Goal: Information Seeking & Learning: Learn about a topic

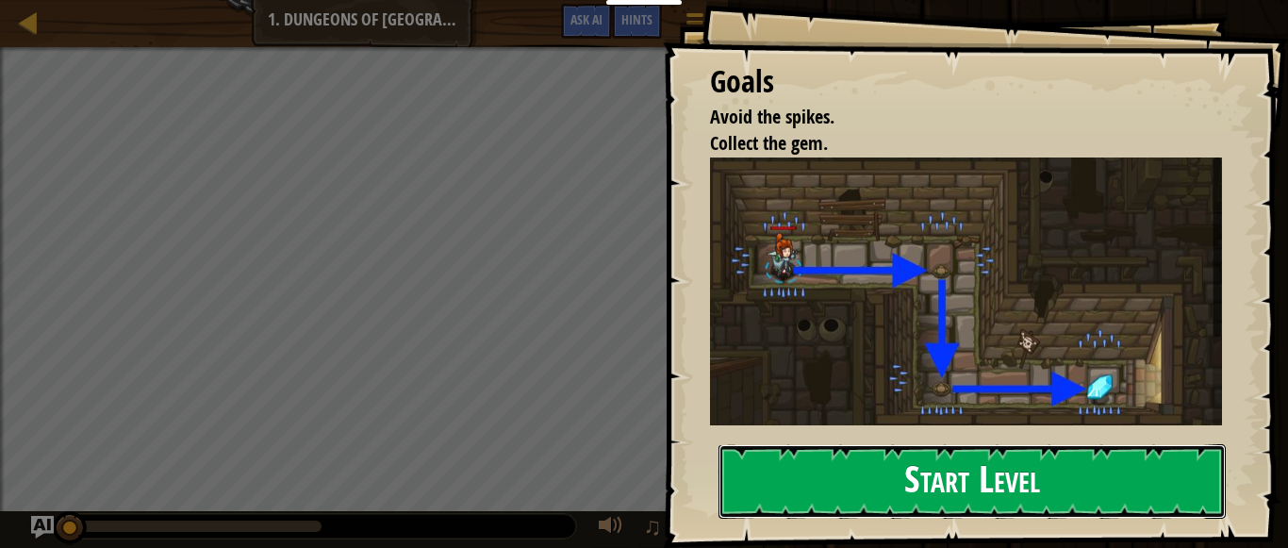
click at [860, 487] on button "Start Level" at bounding box center [971, 481] width 507 height 74
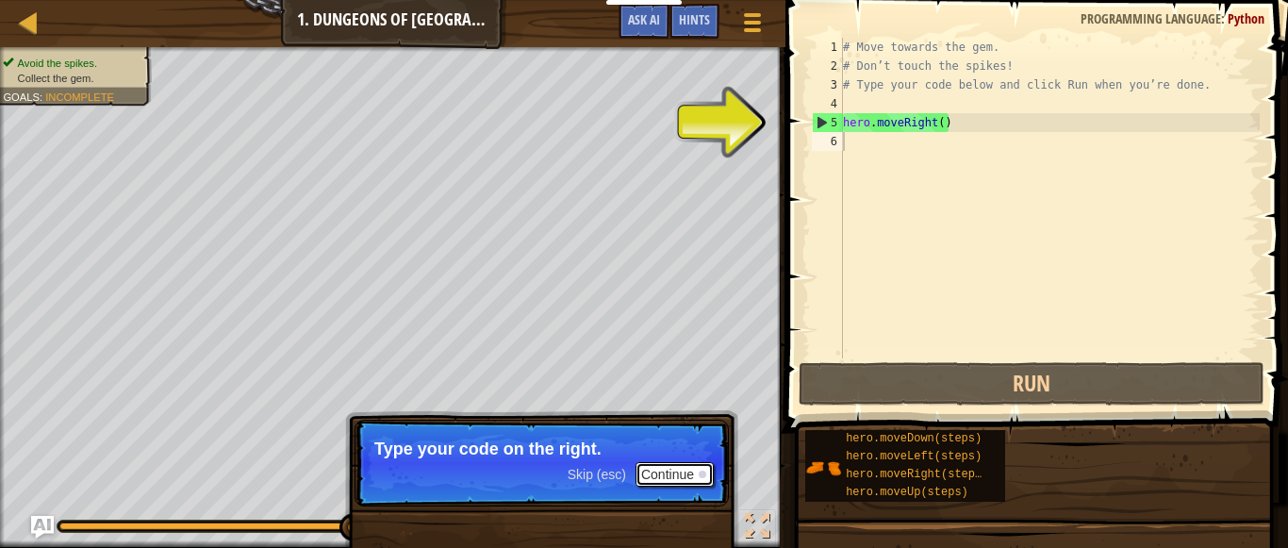
click at [677, 472] on button "Continue" at bounding box center [675, 474] width 78 height 25
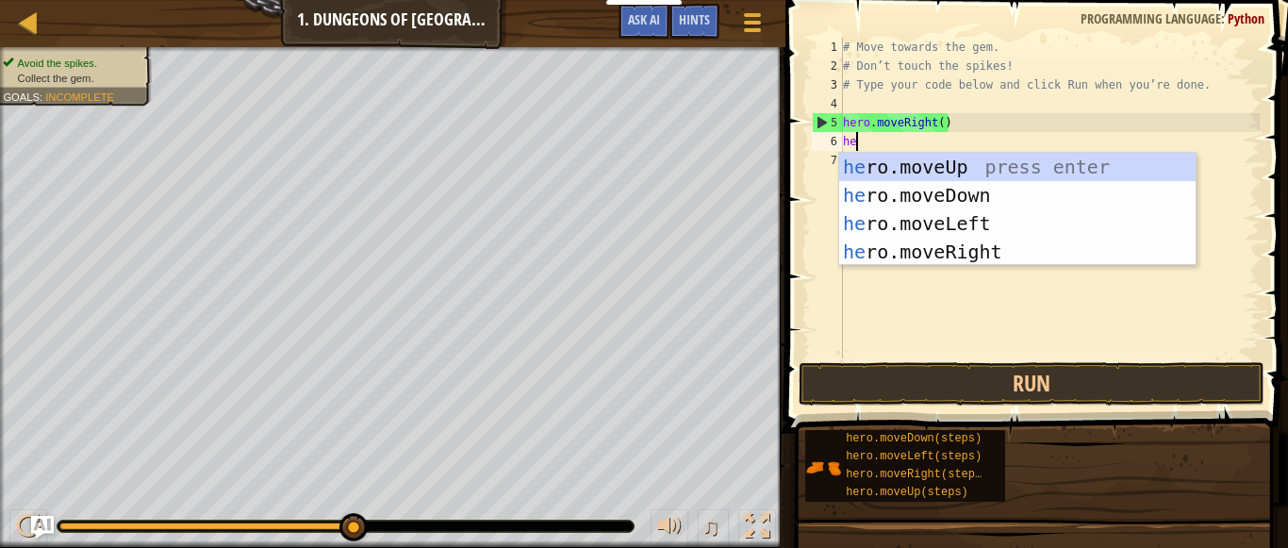
type textarea "heo"
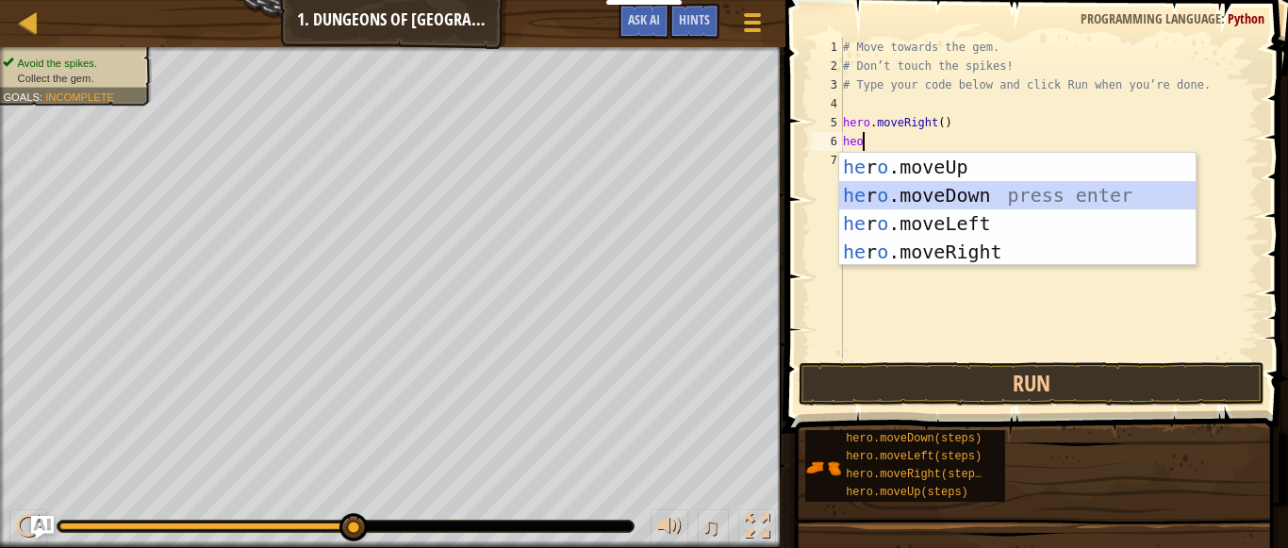
click at [938, 190] on div "he r o .moveUp press enter he r o .moveDown press enter he r o .moveLeft press …" at bounding box center [1017, 238] width 356 height 170
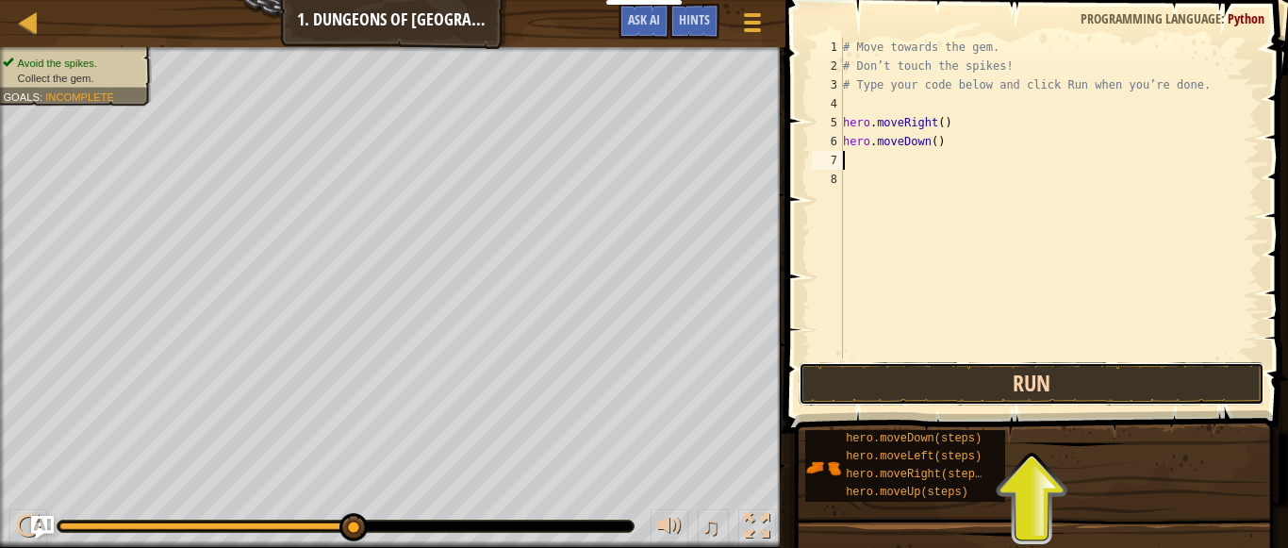
click at [1001, 385] on button "Run" at bounding box center [1032, 383] width 466 height 43
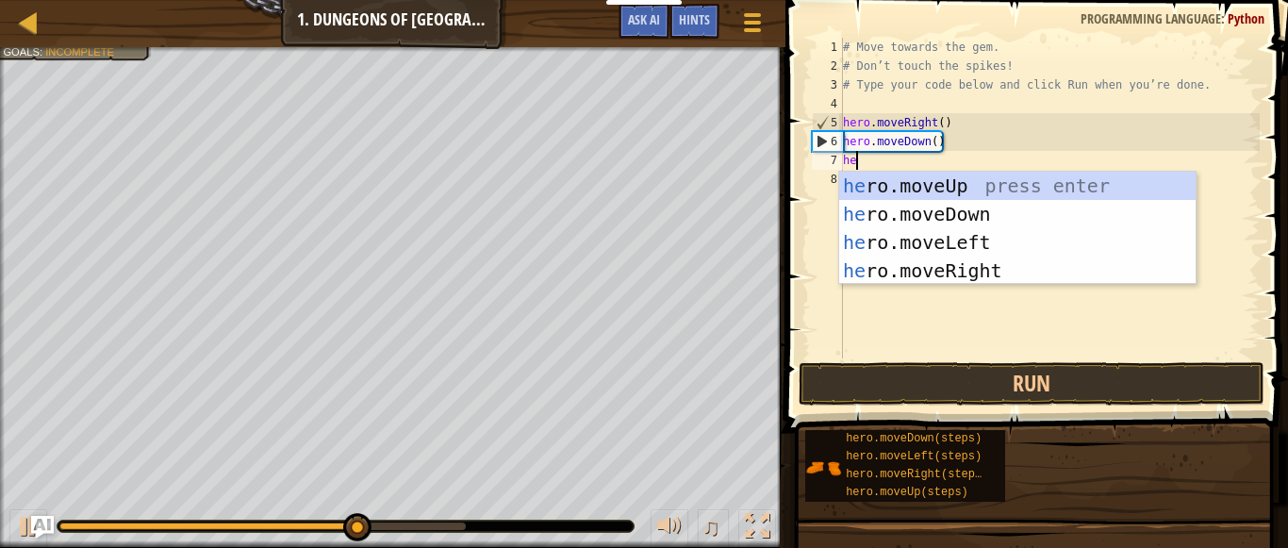
type textarea "he"
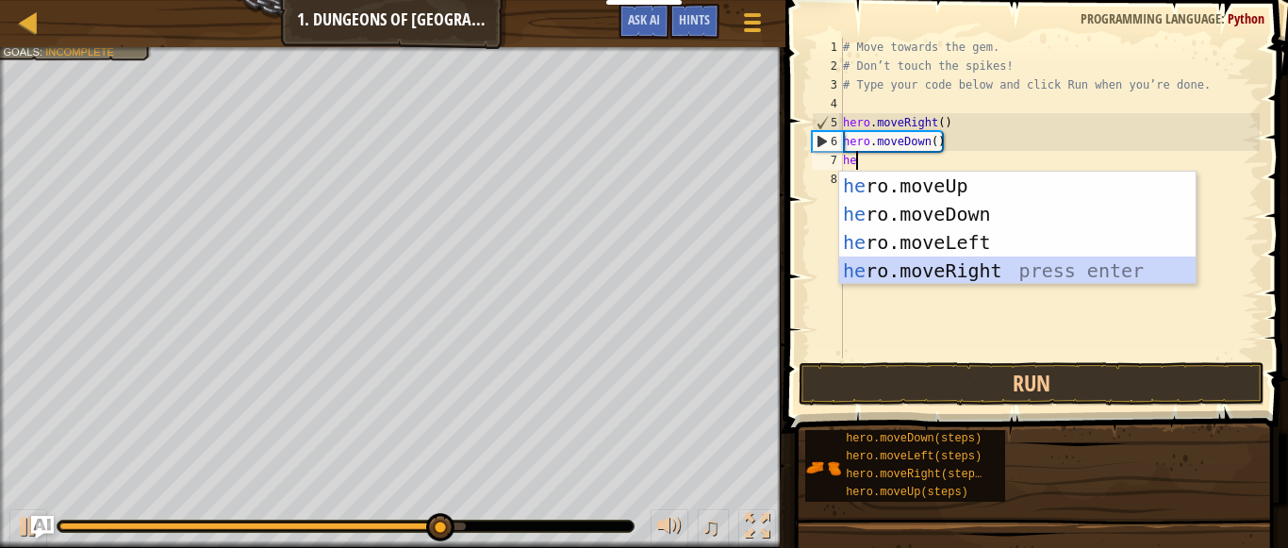
click at [940, 261] on div "he ro.moveUp press enter he ro.moveDown press enter he ro.moveLeft press enter …" at bounding box center [1017, 257] width 356 height 170
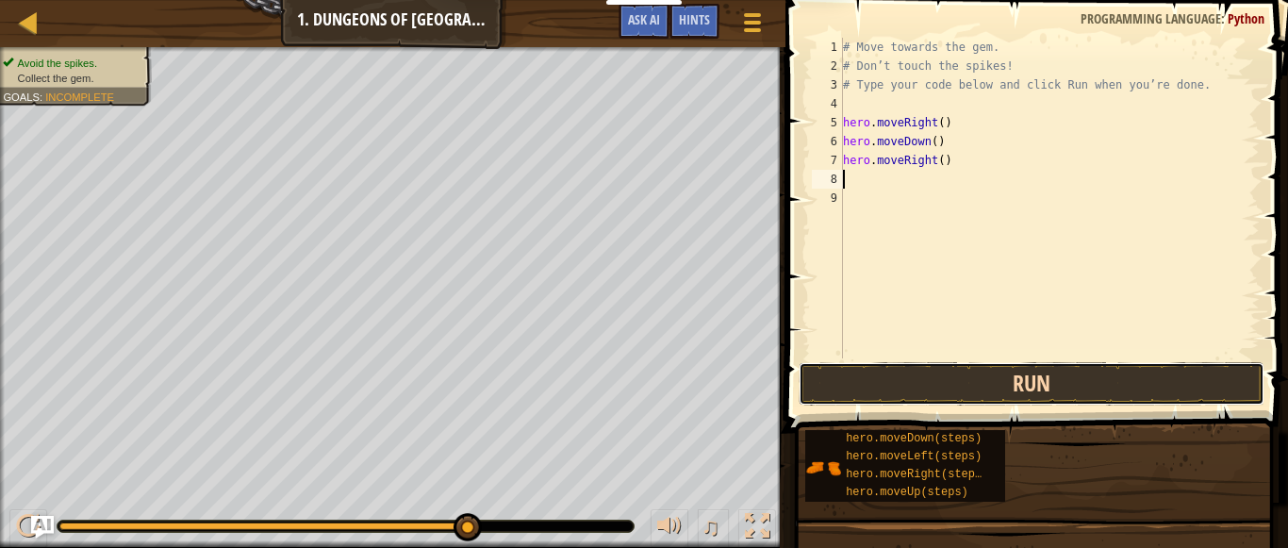
click at [943, 374] on button "Run" at bounding box center [1032, 383] width 466 height 43
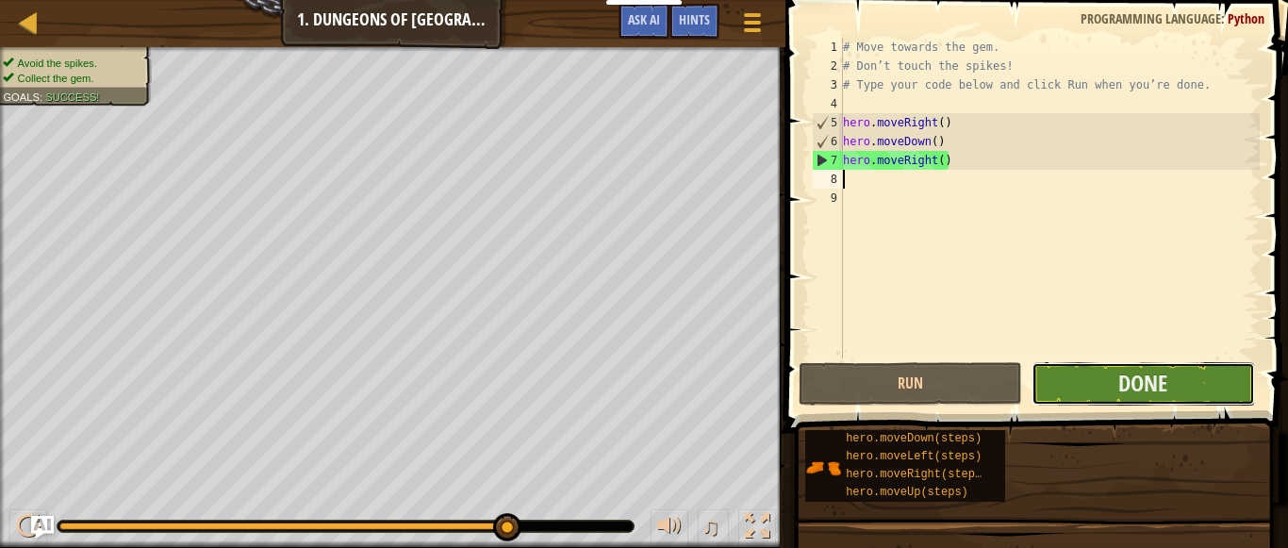
click at [1096, 375] on button "Done" at bounding box center [1143, 383] width 223 height 43
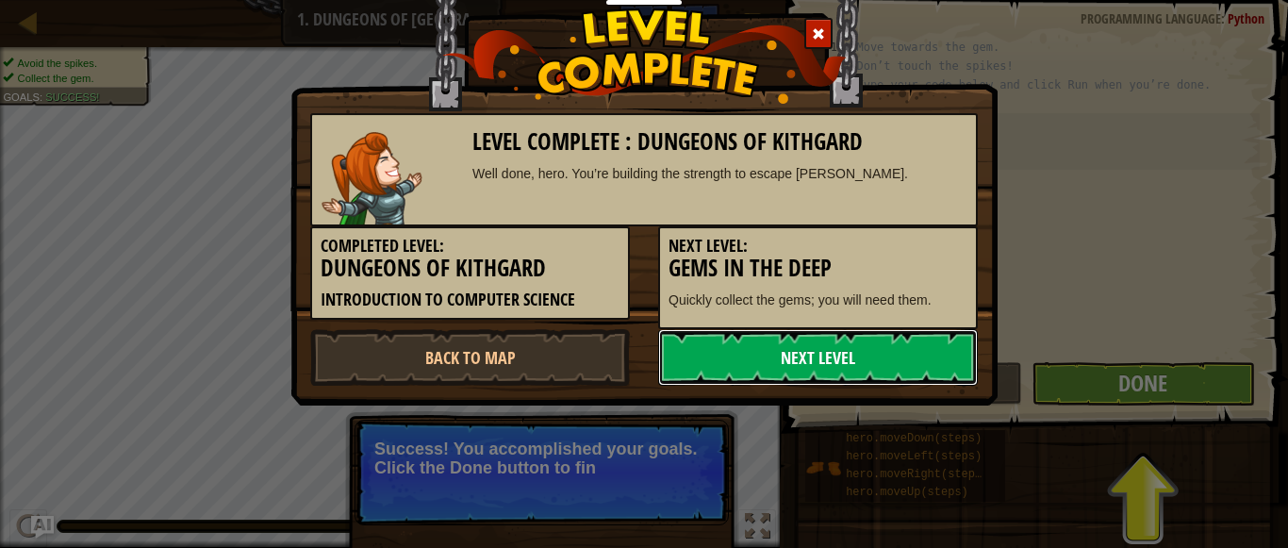
click at [822, 355] on link "Next Level" at bounding box center [818, 357] width 320 height 57
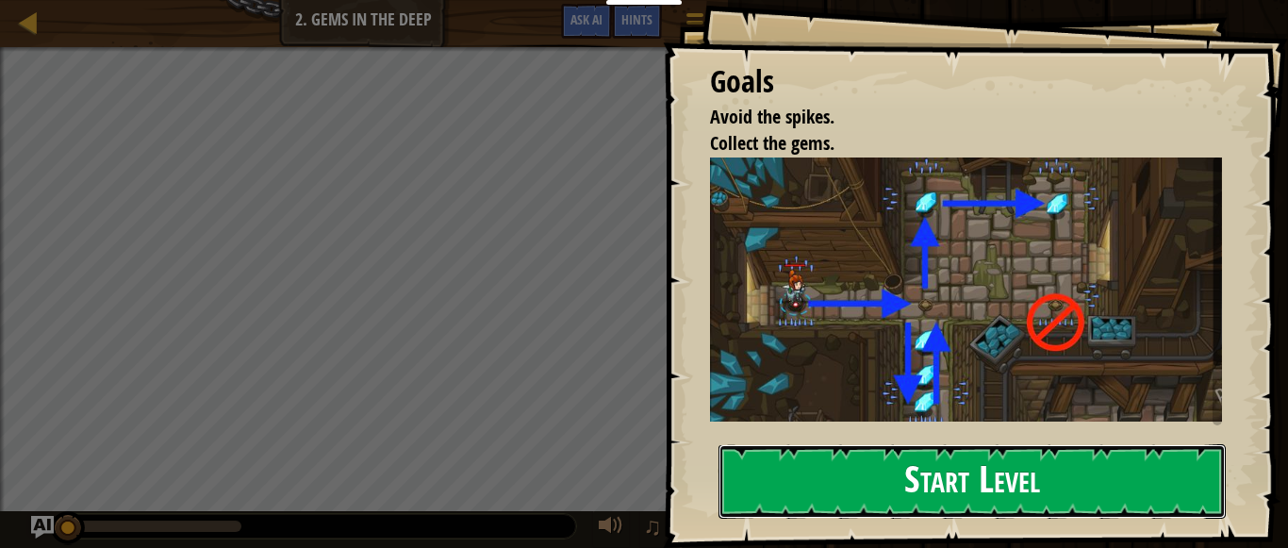
click at [896, 490] on button "Start Level" at bounding box center [971, 481] width 507 height 74
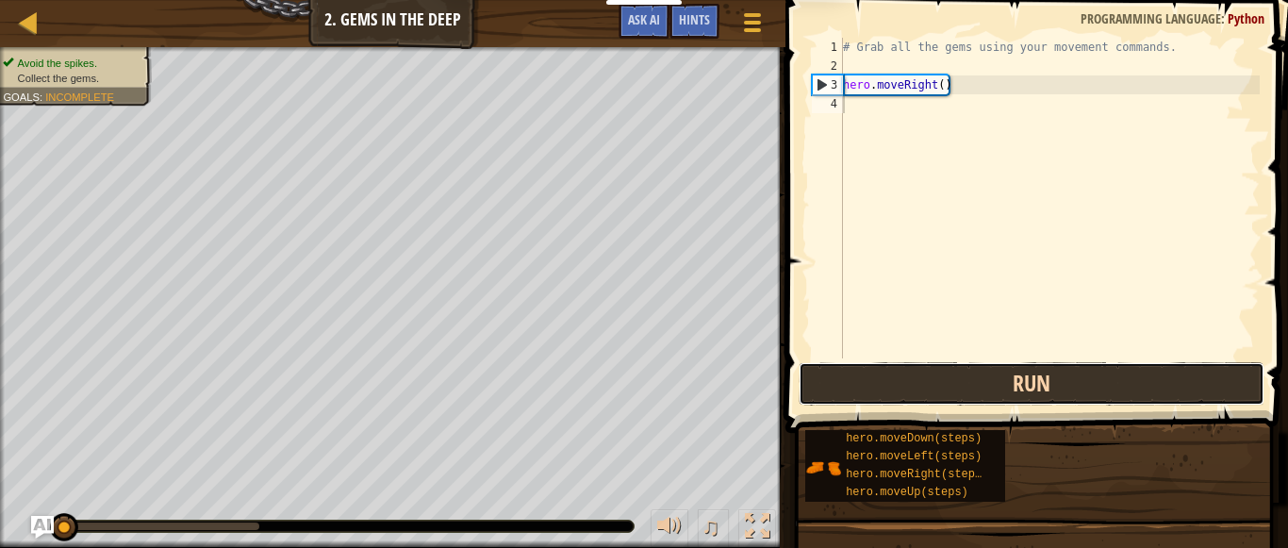
click at [867, 388] on button "Run" at bounding box center [1032, 383] width 466 height 43
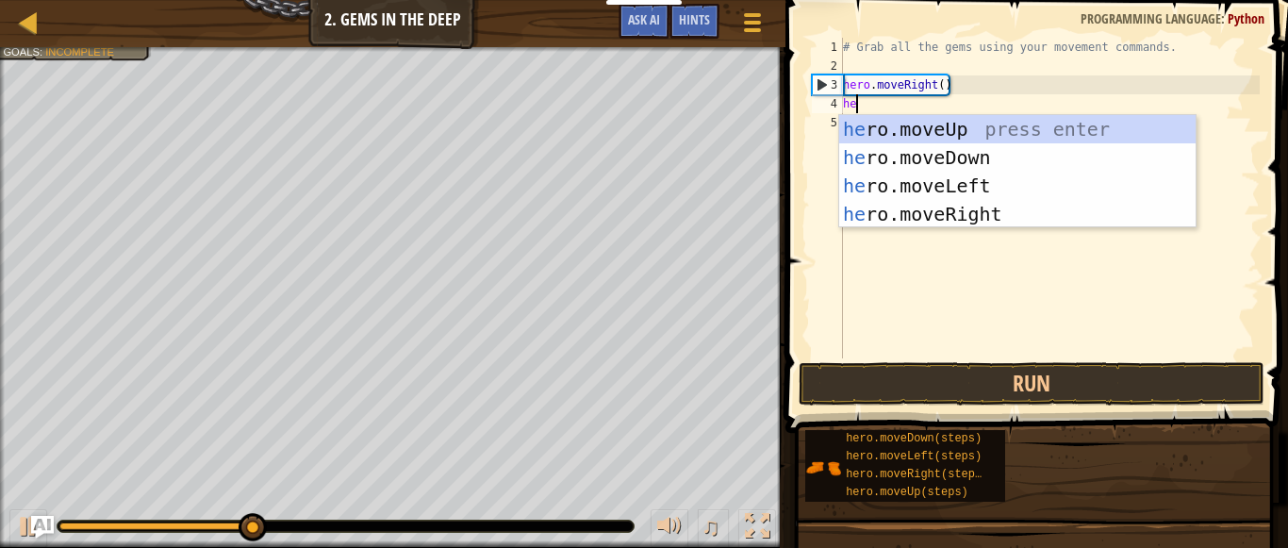
type textarea "her"
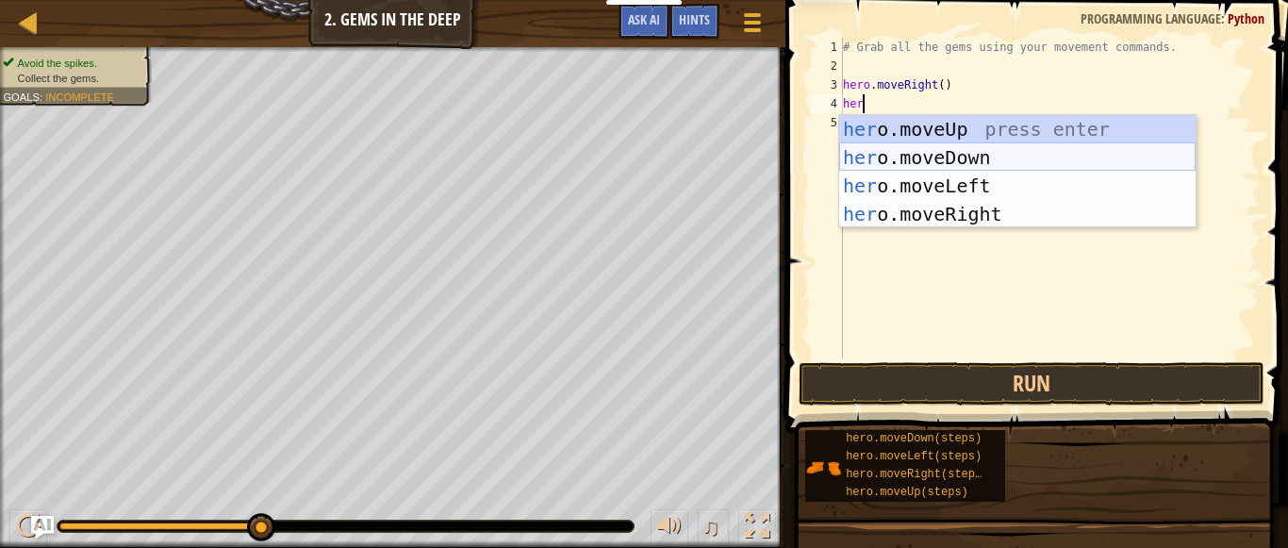
click at [963, 149] on div "her o.moveUp press enter her o.moveDown press enter her o.moveLeft press enter …" at bounding box center [1017, 200] width 356 height 170
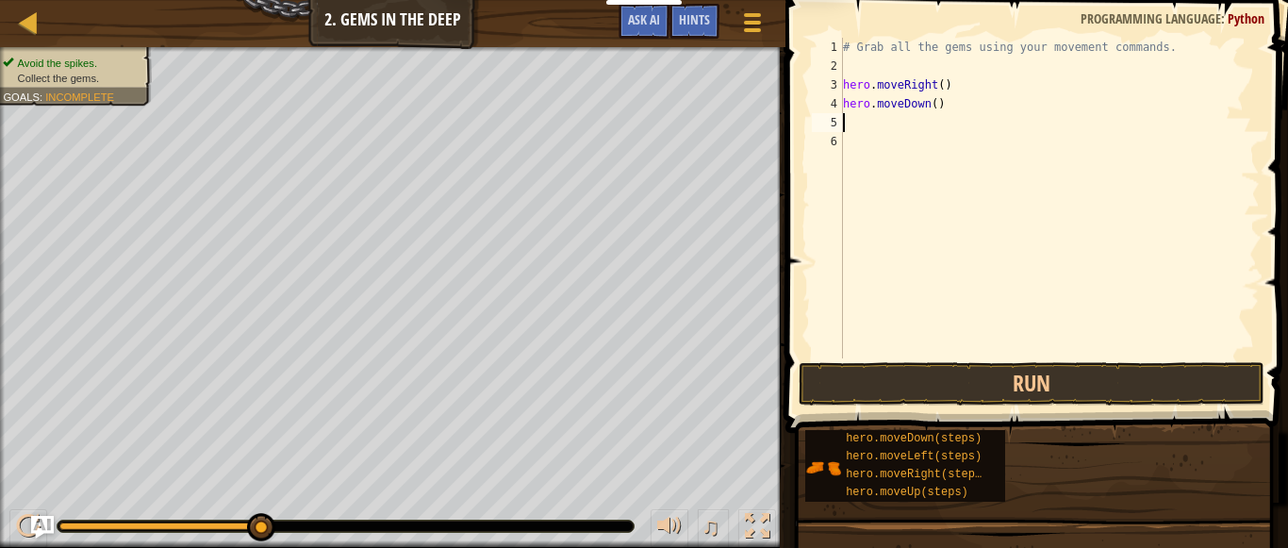
scroll to position [8, 0]
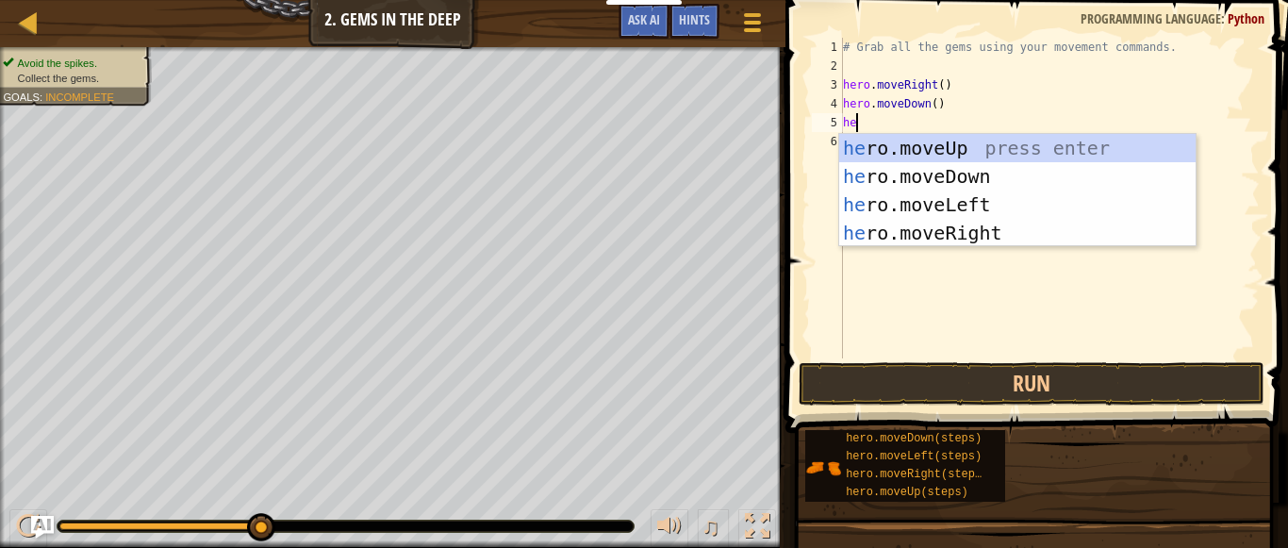
type textarea "heo"
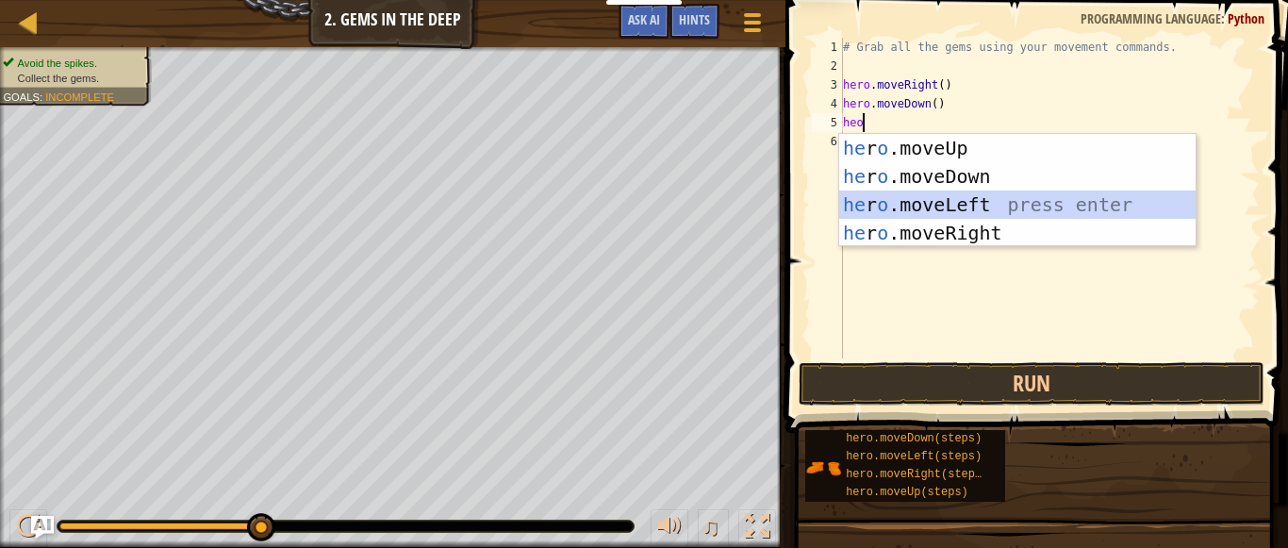
click at [922, 202] on div "he r o .moveUp press enter he r o .moveDown press enter he r o .moveLeft press …" at bounding box center [1017, 219] width 356 height 170
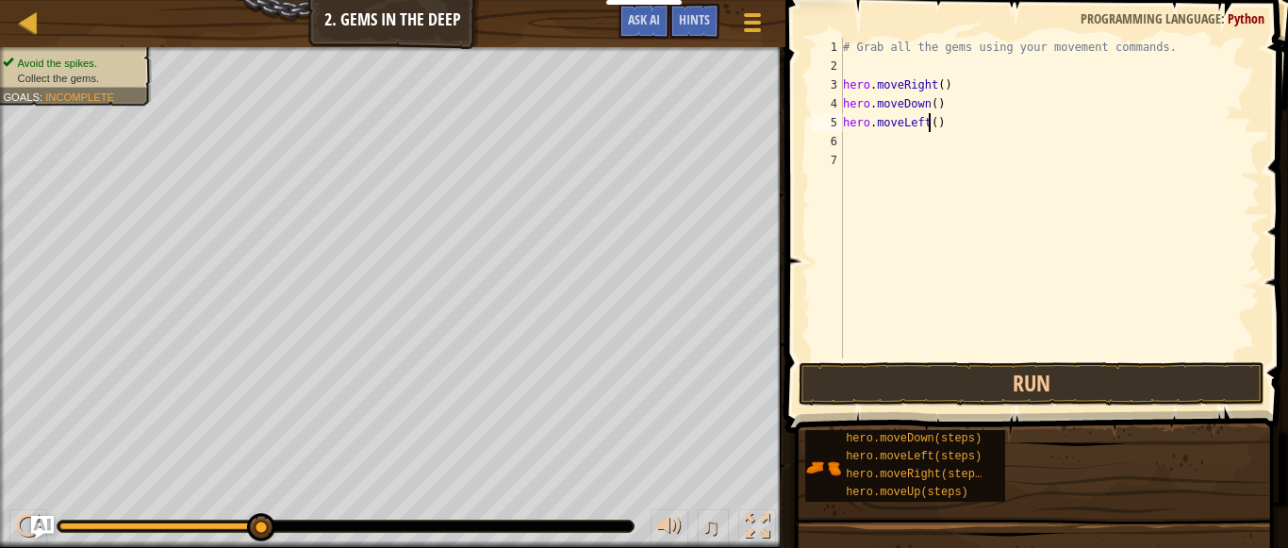
click at [926, 128] on div "# Grab all the gems using your movement commands. hero . moveRight ( ) hero . m…" at bounding box center [1049, 217] width 421 height 358
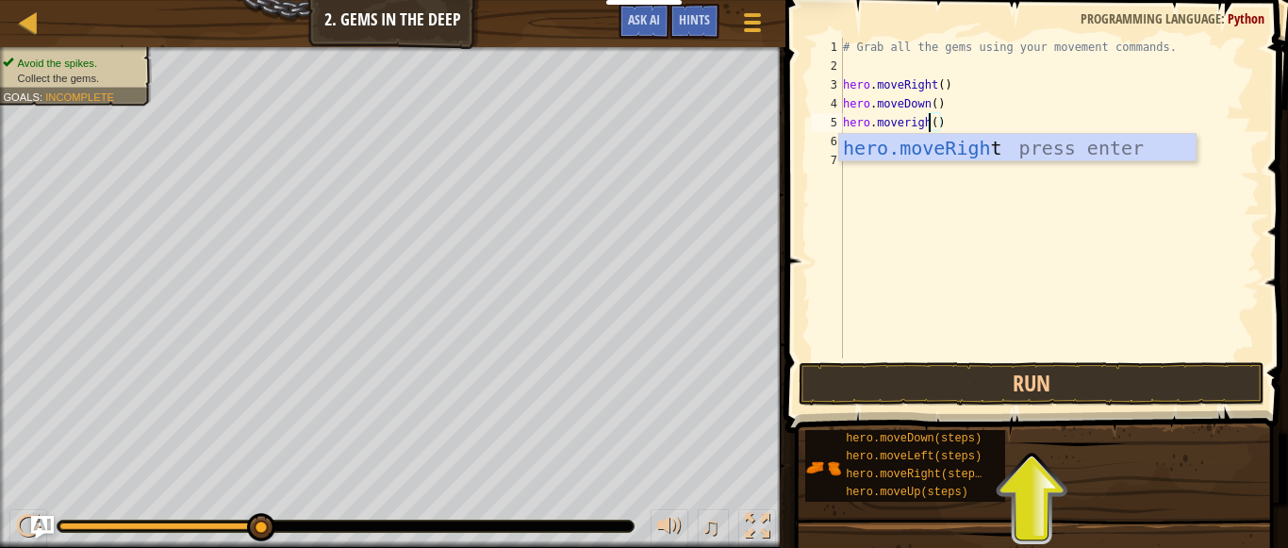
type textarea "hero.moveright()"
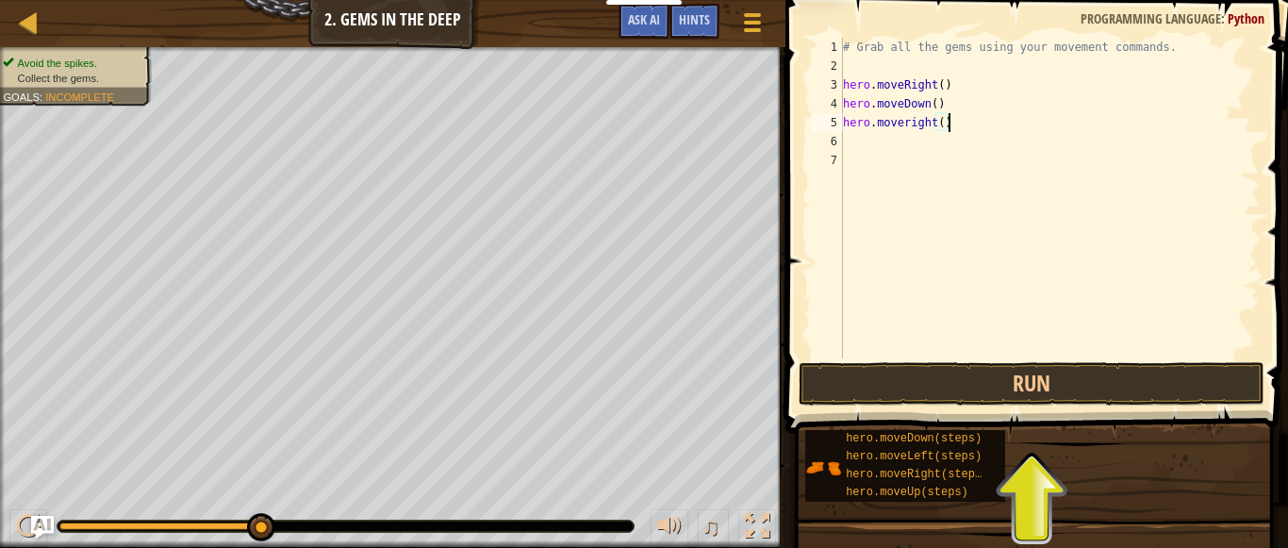
click at [954, 124] on div "# Grab all the gems using your movement commands. hero . moveRight ( ) hero . m…" at bounding box center [1049, 217] width 421 height 358
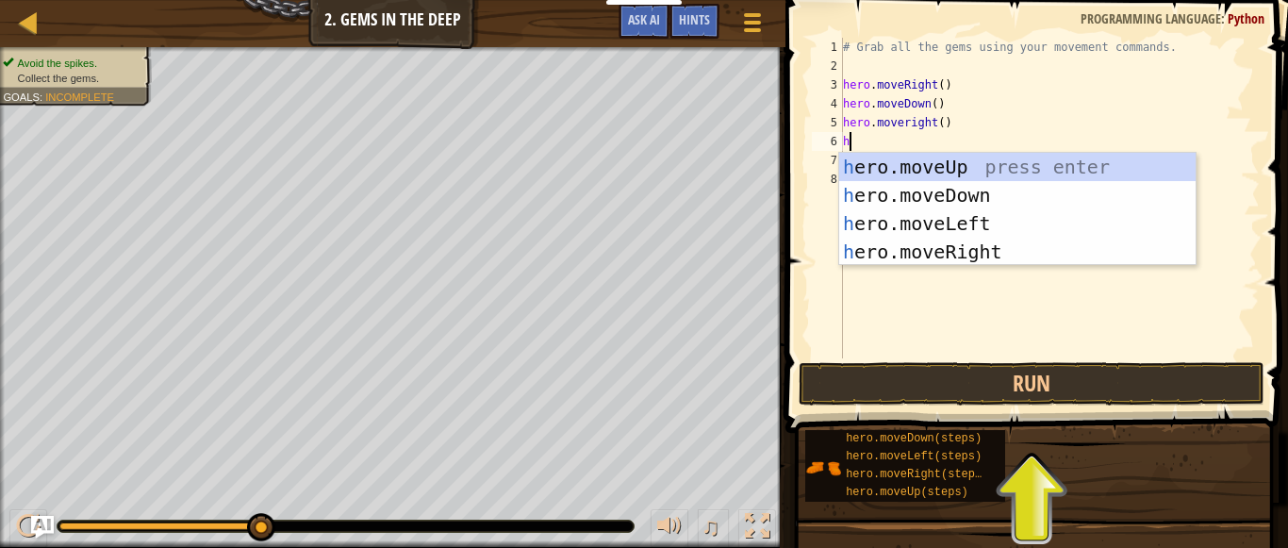
type textarea "he"
click at [951, 160] on div "he ro.moveUp press enter he ro.moveDown press enter he ro.moveLeft press enter …" at bounding box center [1017, 238] width 356 height 170
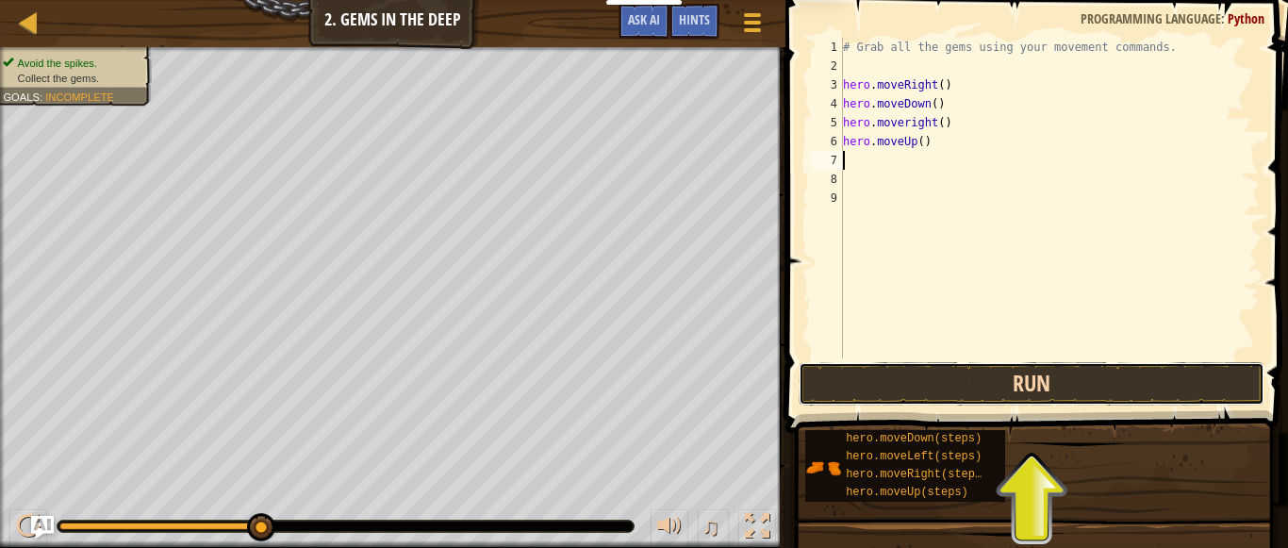
click at [969, 390] on button "Run" at bounding box center [1032, 383] width 466 height 43
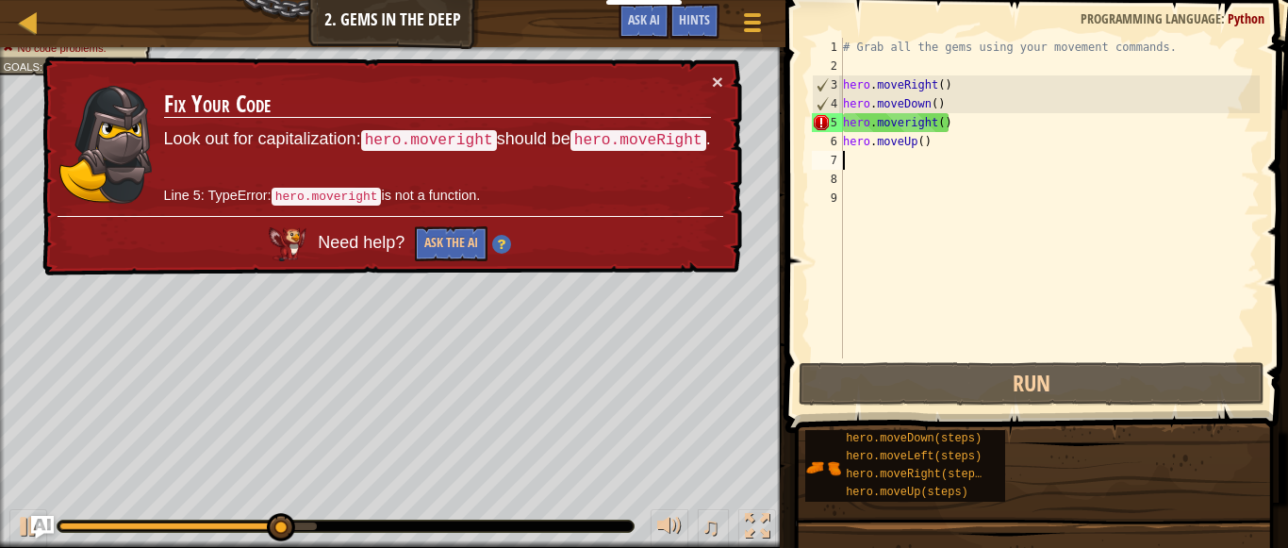
click at [934, 122] on div "# Grab all the gems using your movement commands. hero . moveRight ( ) hero . m…" at bounding box center [1049, 217] width 421 height 358
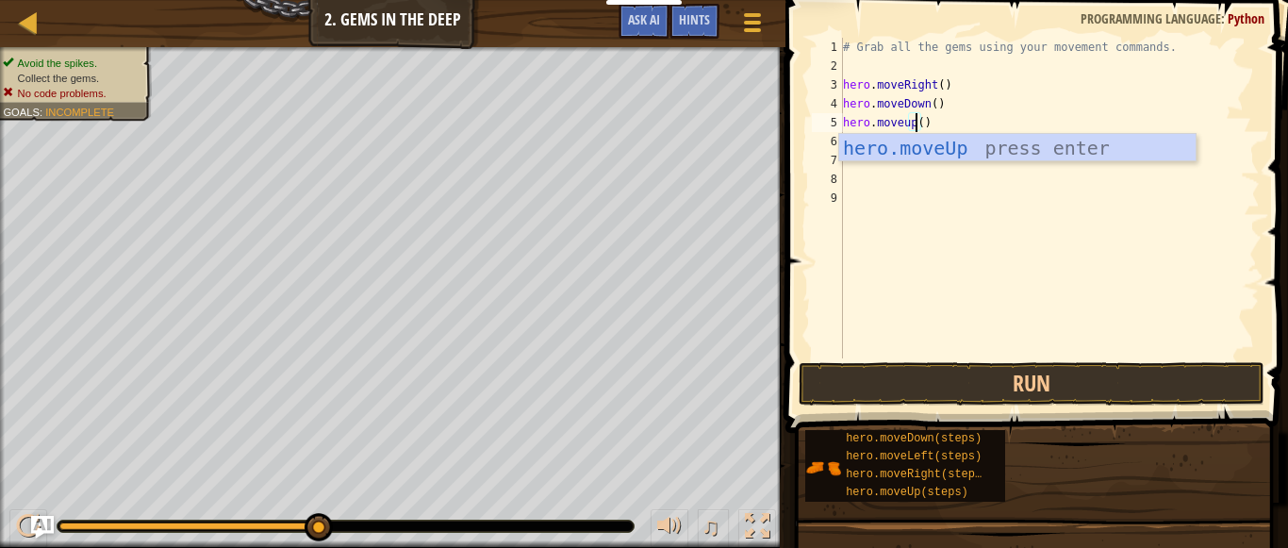
scroll to position [8, 11]
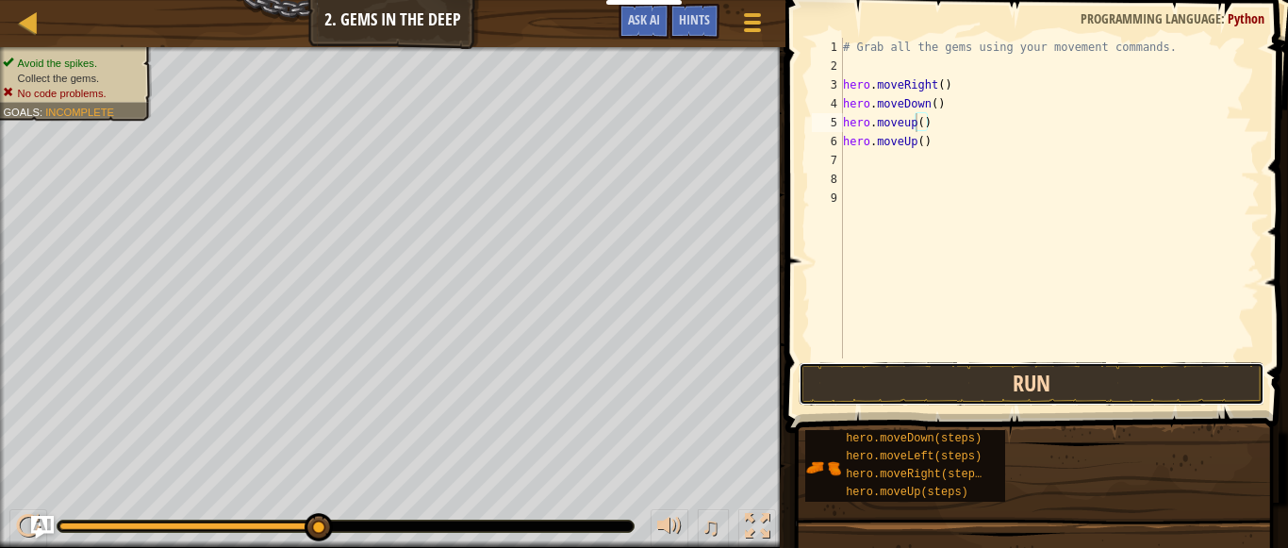
click at [974, 377] on button "Run" at bounding box center [1032, 383] width 466 height 43
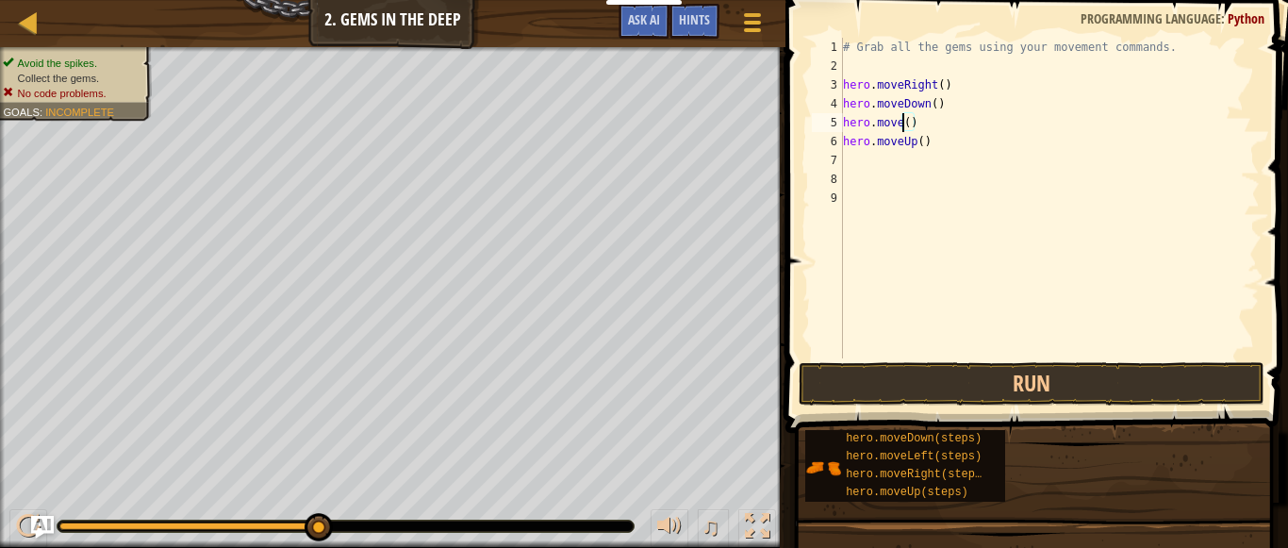
scroll to position [8, 9]
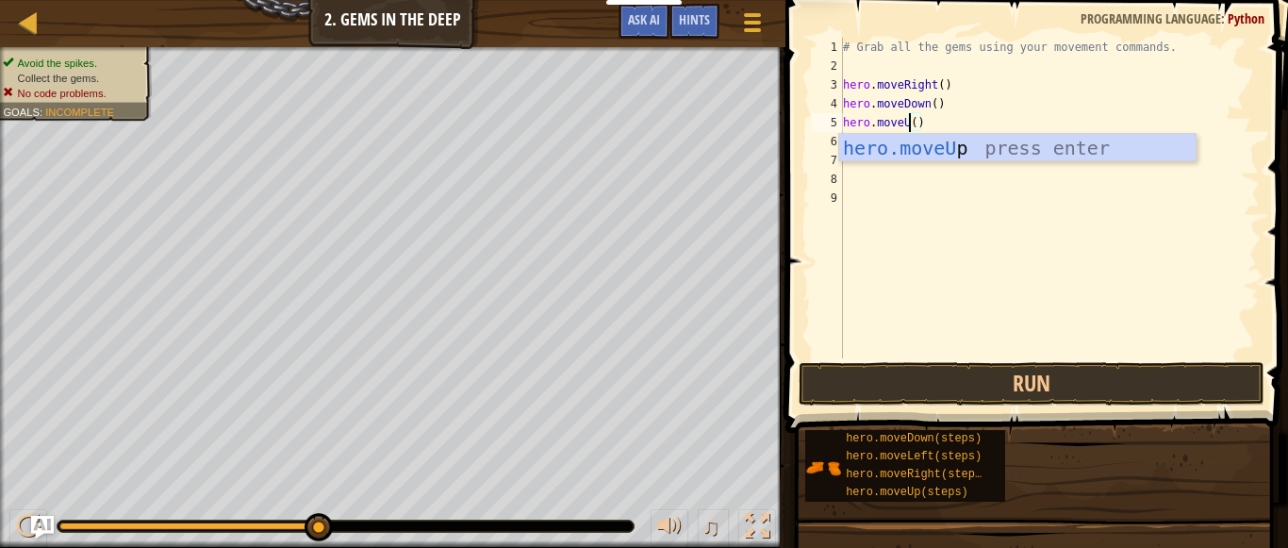
type textarea "hero.moveUp()"
click at [966, 212] on div "# Grab all the gems using your movement commands. hero . moveRight ( ) hero . m…" at bounding box center [1049, 217] width 421 height 358
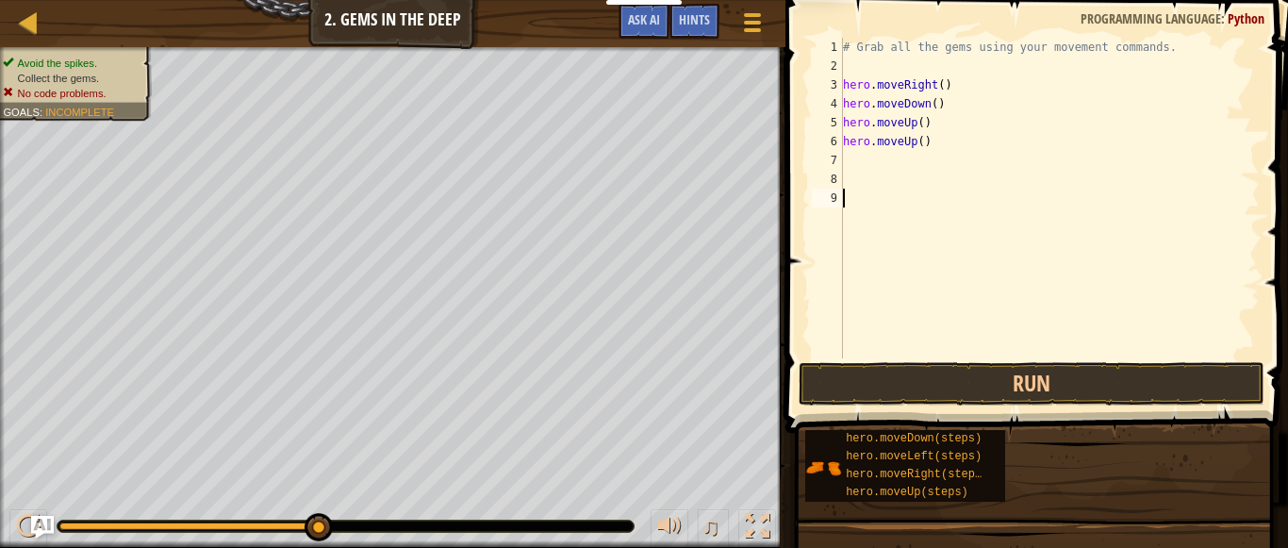
scroll to position [8, 0]
click at [915, 137] on div "# Grab all the gems using your movement commands. hero . moveRight ( ) hero . m…" at bounding box center [1049, 217] width 421 height 358
type textarea "hero.moveUp()"
click at [949, 149] on div "# Grab all the gems using your movement commands. hero . moveRight ( ) hero . m…" at bounding box center [1049, 217] width 421 height 358
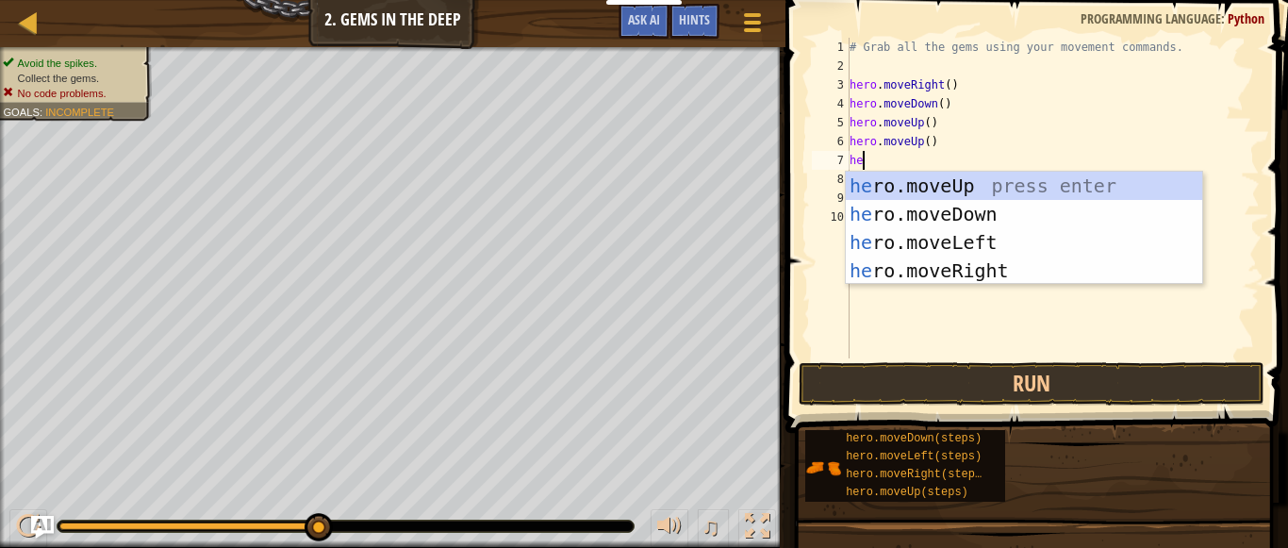
type textarea "heo"
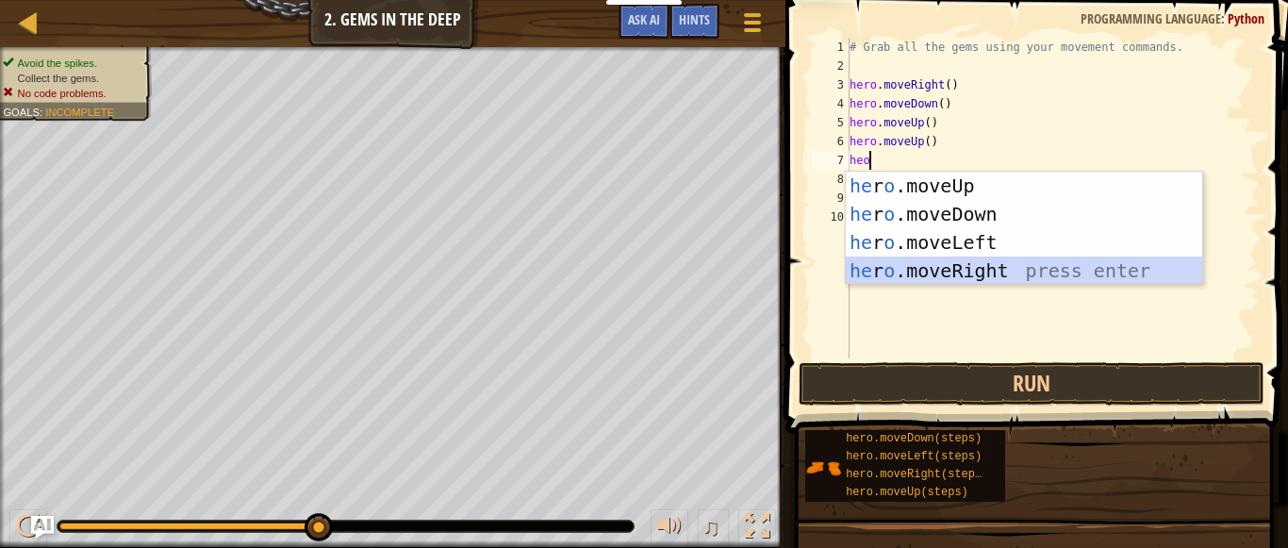
click at [940, 259] on div "he r o .moveUp press enter he r o .moveDown press enter he r o .moveLeft press …" at bounding box center [1024, 257] width 356 height 170
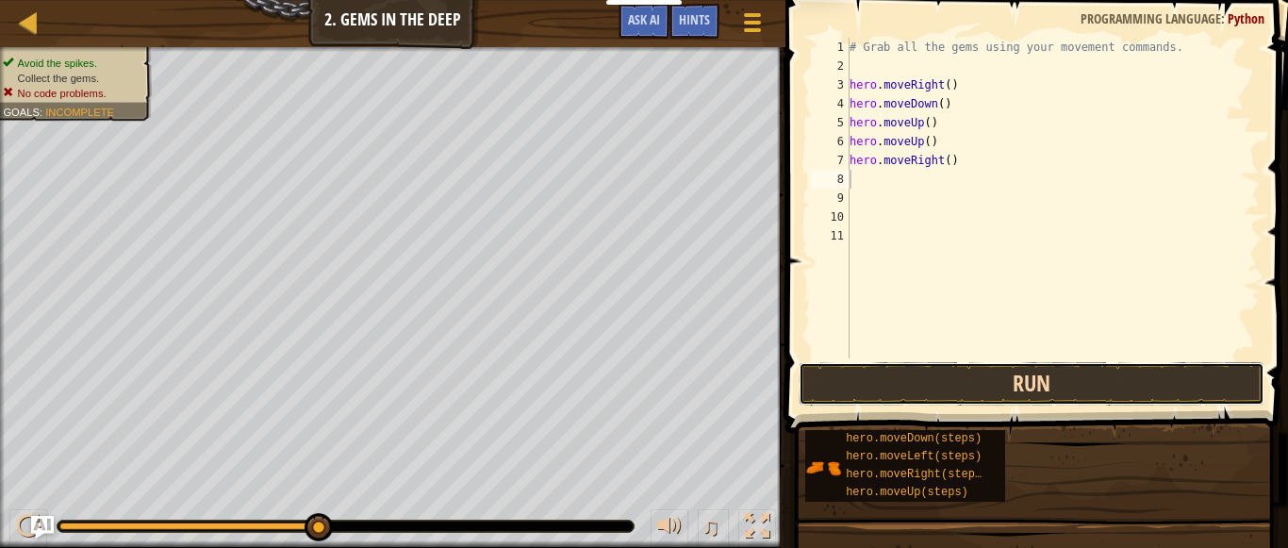
click at [985, 392] on button "Run" at bounding box center [1032, 383] width 466 height 43
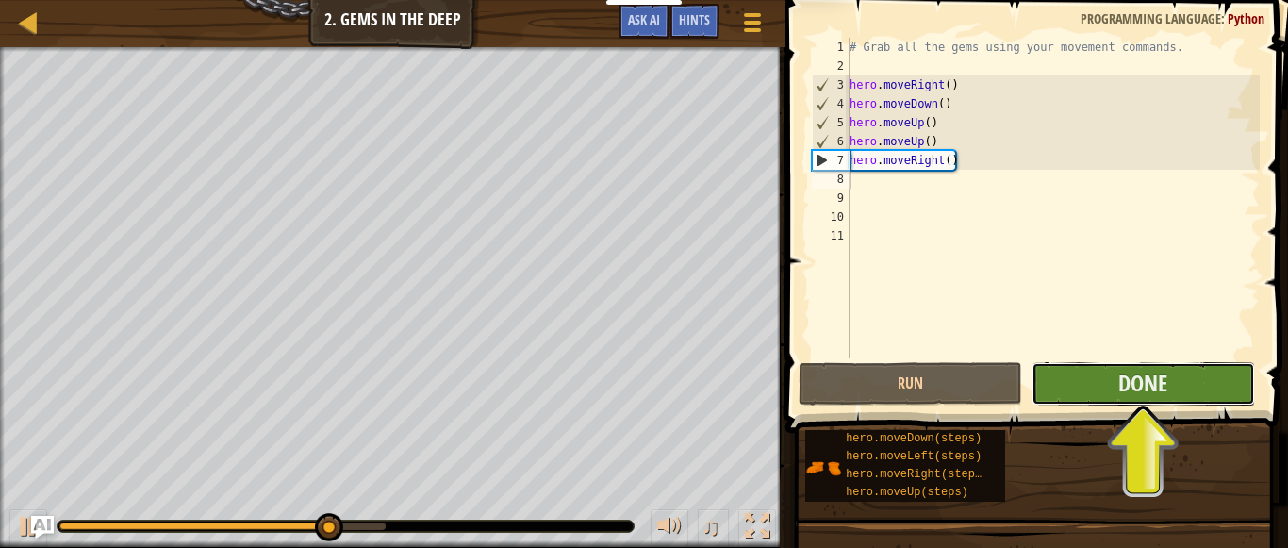
click at [1103, 373] on button "Done" at bounding box center [1143, 383] width 223 height 43
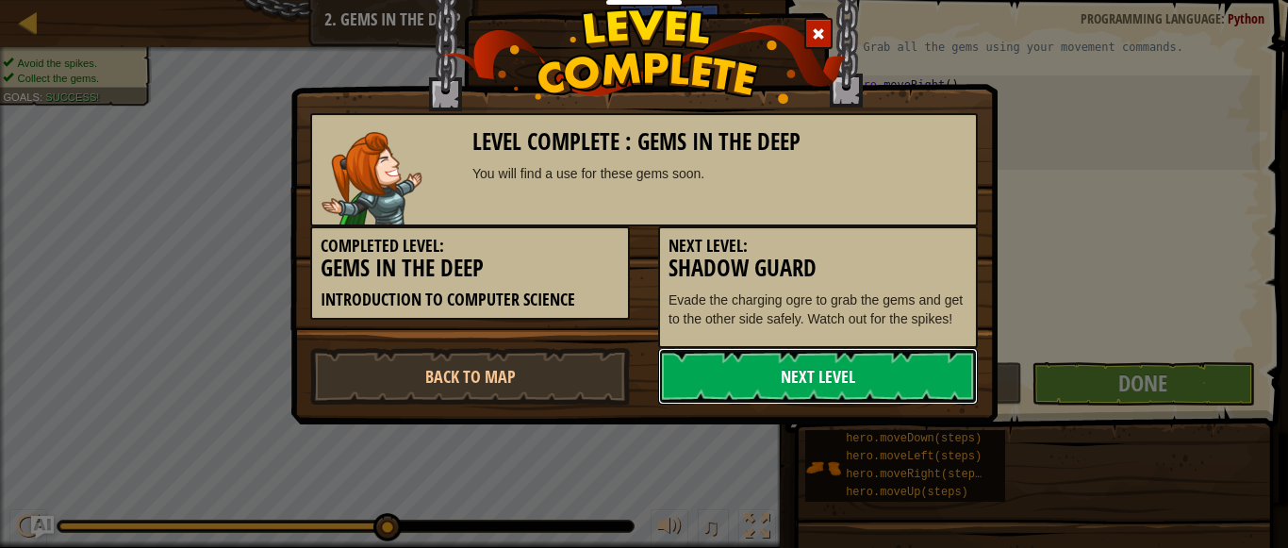
click at [914, 405] on link "Next Level" at bounding box center [818, 376] width 320 height 57
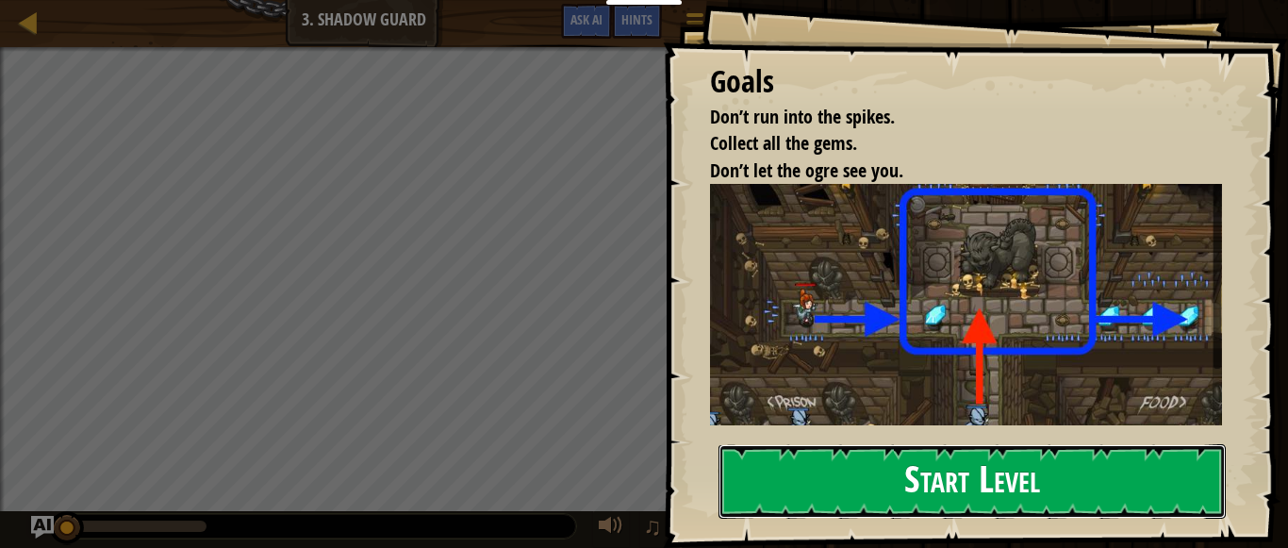
click at [940, 484] on button "Start Level" at bounding box center [971, 481] width 507 height 74
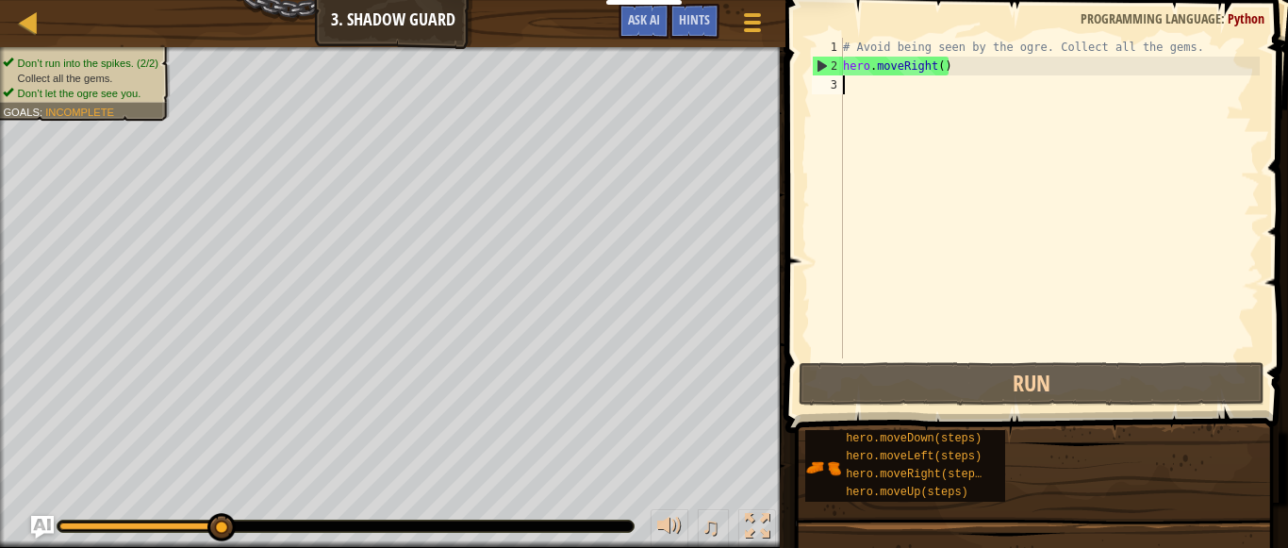
scroll to position [8, 0]
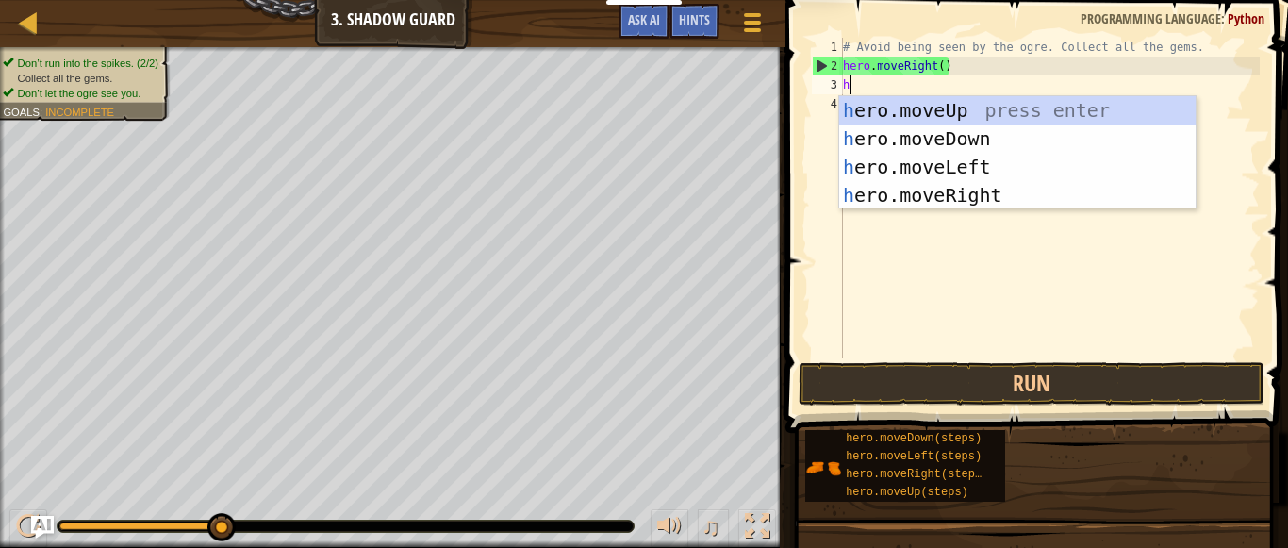
type textarea "he"
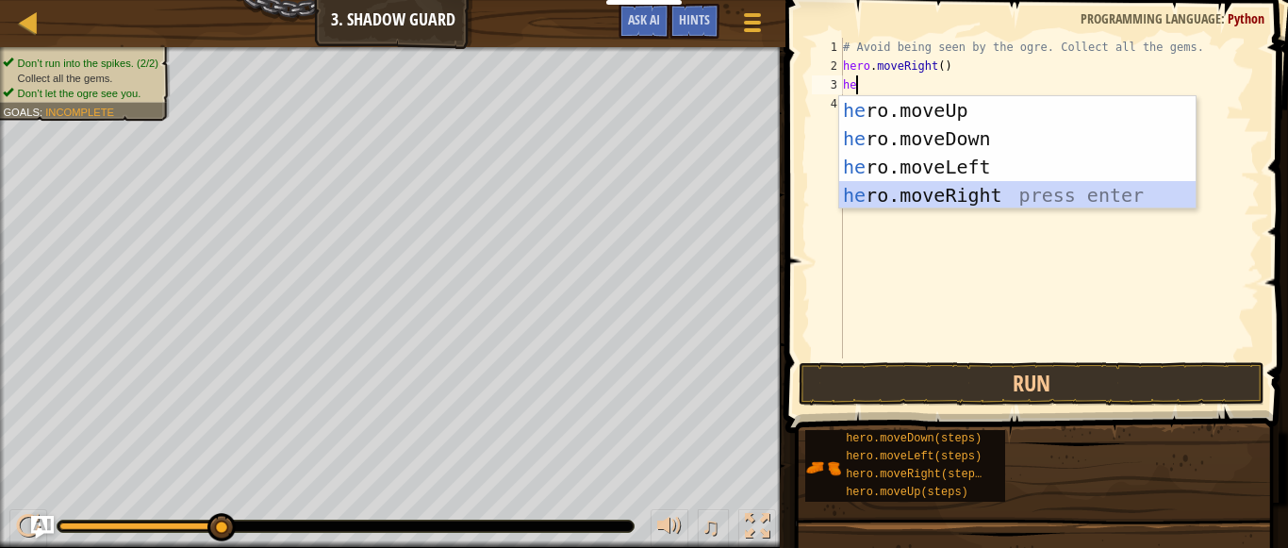
click at [946, 184] on div "he ro.moveUp press enter he ro.moveDown press enter he ro.moveLeft press enter …" at bounding box center [1017, 181] width 356 height 170
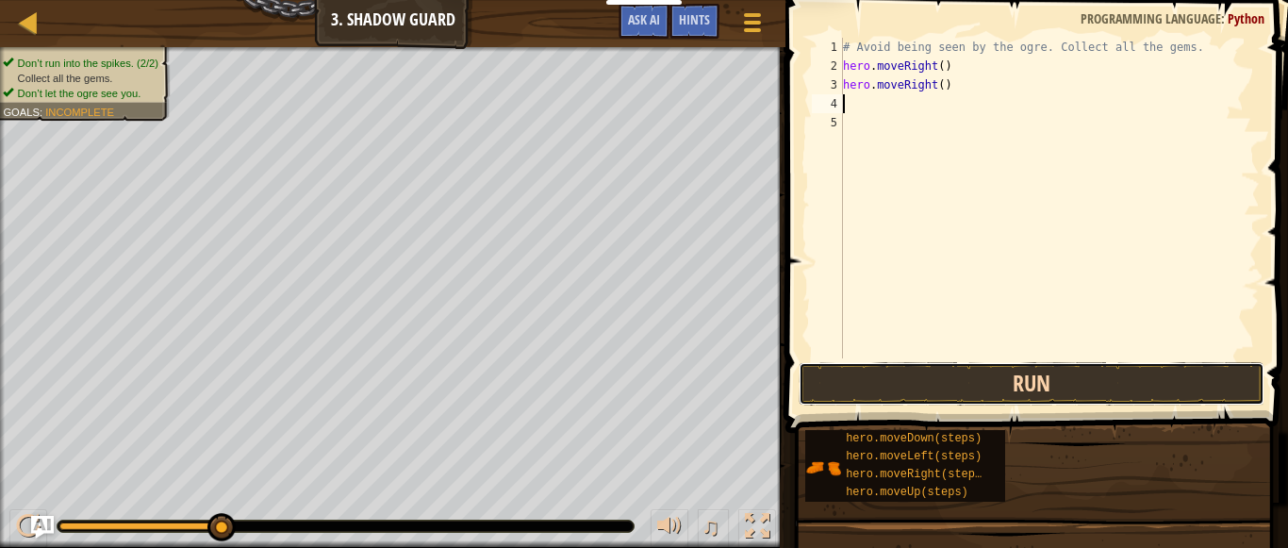
click at [926, 385] on button "Run" at bounding box center [1032, 383] width 466 height 43
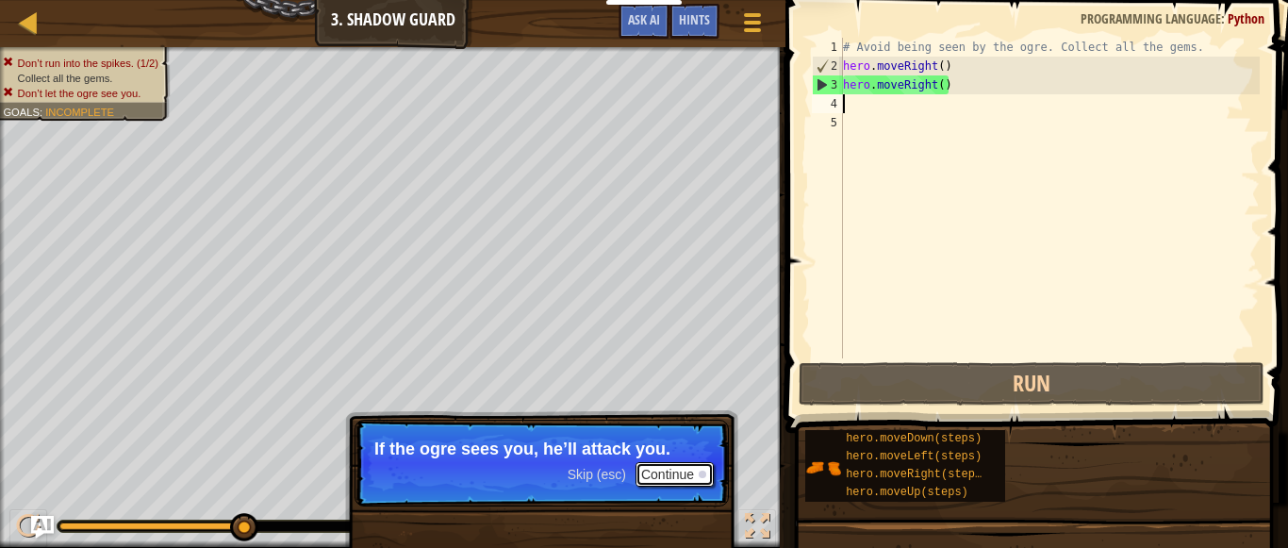
click at [660, 476] on button "Continue" at bounding box center [675, 474] width 78 height 25
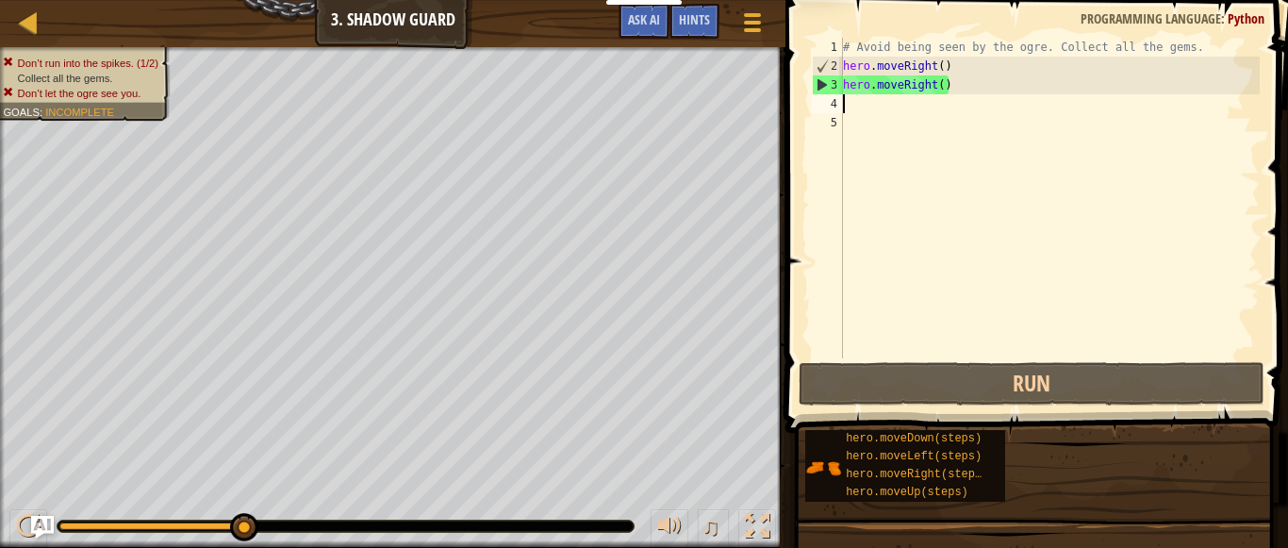
type textarea "h"
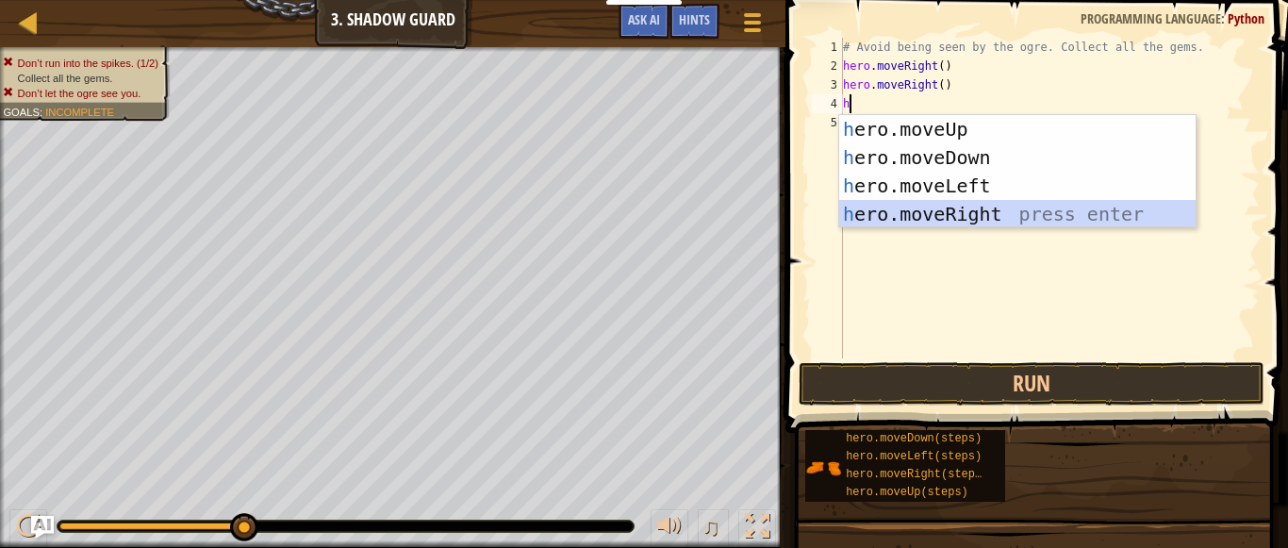
click at [938, 204] on div "h ero.moveUp press enter h ero.moveDown press enter h ero.moveLeft press enter …" at bounding box center [1017, 200] width 356 height 170
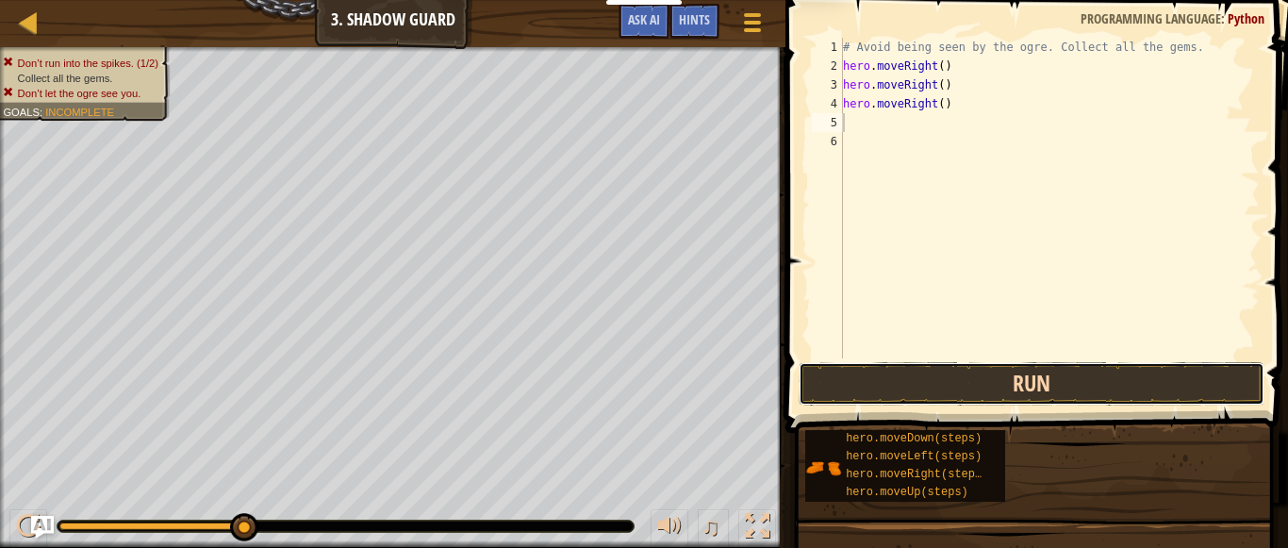
click at [981, 386] on button "Run" at bounding box center [1032, 383] width 466 height 43
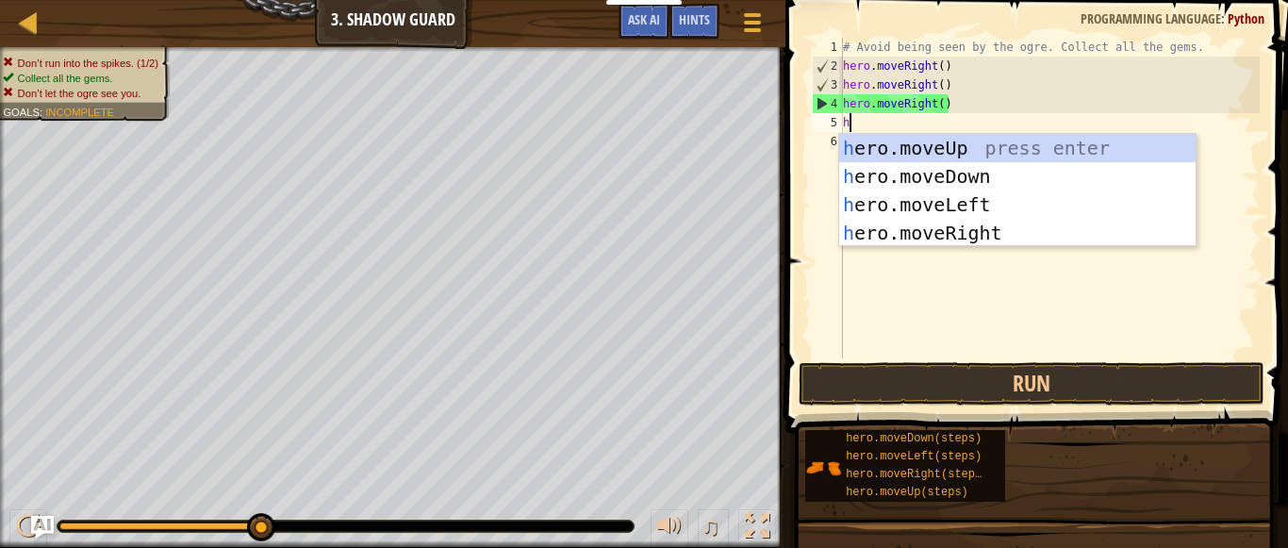
type textarea "he"
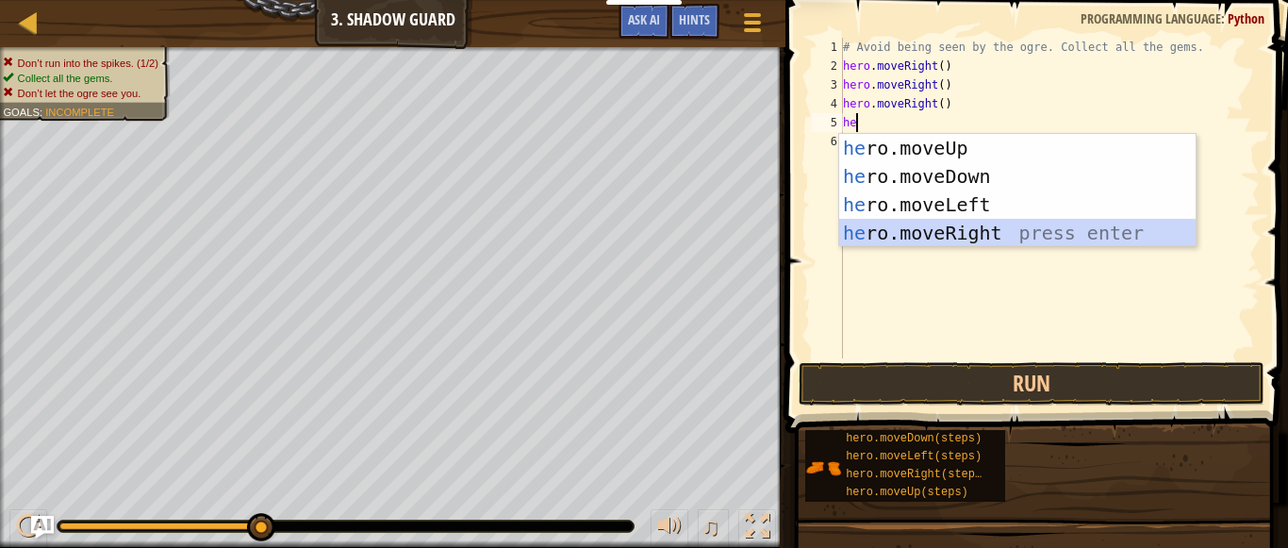
click at [899, 228] on div "he ro.moveUp press enter he ro.moveDown press enter he ro.moveLeft press enter …" at bounding box center [1017, 219] width 356 height 170
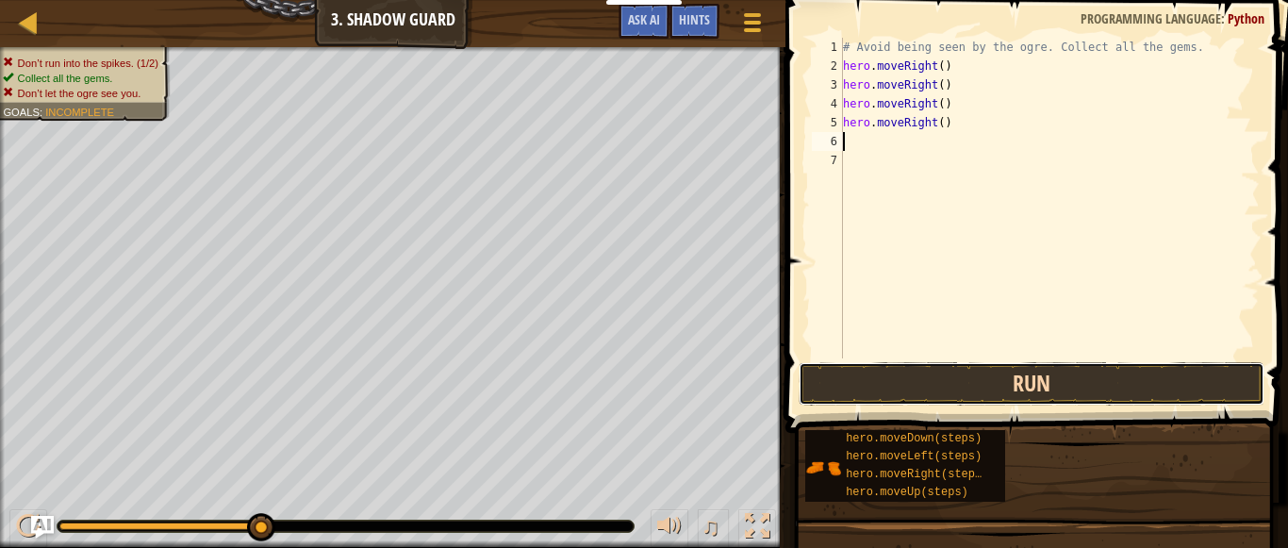
click at [922, 383] on button "Run" at bounding box center [1032, 383] width 466 height 43
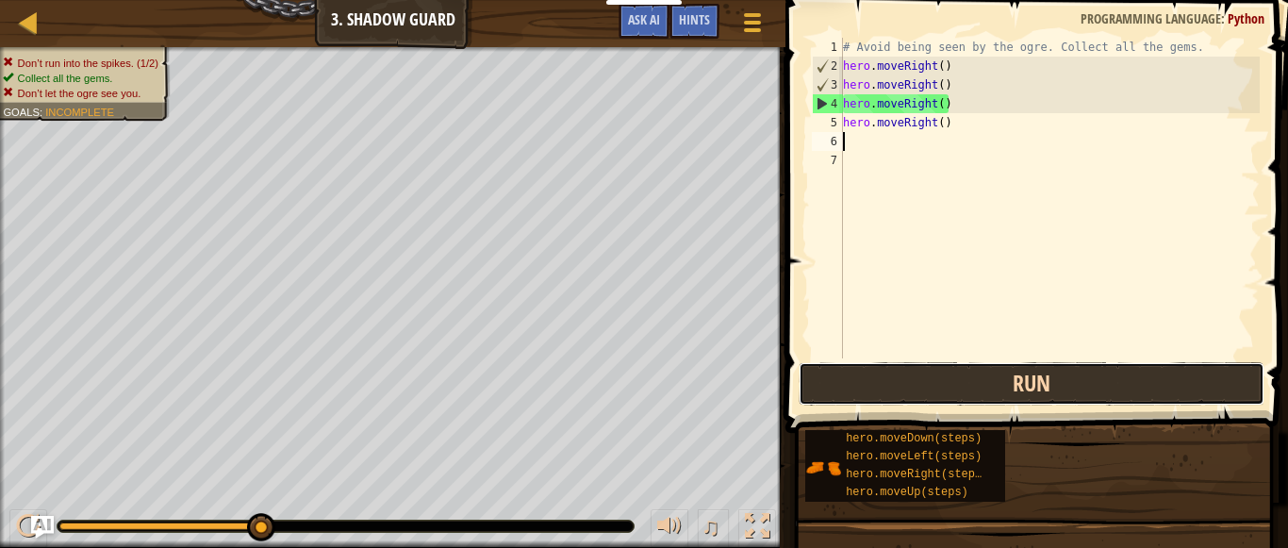
click at [926, 371] on button "Run" at bounding box center [1032, 383] width 466 height 43
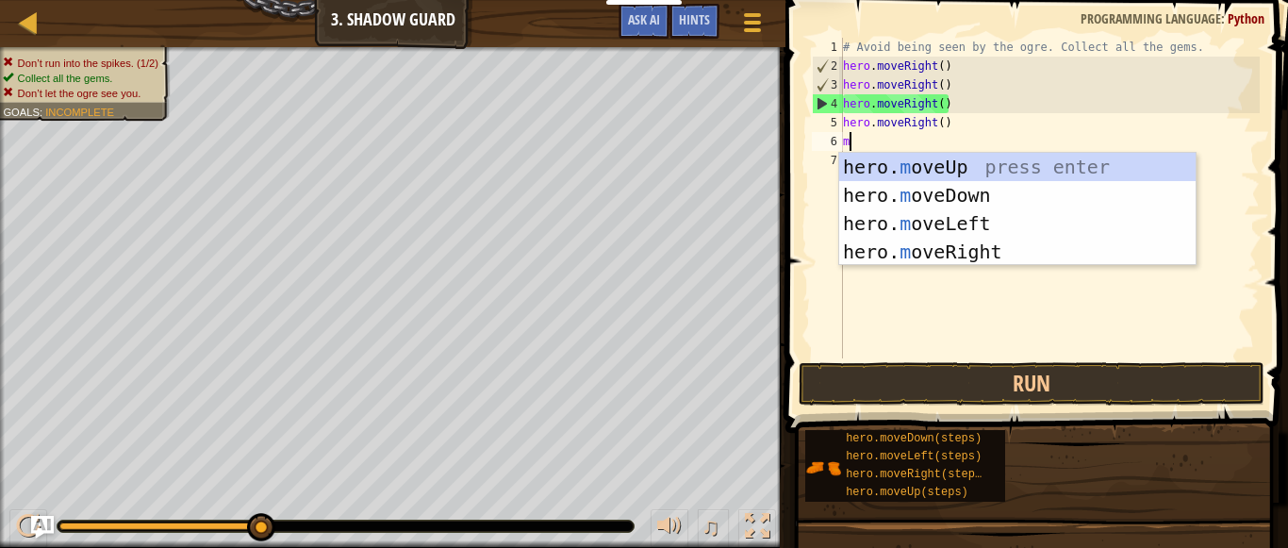
type textarea "mo"
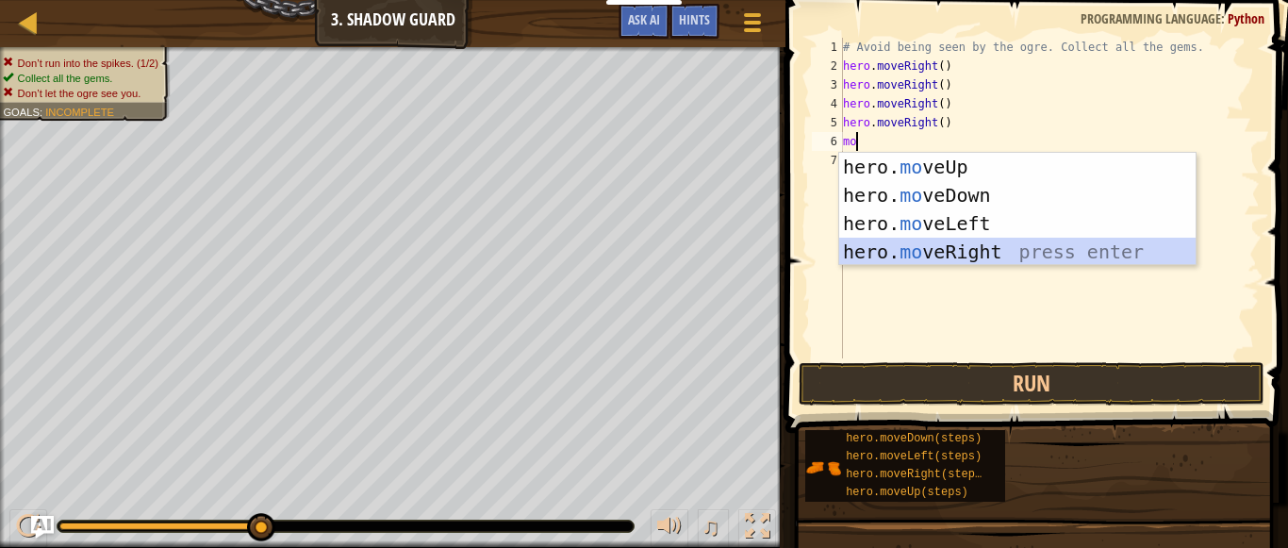
click at [940, 251] on div "hero. mo veUp press enter hero. mo veDown press enter hero. mo veLeft press ent…" at bounding box center [1017, 238] width 356 height 170
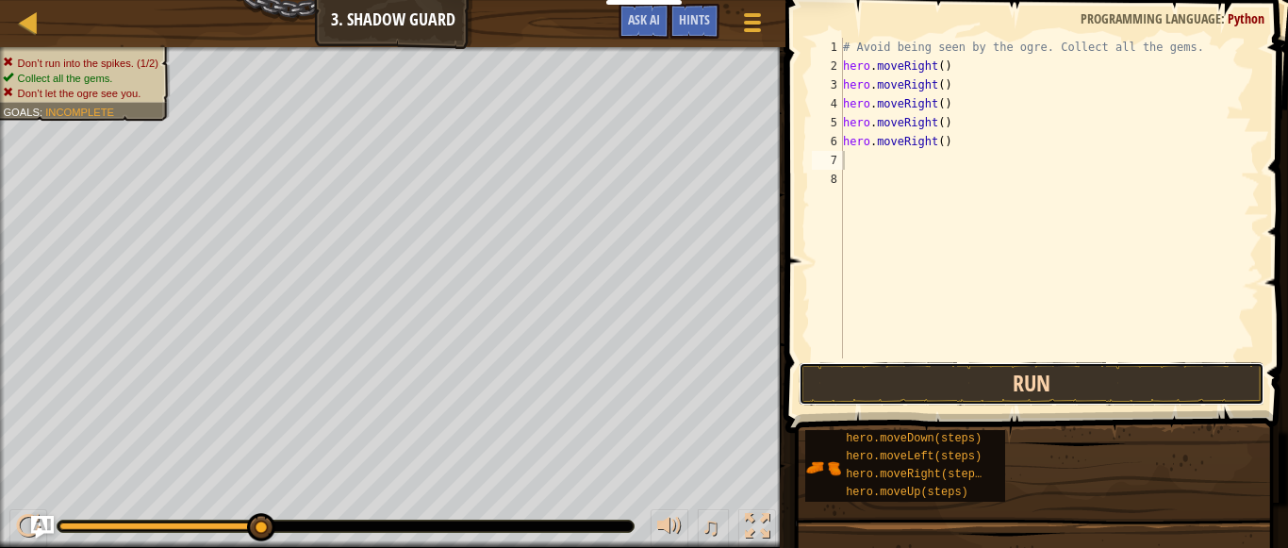
click at [949, 383] on button "Run" at bounding box center [1032, 383] width 466 height 43
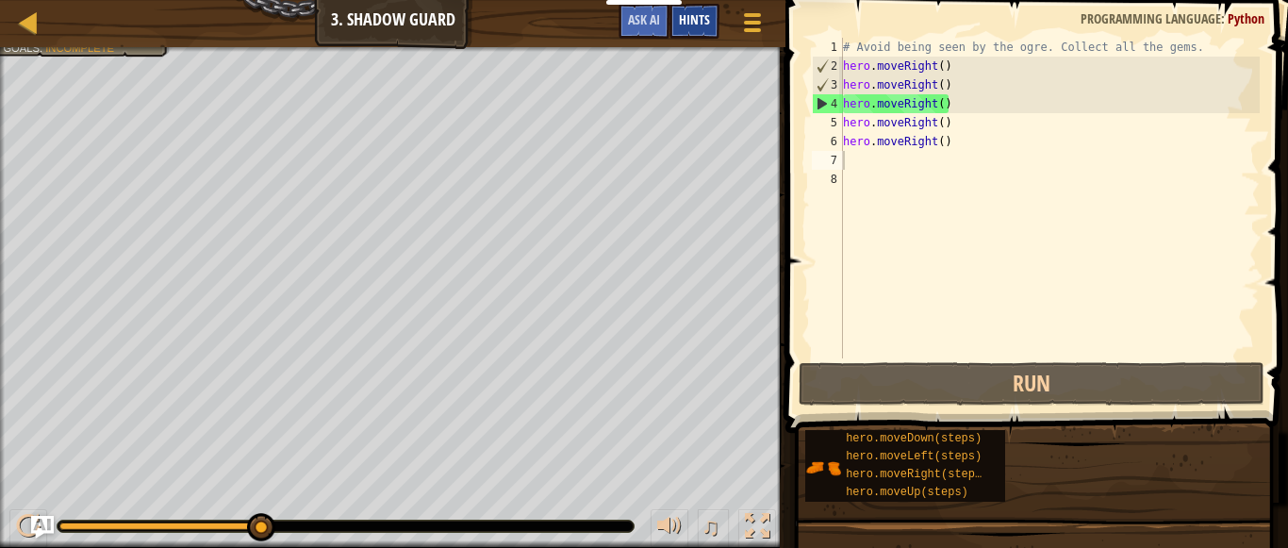
click at [684, 15] on span "Hints" at bounding box center [694, 19] width 31 height 18
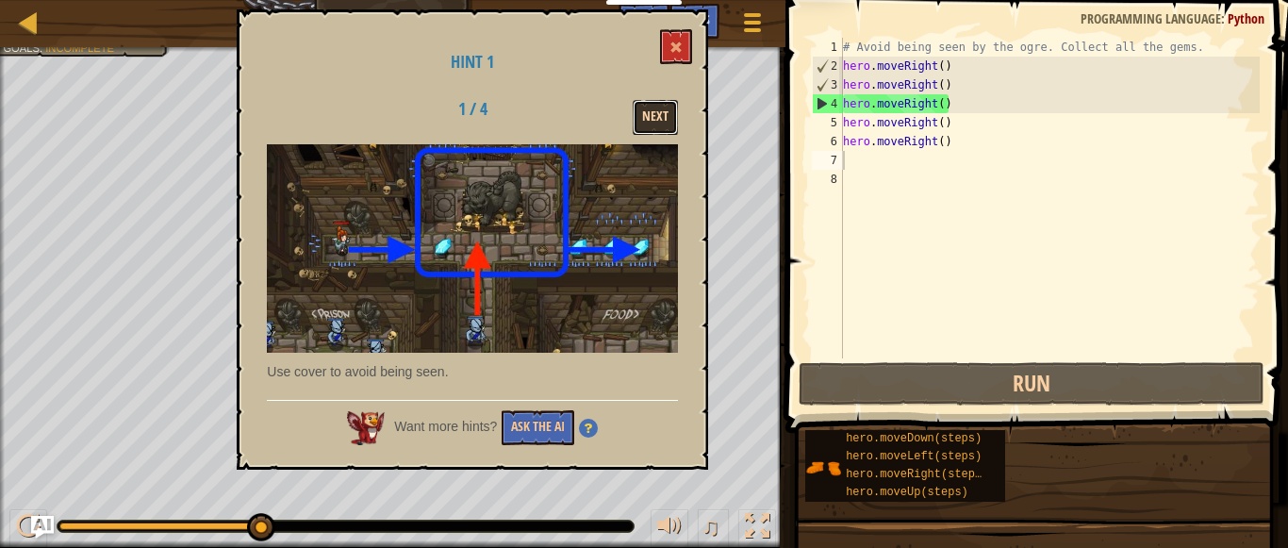
click at [670, 119] on button "Next" at bounding box center [655, 117] width 45 height 35
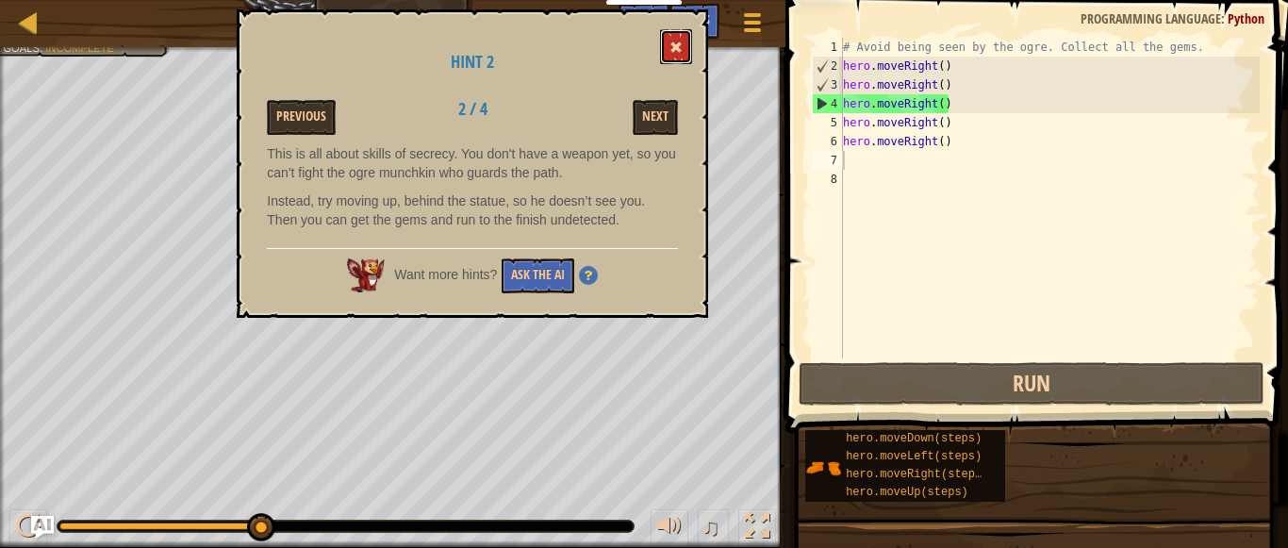
click at [676, 57] on button at bounding box center [676, 46] width 32 height 35
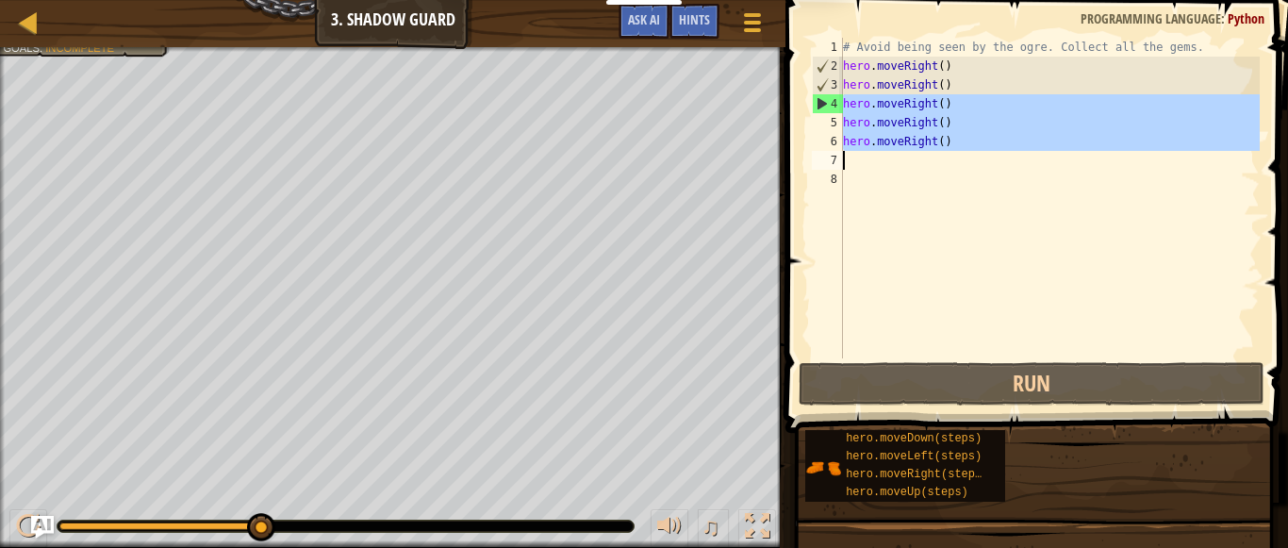
drag, startPoint x: 846, startPoint y: 97, endPoint x: 938, endPoint y: 160, distance: 111.9
click at [938, 160] on div "# Avoid being seen by the ogre. Collect all the gems. hero . moveRight ( ) hero…" at bounding box center [1049, 217] width 421 height 358
type textarea "hero.moveRight()"
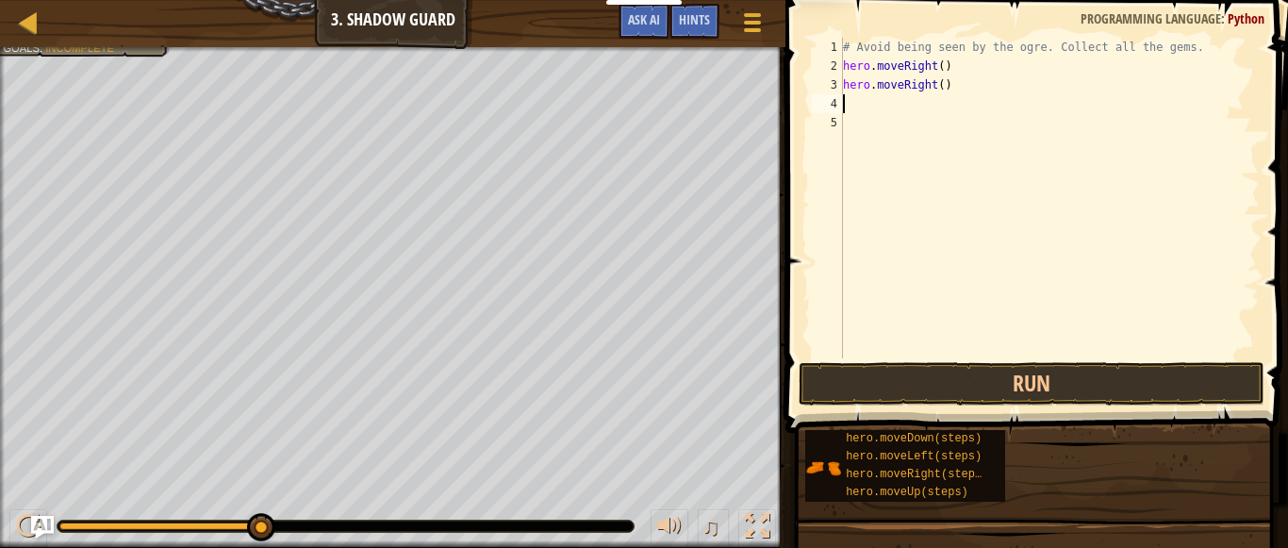
click at [934, 82] on div "# Avoid being seen by the ogre. Collect all the gems. hero . moveRight ( ) hero…" at bounding box center [1049, 217] width 421 height 358
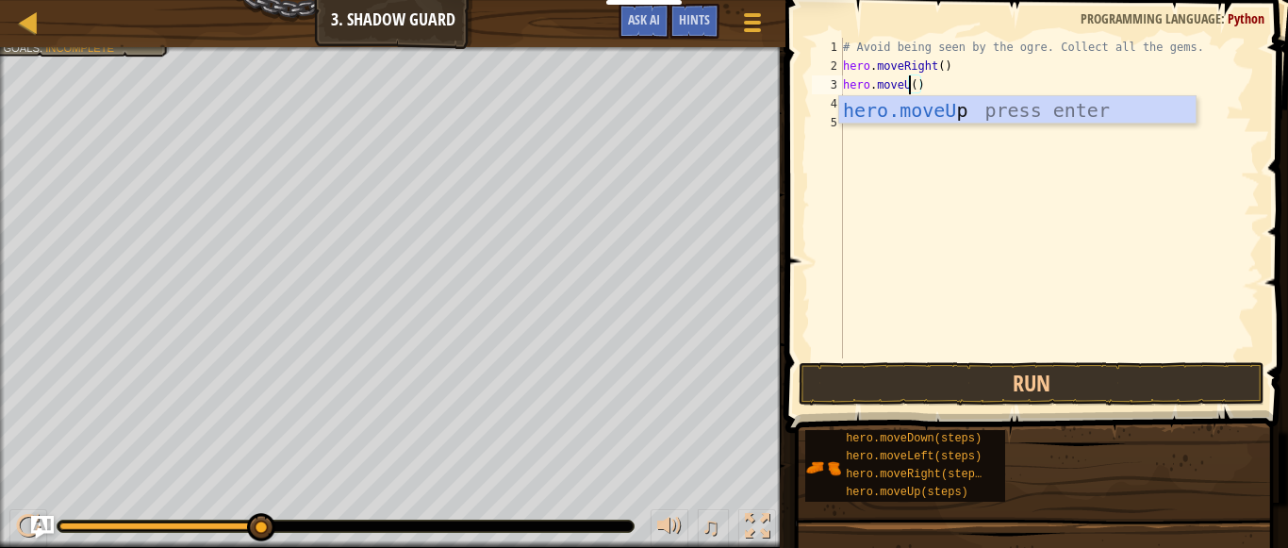
type textarea "hero.moveUp()"
click at [944, 86] on div "# Avoid being seen by the ogre. Collect all the gems. hero . moveRight ( ) hero…" at bounding box center [1049, 217] width 421 height 358
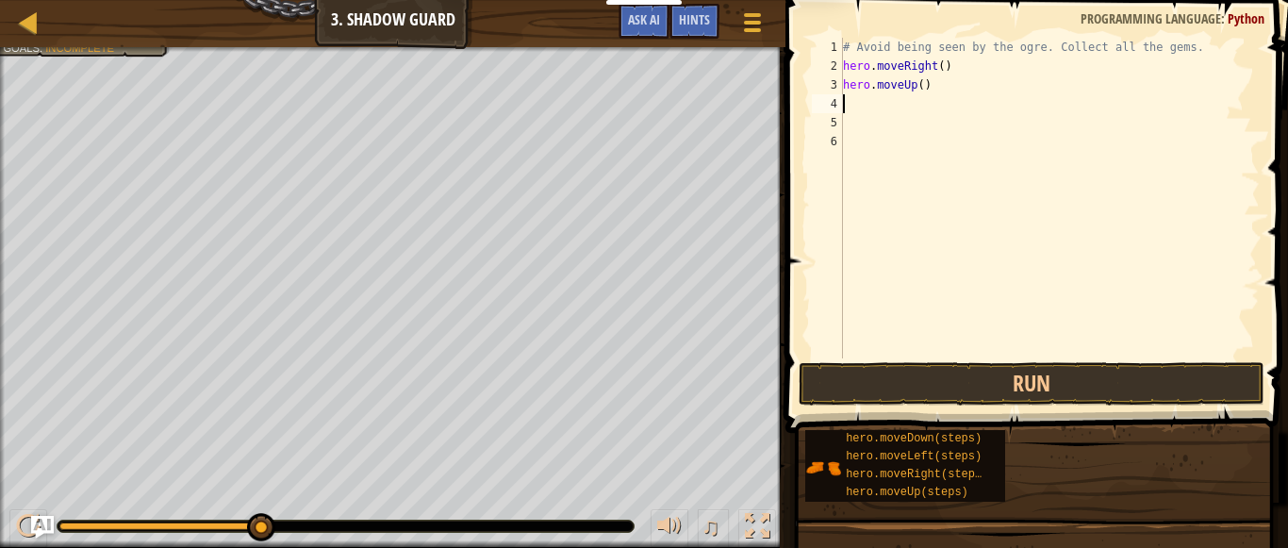
scroll to position [8, 0]
type textarea "ri"
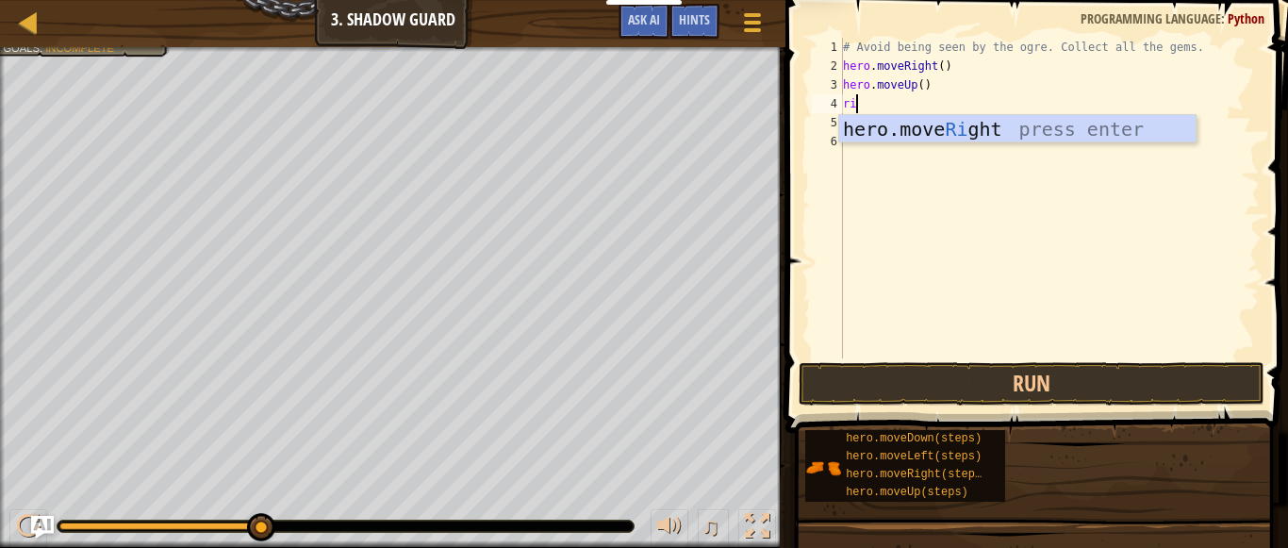
scroll to position [8, 1]
click at [936, 130] on div "hero.move Ri ght press enter" at bounding box center [1017, 157] width 356 height 85
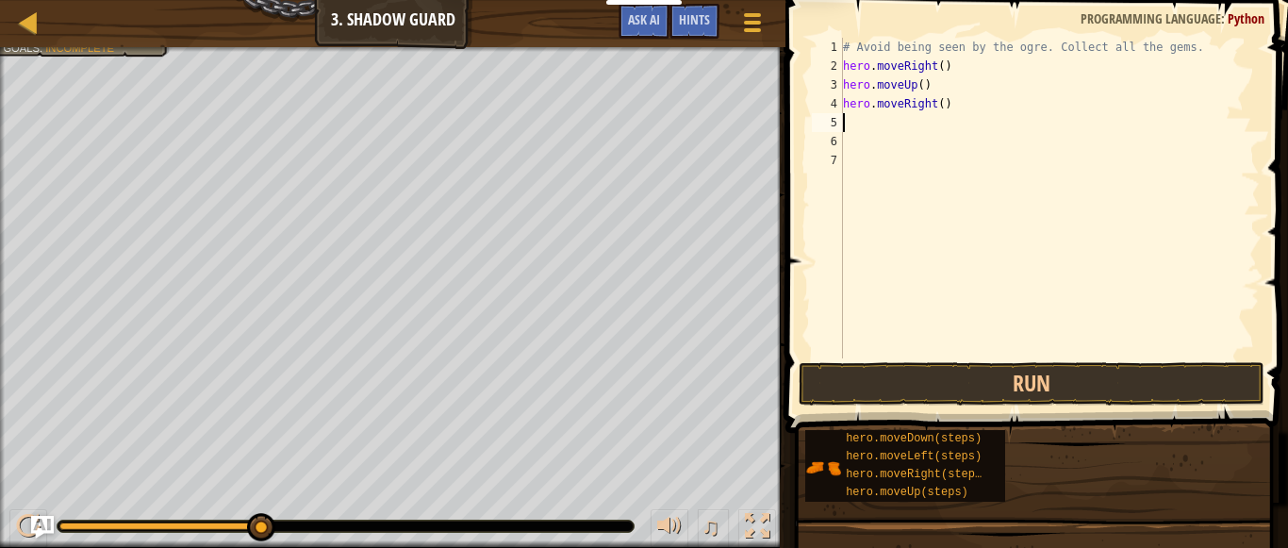
scroll to position [8, 0]
click at [936, 130] on div "# Avoid being seen by the ogre. Collect all the gems. hero . moveRight ( ) hero…" at bounding box center [1049, 217] width 421 height 358
type textarea "do"
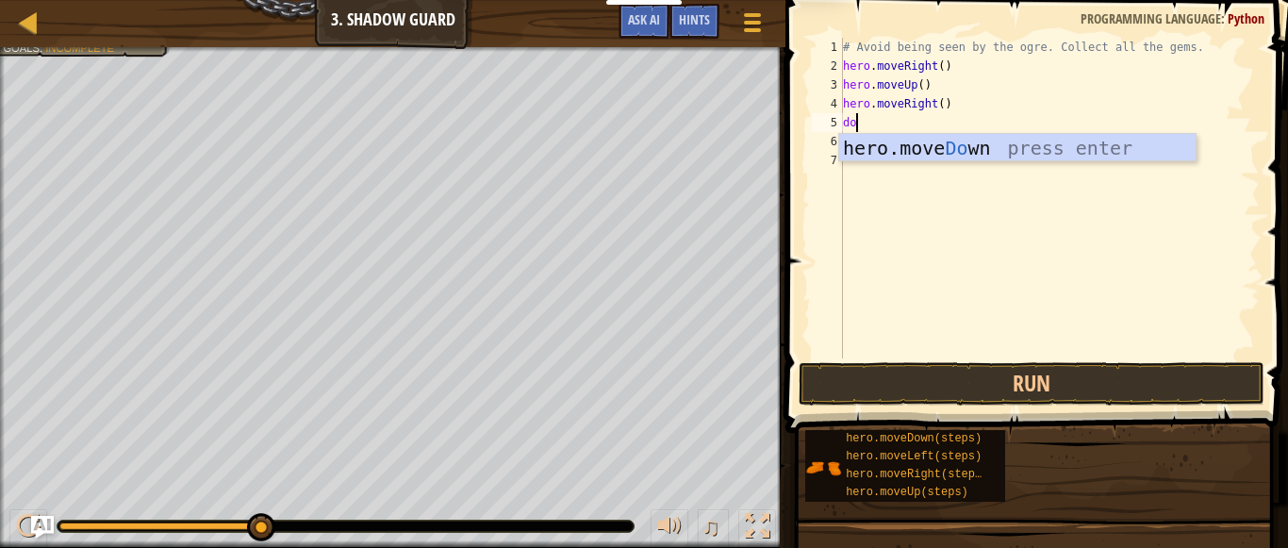
scroll to position [8, 1]
click at [924, 157] on div "hero.move Do wn press enter" at bounding box center [1017, 176] width 356 height 85
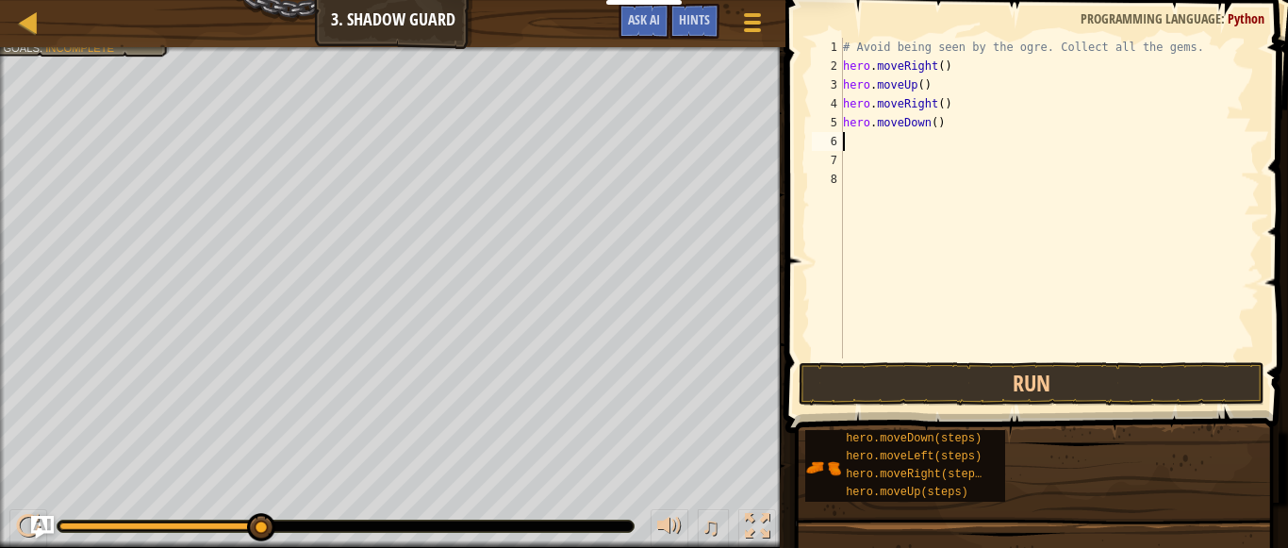
type textarea "i"
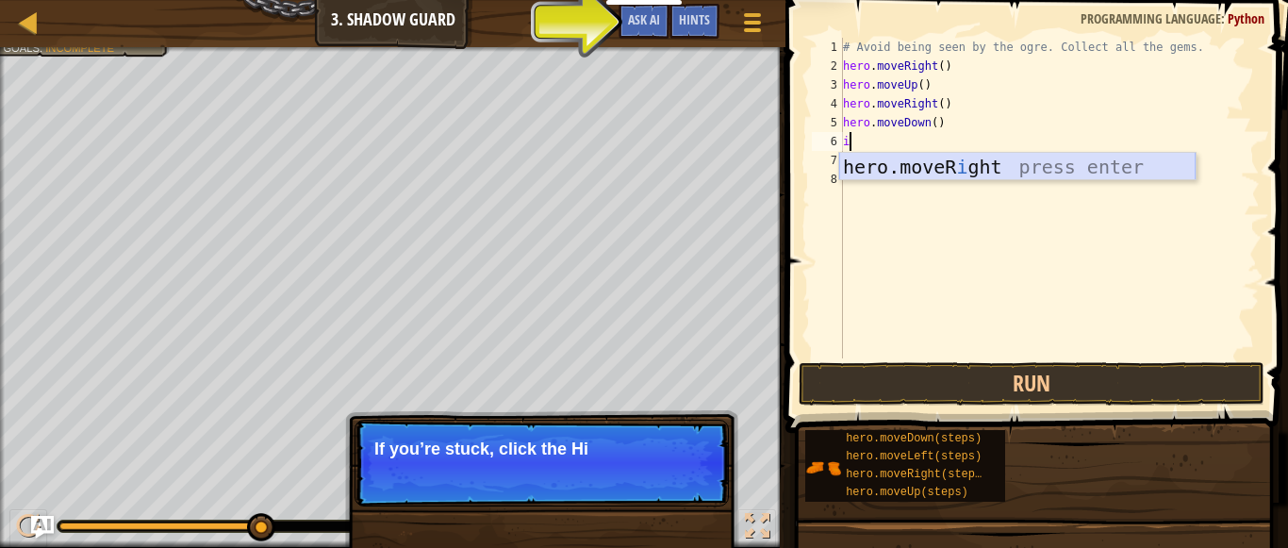
click at [952, 156] on div "hero.moveR i ght press enter" at bounding box center [1017, 195] width 356 height 85
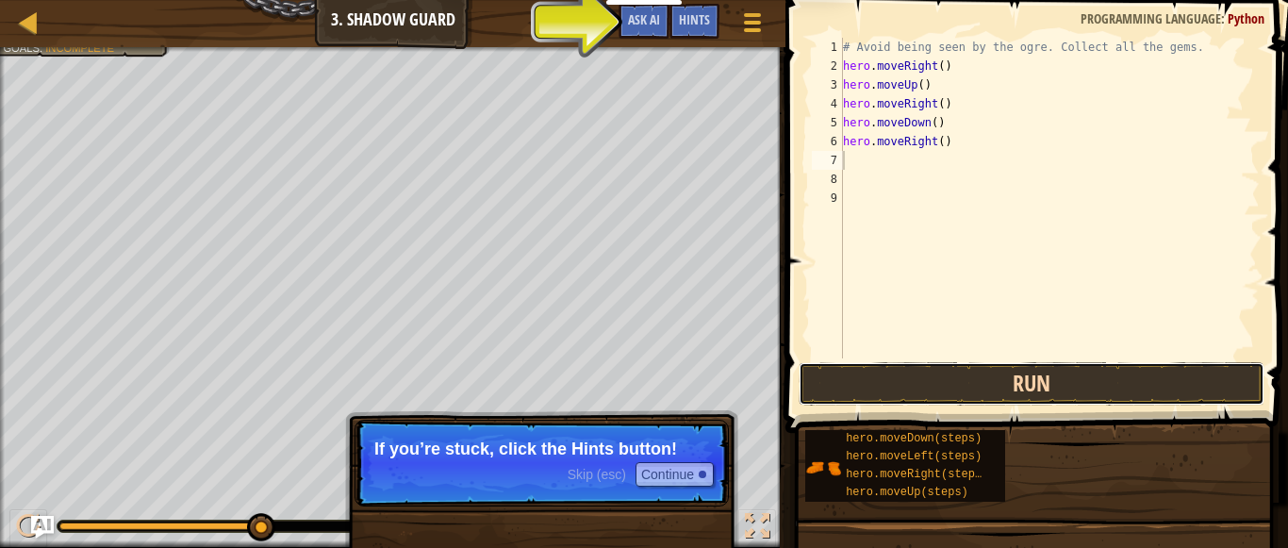
click at [961, 378] on button "Run" at bounding box center [1032, 383] width 466 height 43
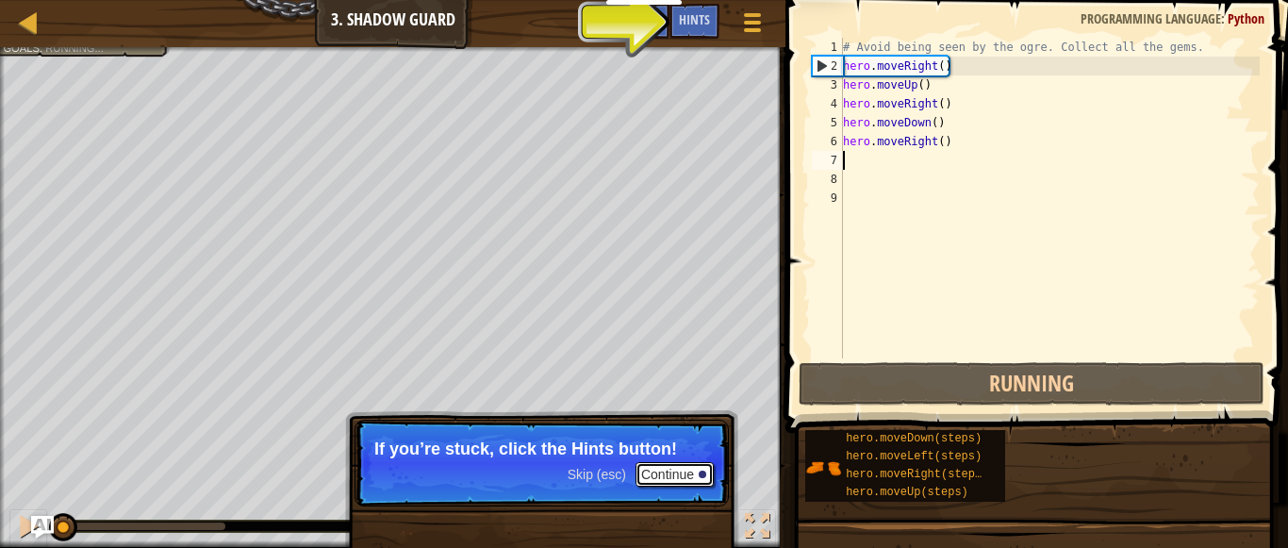
click at [669, 466] on button "Continue" at bounding box center [675, 474] width 78 height 25
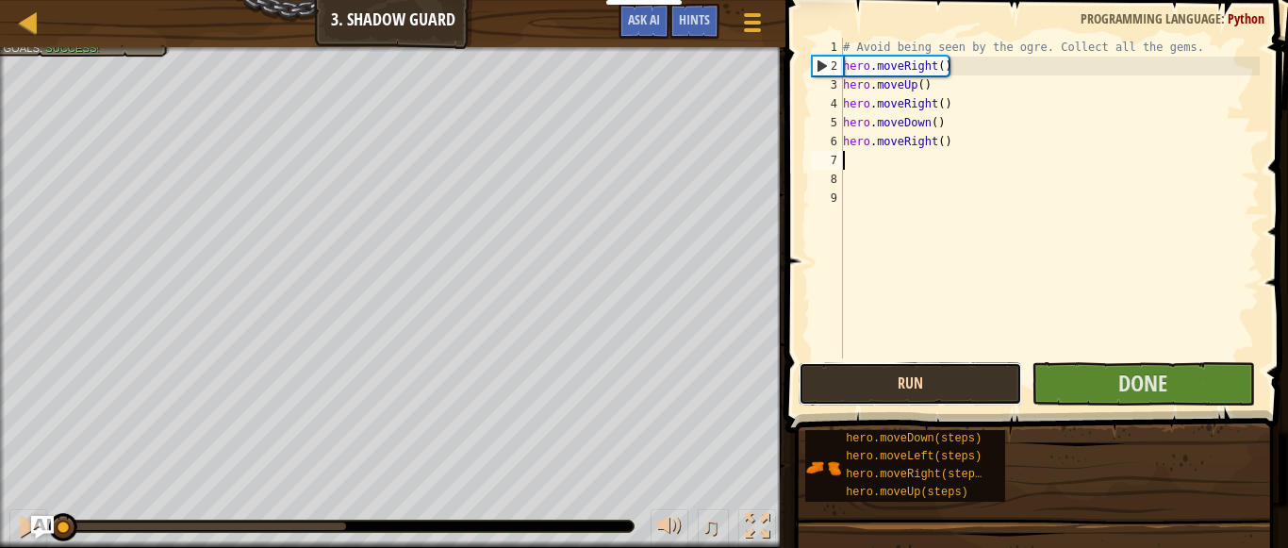
click at [963, 386] on button "Run" at bounding box center [910, 383] width 223 height 43
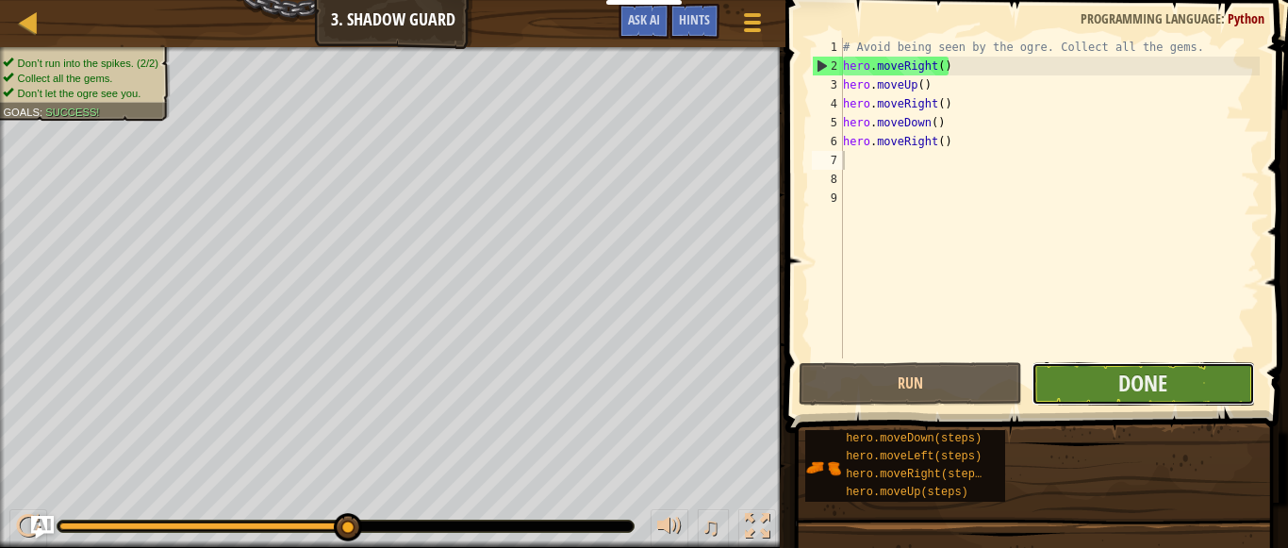
click at [1098, 384] on button "Done" at bounding box center [1143, 383] width 223 height 43
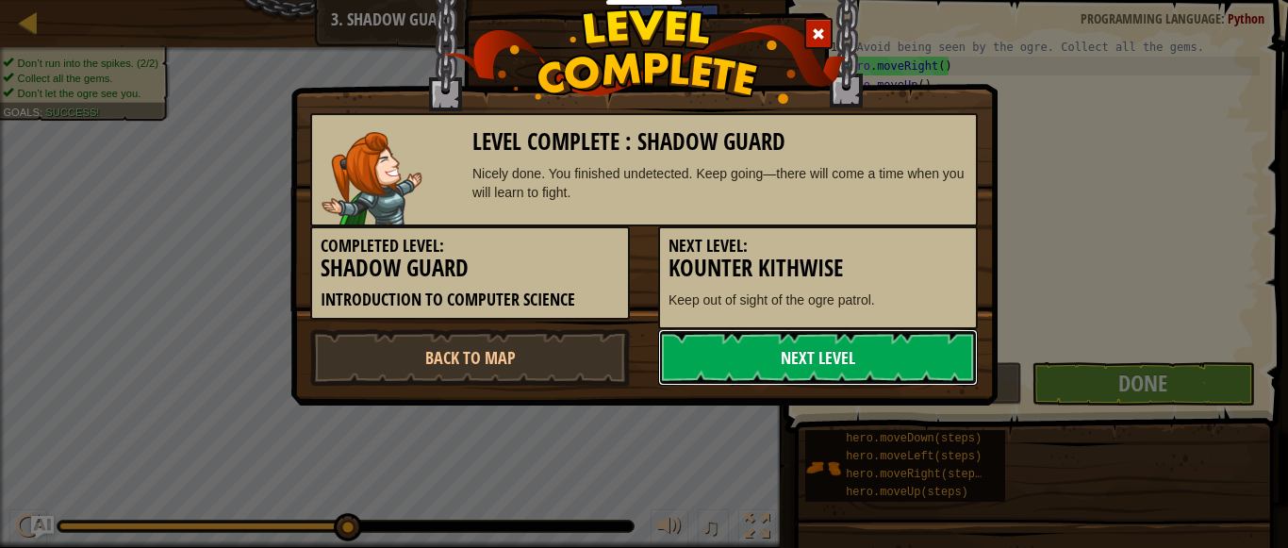
click at [773, 353] on link "Next Level" at bounding box center [818, 357] width 320 height 57
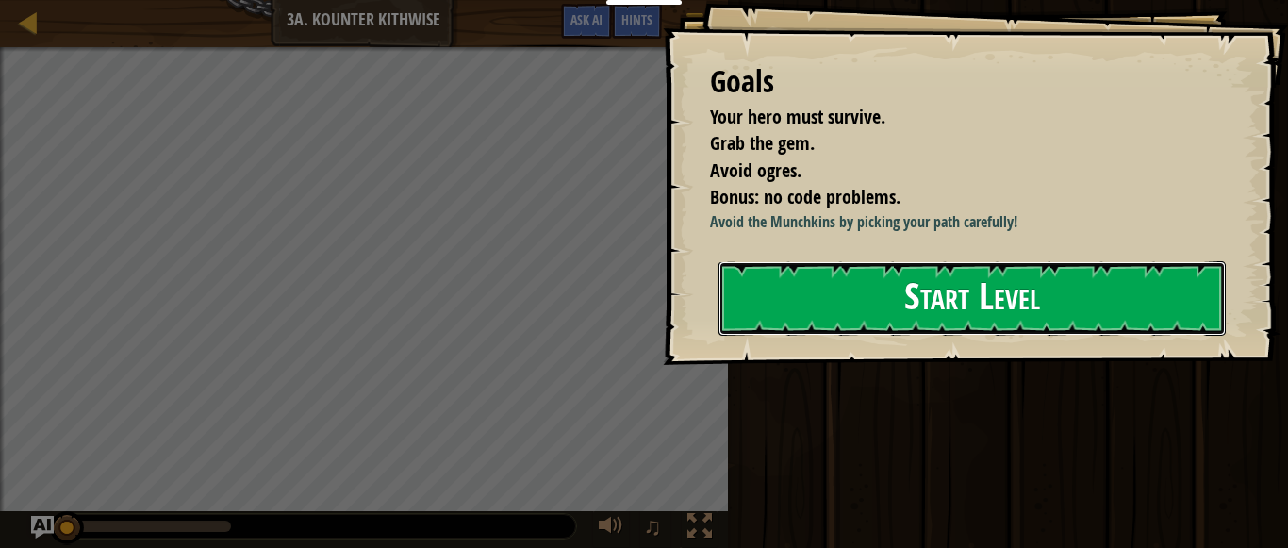
click at [891, 312] on button "Start Level" at bounding box center [971, 298] width 507 height 74
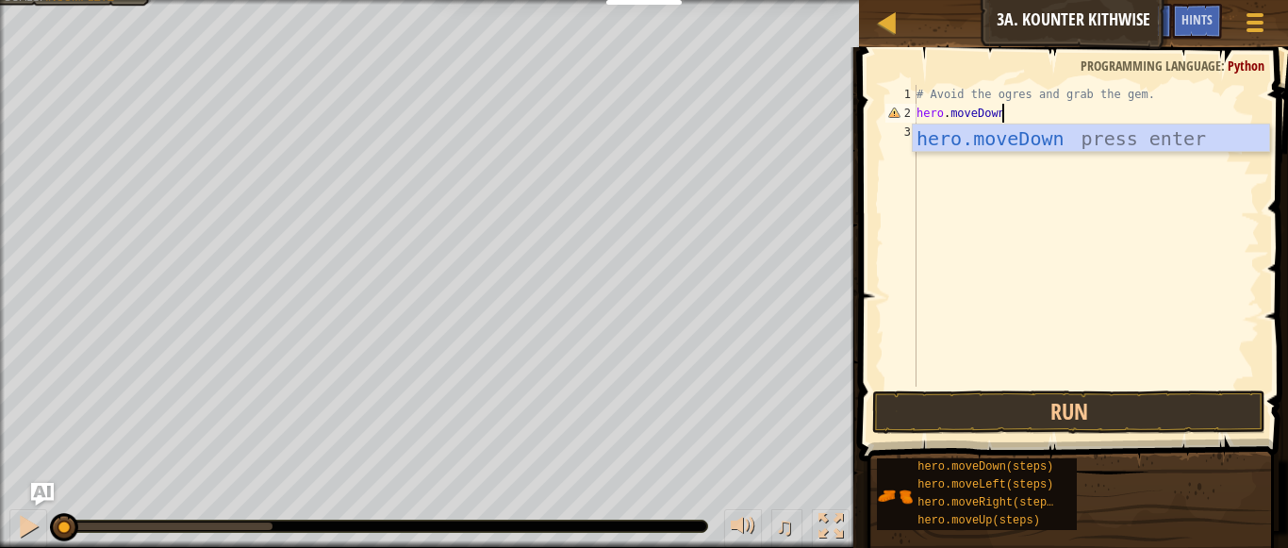
scroll to position [8, 11]
type textarea "hero.move"
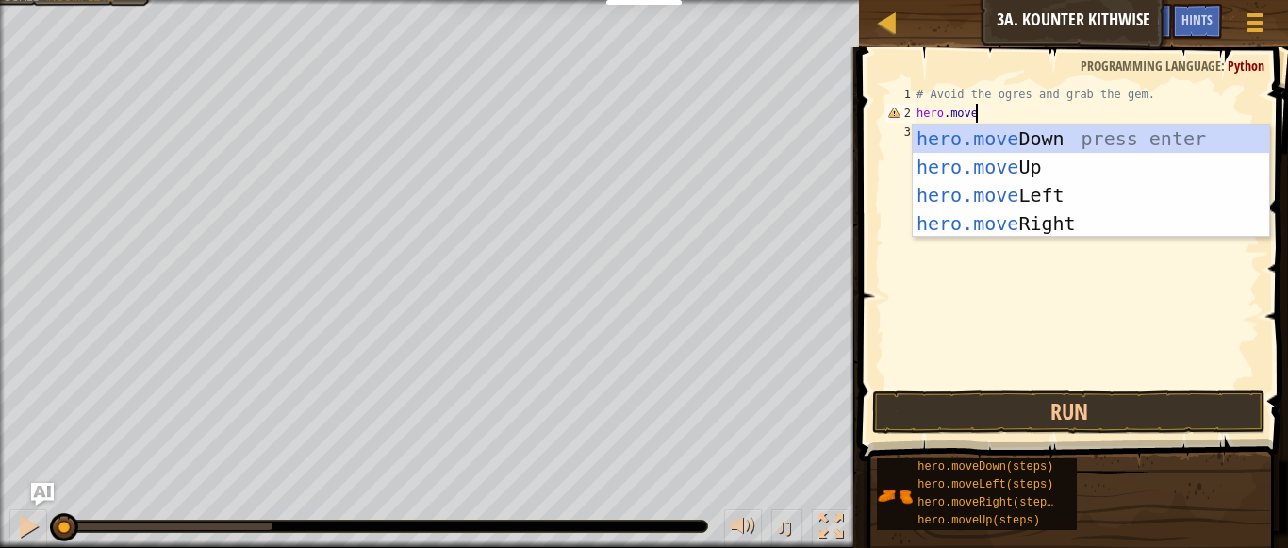
scroll to position [8, 8]
click at [965, 135] on div "hero.move Down press enter hero.move Up press enter hero.move Left press enter …" at bounding box center [1091, 209] width 356 height 170
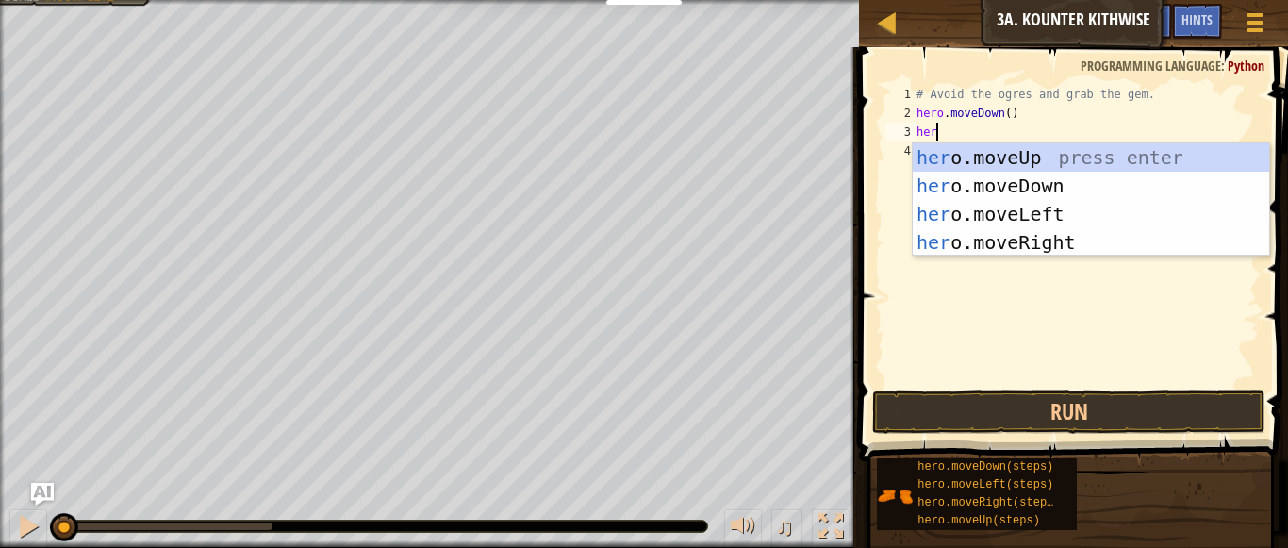
type textarea "hero"
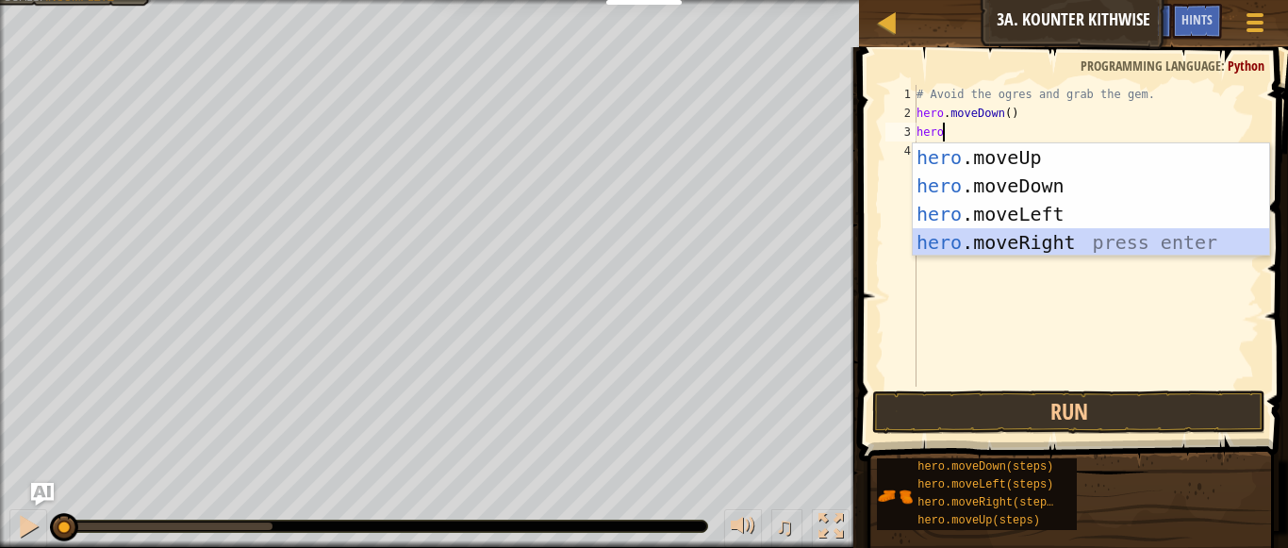
click at [985, 237] on div "hero .moveUp press enter hero .moveDown press enter hero .moveLeft press enter …" at bounding box center [1091, 228] width 356 height 170
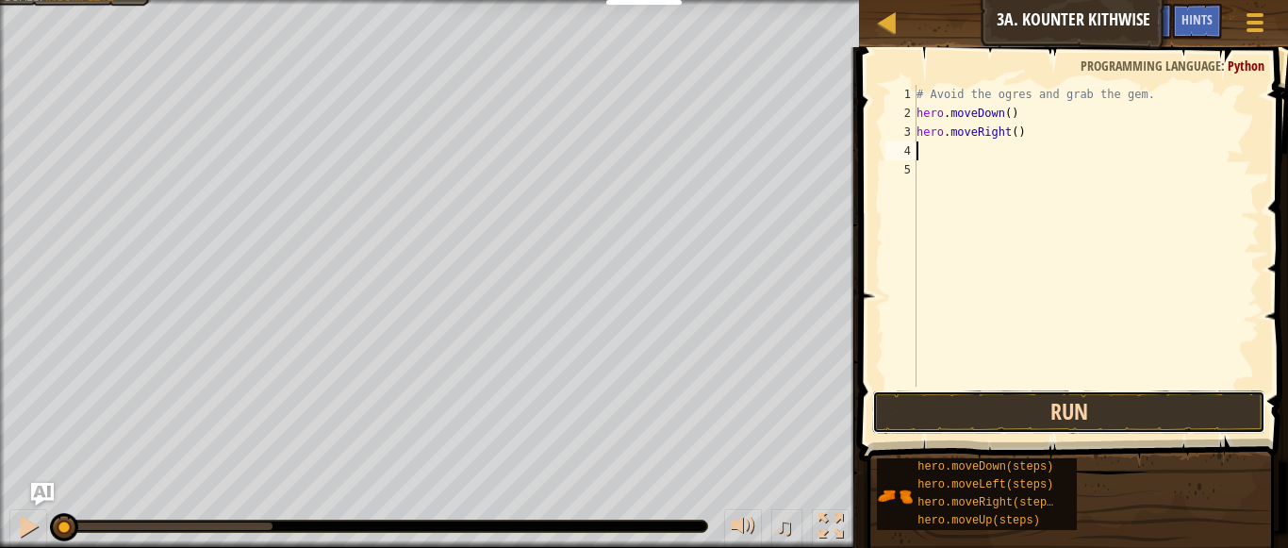
click at [1017, 406] on button "Run" at bounding box center [1069, 411] width 394 height 43
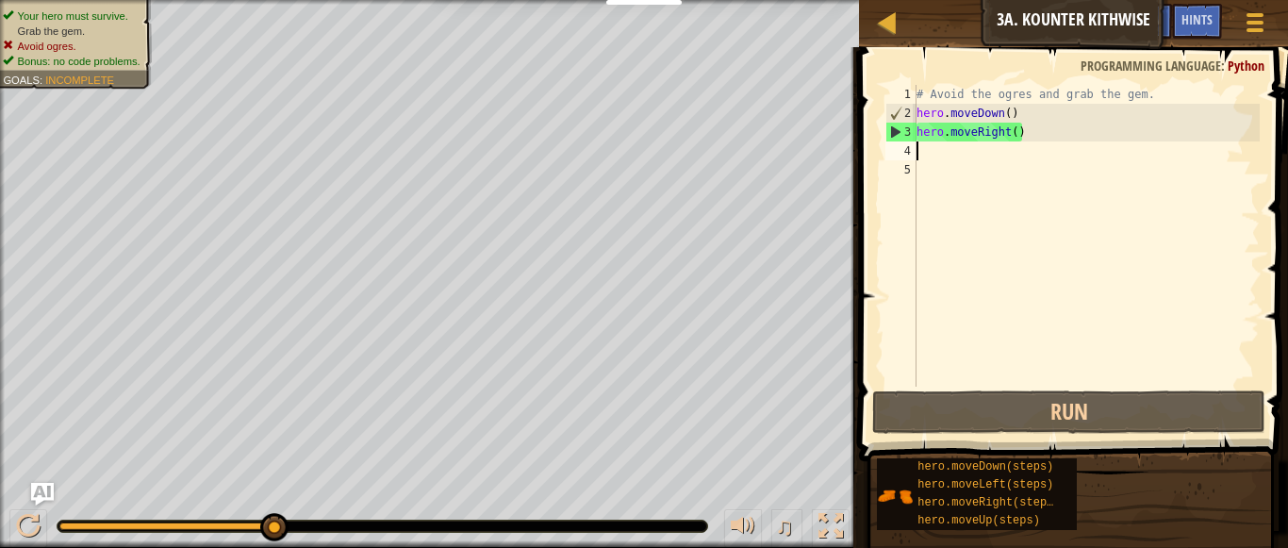
click at [1001, 128] on div "# Avoid the ogres and grab the gem. hero . moveDown ( ) hero . moveRight ( )" at bounding box center [1086, 254] width 347 height 339
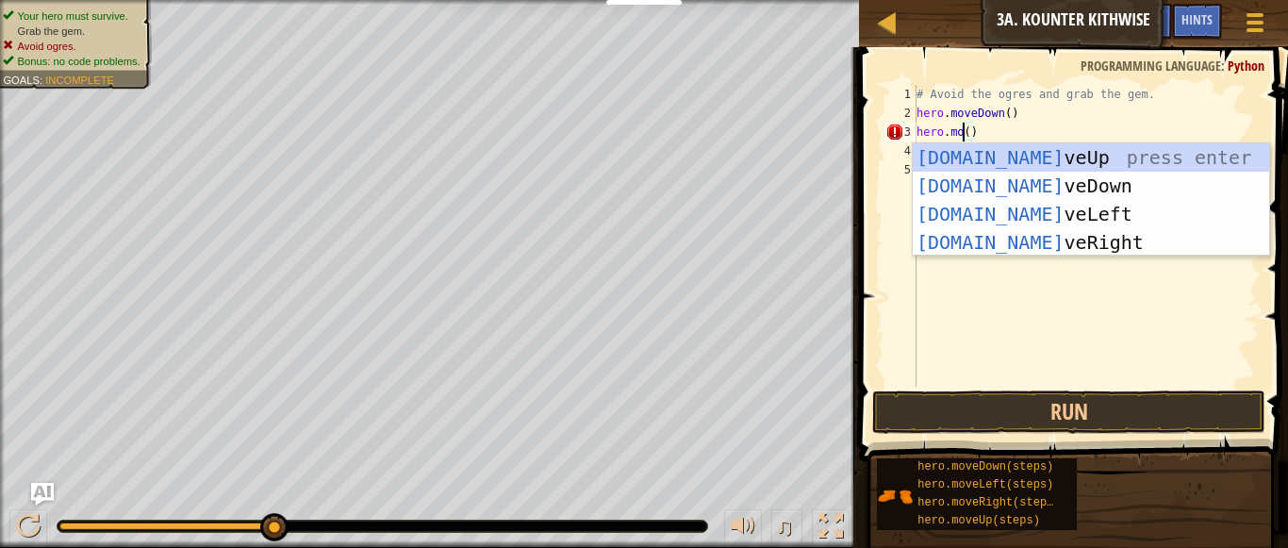
scroll to position [8, 8]
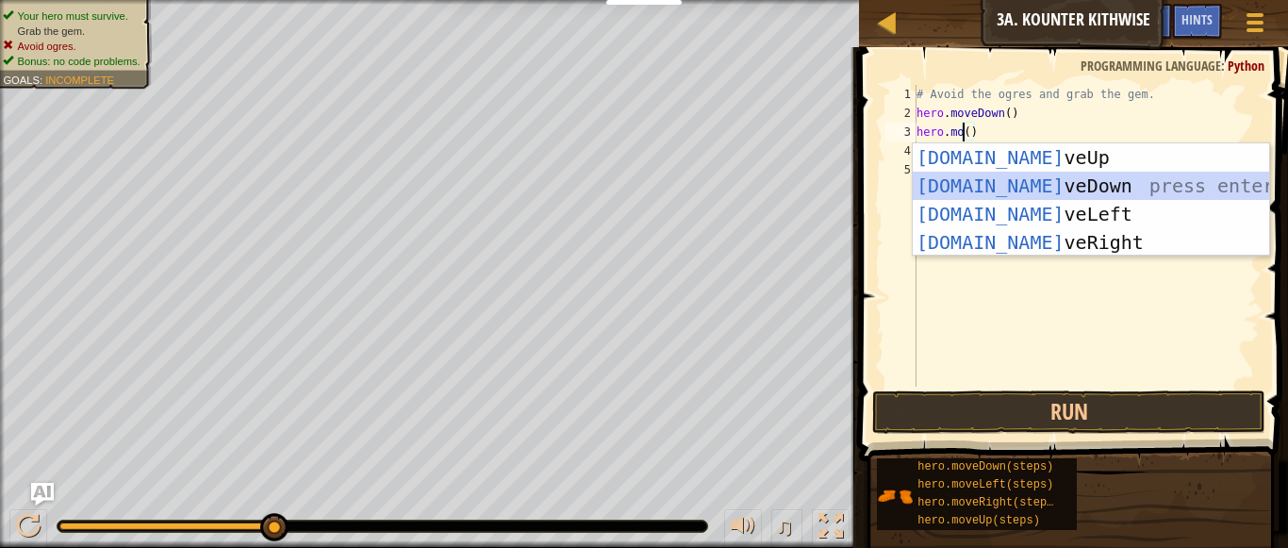
click at [1009, 177] on div "[DOMAIN_NAME] veUp press enter [DOMAIN_NAME] veDown press enter [DOMAIN_NAME] v…" at bounding box center [1091, 228] width 356 height 170
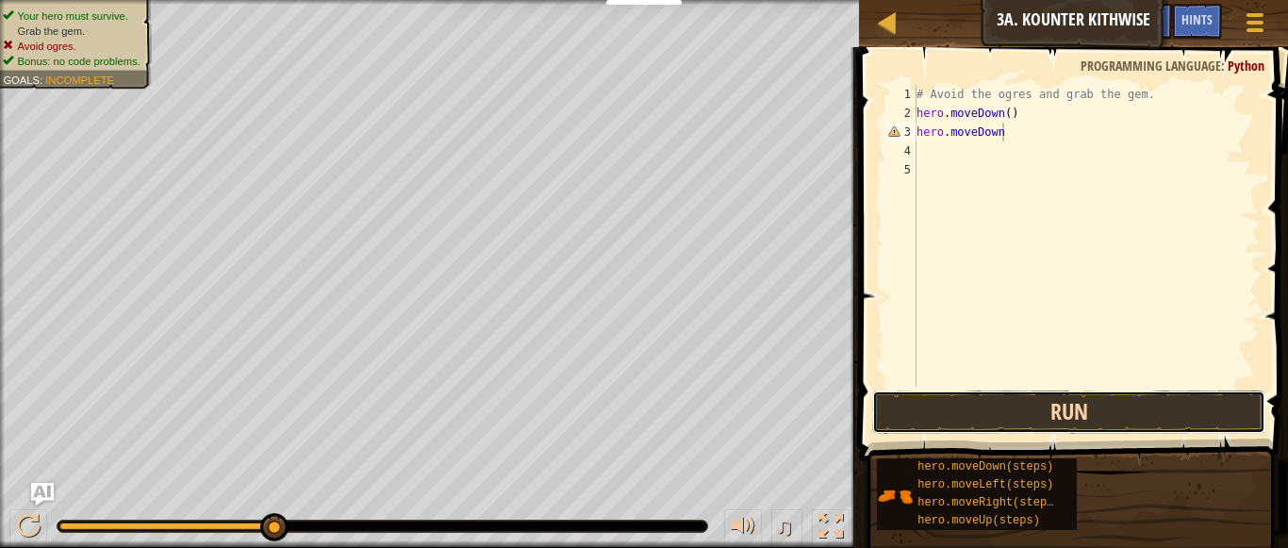
click at [1059, 412] on button "Run" at bounding box center [1069, 411] width 394 height 43
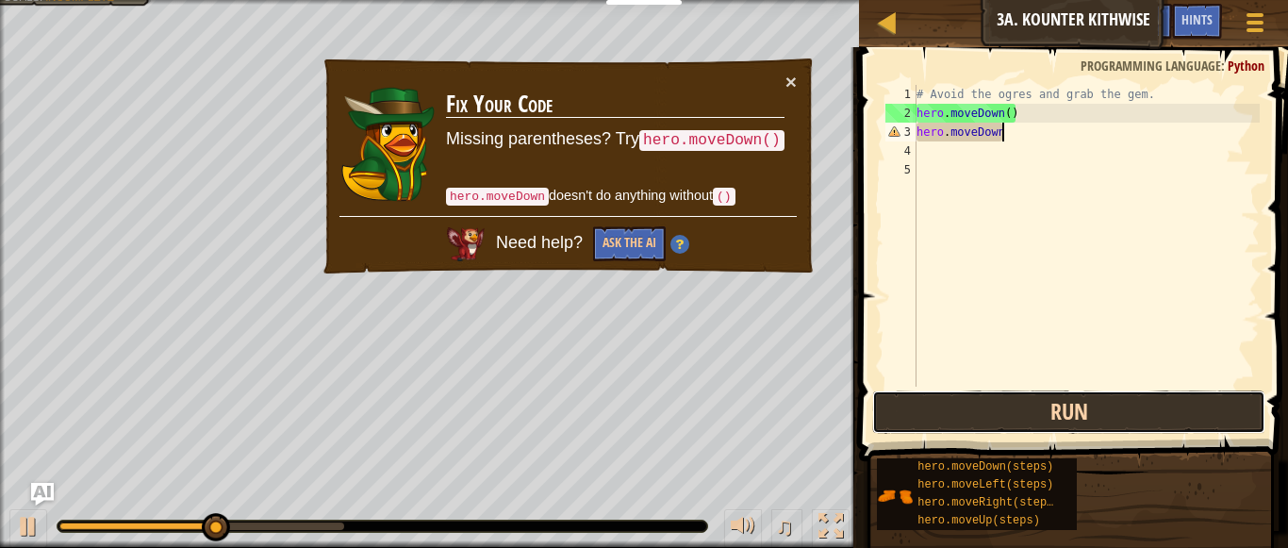
click at [1045, 416] on button "Run" at bounding box center [1069, 411] width 394 height 43
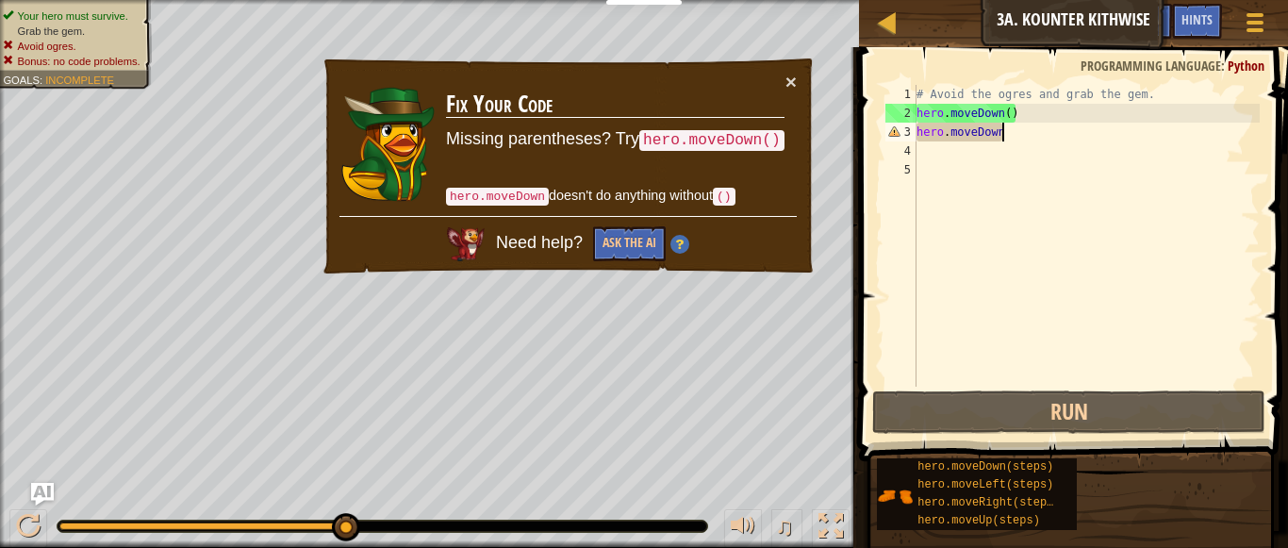
type textarea "hero.moveDown()"
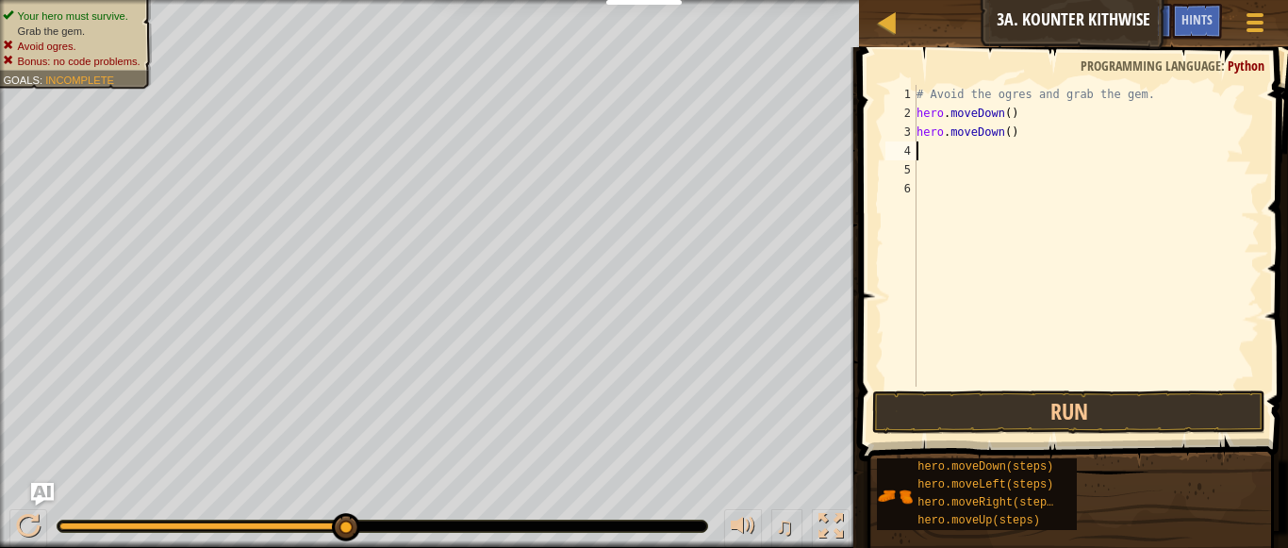
scroll to position [8, 0]
click at [1028, 408] on button "Run" at bounding box center [1069, 411] width 394 height 43
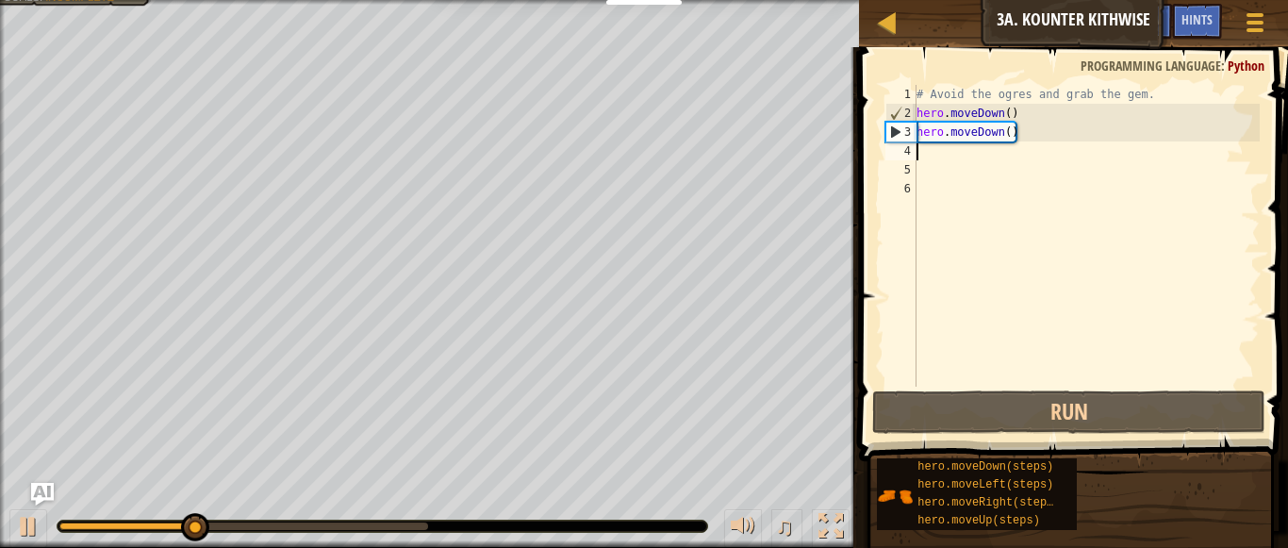
type textarea "ri"
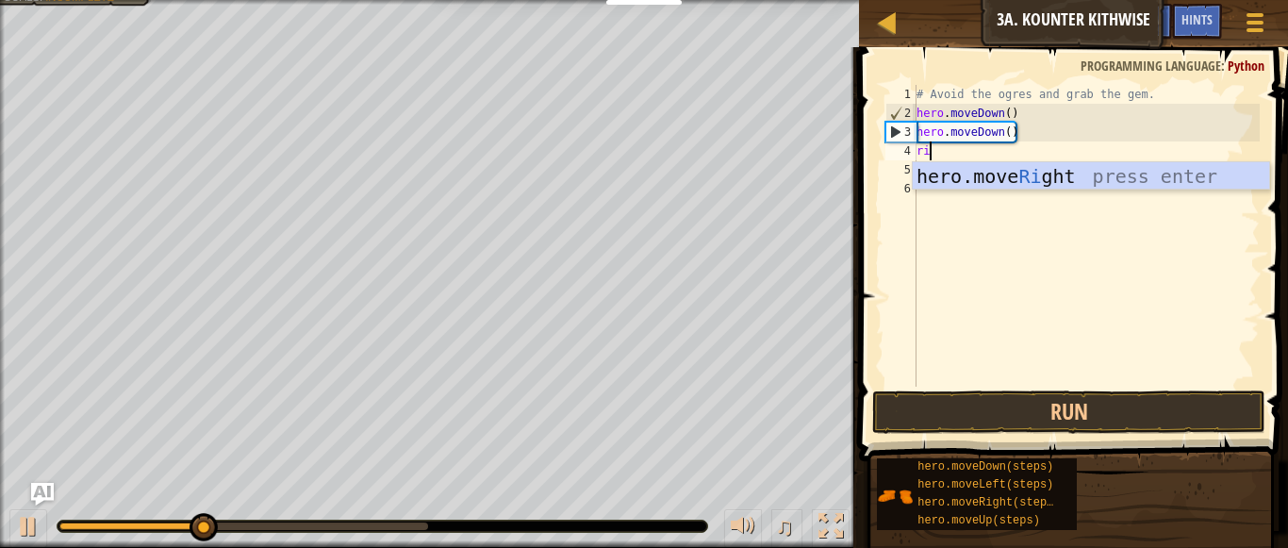
scroll to position [8, 1]
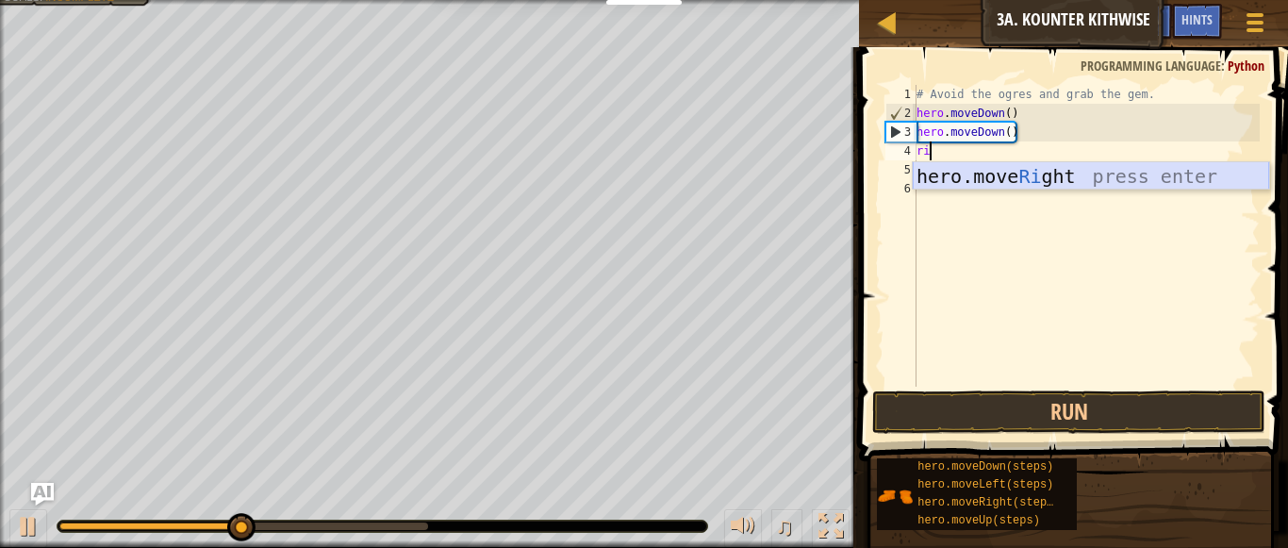
click at [1015, 181] on div "hero.move Ri ght press enter" at bounding box center [1091, 204] width 356 height 85
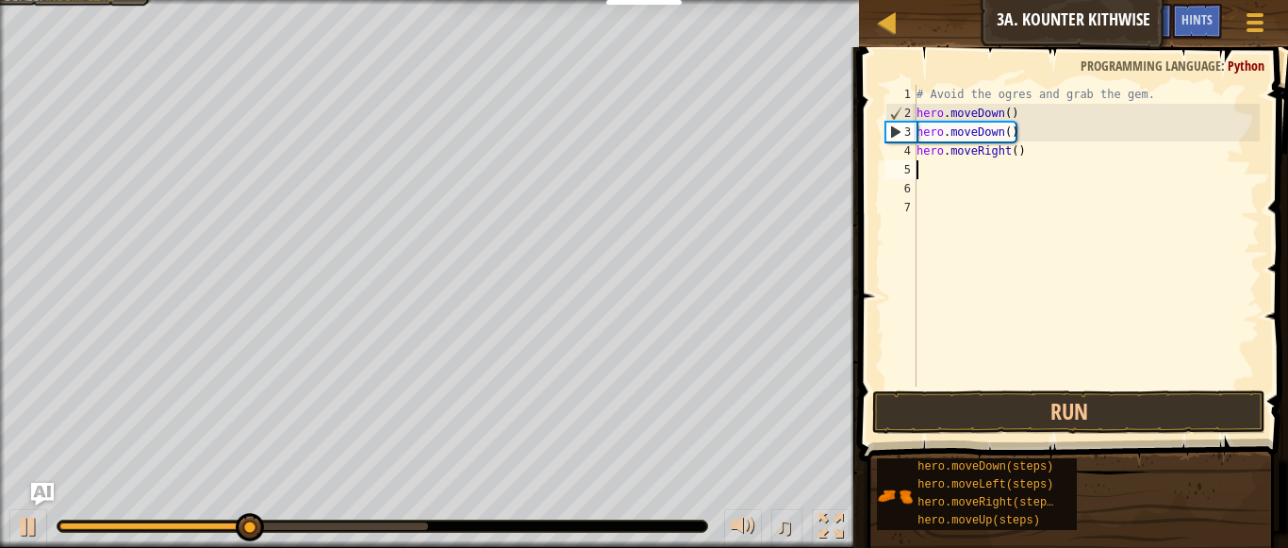
scroll to position [8, 0]
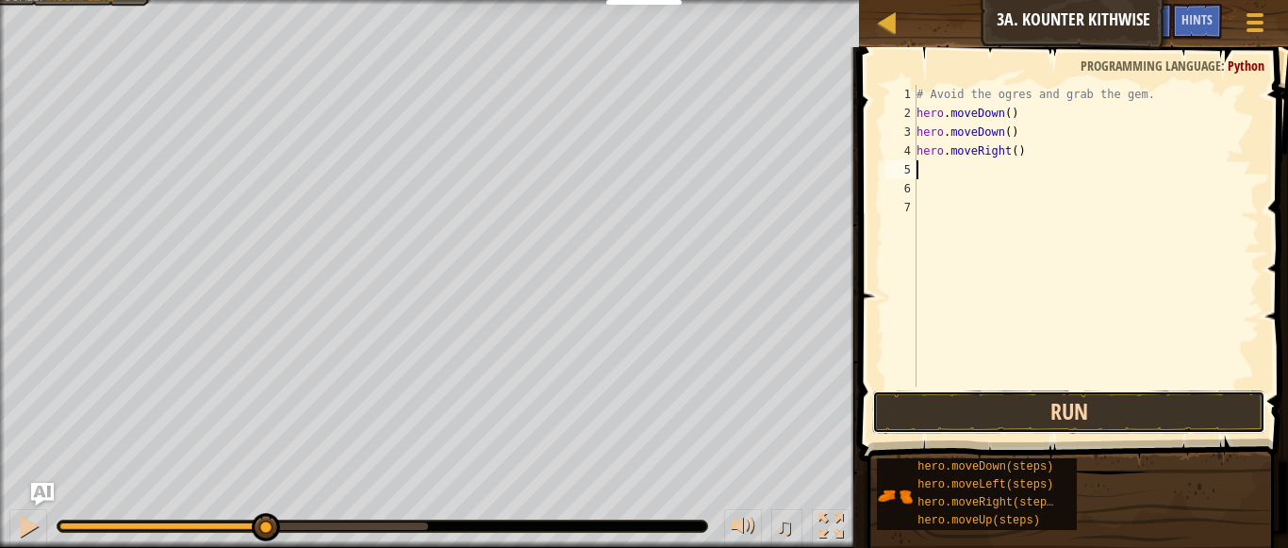
click at [987, 423] on button "Run" at bounding box center [1069, 411] width 394 height 43
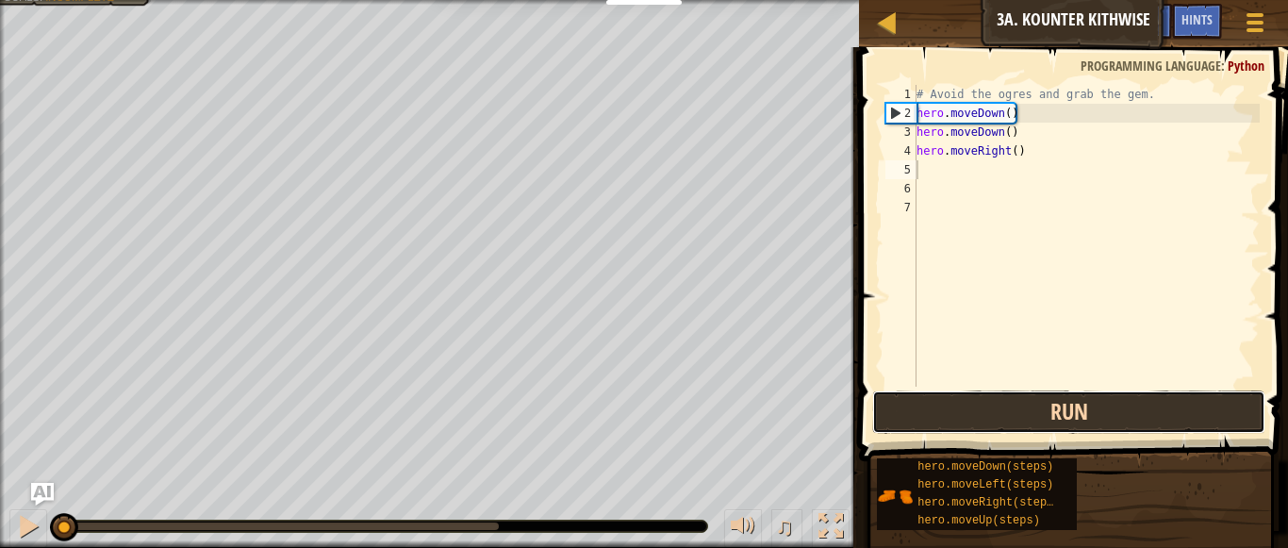
click at [954, 421] on button "Run" at bounding box center [1069, 411] width 394 height 43
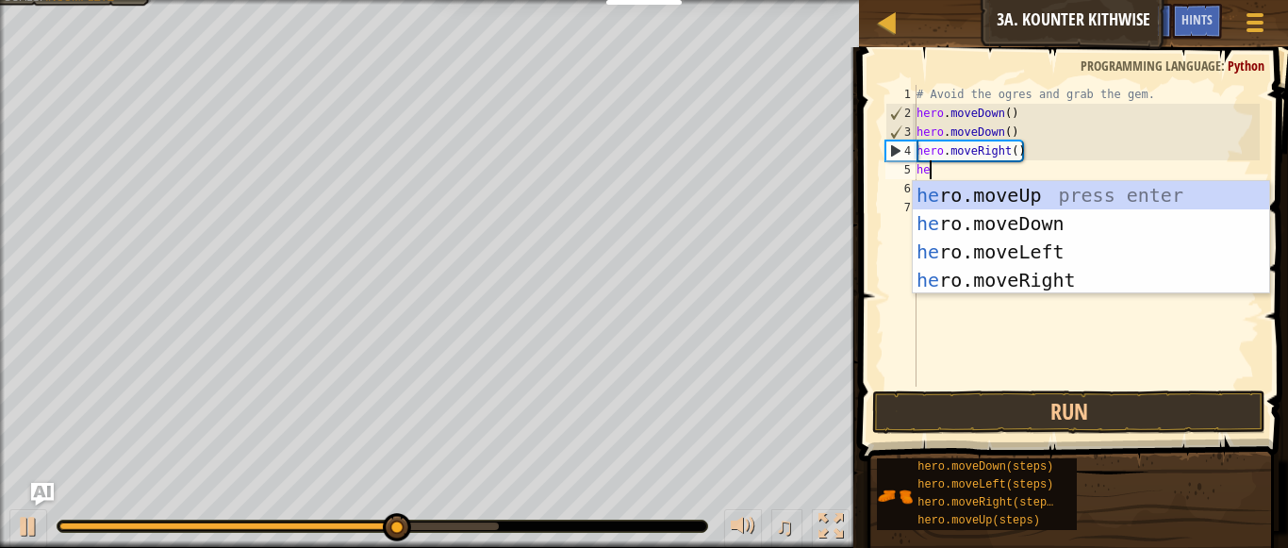
scroll to position [8, 3]
type textarea "hero"
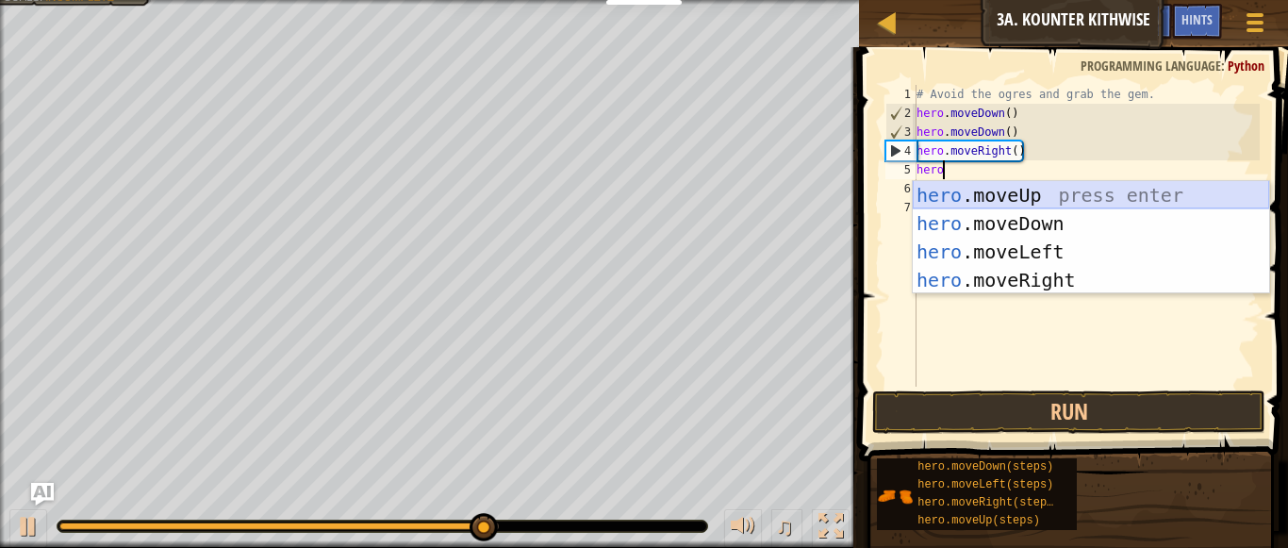
click at [1006, 197] on div "hero .moveUp press enter hero .moveDown press enter hero .moveLeft press enter …" at bounding box center [1091, 266] width 356 height 170
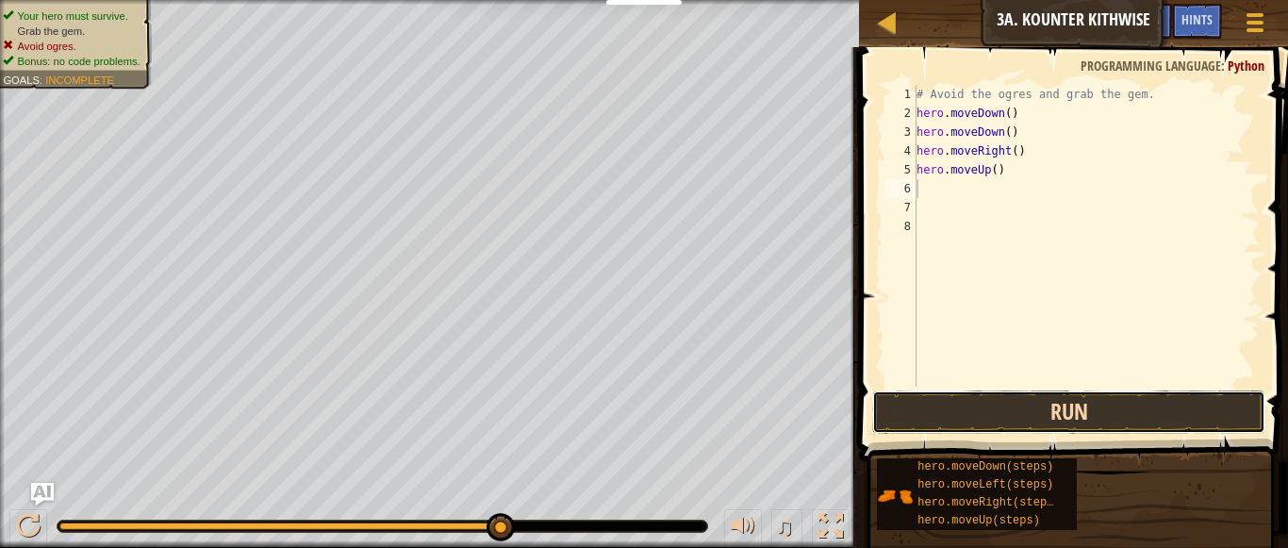
click at [1002, 394] on button "Run" at bounding box center [1069, 411] width 394 height 43
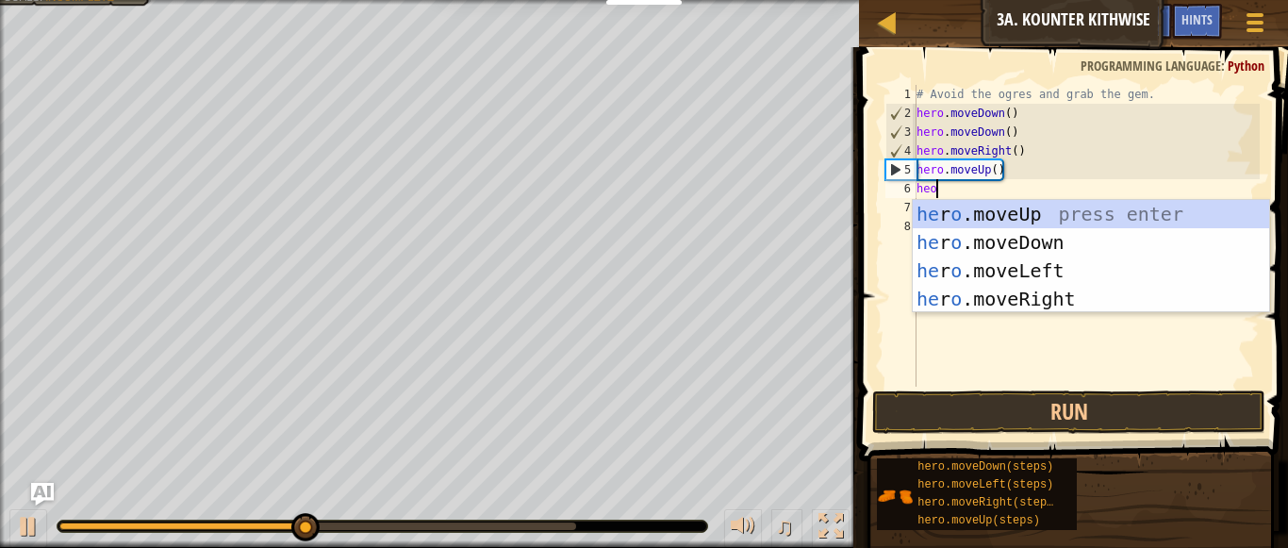
scroll to position [8, 2]
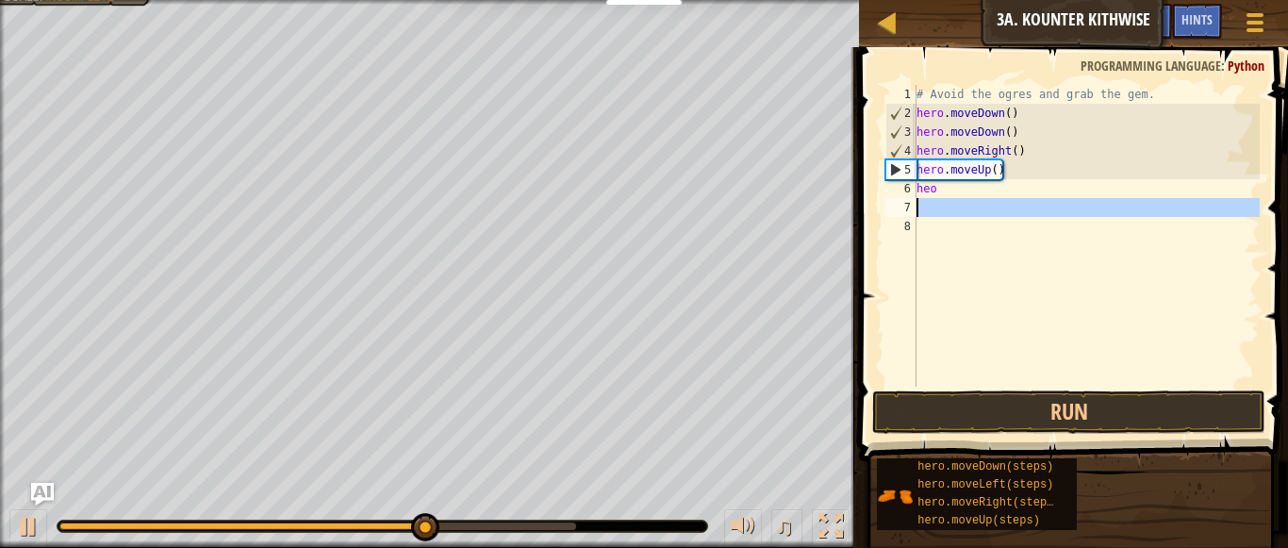
drag, startPoint x: 1007, startPoint y: 312, endPoint x: 946, endPoint y: 196, distance: 131.2
click at [946, 196] on div "# Avoid the ogres and grab the gem. hero . moveDown ( ) hero . moveDown ( ) her…" at bounding box center [1086, 254] width 347 height 339
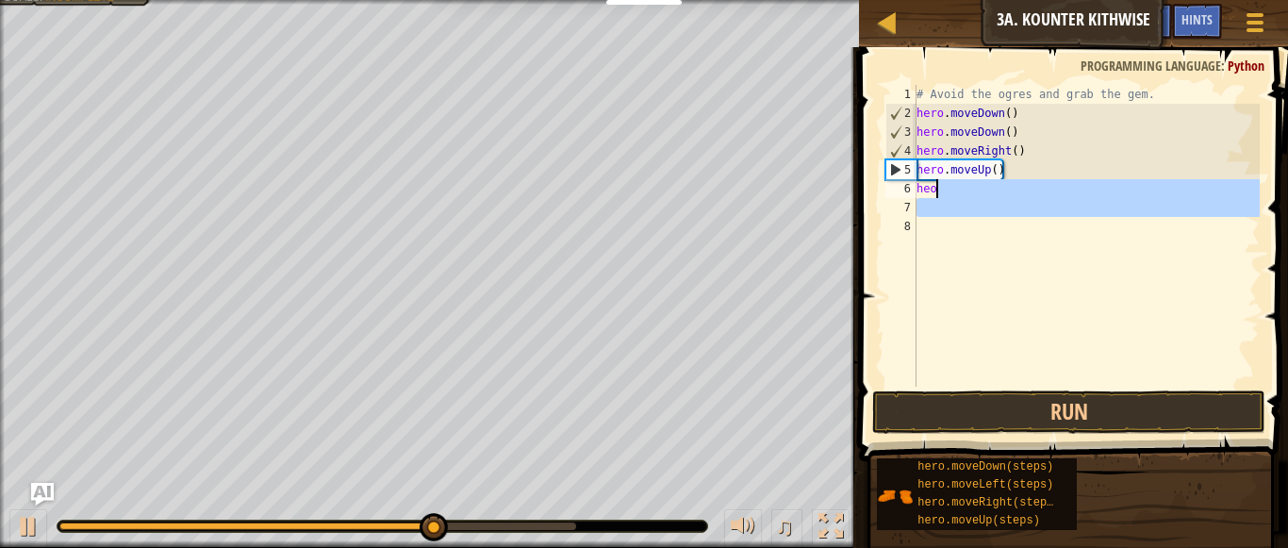
click at [946, 196] on div "# Avoid the ogres and grab the gem. hero . moveDown ( ) hero . moveDown ( ) her…" at bounding box center [1086, 236] width 347 height 302
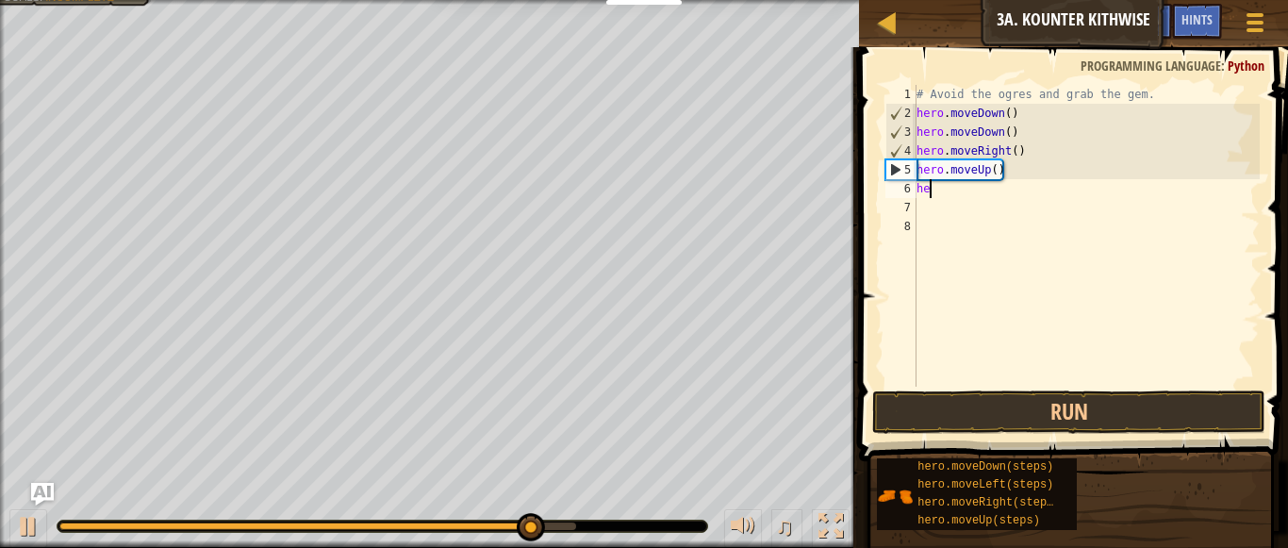
type textarea "her"
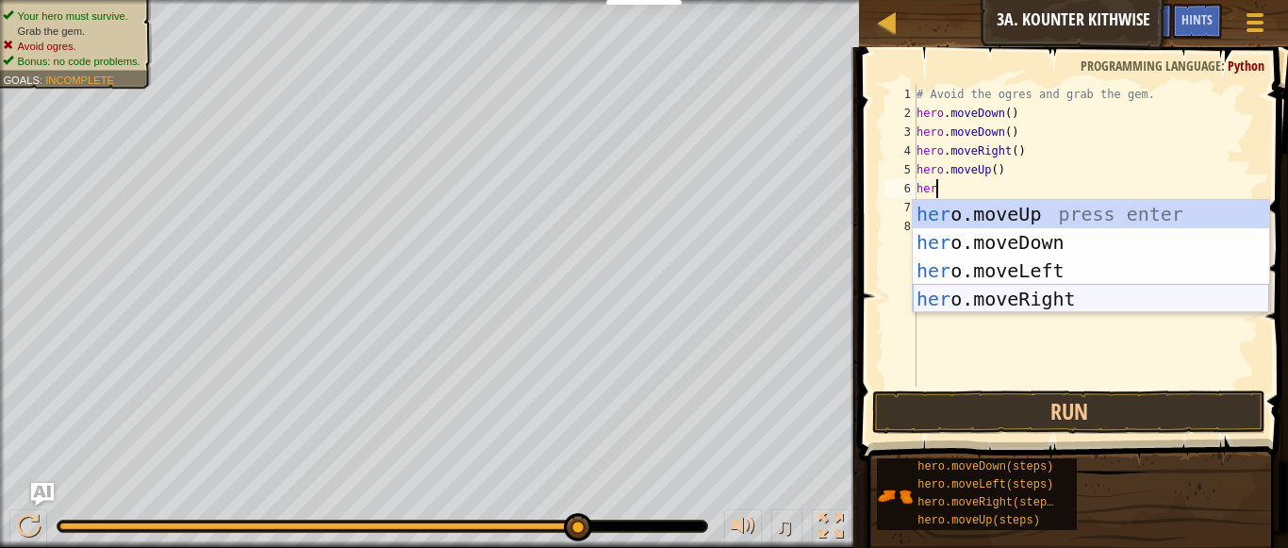
click at [968, 301] on div "her o.moveUp press enter her o.moveDown press enter her o.moveLeft press enter …" at bounding box center [1091, 285] width 356 height 170
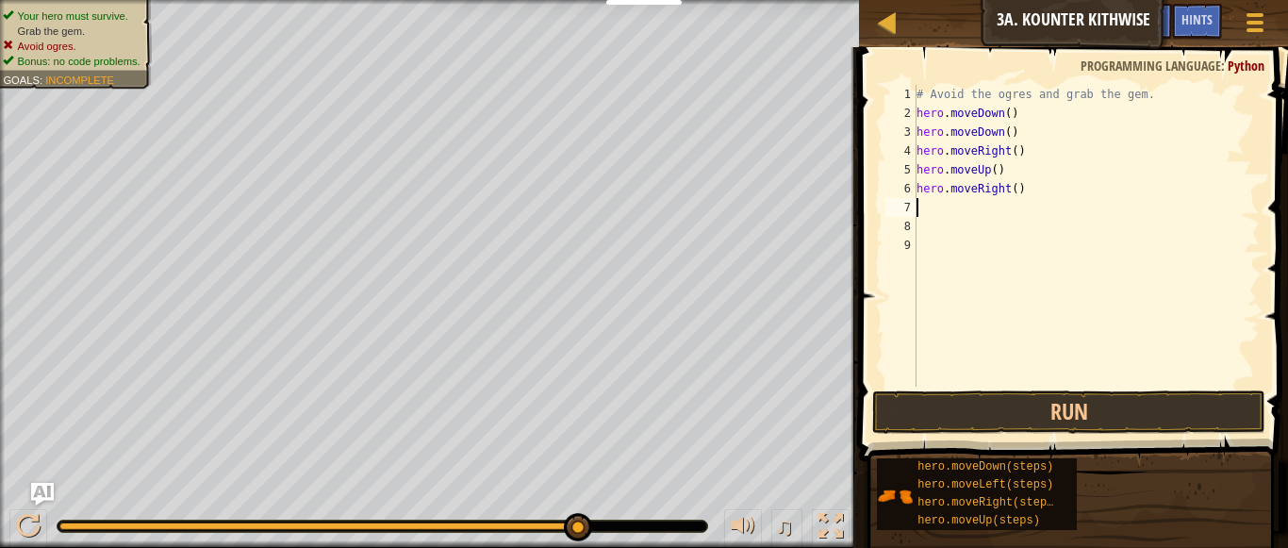
scroll to position [8, 0]
click at [1052, 404] on button "Run" at bounding box center [1069, 411] width 394 height 43
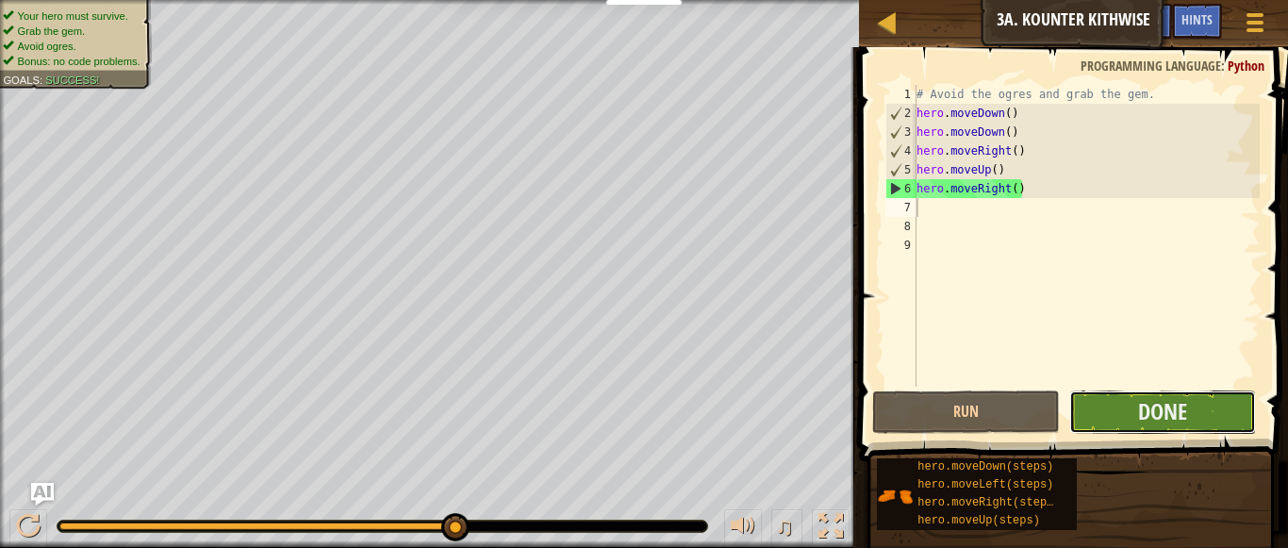
click at [1112, 426] on button "Done" at bounding box center [1163, 411] width 188 height 43
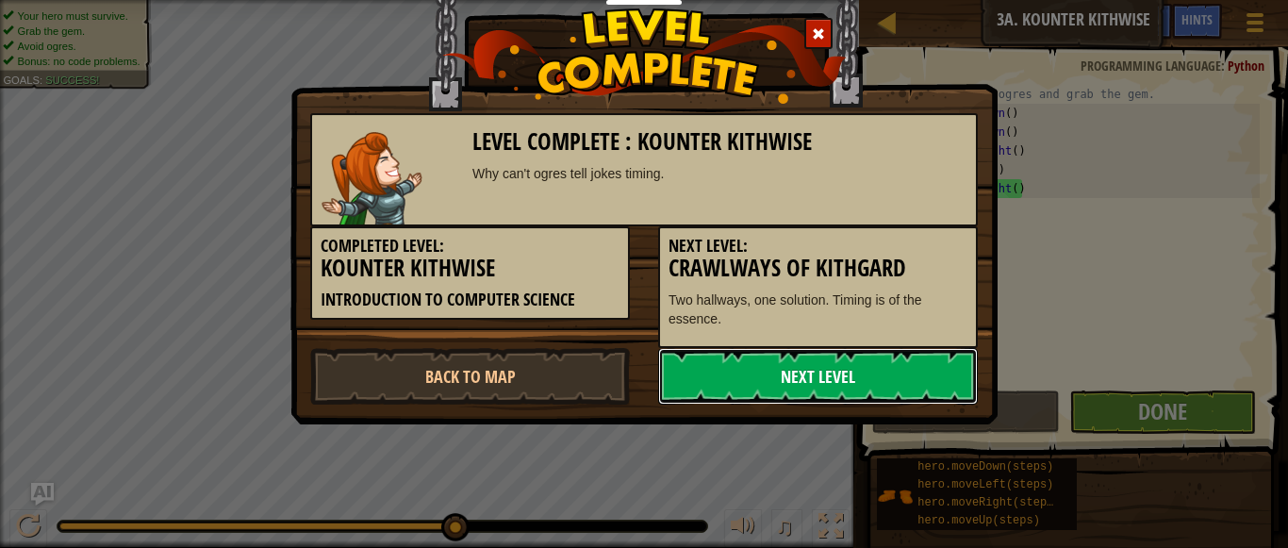
click at [871, 390] on link "Next Level" at bounding box center [818, 376] width 320 height 57
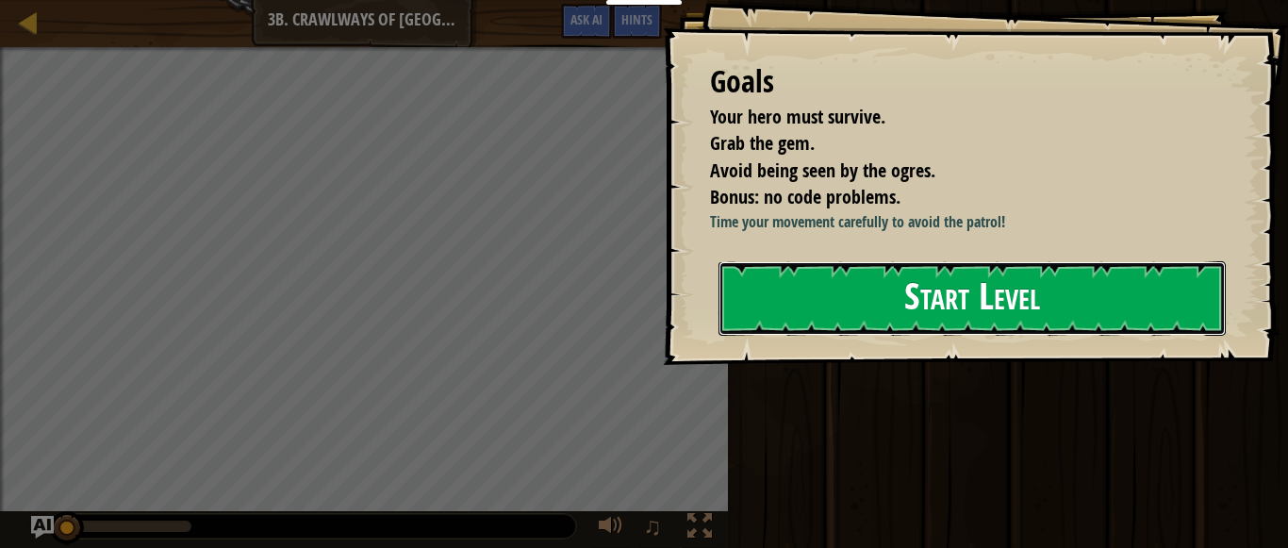
click at [935, 284] on button "Start Level" at bounding box center [971, 298] width 507 height 74
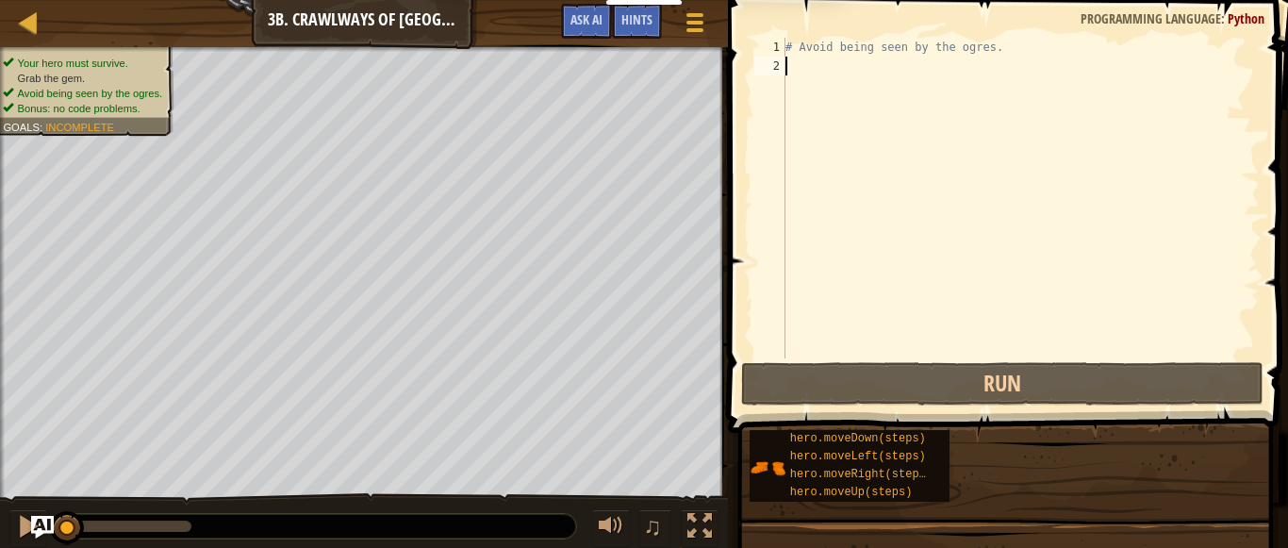
drag, startPoint x: 935, startPoint y: 284, endPoint x: 905, endPoint y: 244, distance: 49.8
click at [905, 244] on div "1 2 # Avoid being seen by the ogres. הההההההההההההההההההההההההההההההההההההההההה…" at bounding box center [1005, 198] width 509 height 321
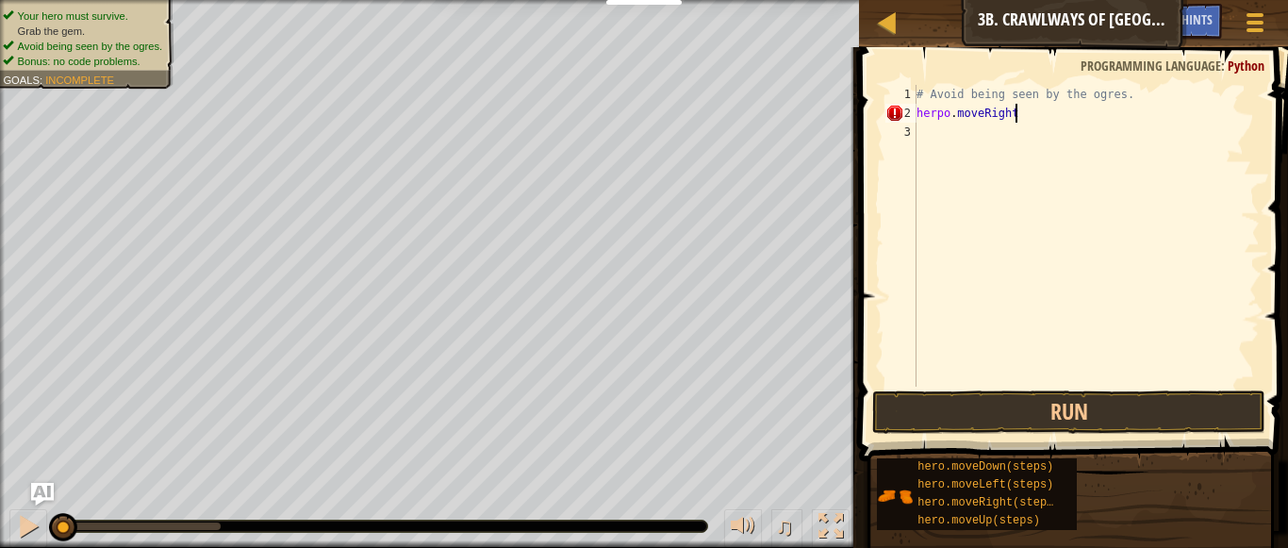
scroll to position [8, 15]
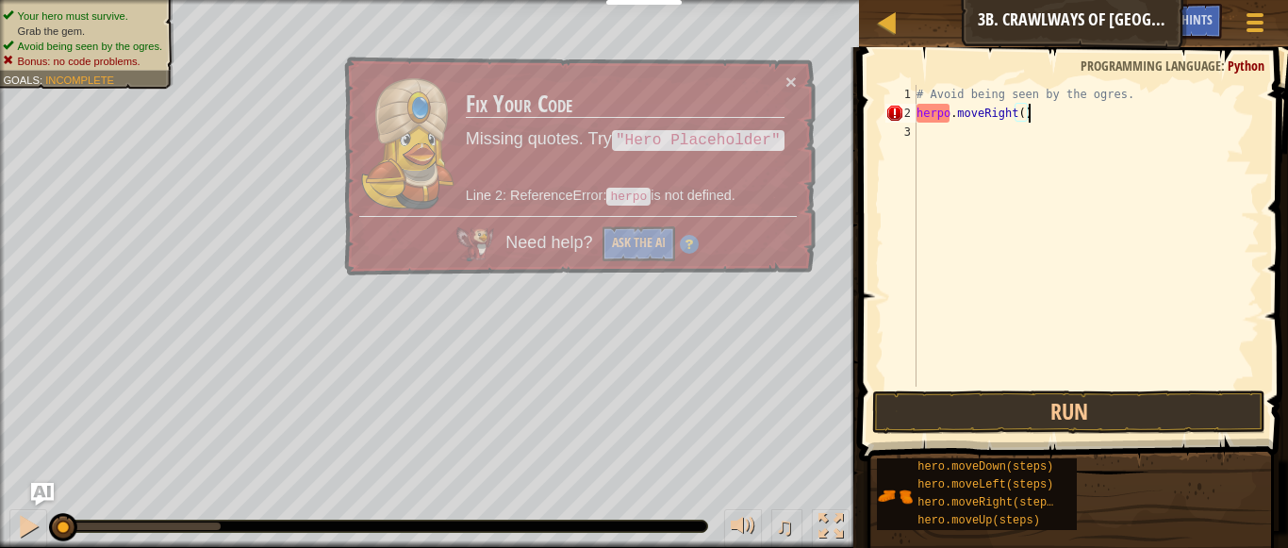
click at [941, 106] on div "# Avoid being seen by the ogres. herpo . moveRight ( )" at bounding box center [1086, 254] width 347 height 339
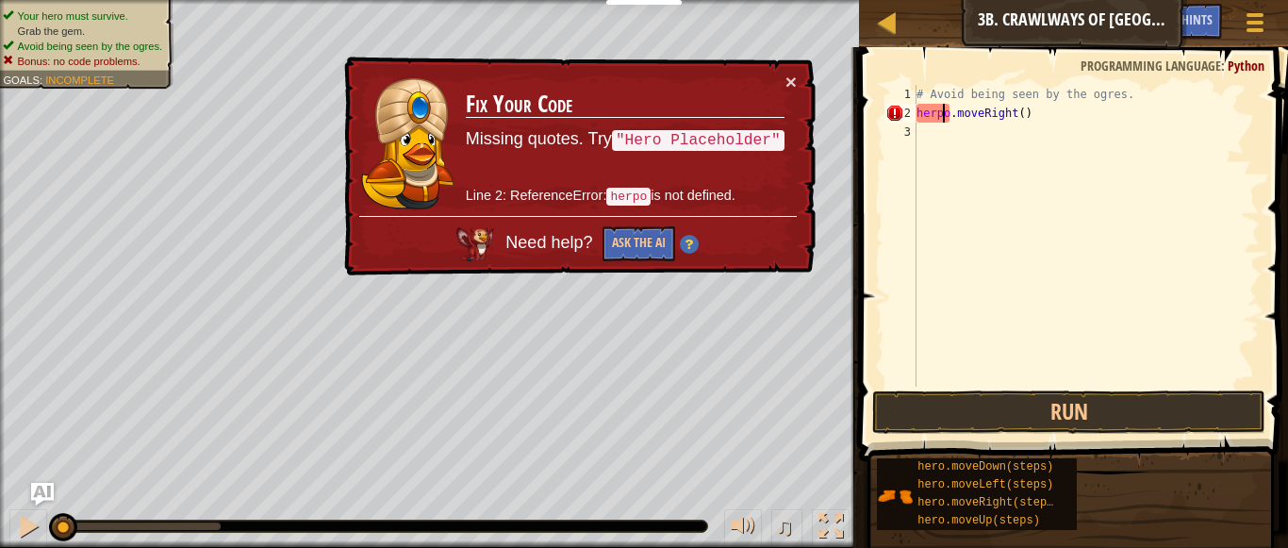
type textarea "hero.moveRight()"
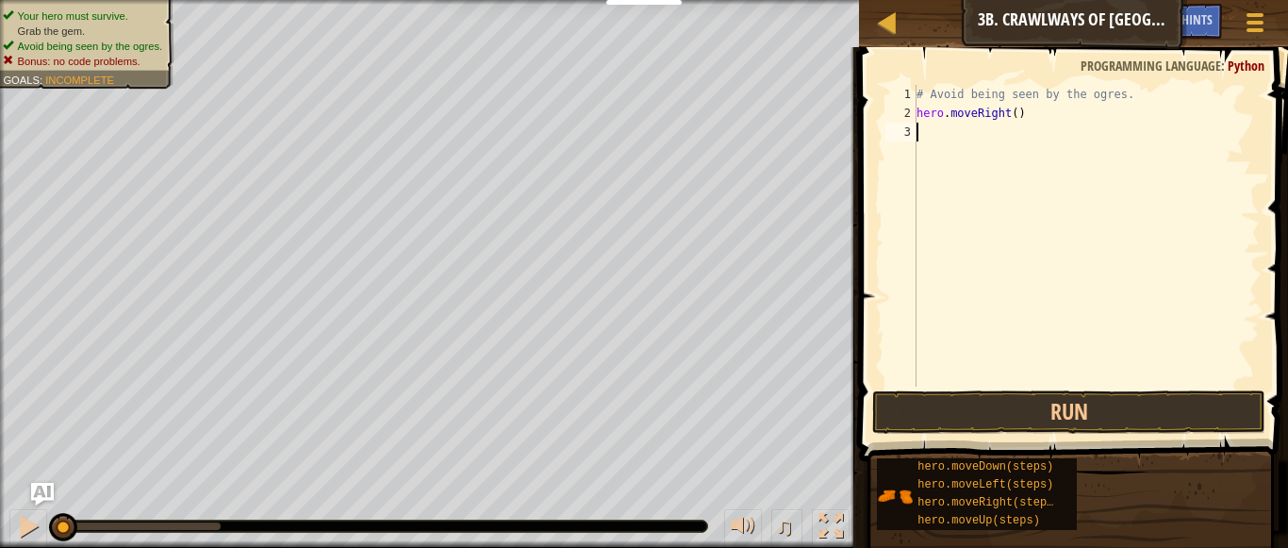
click at [927, 131] on div "# Avoid being seen by the ogres. hero . moveRight ( )" at bounding box center [1086, 254] width 347 height 339
click at [960, 416] on button "Run" at bounding box center [1069, 411] width 394 height 43
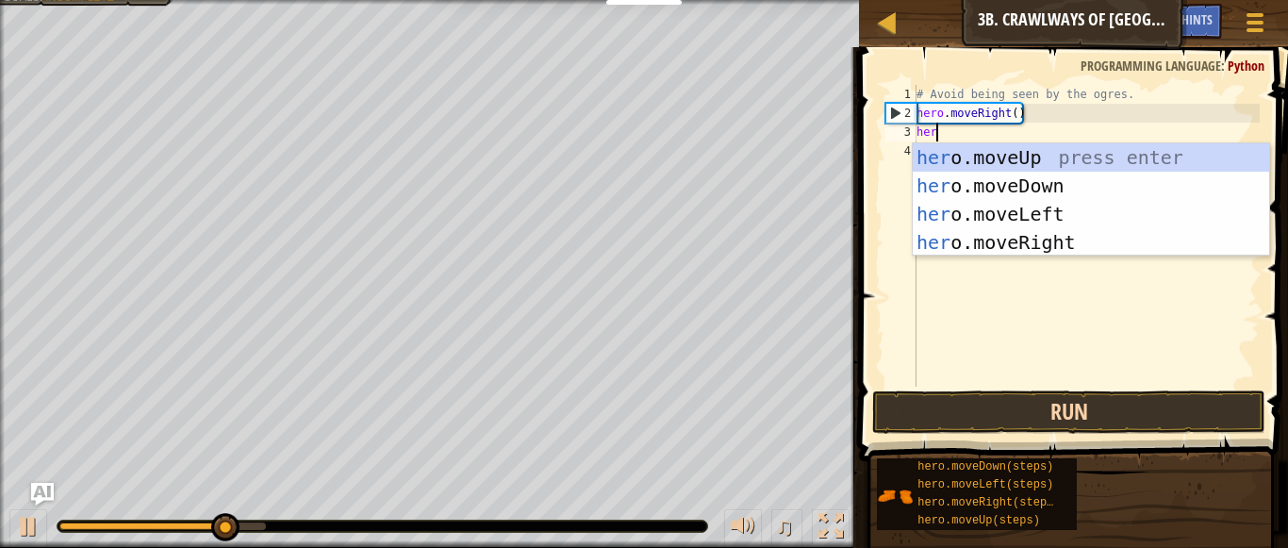
type textarea "hero"
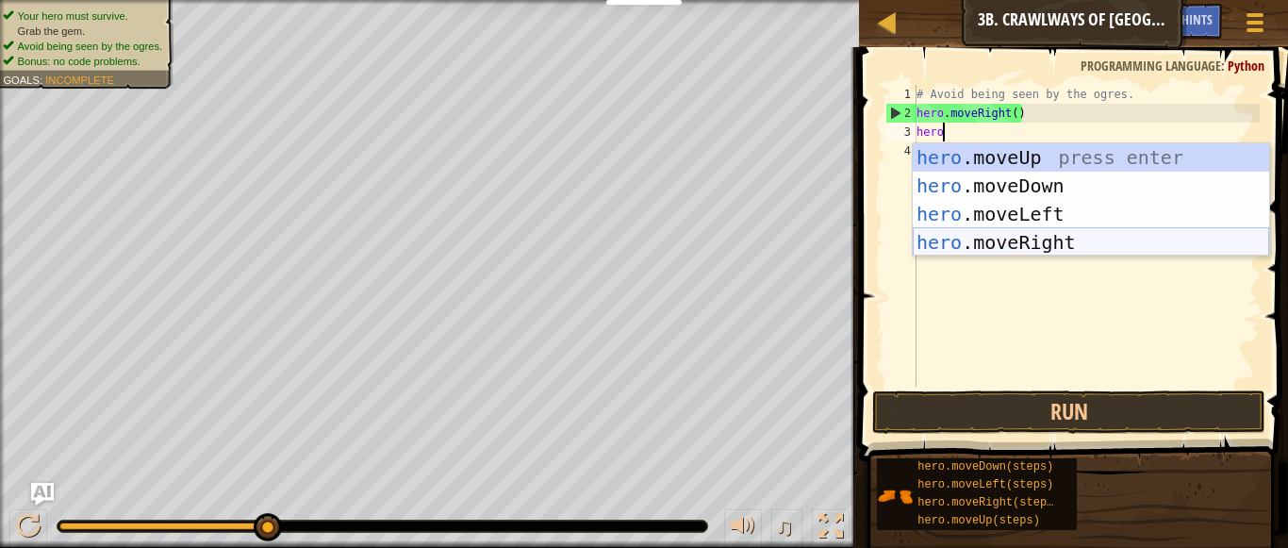
click at [998, 241] on div "hero .moveUp press enter hero .moveDown press enter hero .moveLeft press enter …" at bounding box center [1091, 228] width 356 height 170
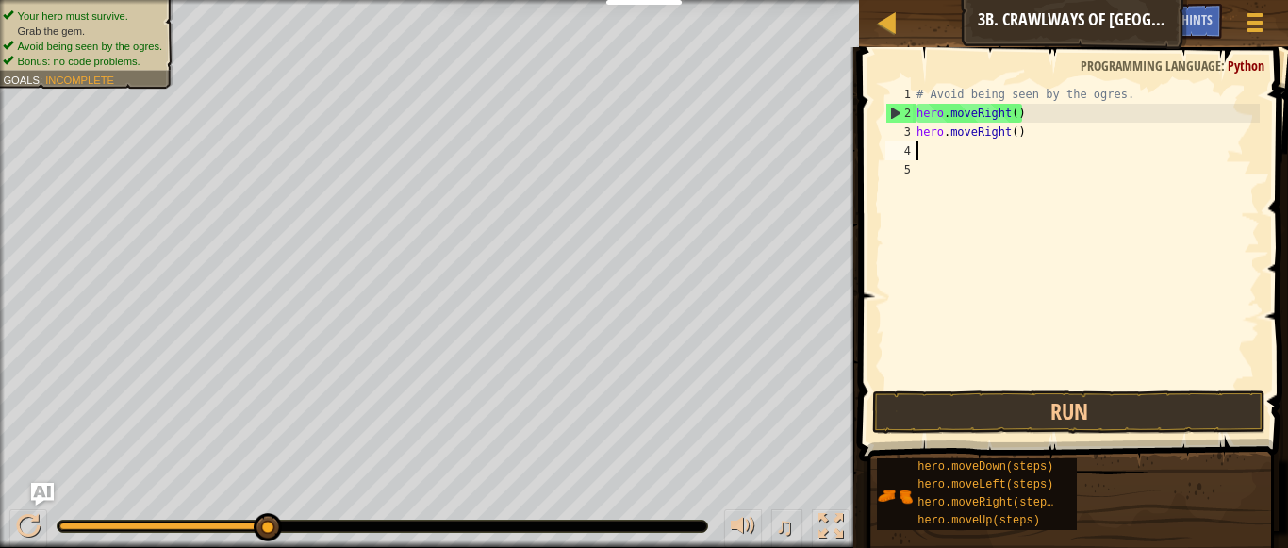
scroll to position [8, 0]
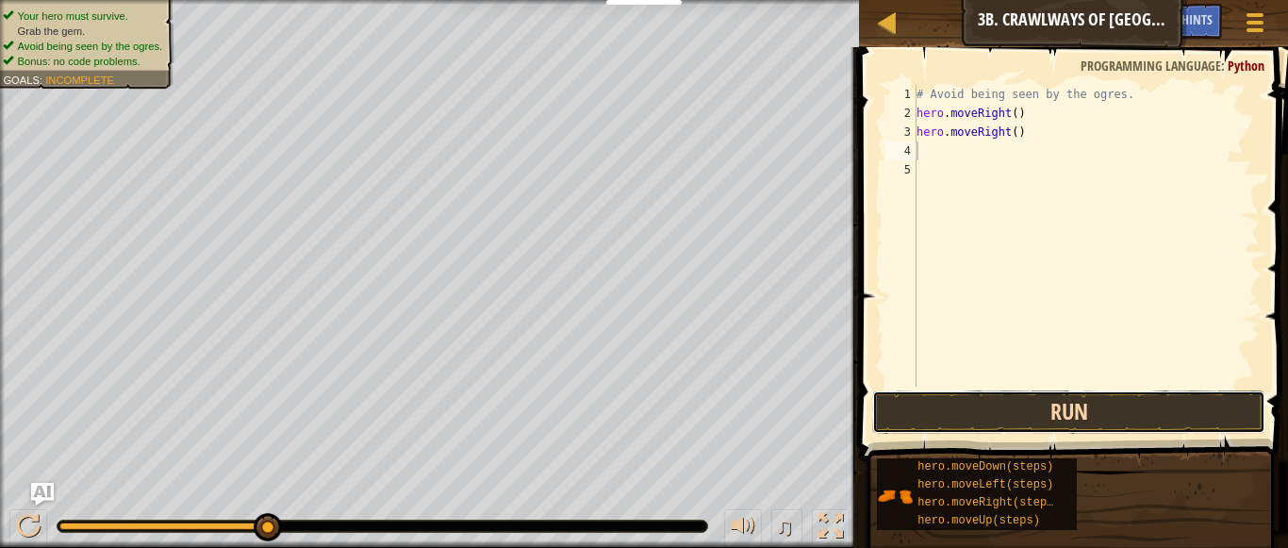
click at [995, 410] on button "Run" at bounding box center [1069, 411] width 394 height 43
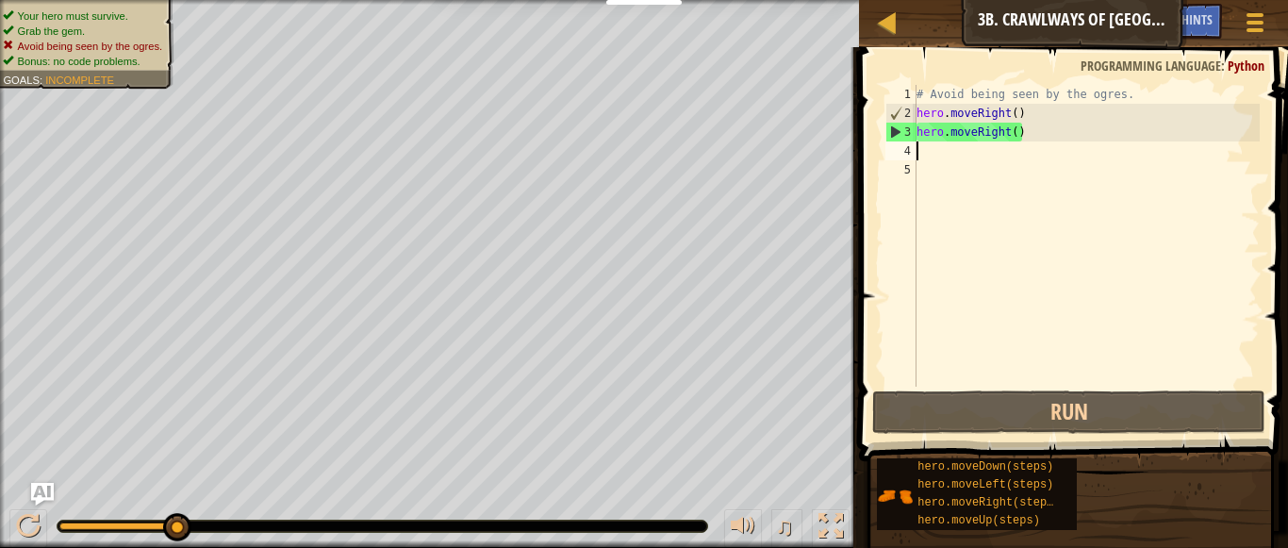
click at [1040, 106] on div "# Avoid being seen by the ogres. hero . moveRight ( ) hero . moveRight ( )" at bounding box center [1086, 254] width 347 height 339
type textarea "hero.moveRight()"
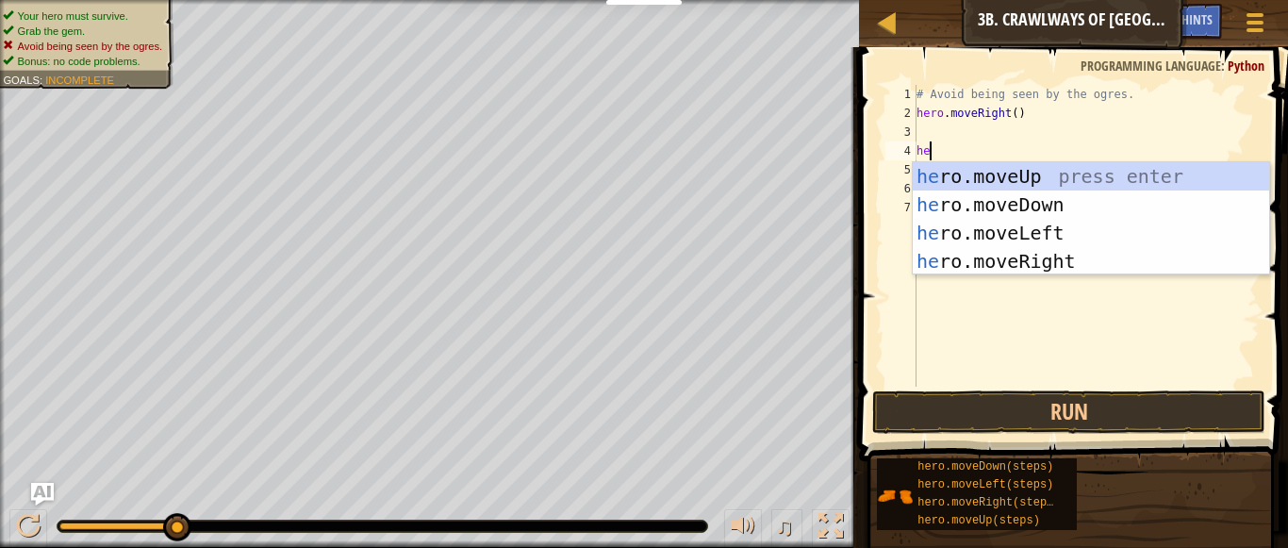
scroll to position [8, 2]
type textarea "h"
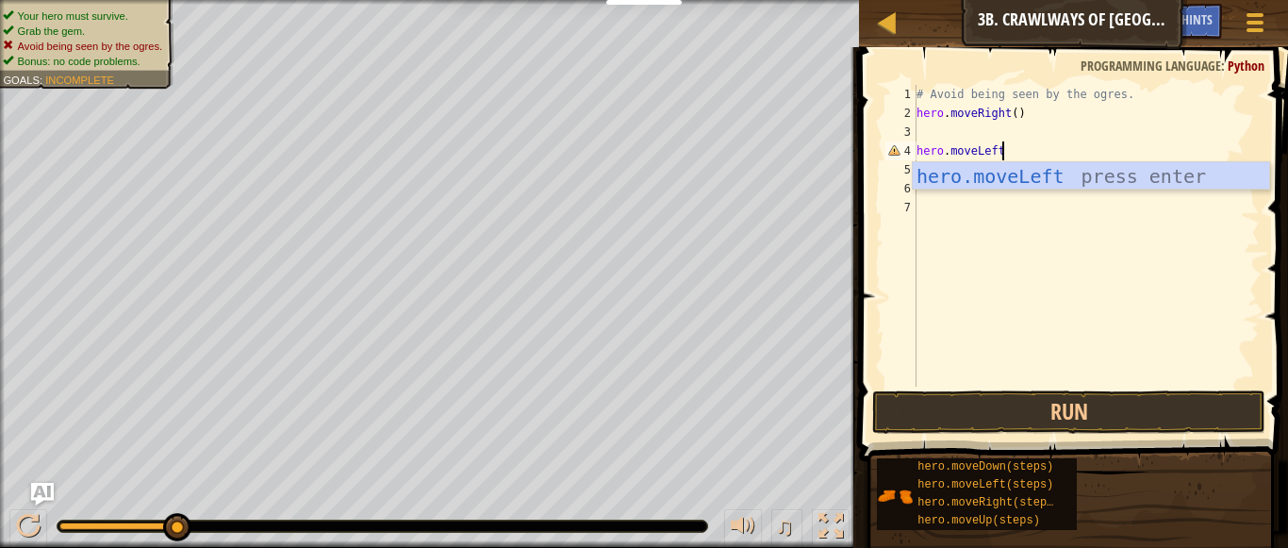
type textarea "hero.moveLeft()"
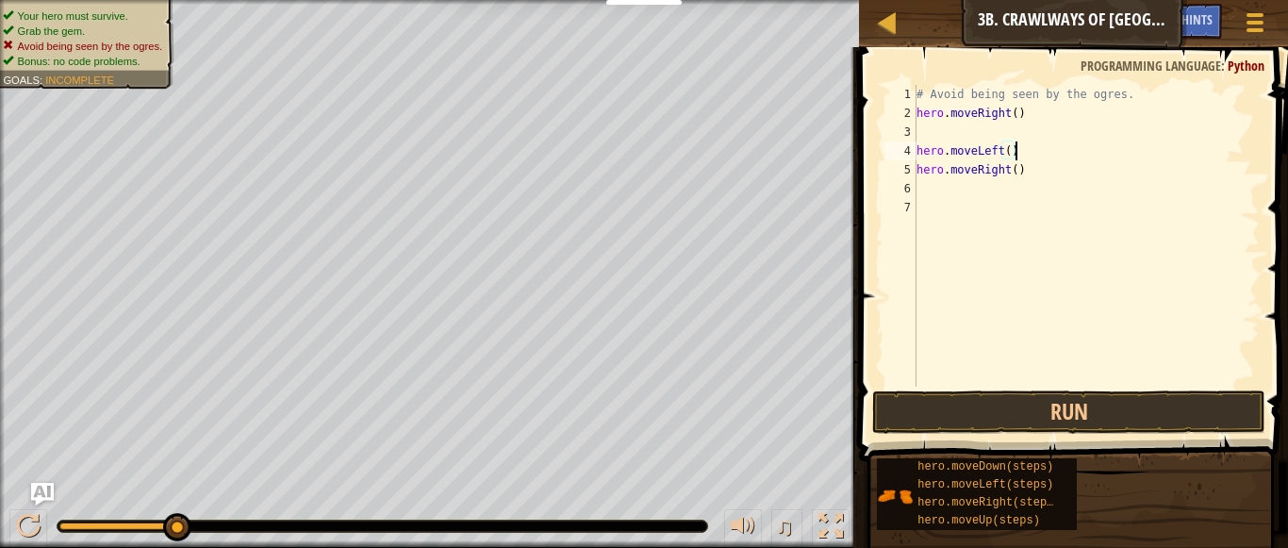
scroll to position [8, 0]
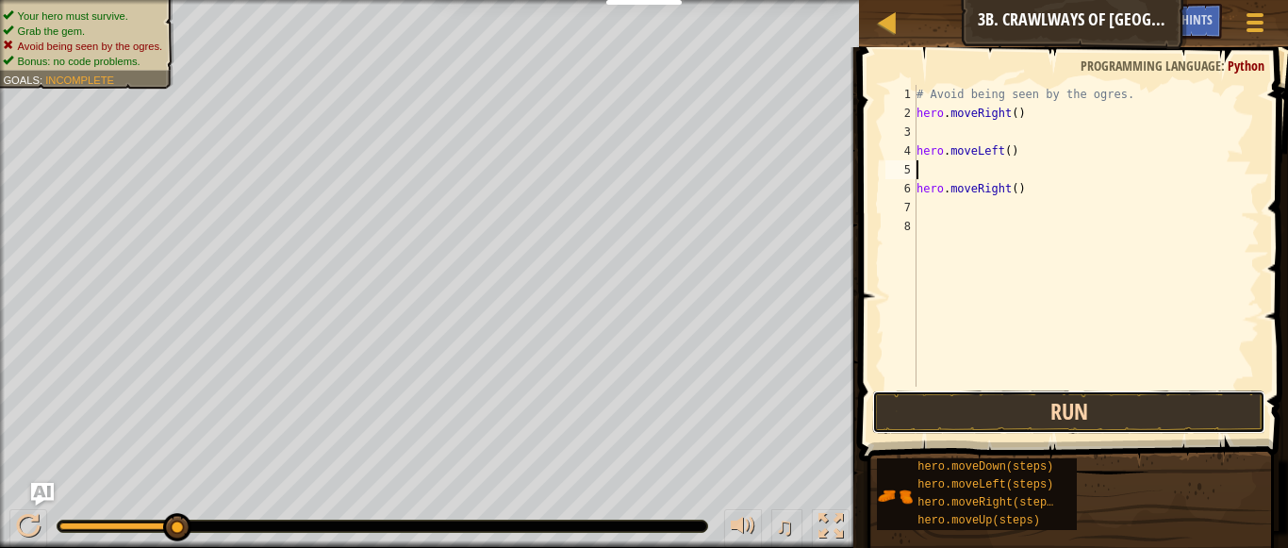
click at [953, 418] on button "Run" at bounding box center [1069, 411] width 394 height 43
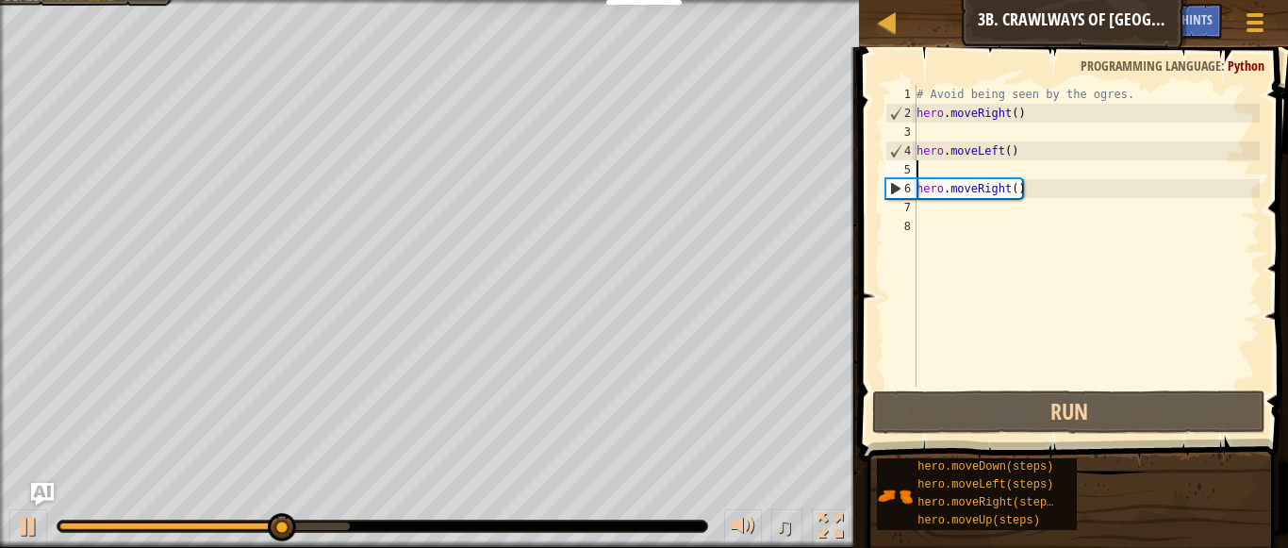
click at [1044, 194] on div "# Avoid being seen by the ogres. hero . moveRight ( ) hero . moveLeft ( ) hero …" at bounding box center [1086, 254] width 347 height 339
type textarea "hero.moveRight()"
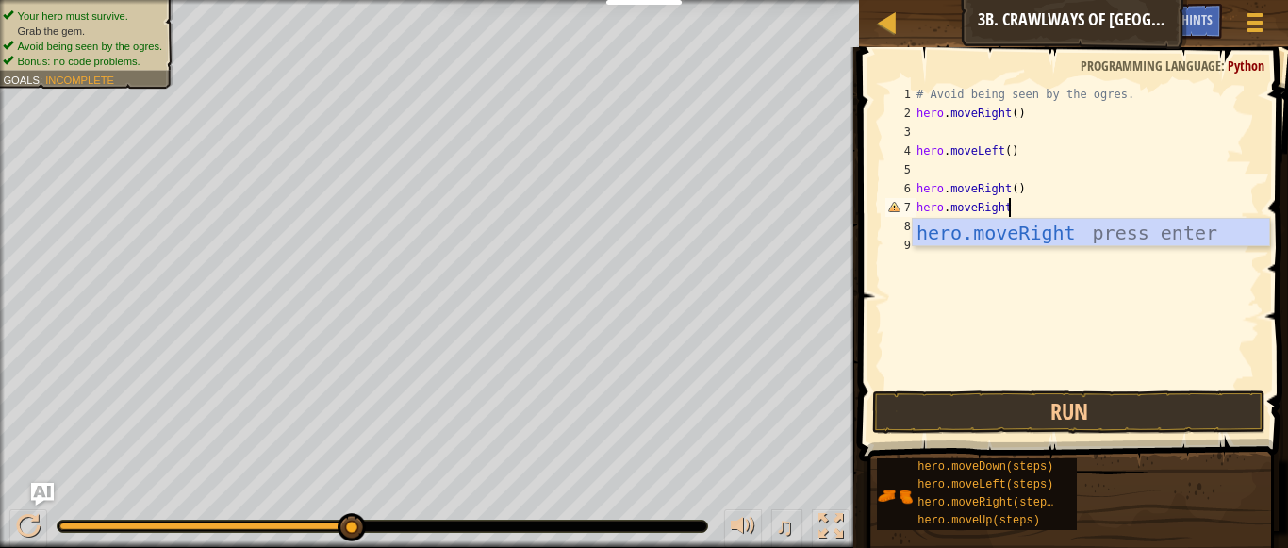
scroll to position [8, 12]
type textarea "hero.moveRight()"
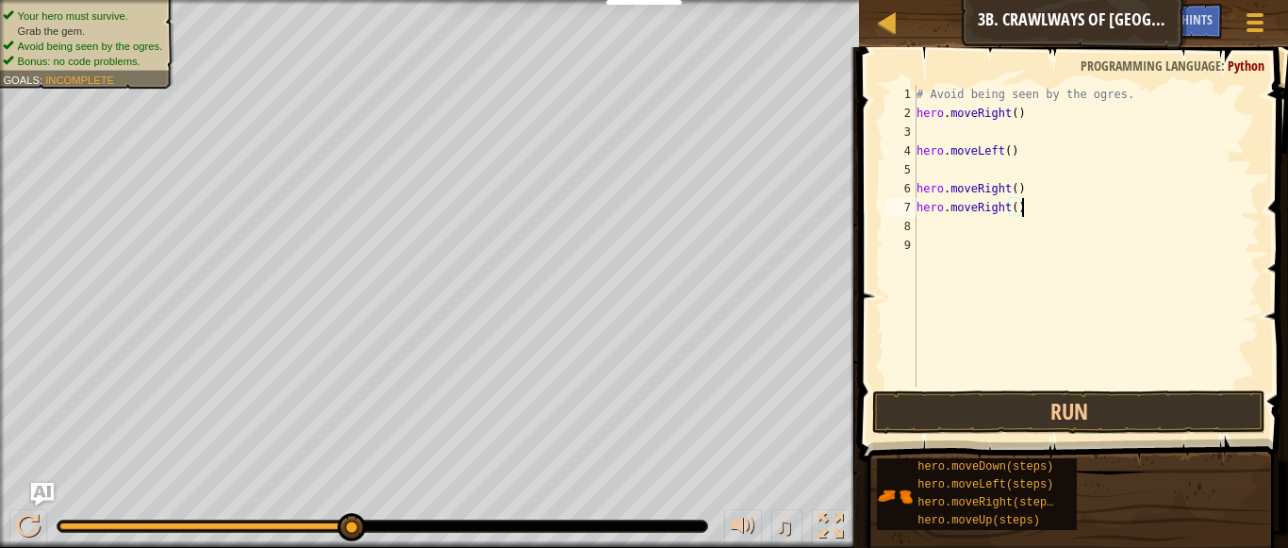
scroll to position [8, 0]
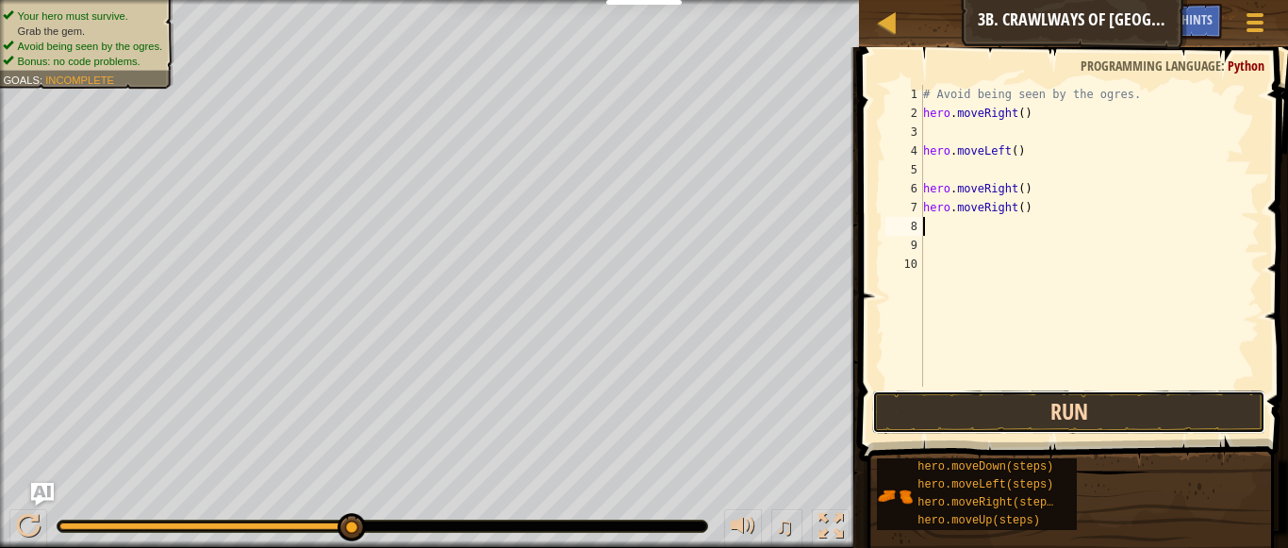
click at [997, 398] on button "Run" at bounding box center [1069, 411] width 394 height 43
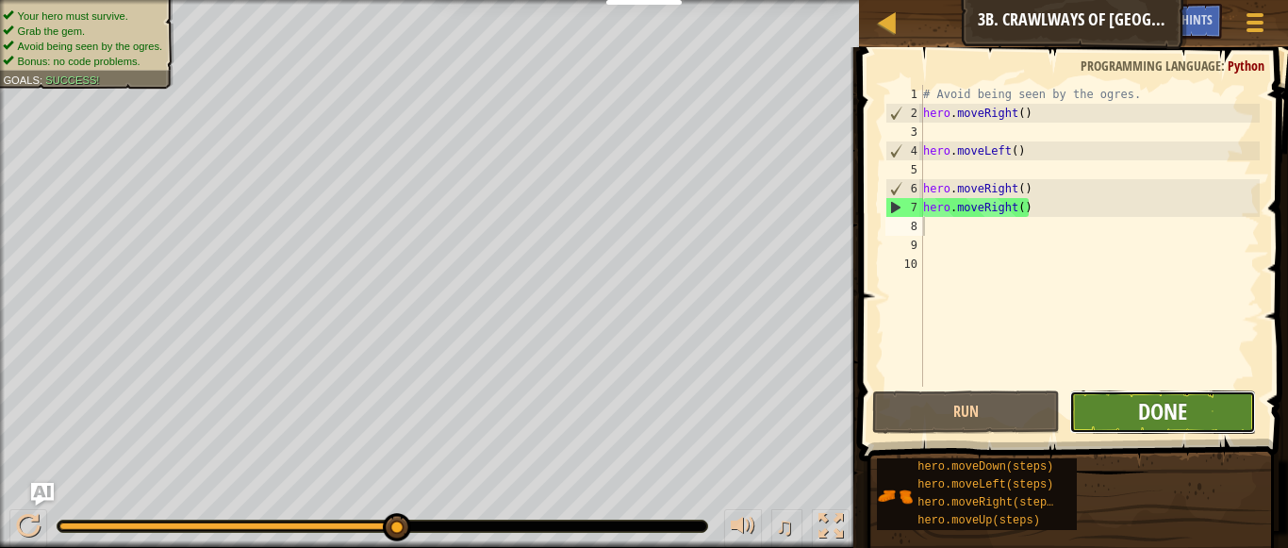
click at [1147, 400] on span "Done" at bounding box center [1162, 411] width 49 height 30
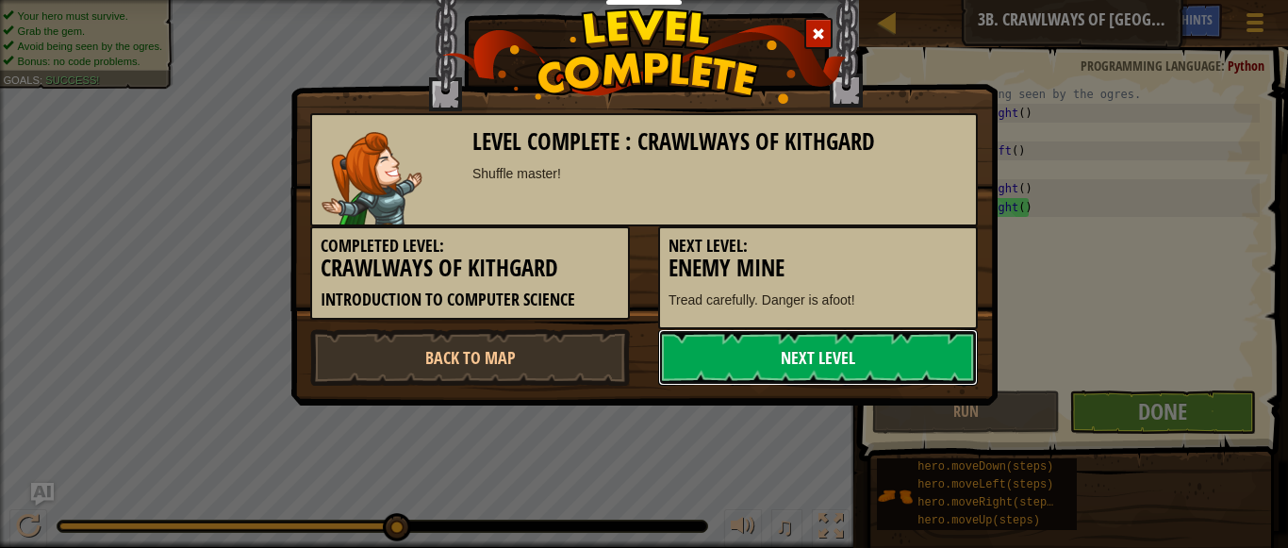
click at [817, 350] on link "Next Level" at bounding box center [818, 357] width 320 height 57
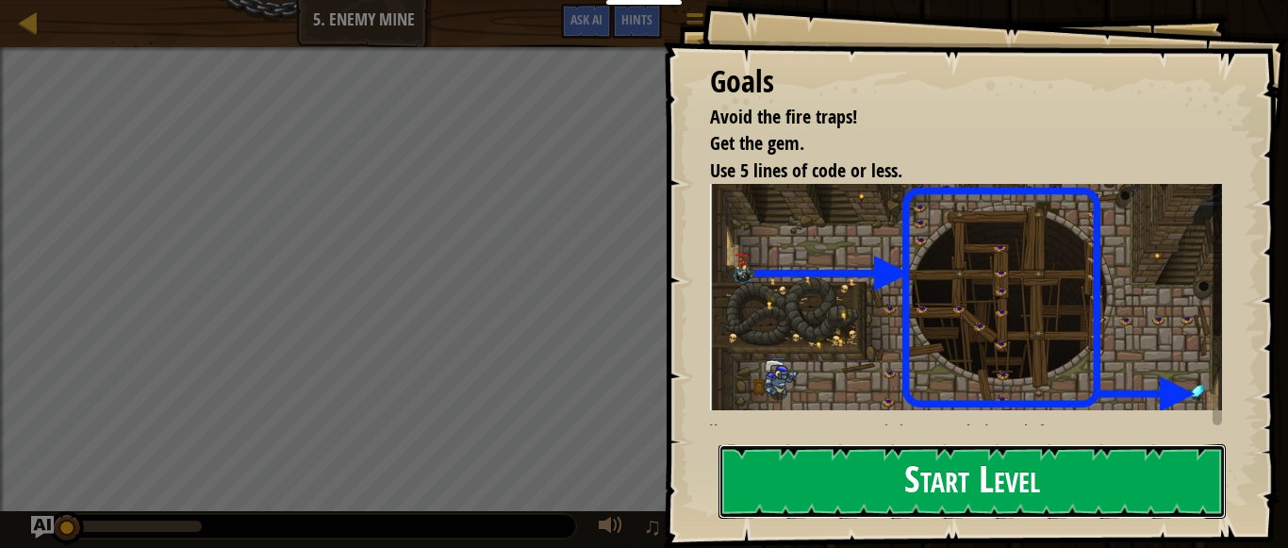
click at [792, 465] on button "Start Level" at bounding box center [971, 481] width 507 height 74
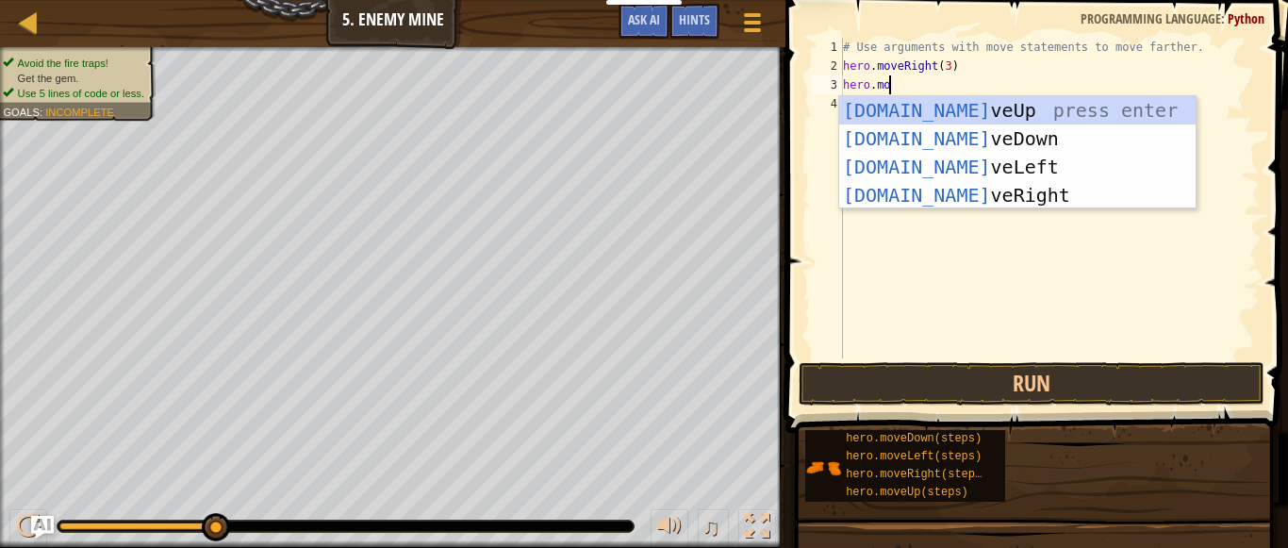
scroll to position [8, 8]
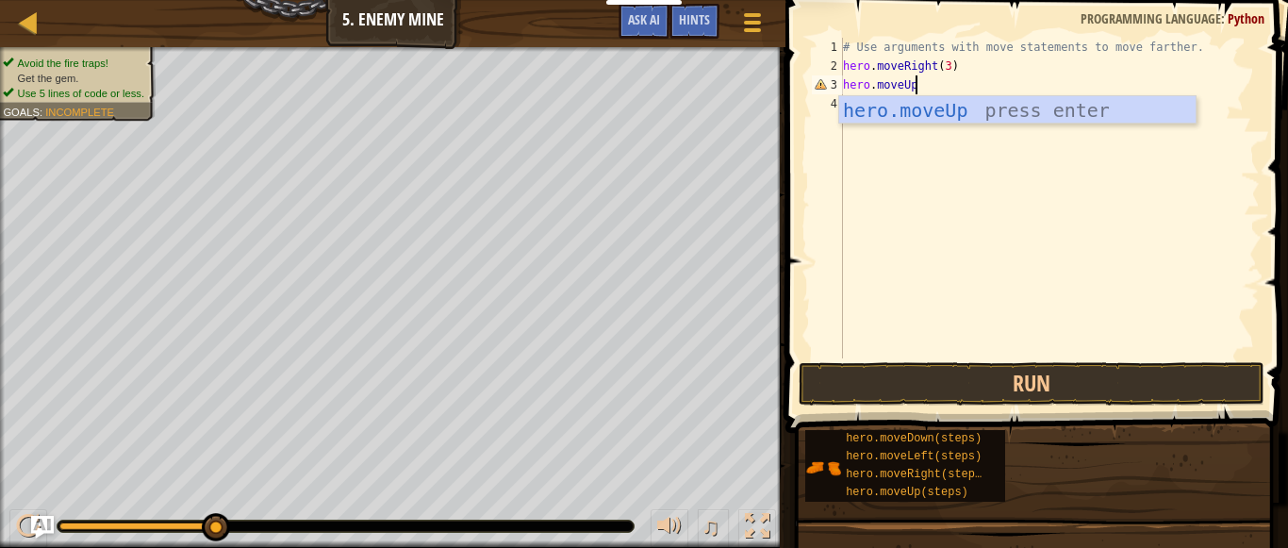
type textarea "hero.moveUp()"
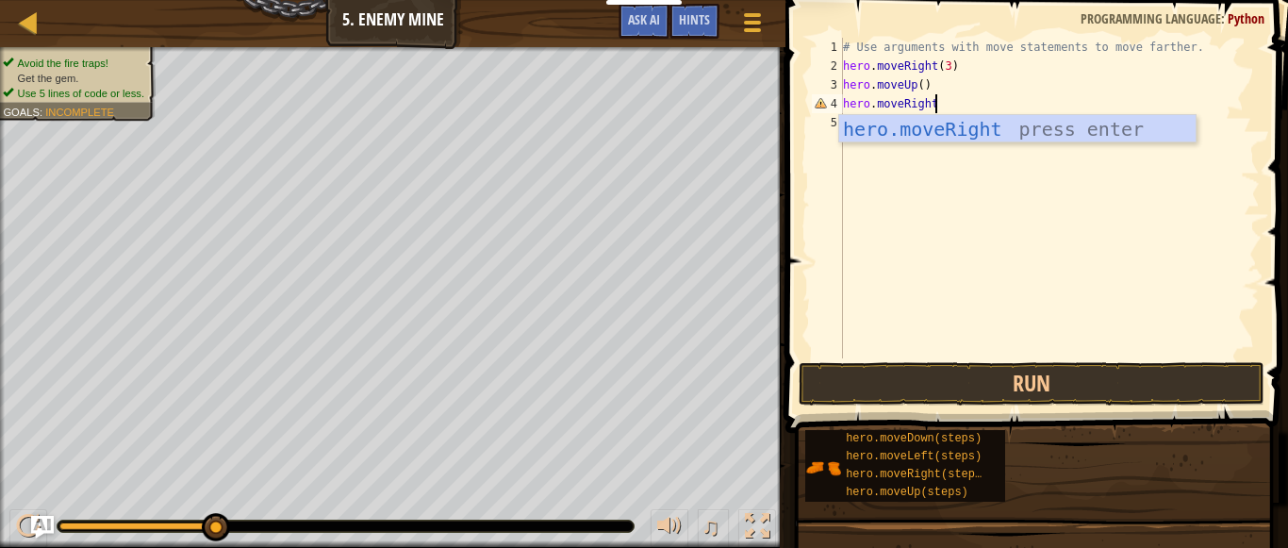
scroll to position [8, 12]
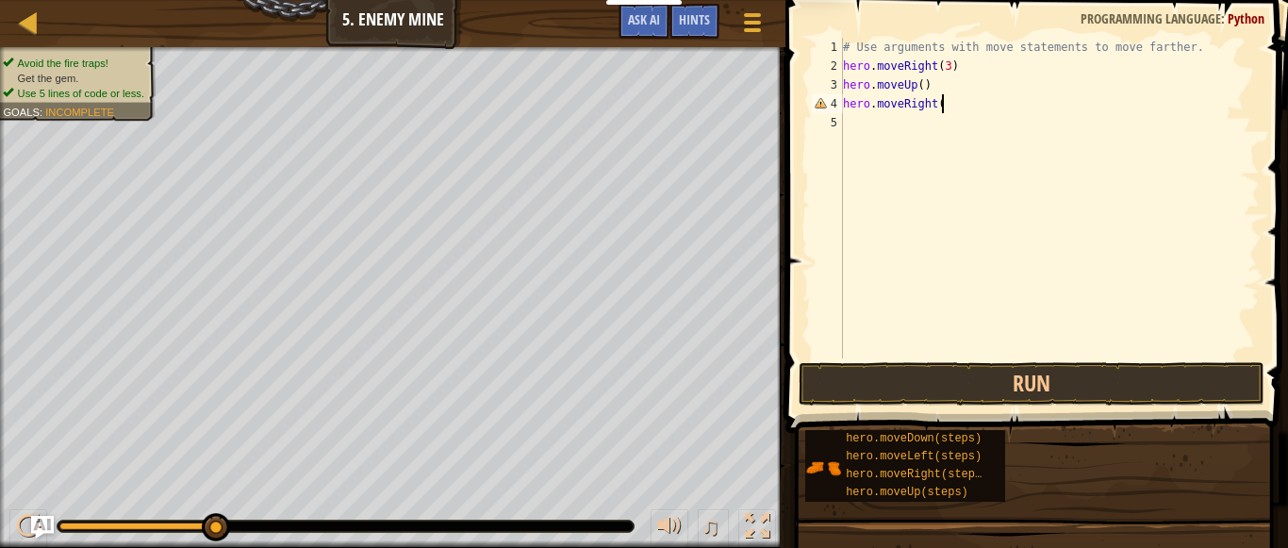
type textarea "hero.moveRight()"
type textarea "hero.moveDown(3)"
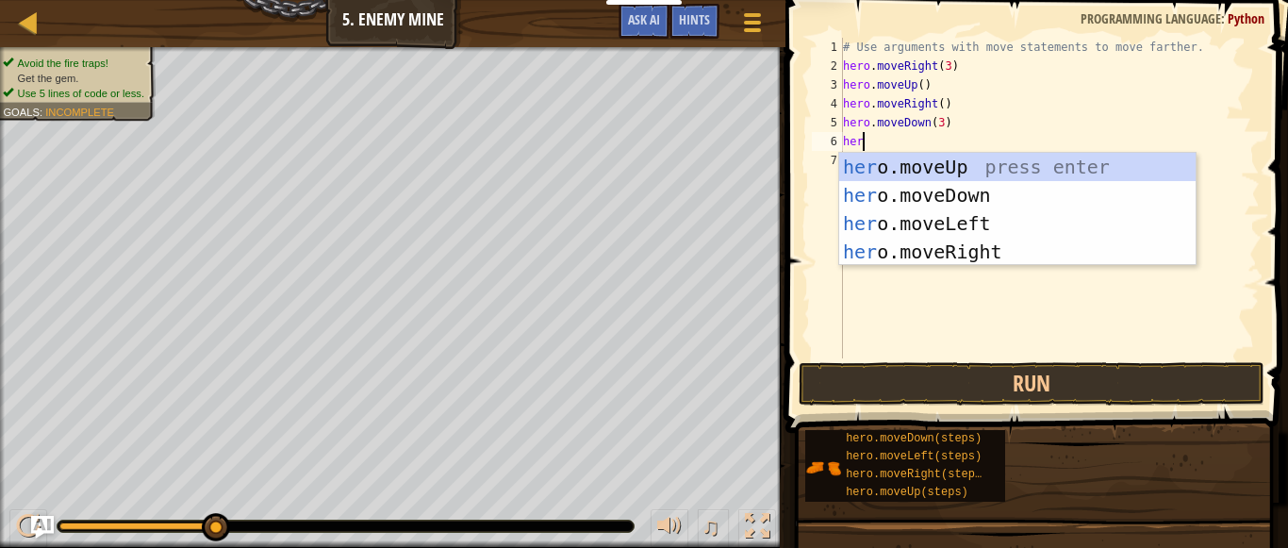
scroll to position [8, 3]
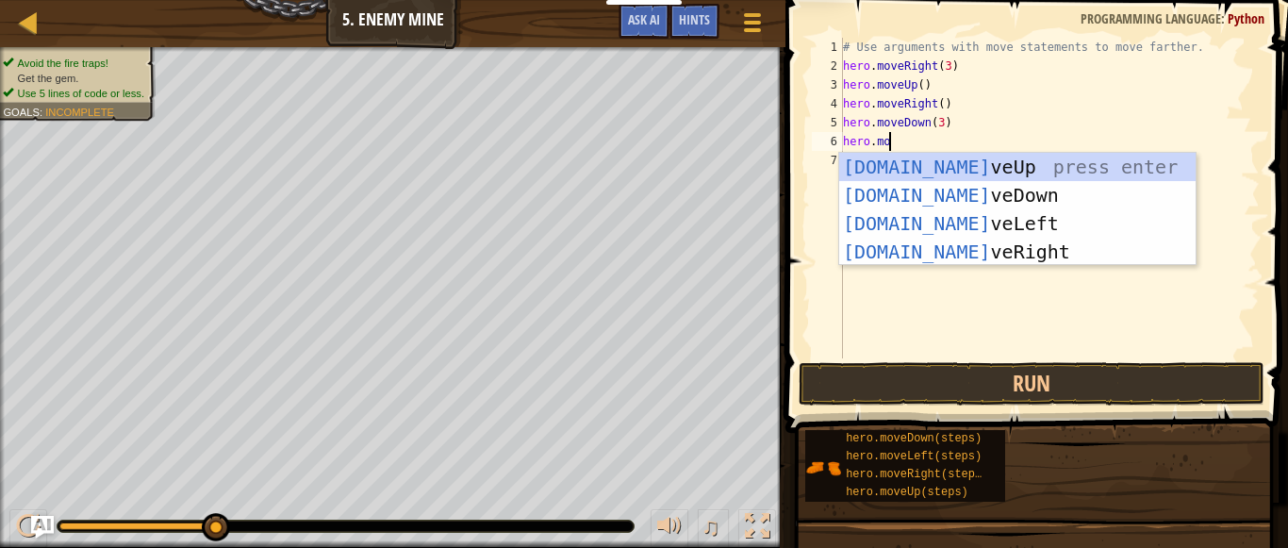
type textarea "hero.mov"
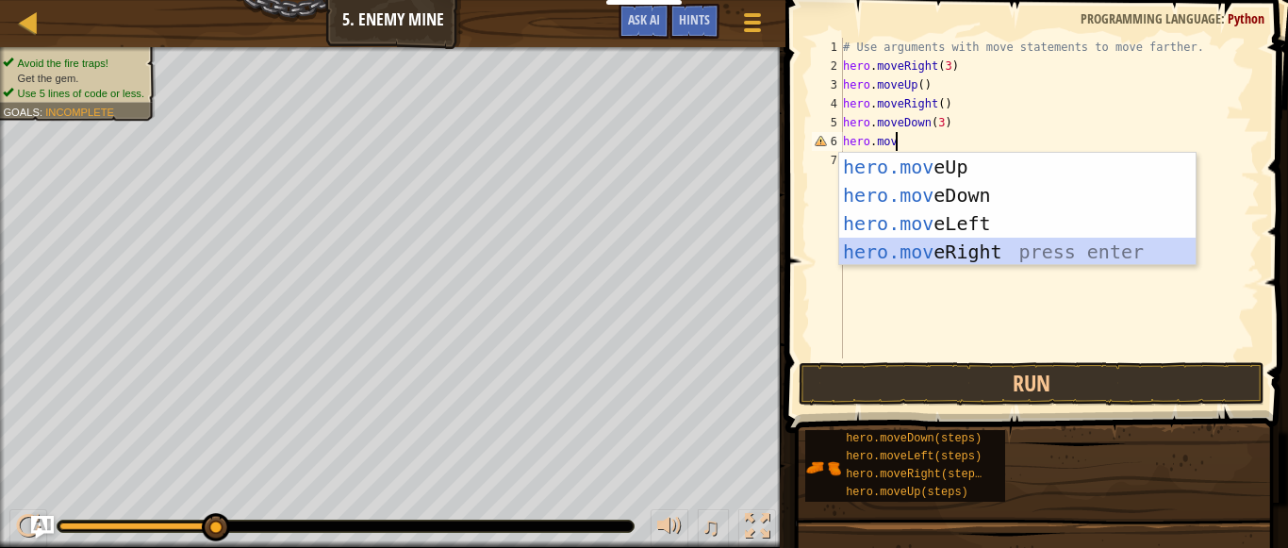
click at [890, 258] on div "hero.mov eUp press enter hero.mov eDown press enter hero.mov eLeft press enter …" at bounding box center [1017, 238] width 356 height 170
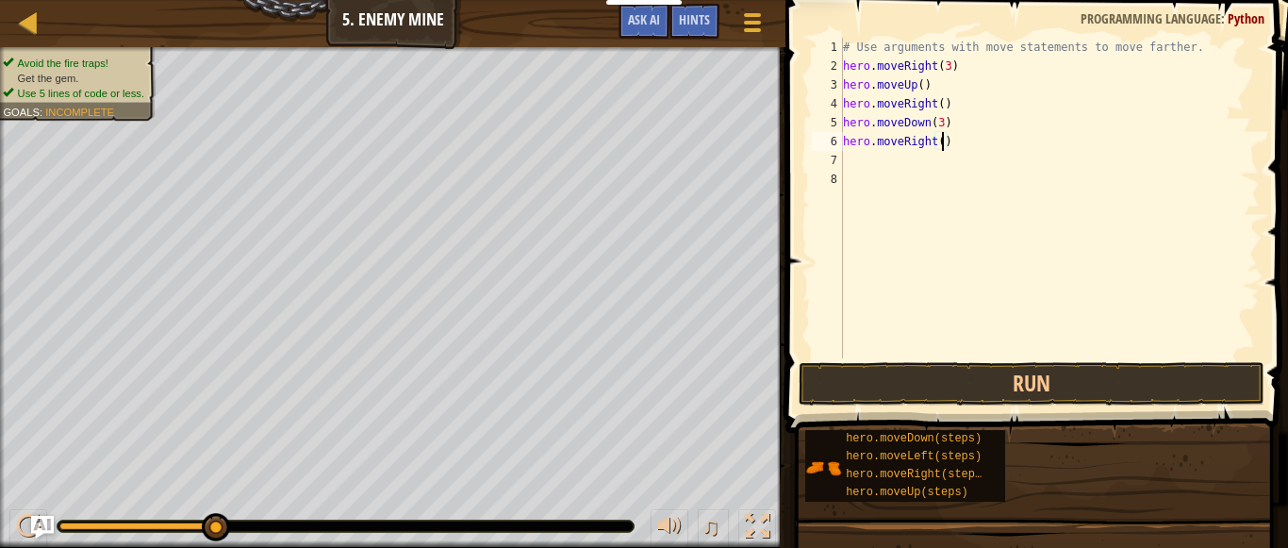
scroll to position [8, 15]
type textarea "hero.moveRight(2)"
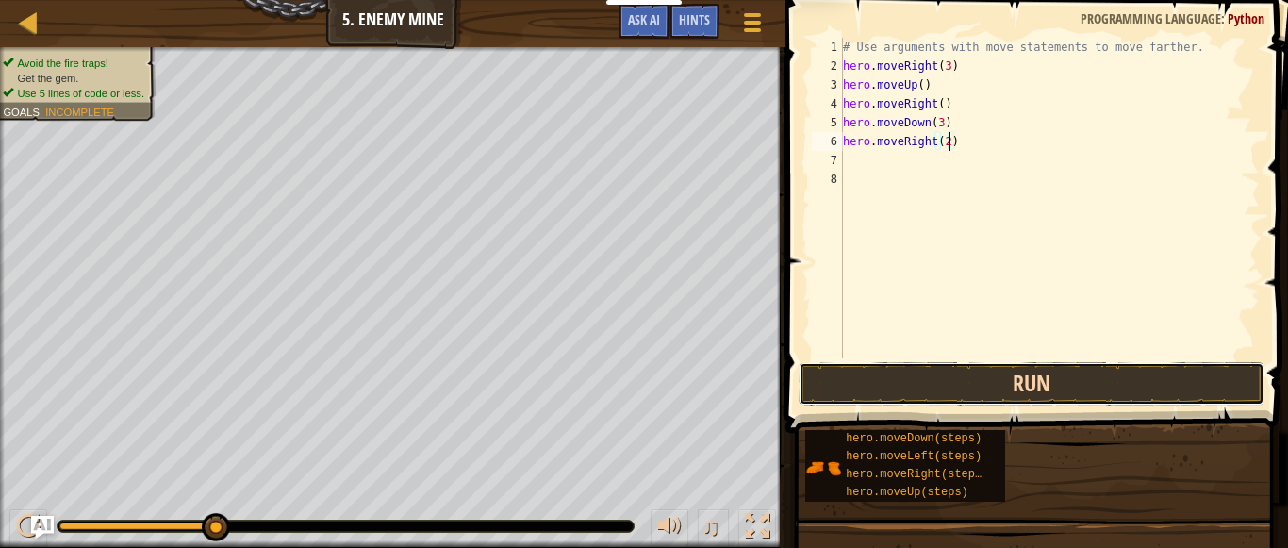
click at [932, 378] on button "Run" at bounding box center [1032, 383] width 466 height 43
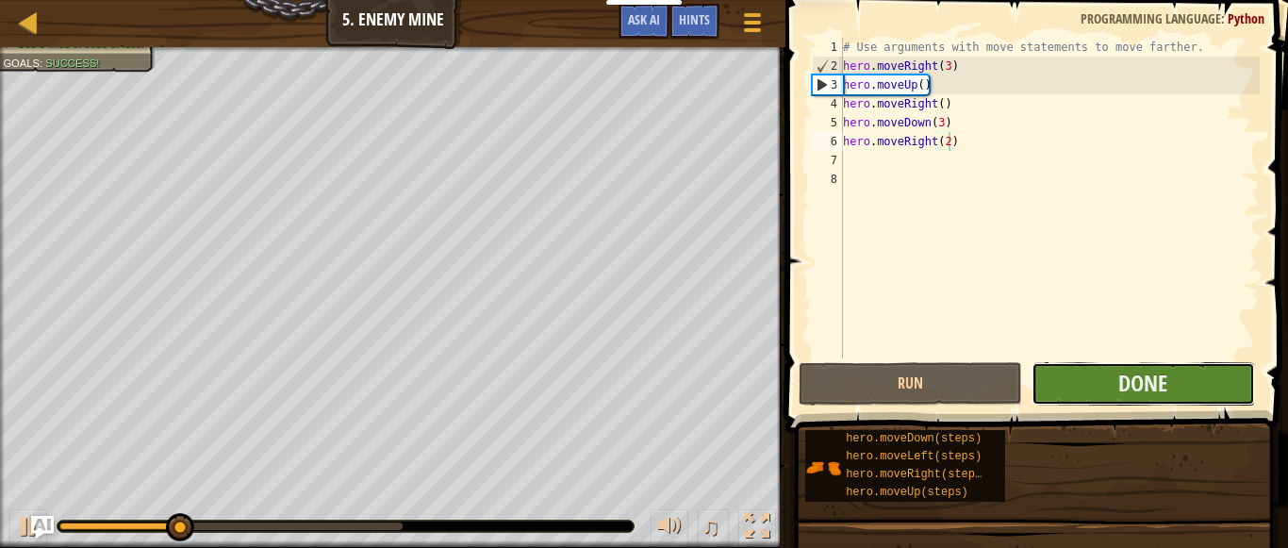
click at [1087, 376] on button "Done" at bounding box center [1143, 383] width 223 height 43
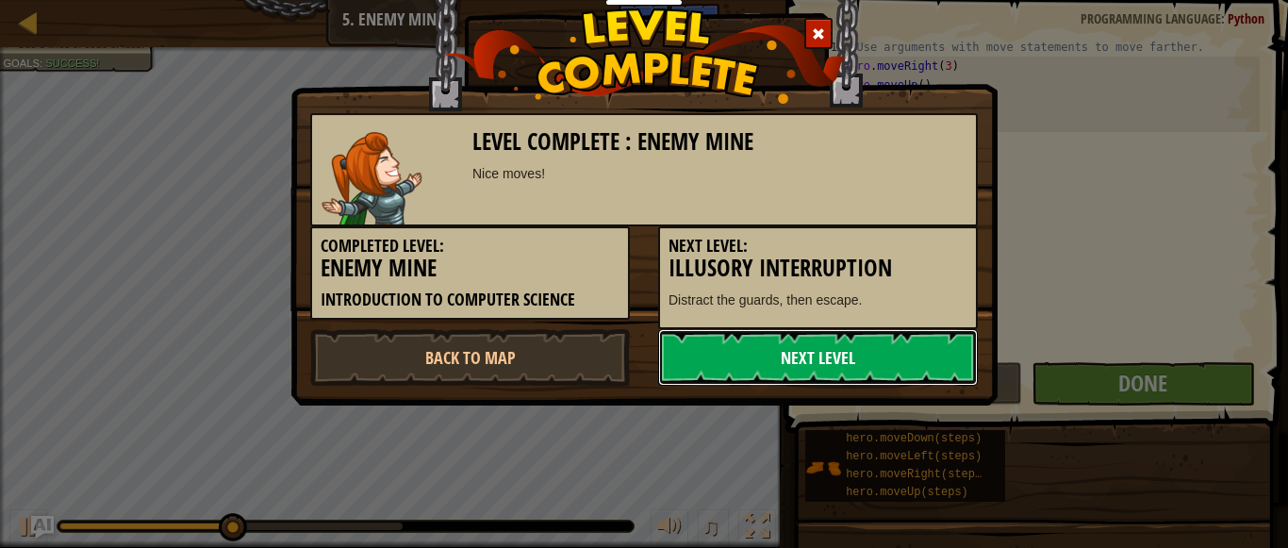
click at [827, 357] on link "Next Level" at bounding box center [818, 357] width 320 height 57
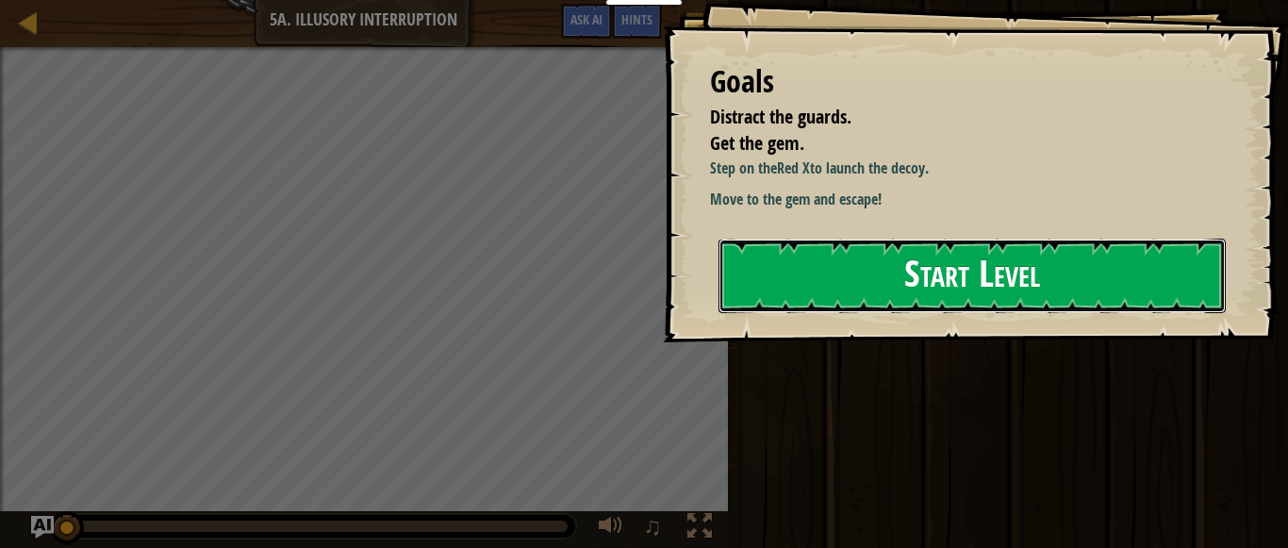
click at [843, 288] on button "Start Level" at bounding box center [971, 276] width 507 height 74
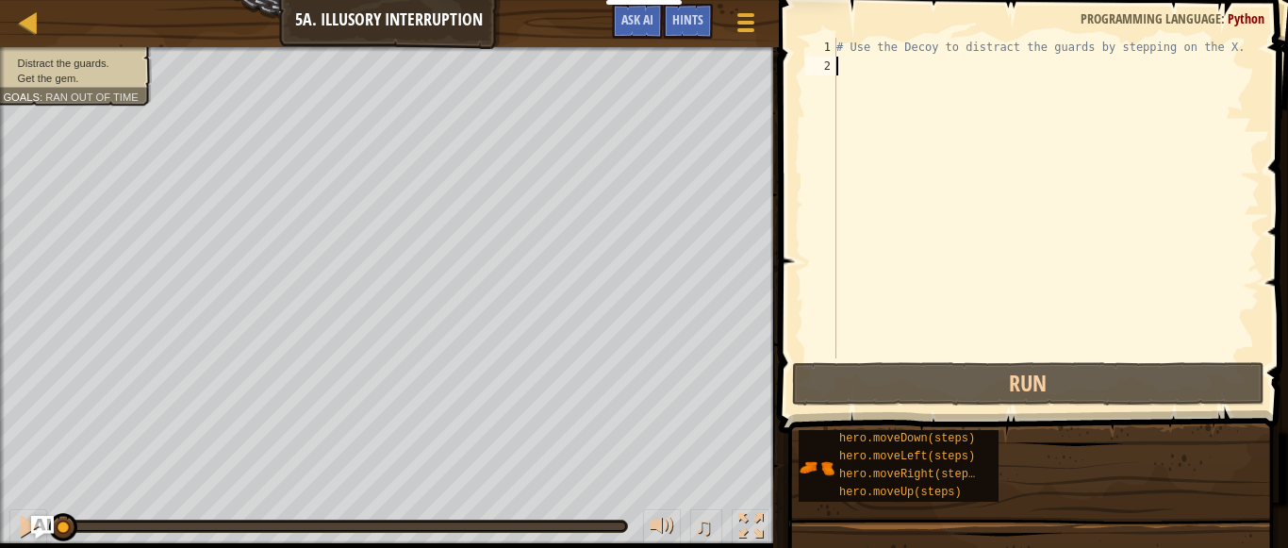
drag, startPoint x: 843, startPoint y: 288, endPoint x: 834, endPoint y: 259, distance: 29.8
click at [834, 259] on div "1 2 # Use the Decoy to distract the guards by stepping on the X. הההההההההההההה…" at bounding box center [1030, 198] width 458 height 321
type textarea "ri"
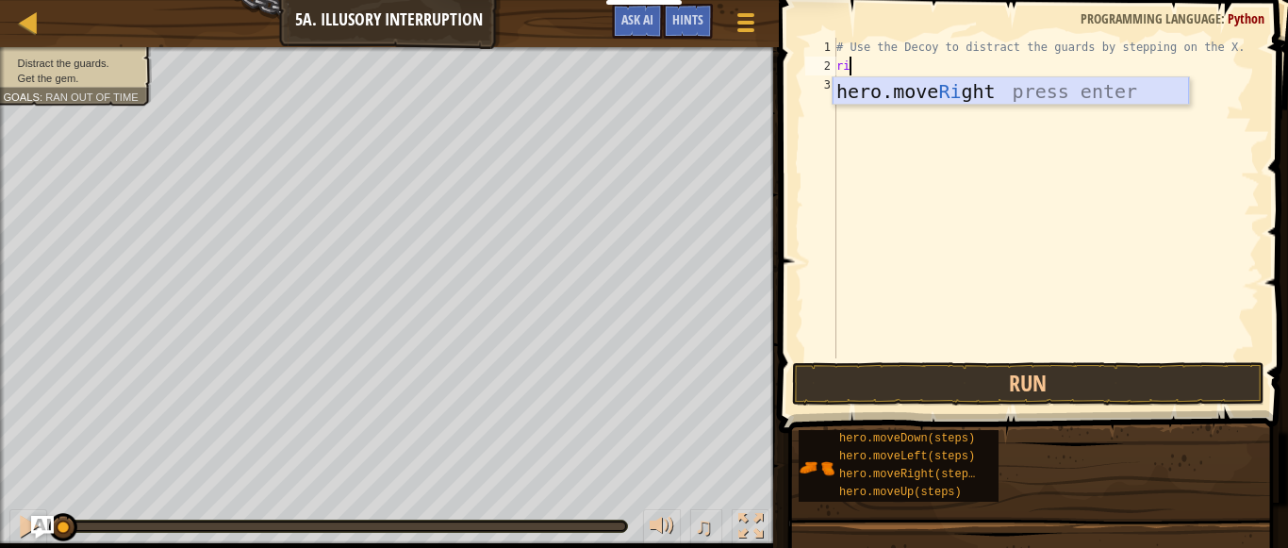
click at [984, 90] on div "hero.move Ri ght press enter" at bounding box center [1011, 119] width 356 height 85
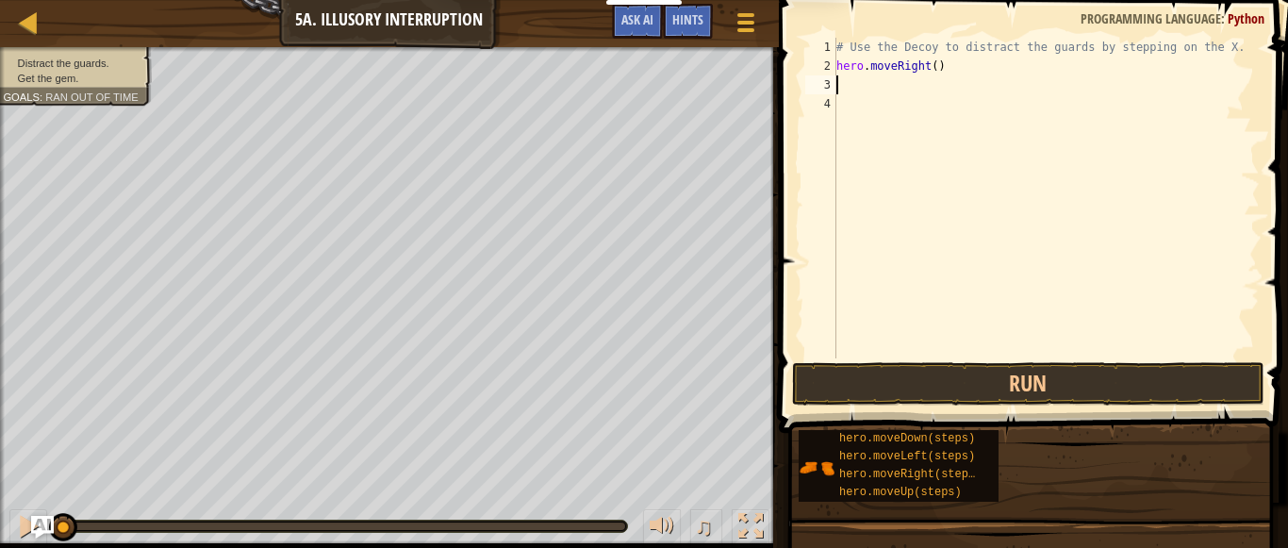
scroll to position [8, 0]
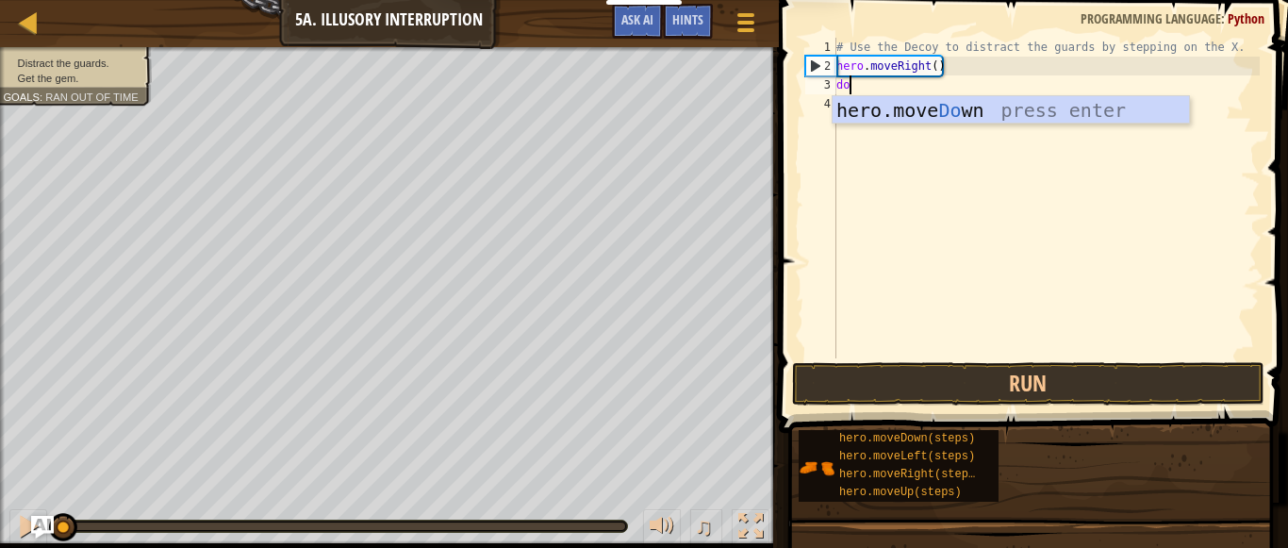
type textarea "do"
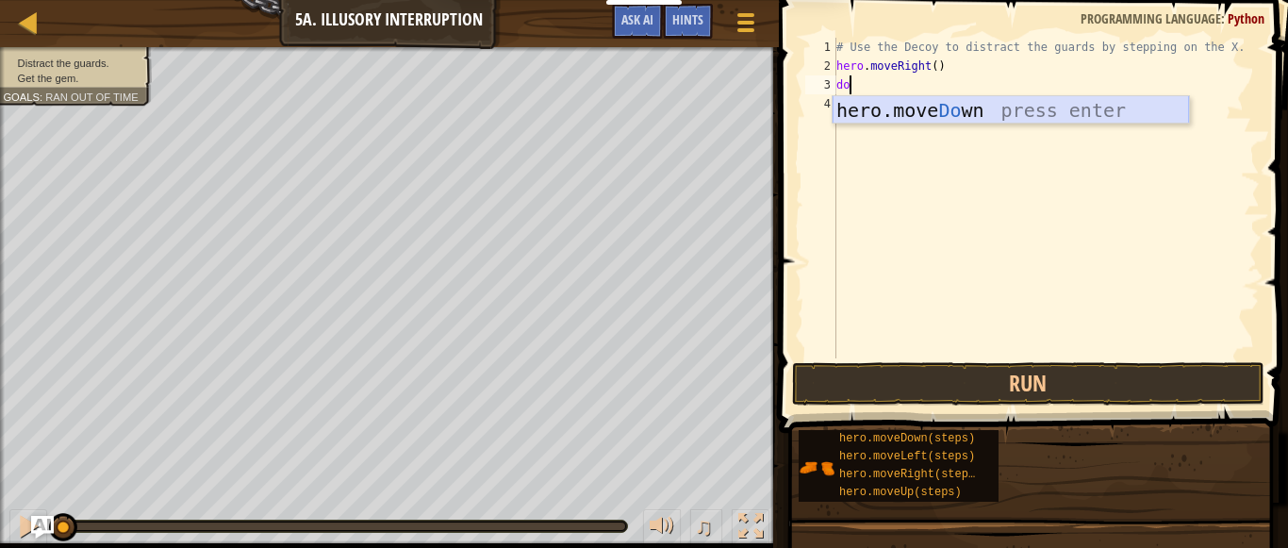
click at [974, 110] on div "hero.move Do wn press enter" at bounding box center [1011, 138] width 356 height 85
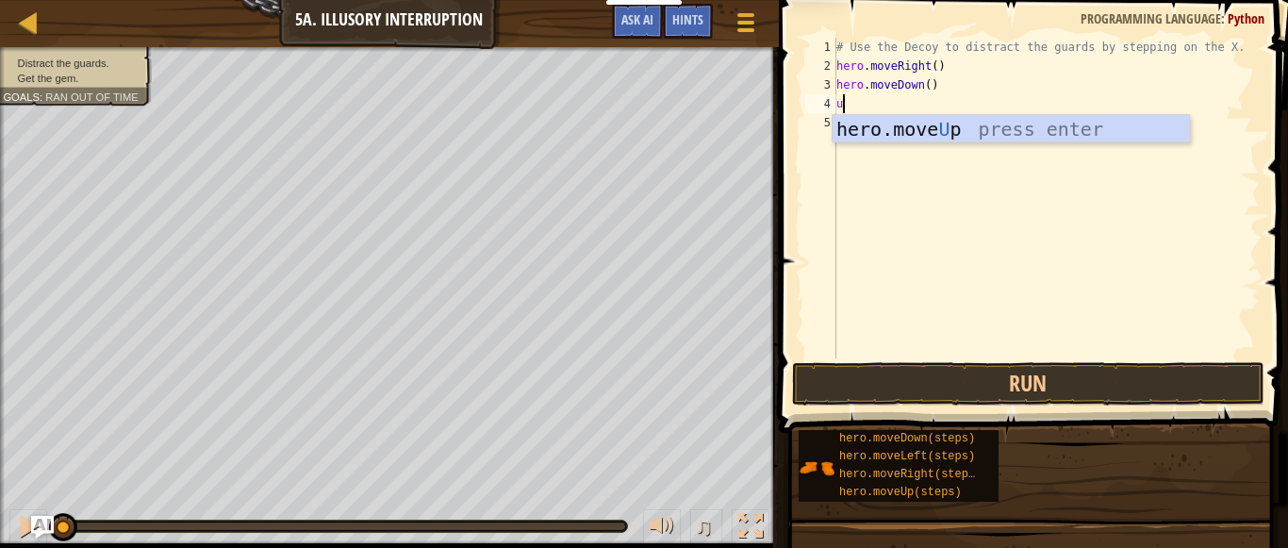
type textarea "up"
click at [959, 133] on div "hero.move Up press enter" at bounding box center [1011, 157] width 356 height 85
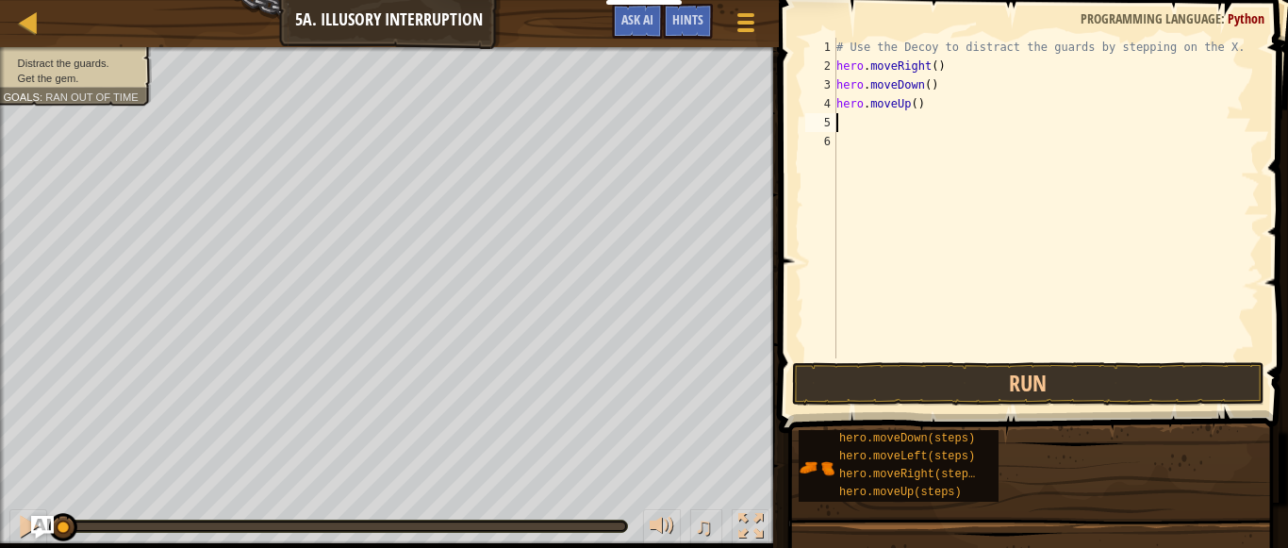
scroll to position [8, 0]
type textarea "ri"
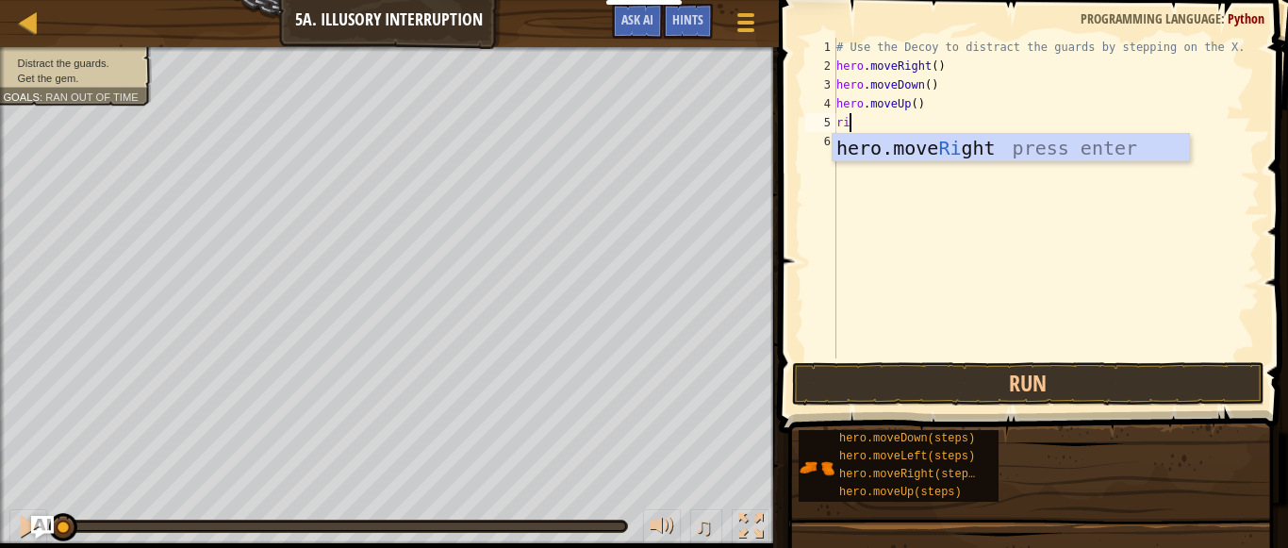
scroll to position [8, 1]
click at [952, 142] on div "hero.move Ri ght press enter" at bounding box center [1011, 176] width 356 height 85
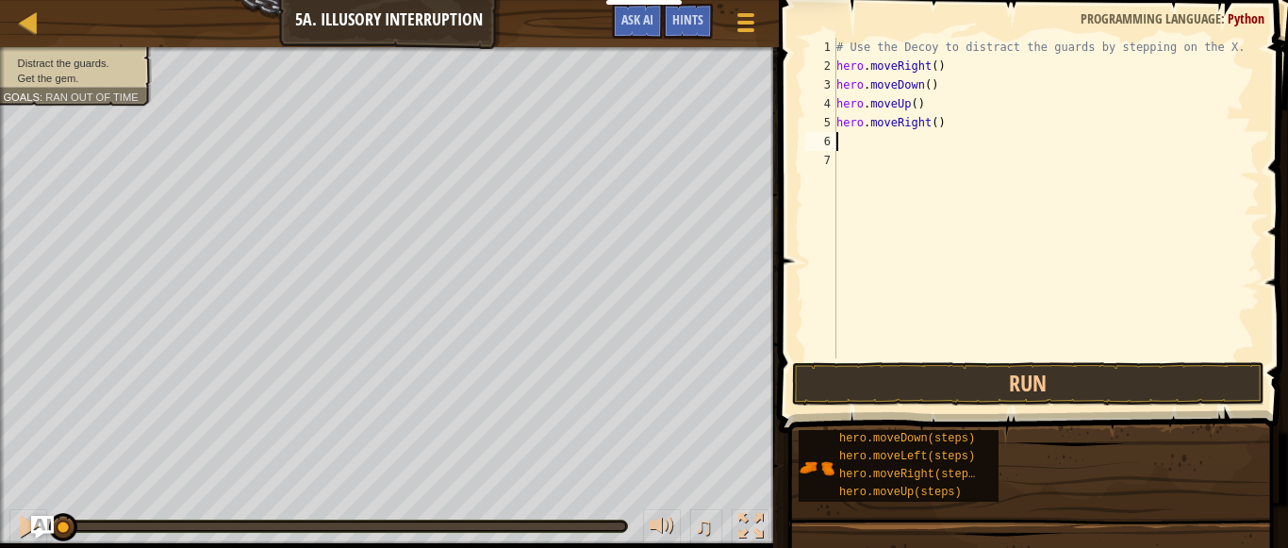
click at [933, 127] on div "# Use the Decoy to distract the guards by stepping on the X. hero . moveRight (…" at bounding box center [1046, 217] width 427 height 358
type textarea "hero.moveRight(3)"
type textarea "le"
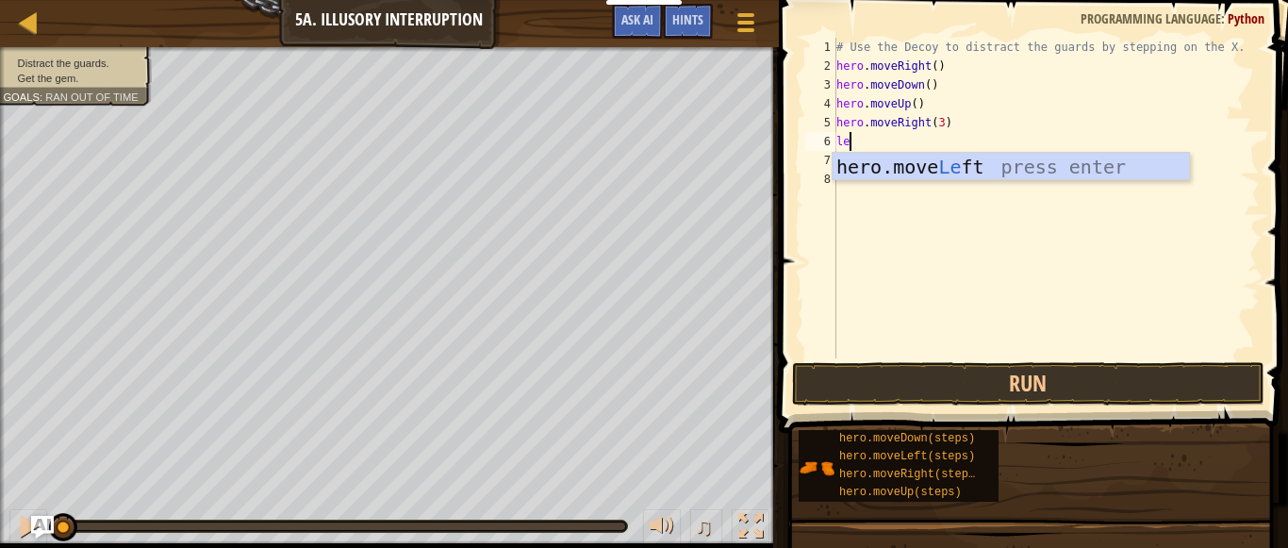
scroll to position [8, 1]
click at [923, 172] on div "hero.move Le ft press enter" at bounding box center [1011, 195] width 356 height 85
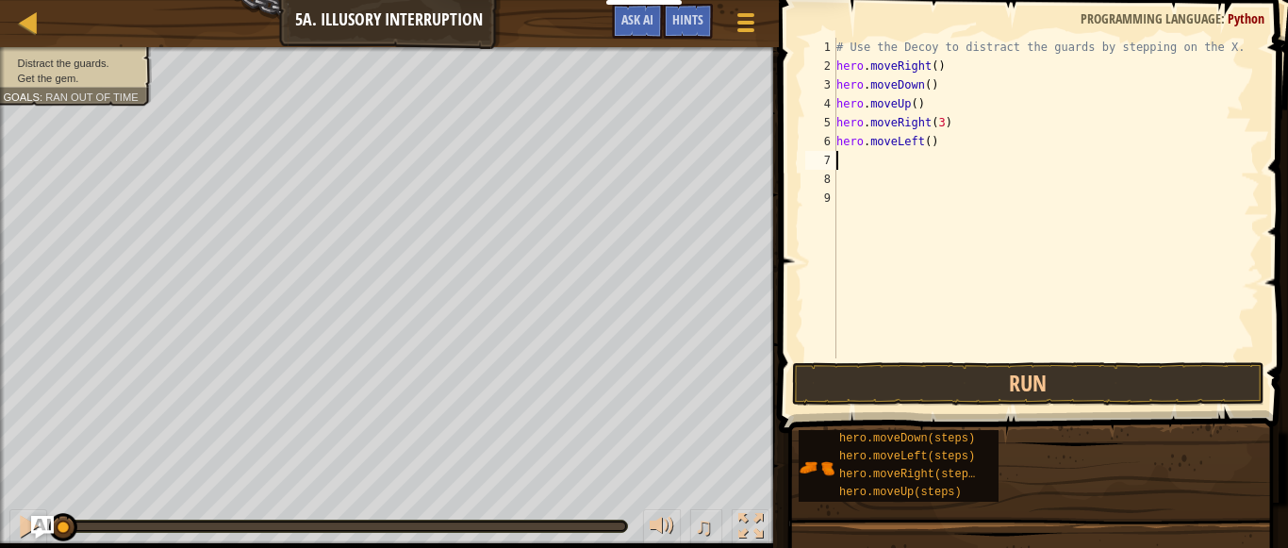
scroll to position [8, 0]
drag, startPoint x: 836, startPoint y: 142, endPoint x: 933, endPoint y: 142, distance: 96.2
click at [933, 142] on div "# Use the Decoy to distract the guards by stepping on the X. hero . moveRight (…" at bounding box center [1046, 217] width 427 height 358
type textarea "hero.moveLeft()"
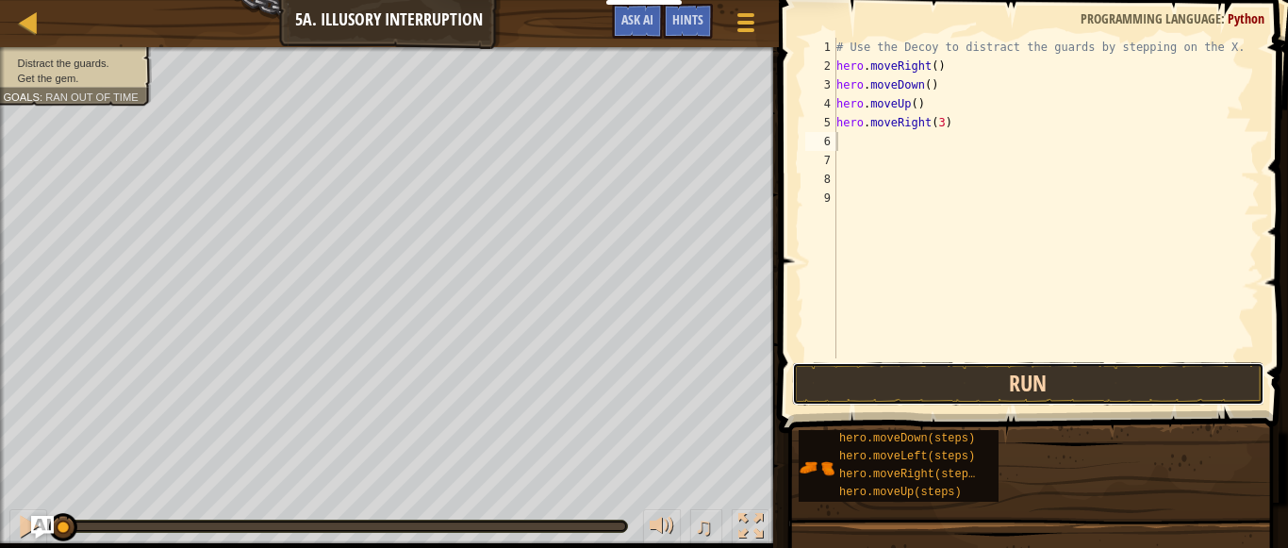
click at [915, 376] on button "Run" at bounding box center [1028, 383] width 472 height 43
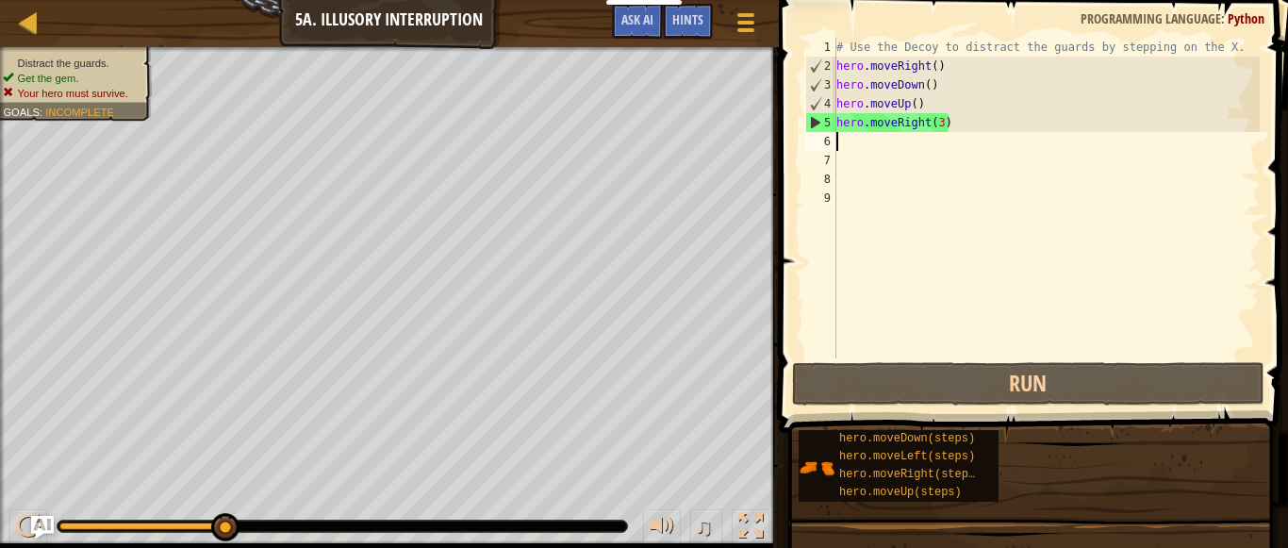
click at [905, 107] on div "# Use the Decoy to distract the guards by stepping on the X. hero . moveRight (…" at bounding box center [1046, 217] width 427 height 358
click at [912, 107] on div "# Use the Decoy to distract the guards by stepping on the X. hero . moveRight (…" at bounding box center [1046, 217] width 427 height 358
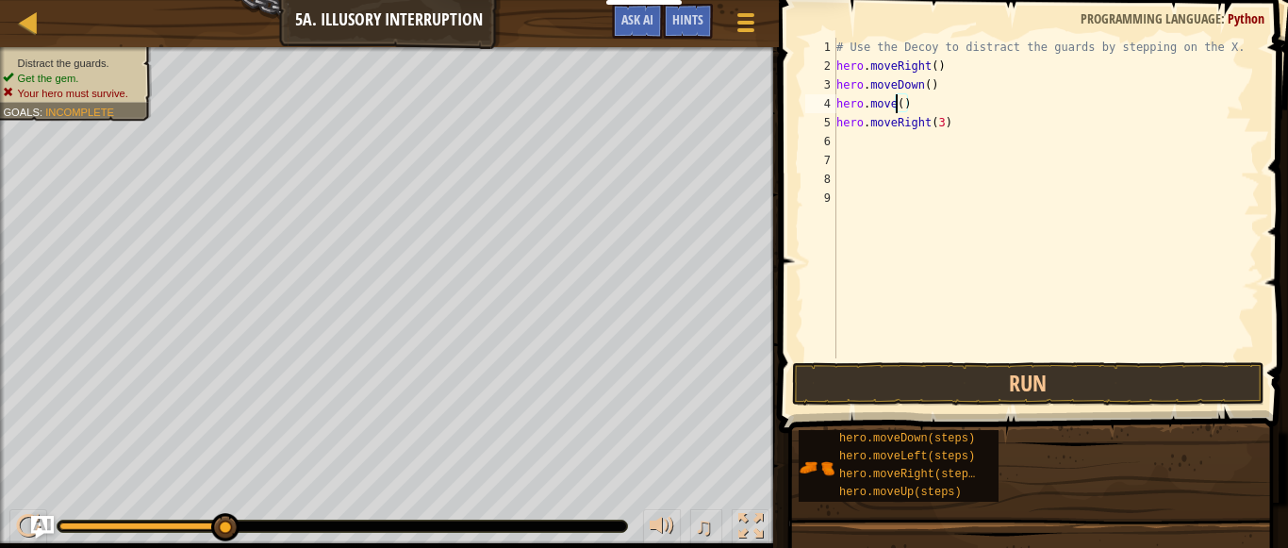
scroll to position [8, 9]
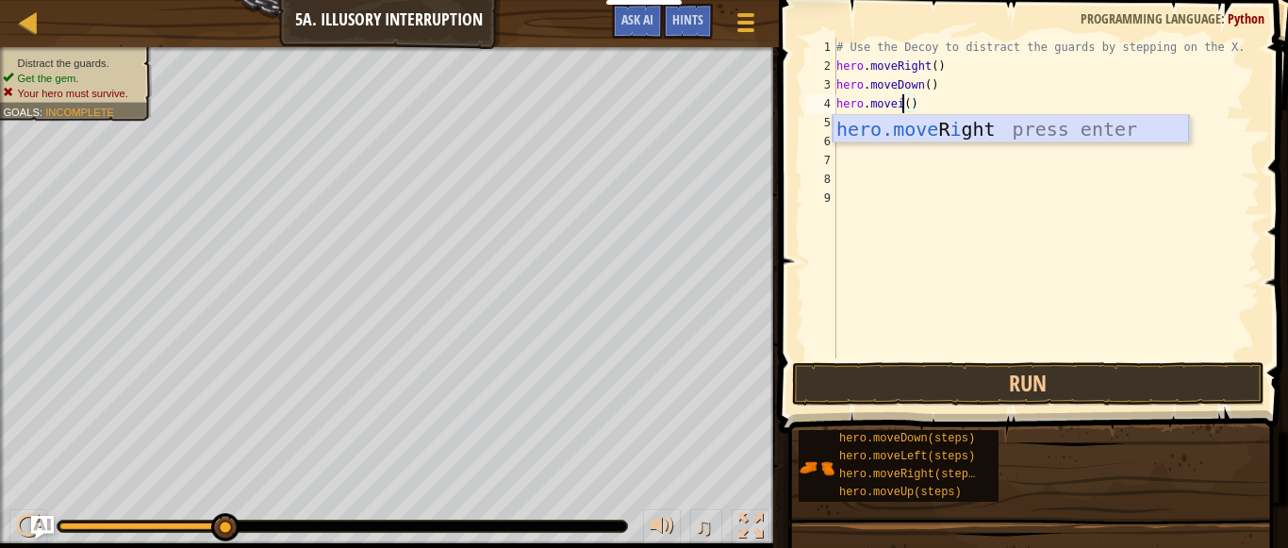
click at [934, 140] on div "hero.move R i ght press enter" at bounding box center [1011, 157] width 356 height 85
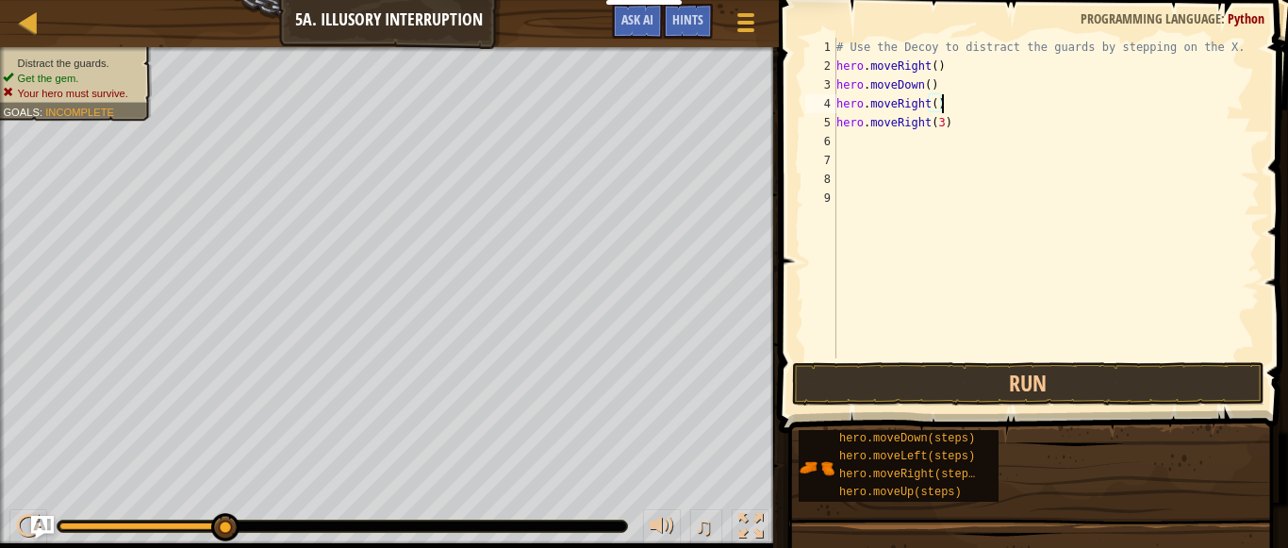
type textarea "hero.moveRight(3)"
drag, startPoint x: 840, startPoint y: 119, endPoint x: 940, endPoint y: 124, distance: 100.1
drag, startPoint x: 940, startPoint y: 124, endPoint x: 838, endPoint y: 125, distance: 101.8
click at [838, 125] on div "# Use the Decoy to distract the guards by stepping on the X. hero . moveRight (…" at bounding box center [1046, 217] width 427 height 358
drag, startPoint x: 839, startPoint y: 119, endPoint x: 949, endPoint y: 125, distance: 110.5
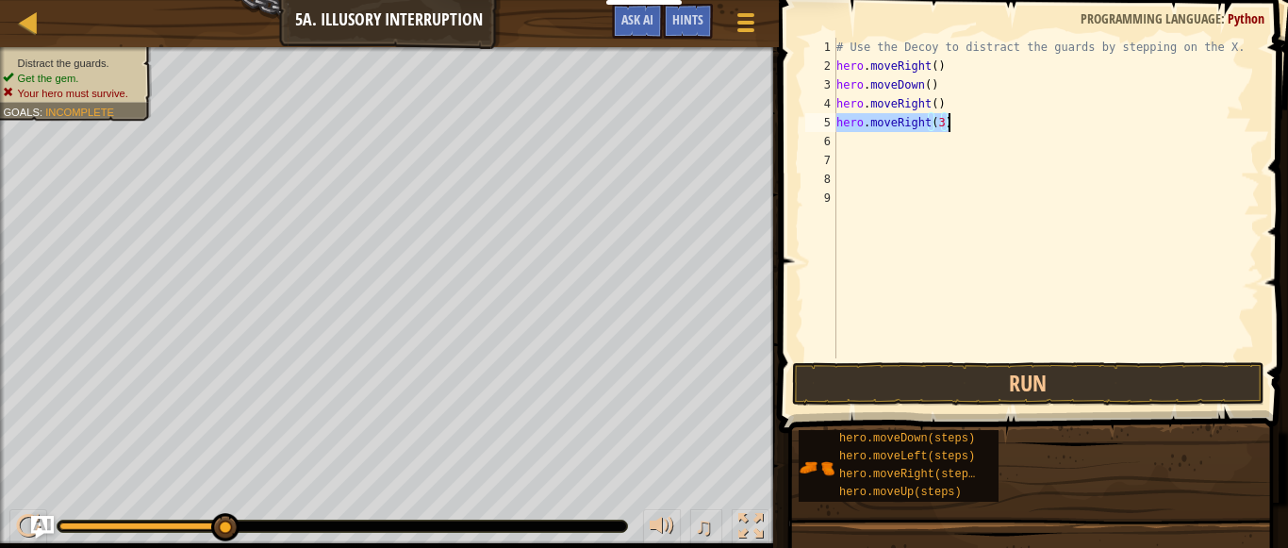
click at [949, 125] on div "# Use the Decoy to distract the guards by stepping on the X. hero . moveRight (…" at bounding box center [1046, 217] width 427 height 358
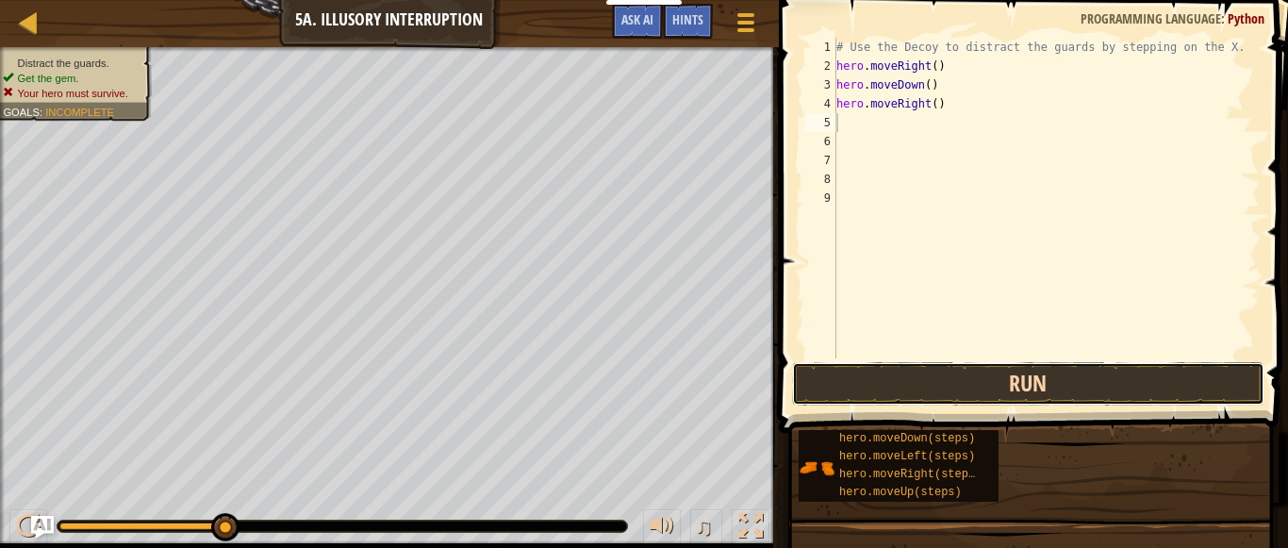
click at [972, 389] on button "Run" at bounding box center [1028, 383] width 472 height 43
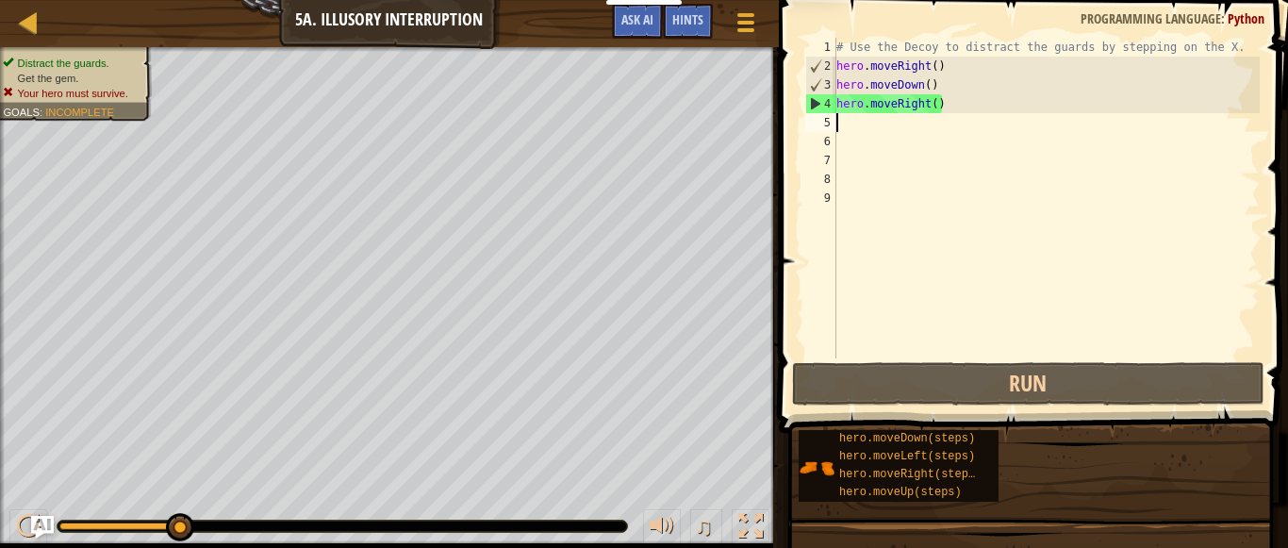
click at [929, 111] on div "# Use the Decoy to distract the guards by stepping on the X. hero . moveRight (…" at bounding box center [1046, 217] width 427 height 358
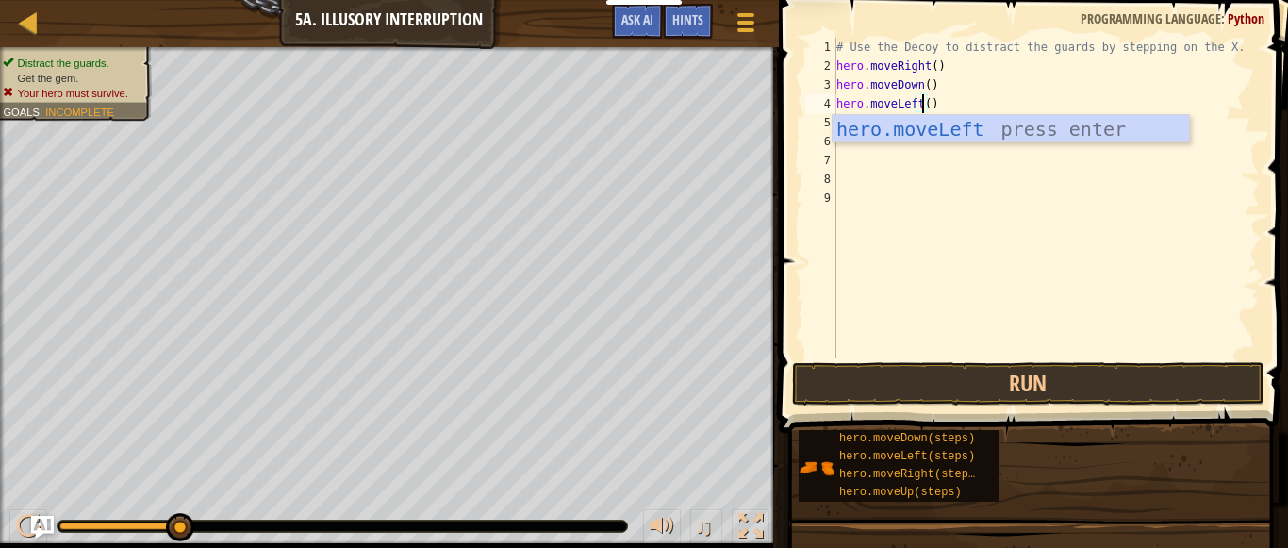
scroll to position [8, 12]
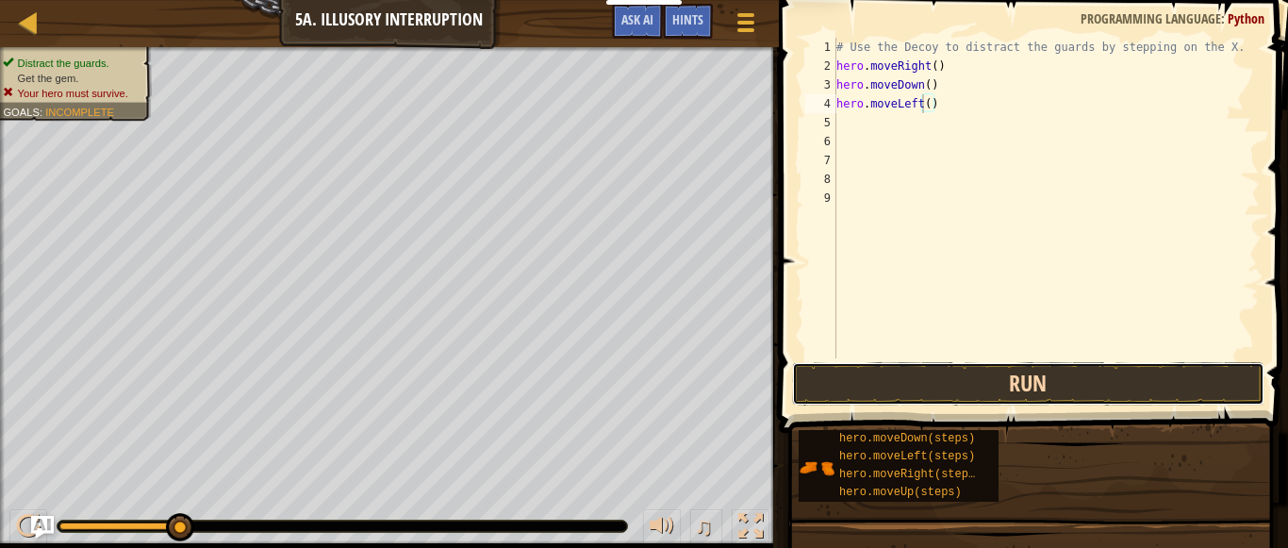
click at [922, 387] on button "Run" at bounding box center [1028, 383] width 472 height 43
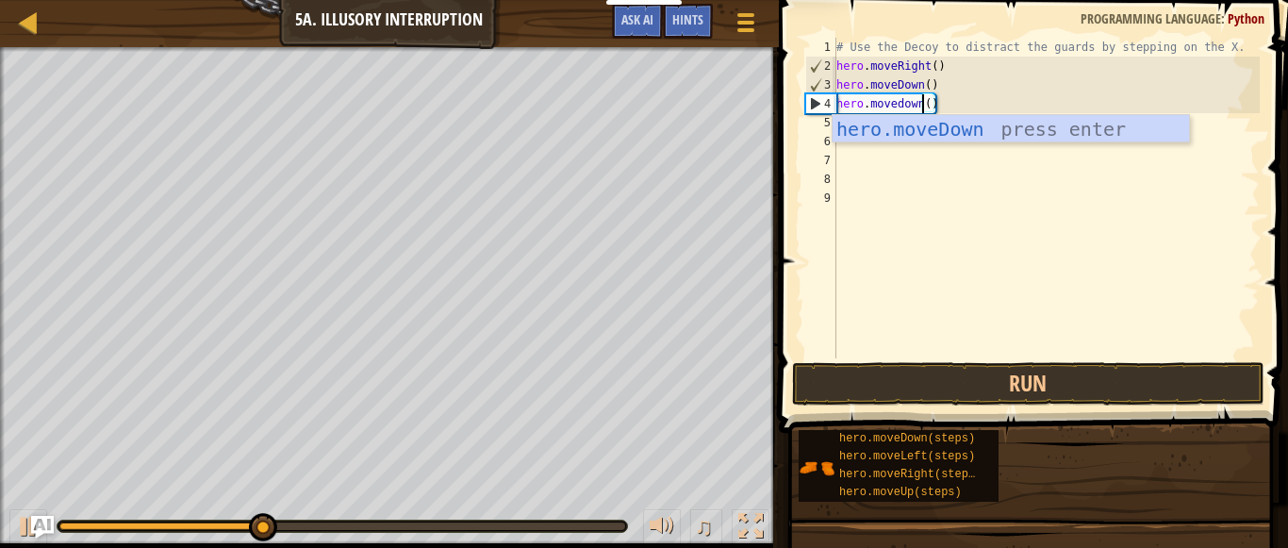
scroll to position [8, 11]
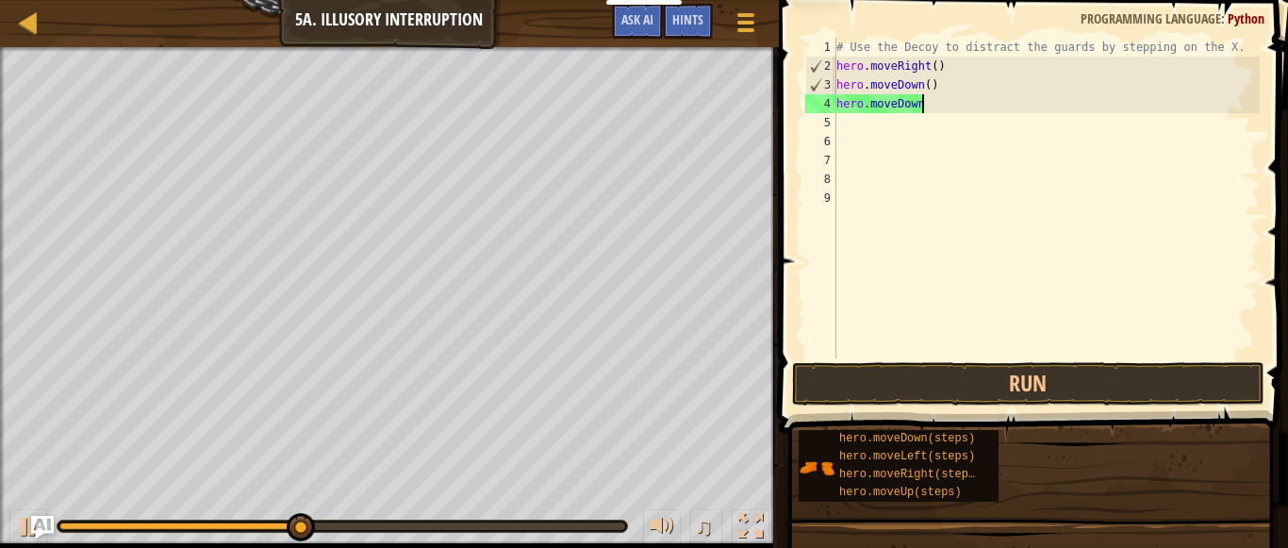
type textarea "hero.moveDown()"
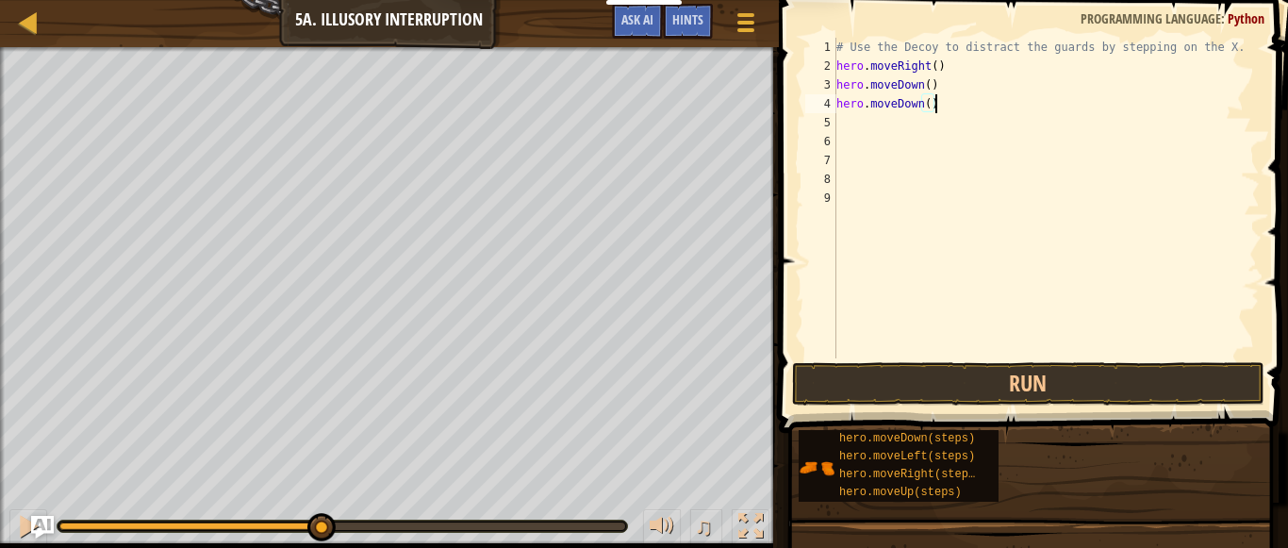
scroll to position [8, 0]
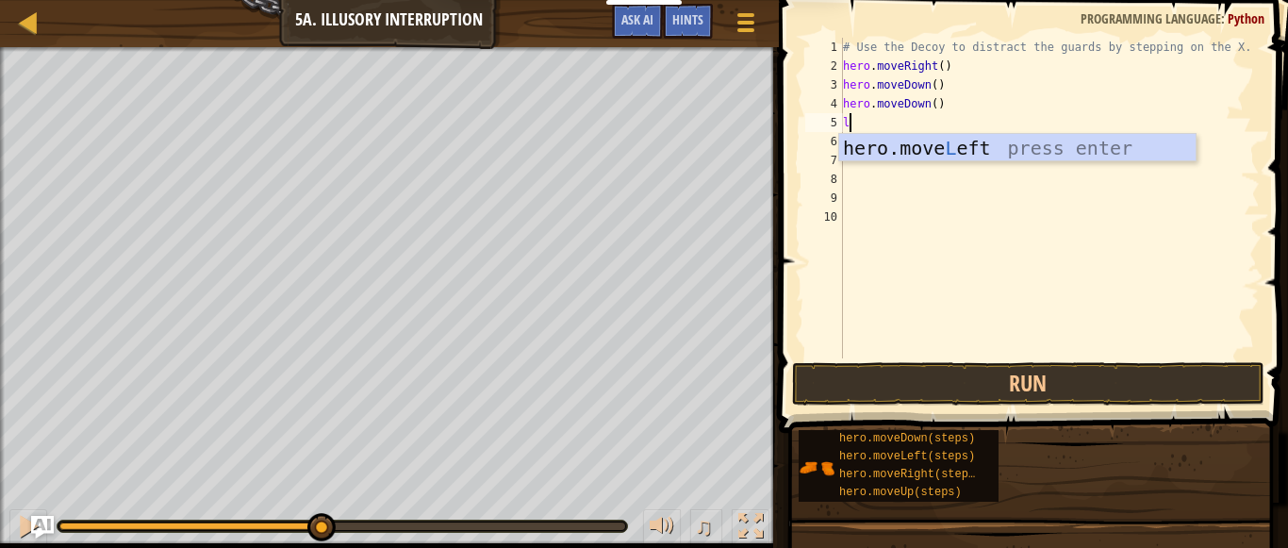
type textarea "le"
click at [1045, 146] on div "hero.move Le ft press enter" at bounding box center [1017, 176] width 356 height 85
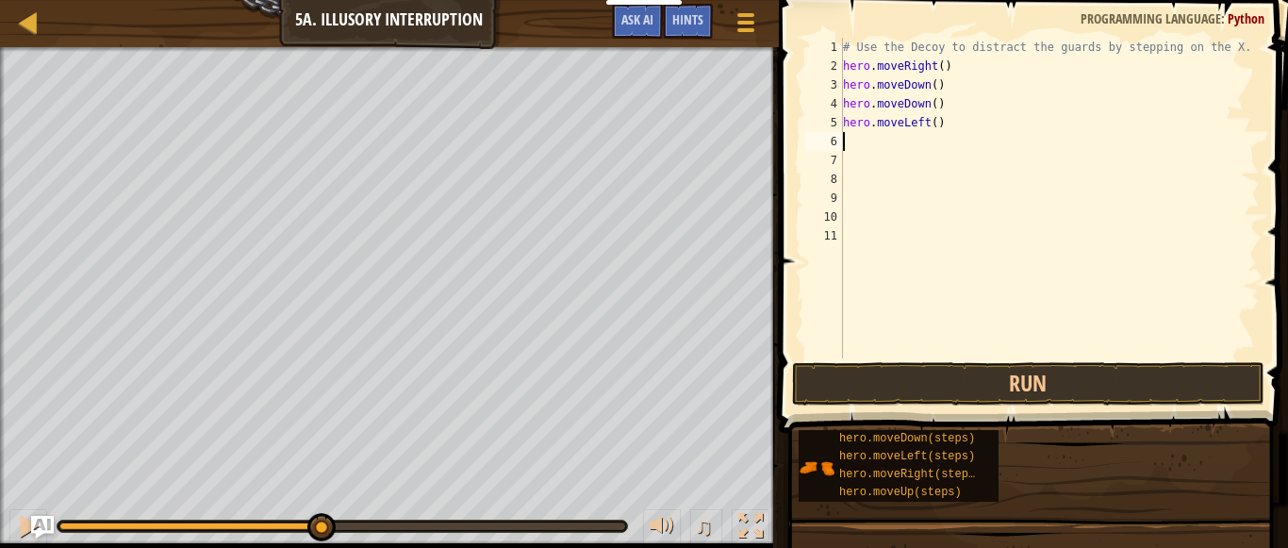
scroll to position [8, 0]
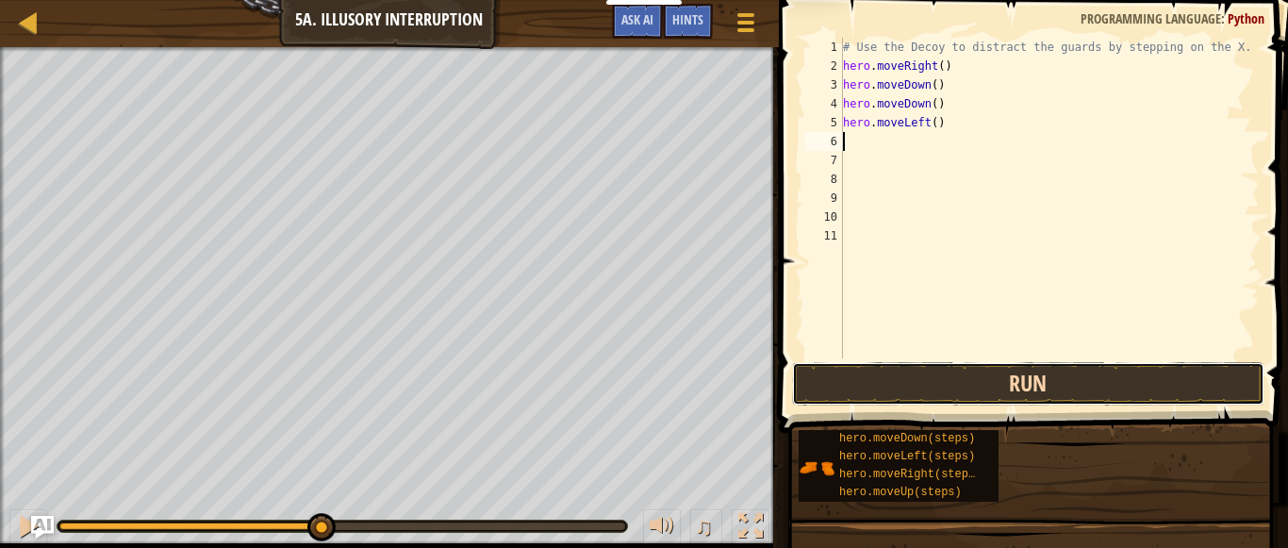
click at [966, 389] on button "Run" at bounding box center [1028, 383] width 472 height 43
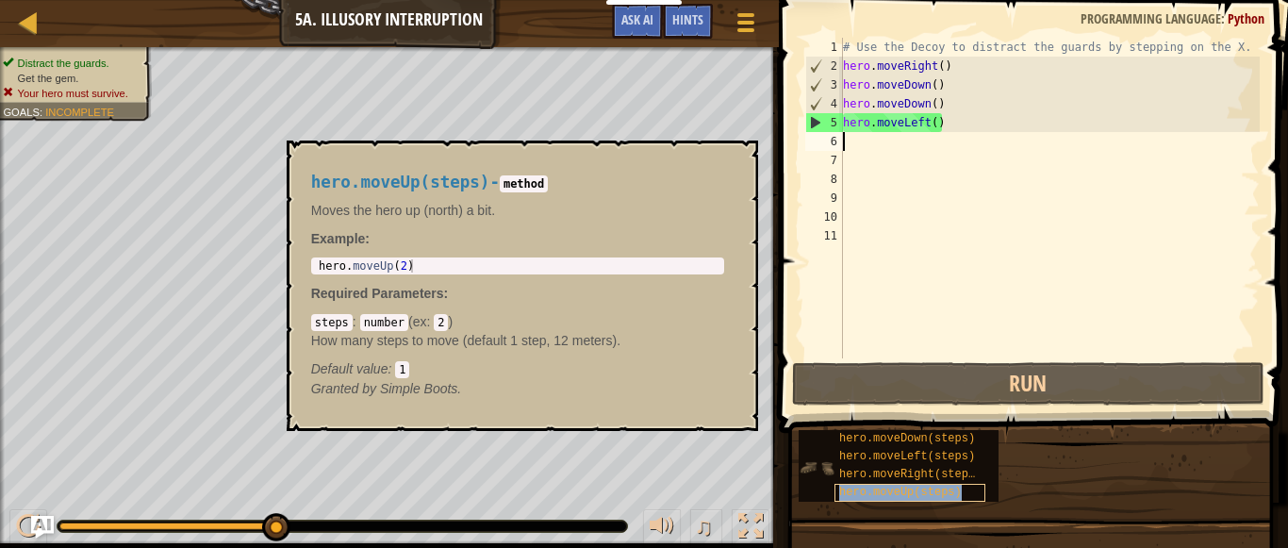
click at [878, 490] on span "hero.moveUp(steps)" at bounding box center [900, 492] width 123 height 13
click at [739, 157] on button "×" at bounding box center [736, 162] width 15 height 26
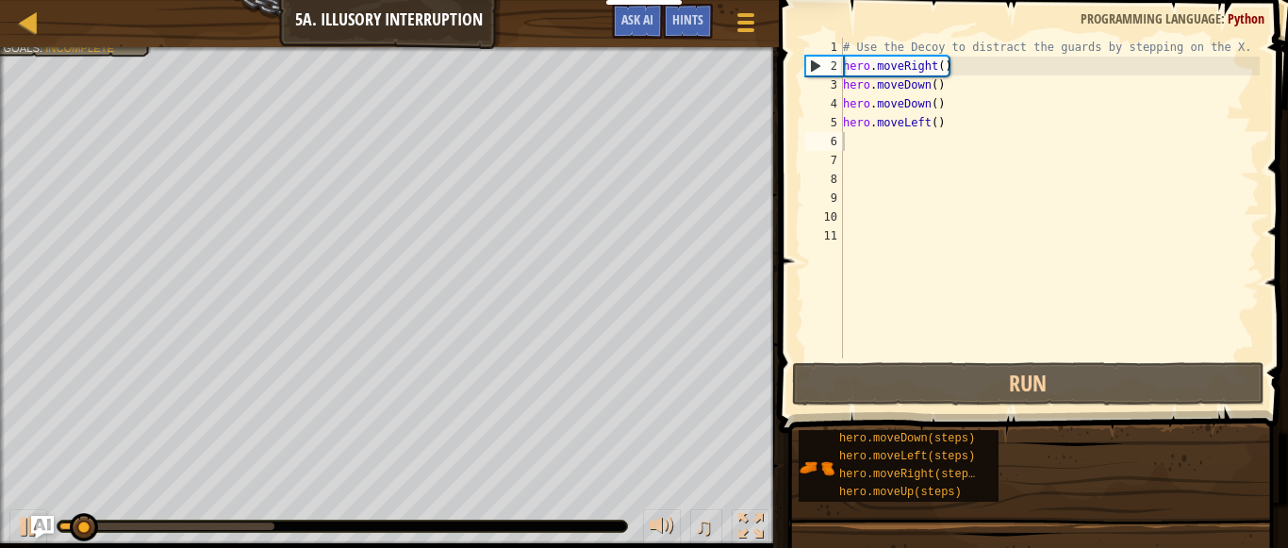
click at [902, 138] on div "# Use the Decoy to distract the guards by stepping on the X. hero . moveRight (…" at bounding box center [1049, 217] width 421 height 358
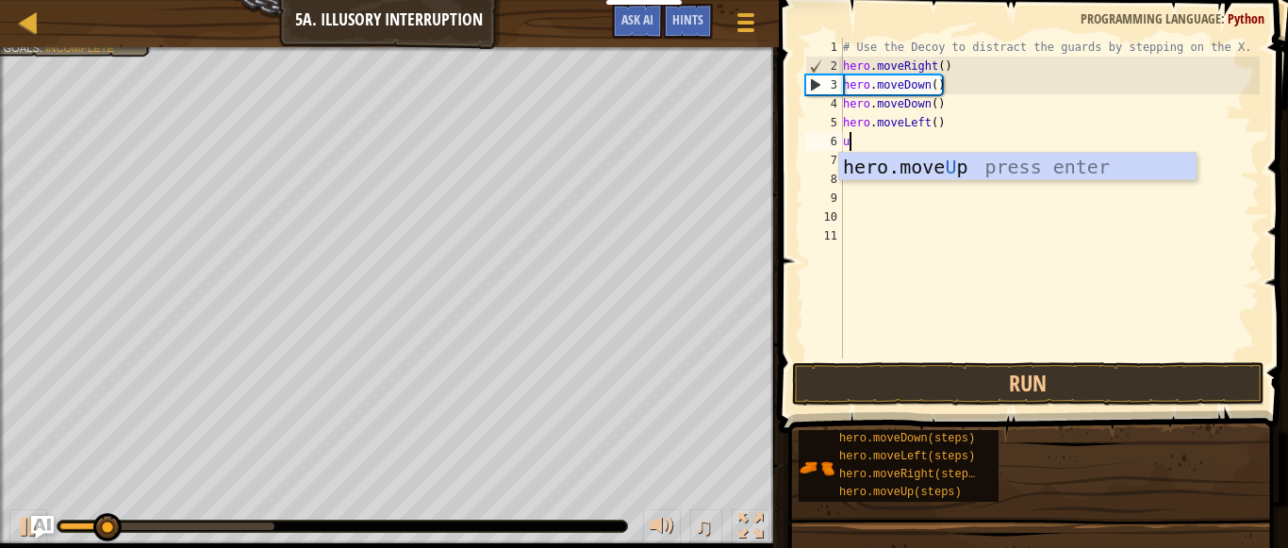
type textarea "up"
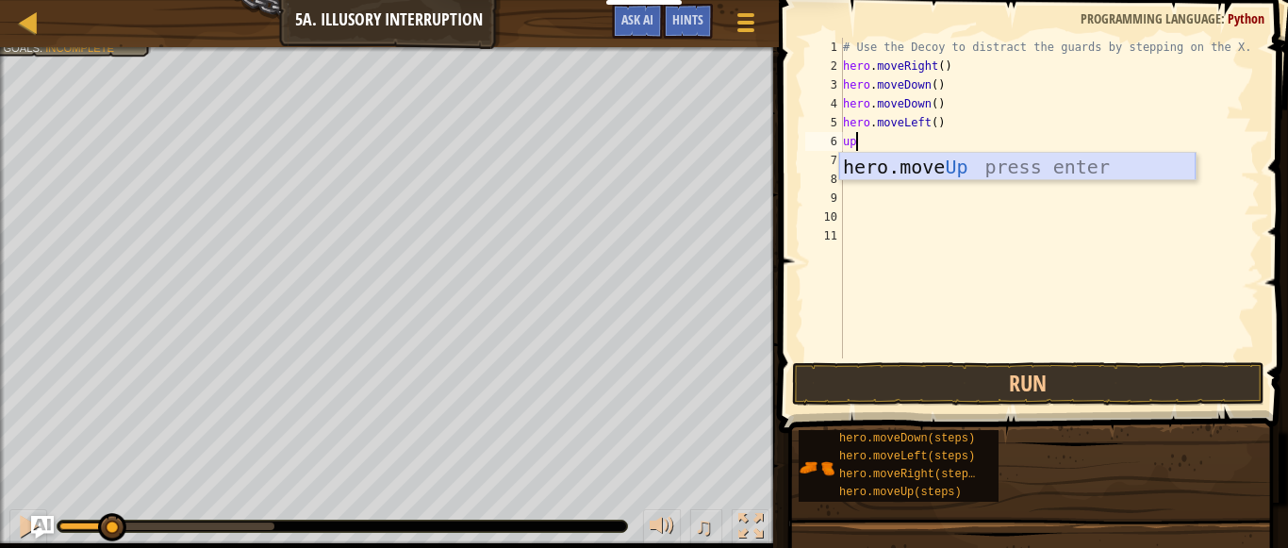
click at [901, 168] on div "hero.move Up press enter" at bounding box center [1017, 195] width 356 height 85
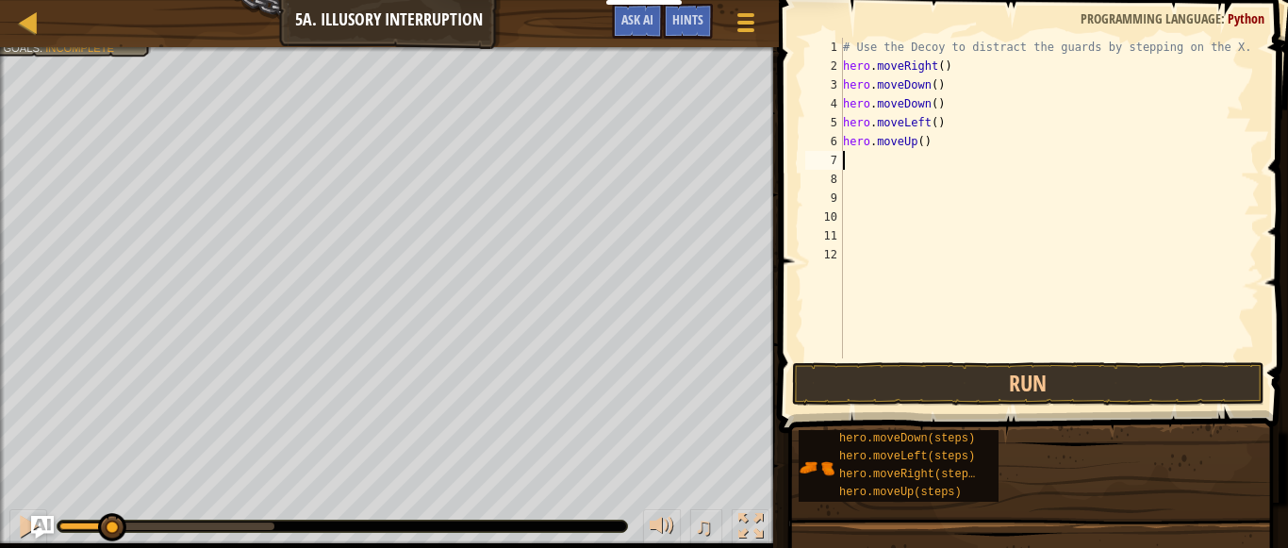
scroll to position [8, 0]
click at [918, 138] on div "# Use the Decoy to distract the guards by stepping on the X. hero . moveRight (…" at bounding box center [1049, 217] width 421 height 358
click at [926, 138] on div "# Use the Decoy to distract the guards by stepping on the X. hero . moveRight (…" at bounding box center [1049, 217] width 421 height 358
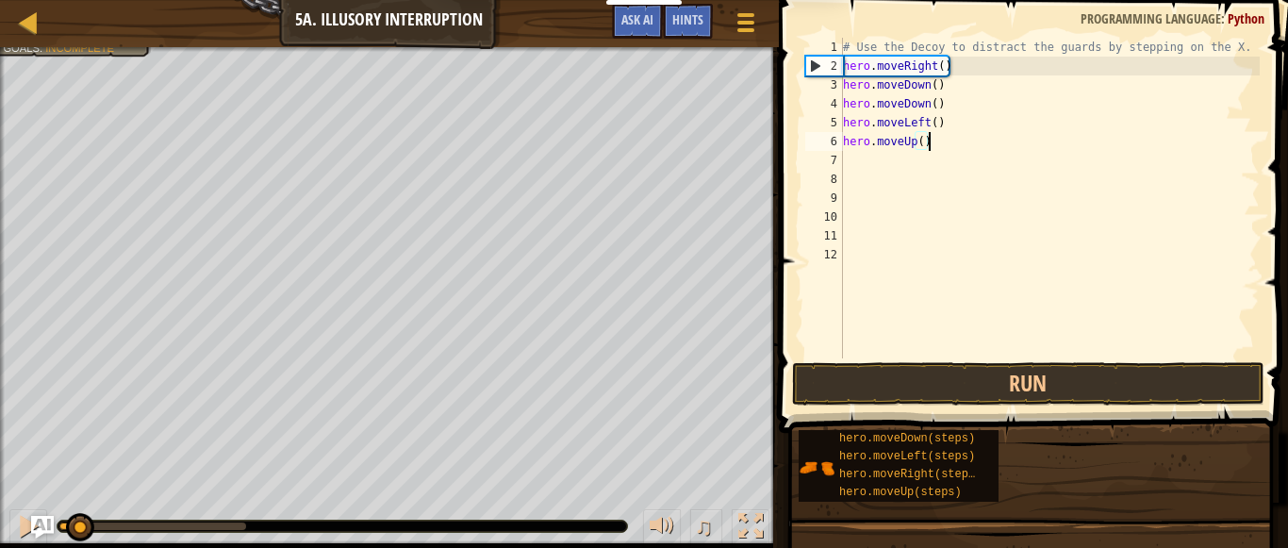
click at [919, 138] on div "# Use the Decoy to distract the guards by stepping on the X. hero . moveRight (…" at bounding box center [1049, 217] width 421 height 358
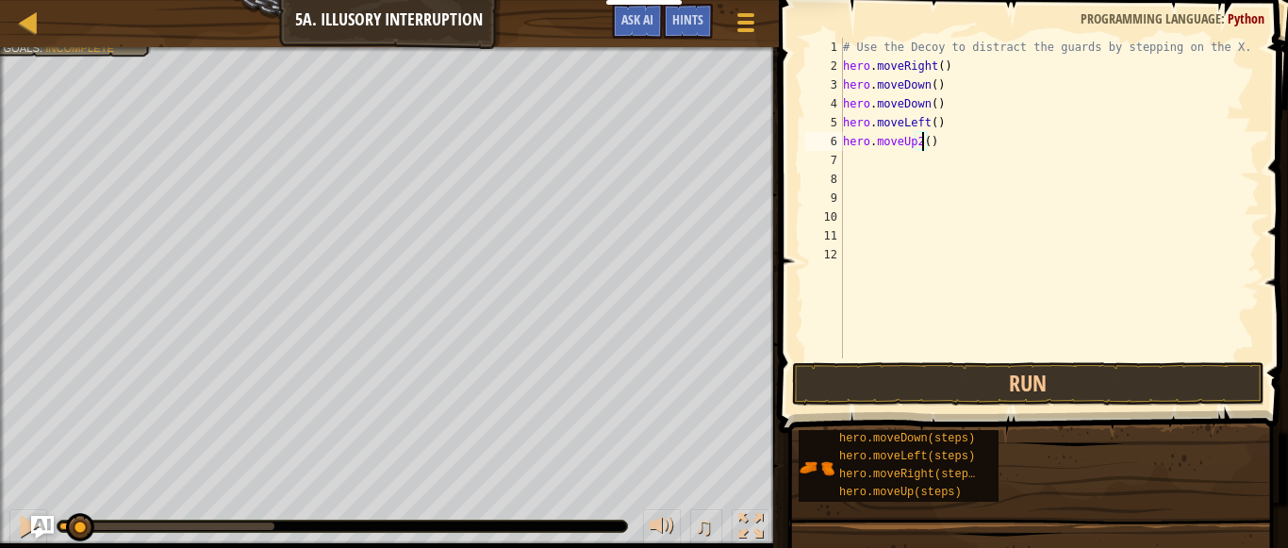
scroll to position [8, 11]
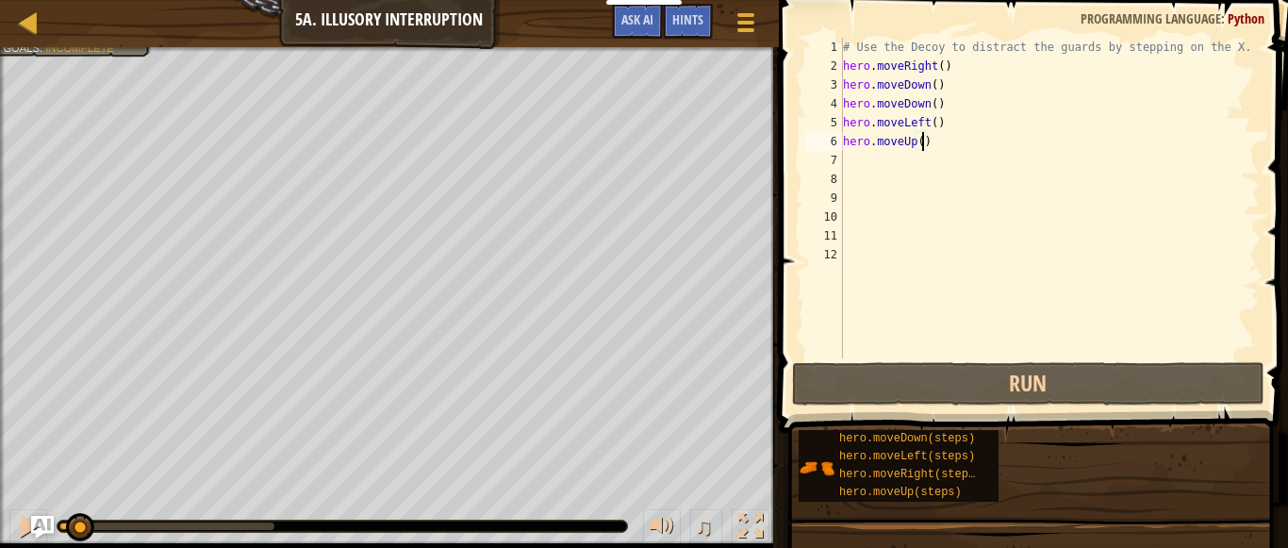
type textarea "hero.moveUp(2)"
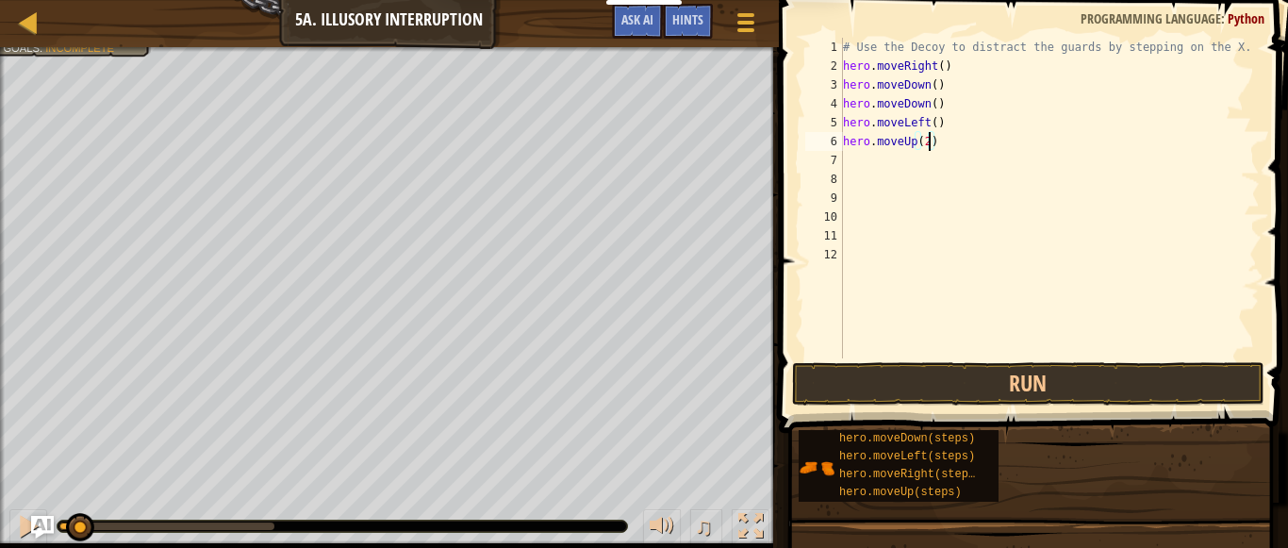
click at [950, 142] on div "# Use the Decoy to distract the guards by stepping on the X. hero . moveRight (…" at bounding box center [1049, 217] width 421 height 358
type textarea "ri"
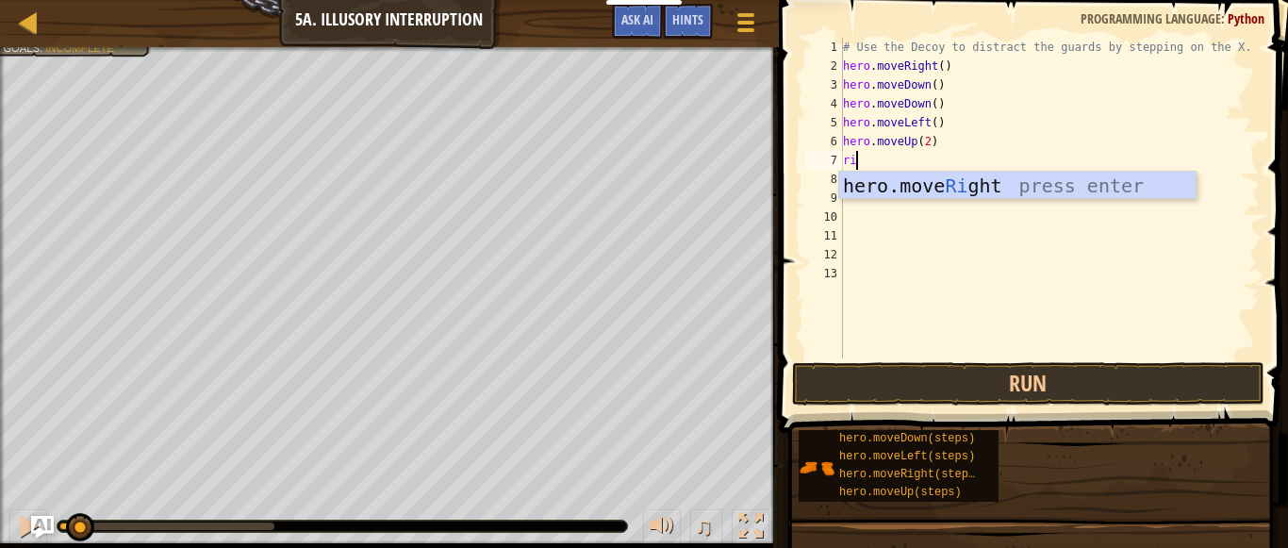
scroll to position [8, 1]
click at [943, 185] on div "hero.move Ri ght press enter" at bounding box center [1017, 214] width 356 height 85
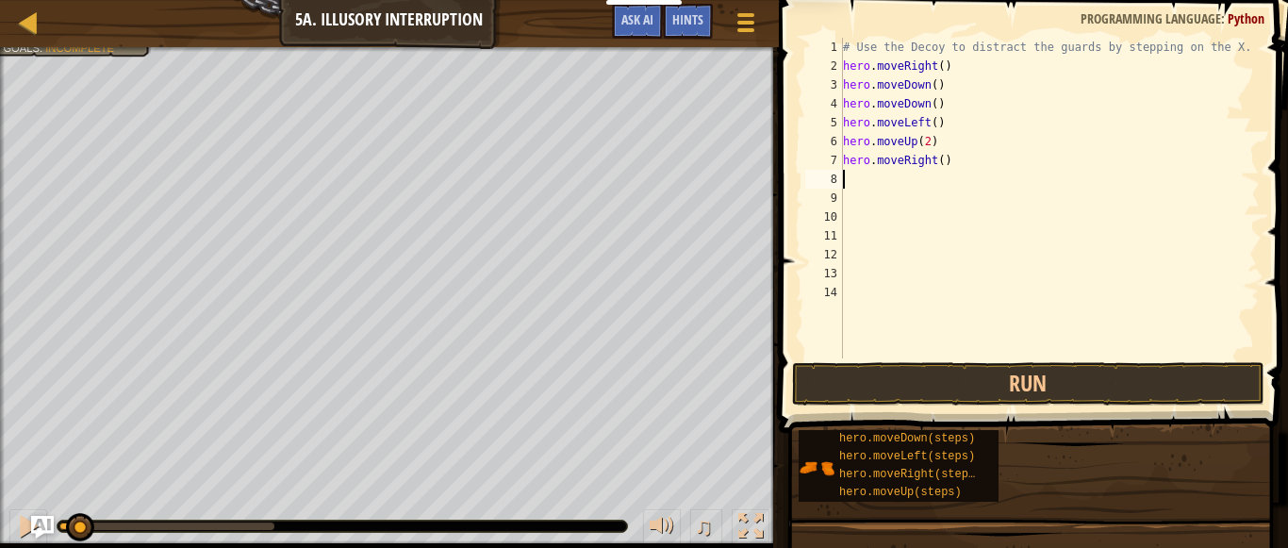
scroll to position [8, 0]
click at [944, 164] on div "# Use the Decoy to distract the guards by stepping on the X. hero . moveRight (…" at bounding box center [1049, 217] width 421 height 358
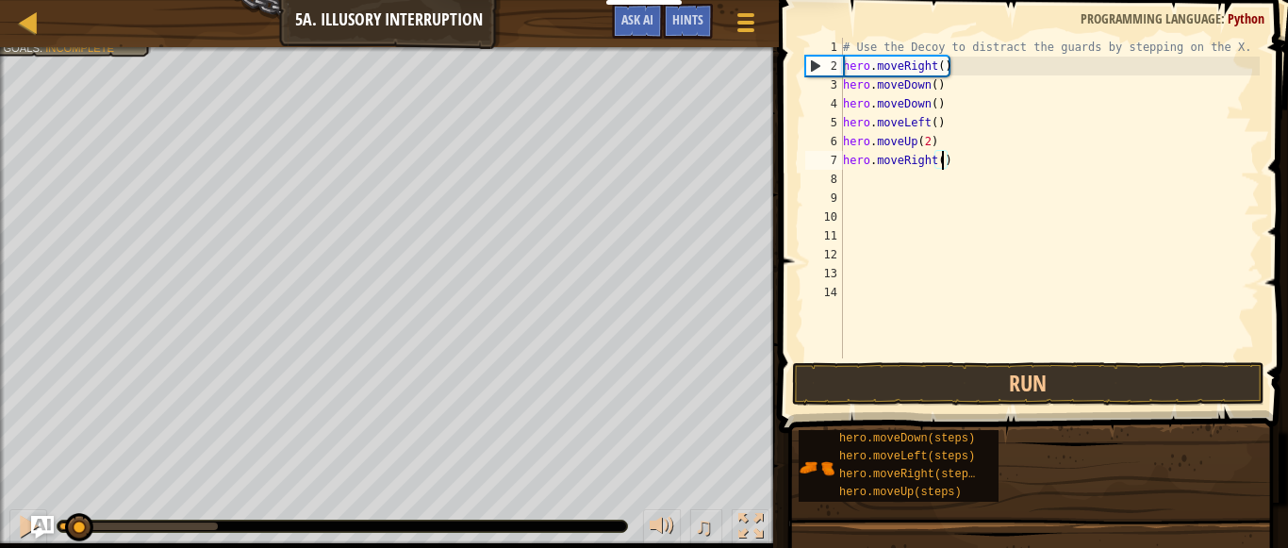
scroll to position [8, 15]
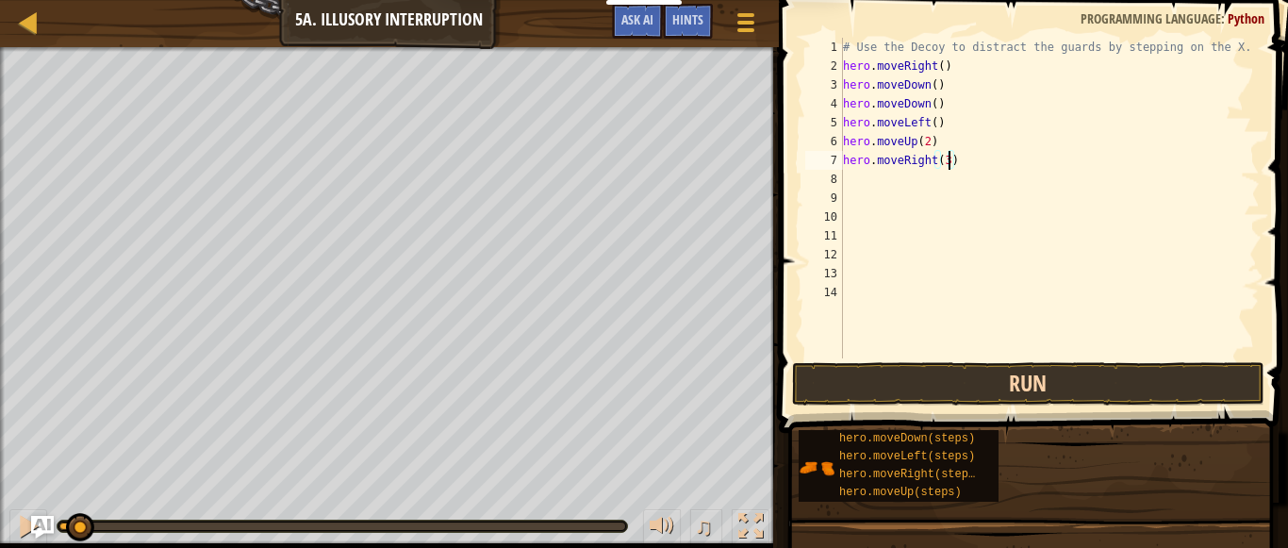
type textarea "hero.moveRight(3)"
click at [950, 386] on button "Run" at bounding box center [1028, 383] width 472 height 43
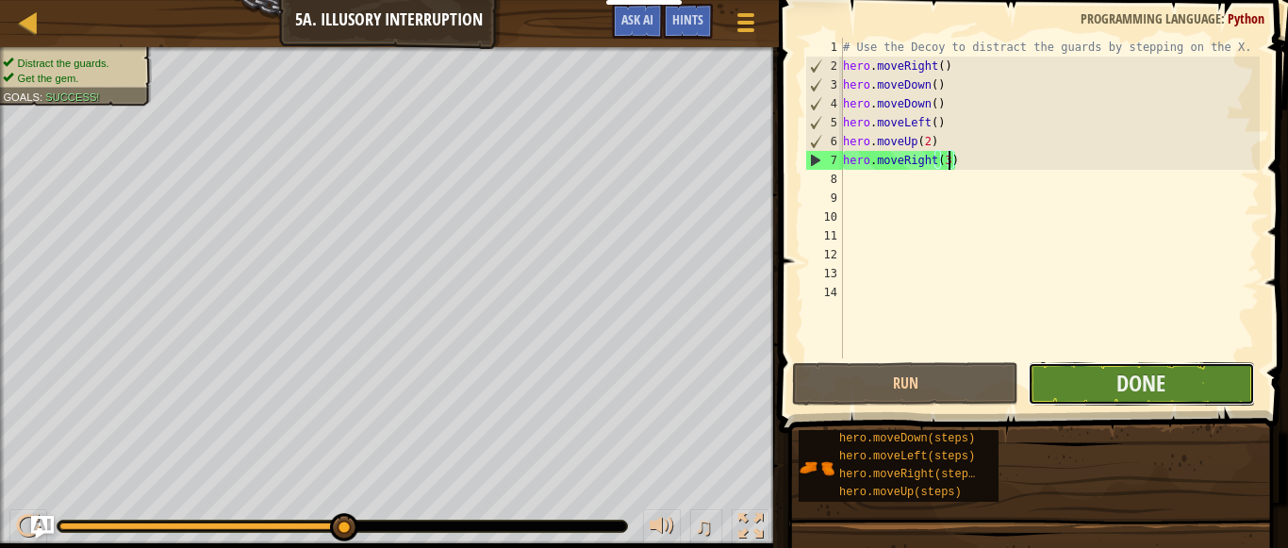
click at [1070, 380] on button "Done" at bounding box center [1141, 383] width 226 height 43
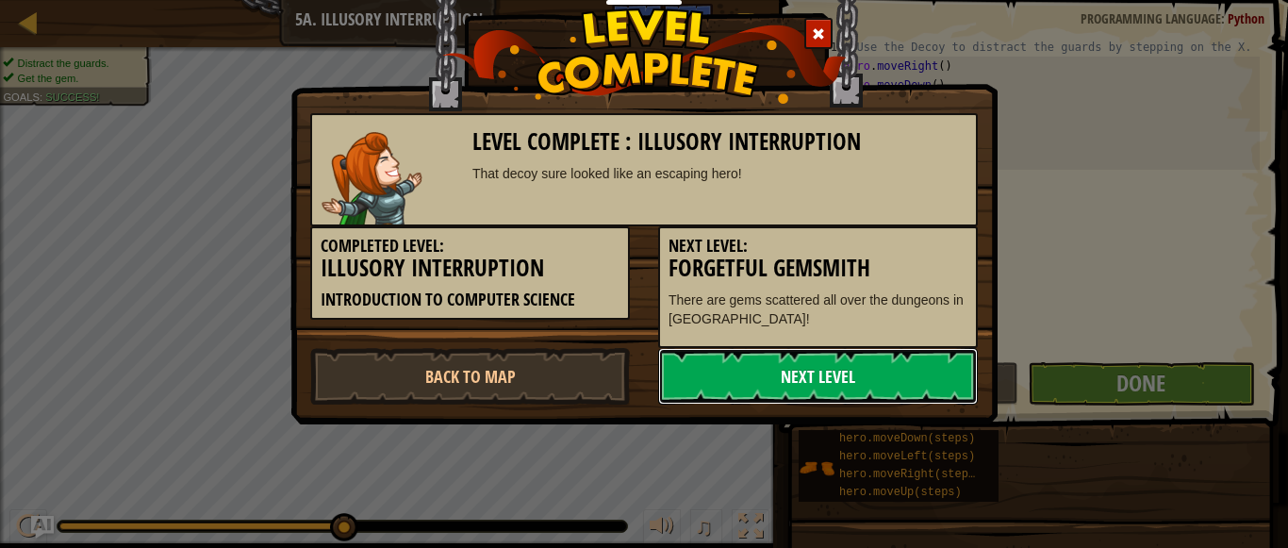
click at [927, 374] on link "Next Level" at bounding box center [818, 376] width 320 height 57
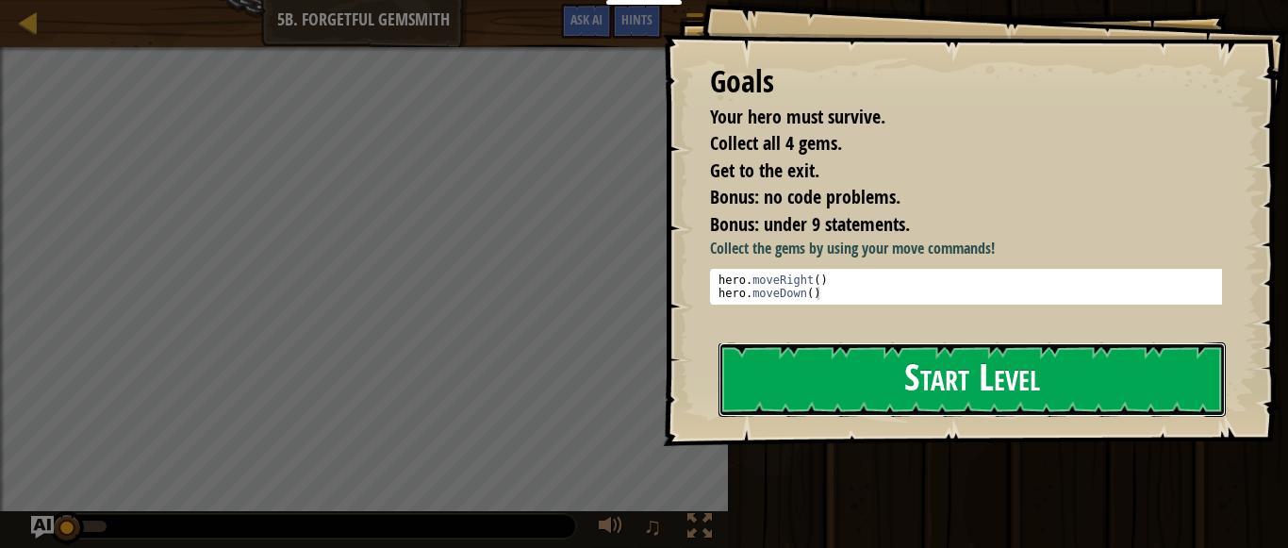
click at [895, 372] on button "Start Level" at bounding box center [971, 379] width 507 height 74
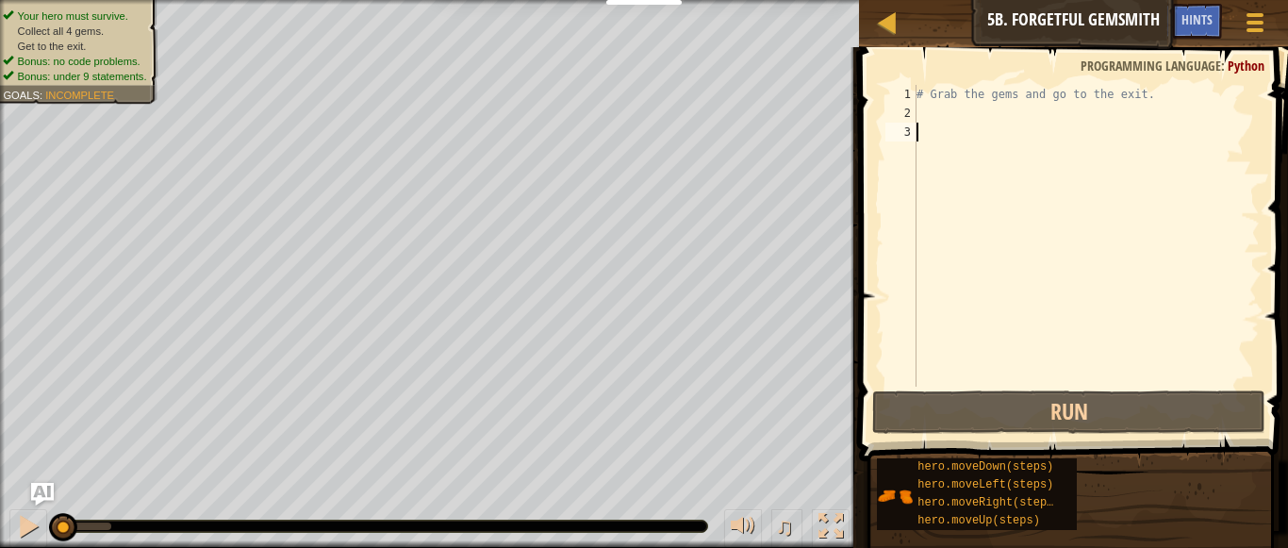
type textarea "i"
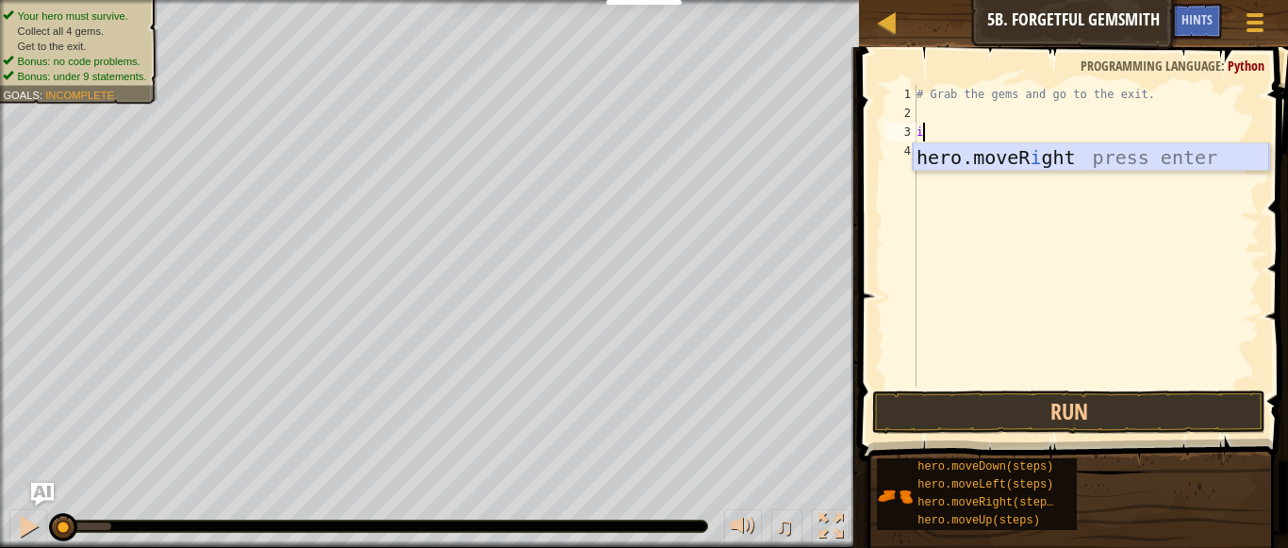
click at [1027, 166] on div "hero.moveR i ght press enter" at bounding box center [1091, 185] width 356 height 85
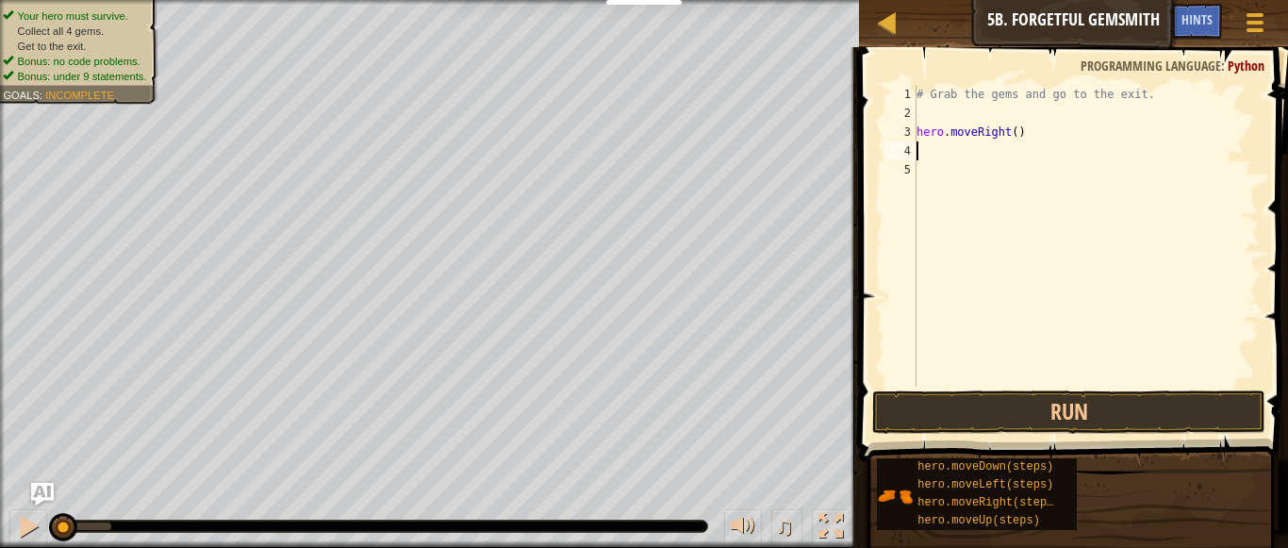
type textarea "d"
type textarea "ri"
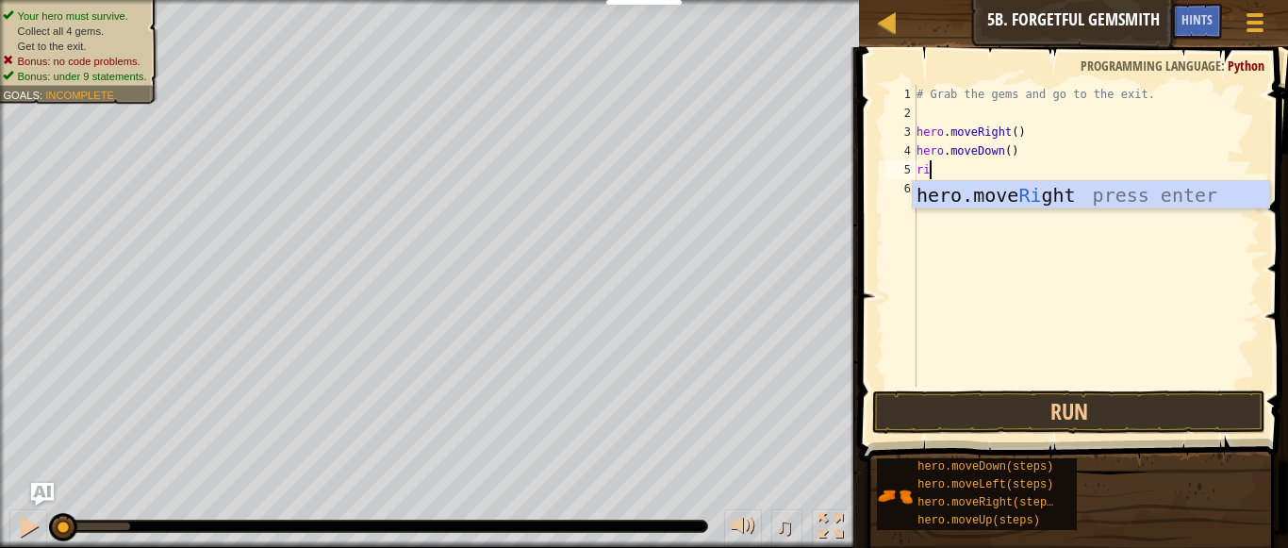
scroll to position [8, 1]
click at [1029, 196] on div "hero.move Ri ght press enter" at bounding box center [1091, 223] width 356 height 85
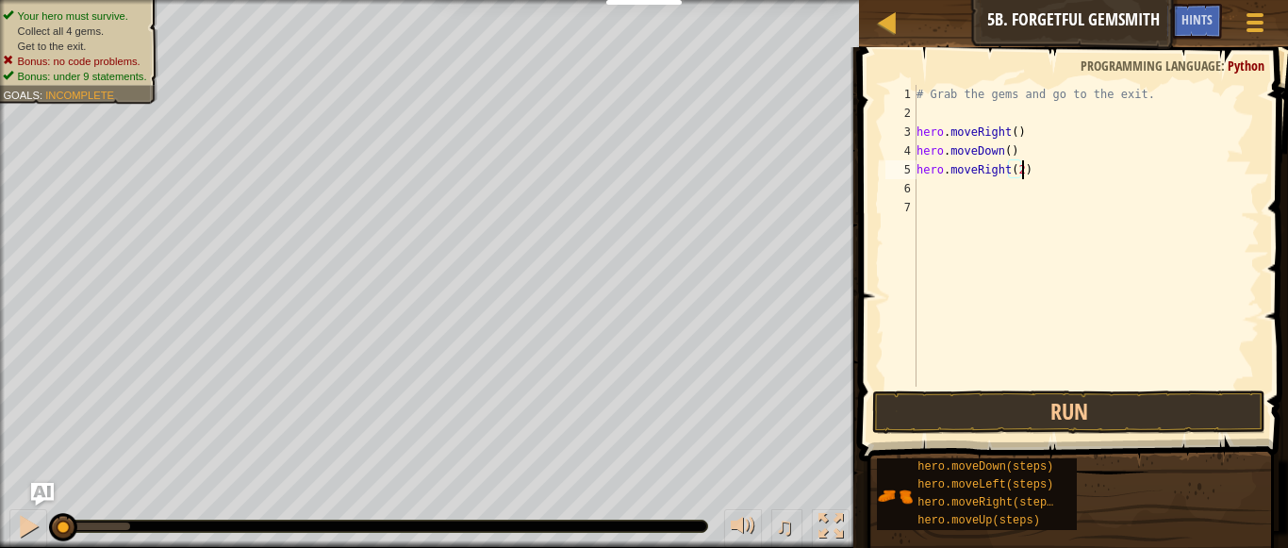
type textarea "hero.moveRight(2)"
type textarea "u"
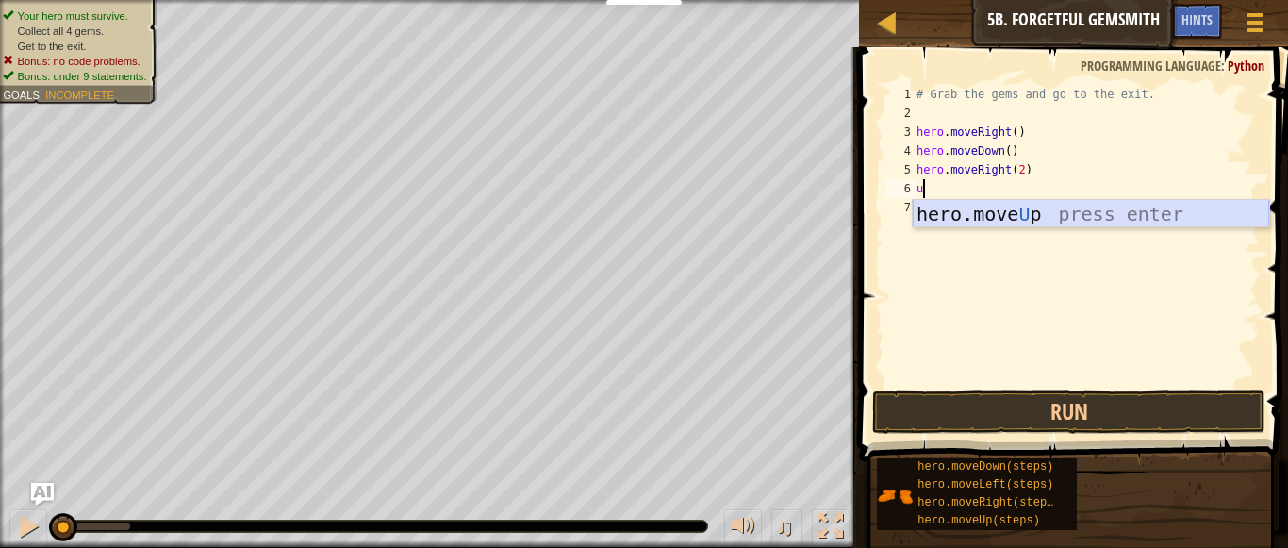
click at [1023, 217] on div "hero.move U p press enter" at bounding box center [1091, 242] width 356 height 85
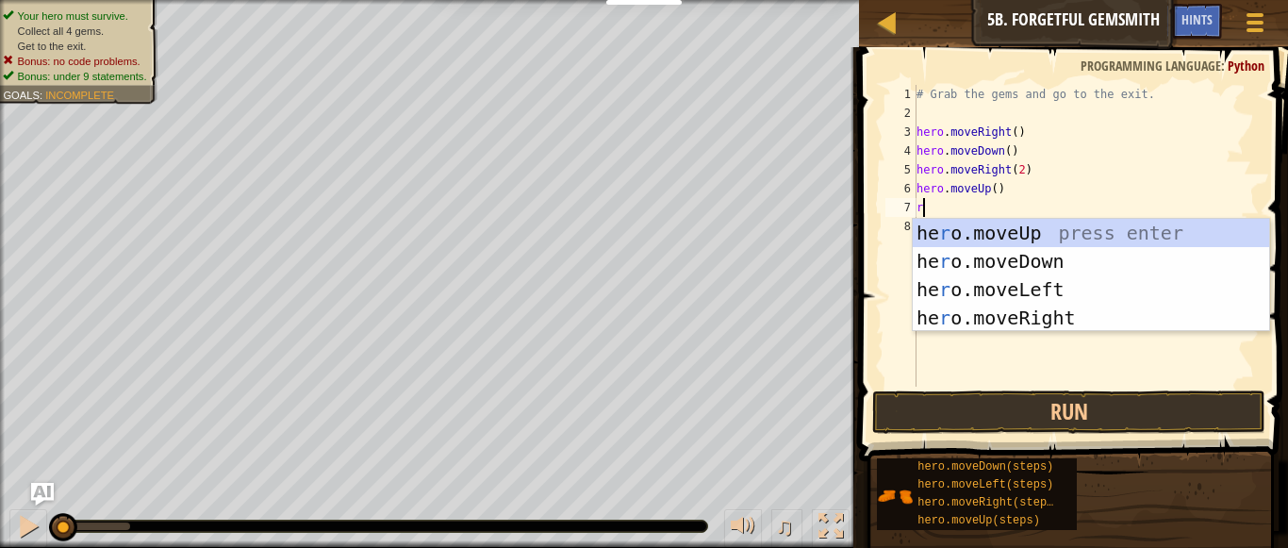
type textarea "ri"
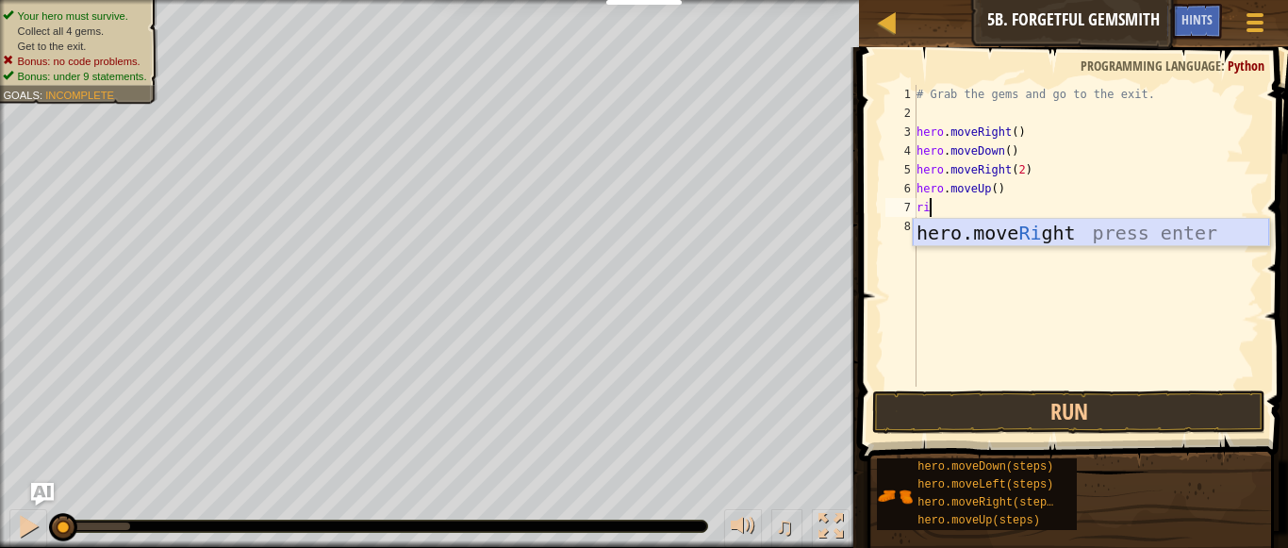
click at [1053, 234] on div "hero.move Ri ght press enter" at bounding box center [1091, 261] width 356 height 85
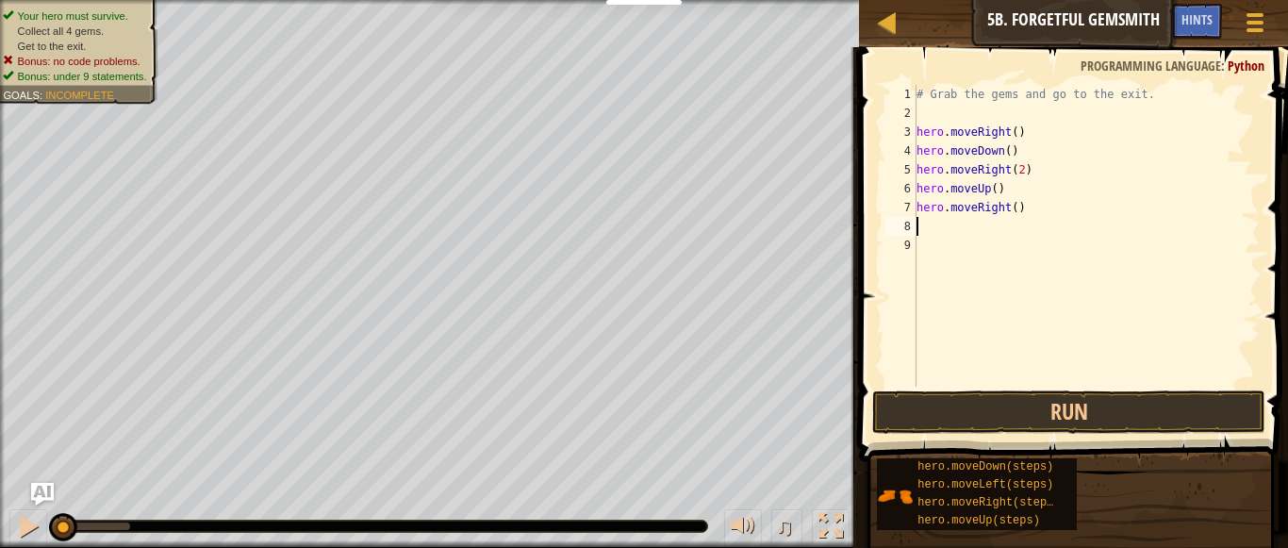
scroll to position [8, 0]
click at [1038, 401] on button "Run" at bounding box center [1069, 411] width 394 height 43
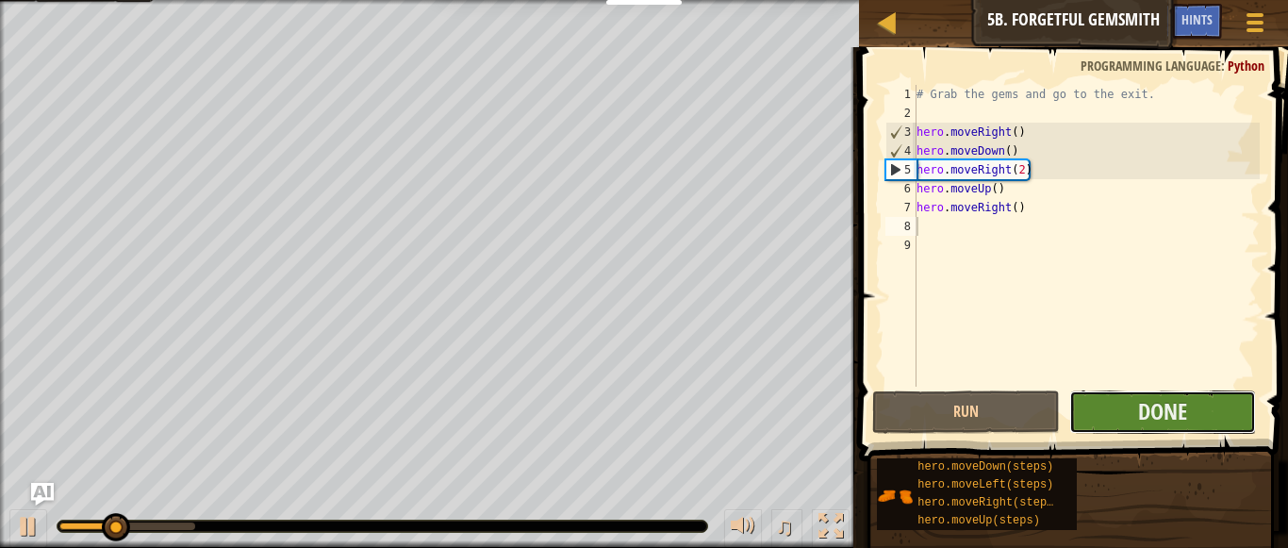
click at [1157, 391] on button "Done" at bounding box center [1163, 411] width 188 height 43
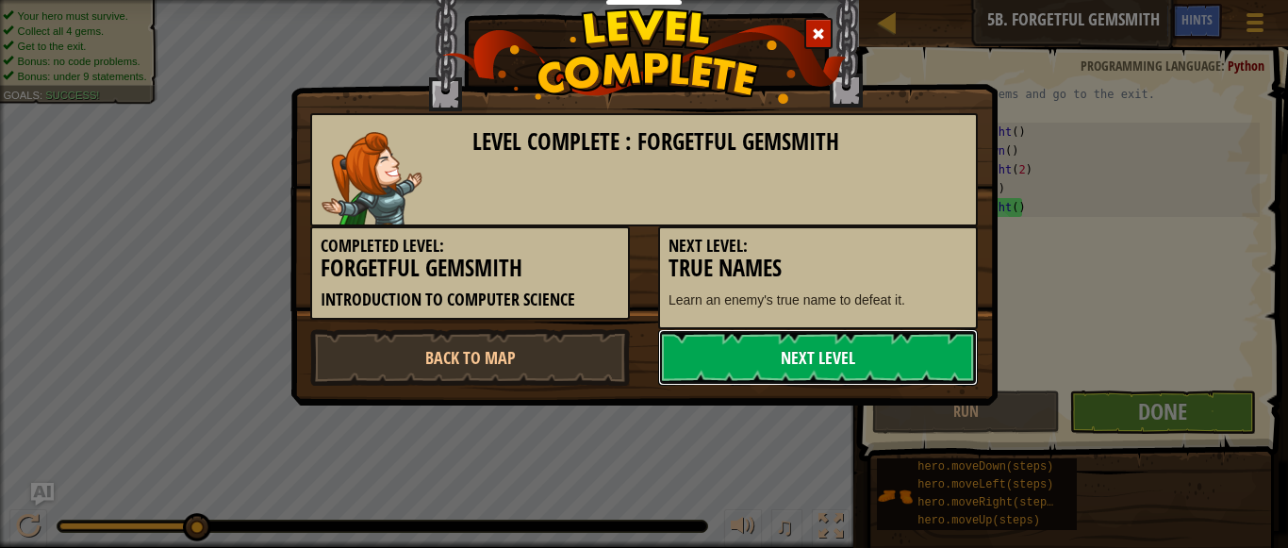
click at [814, 361] on link "Next Level" at bounding box center [818, 357] width 320 height 57
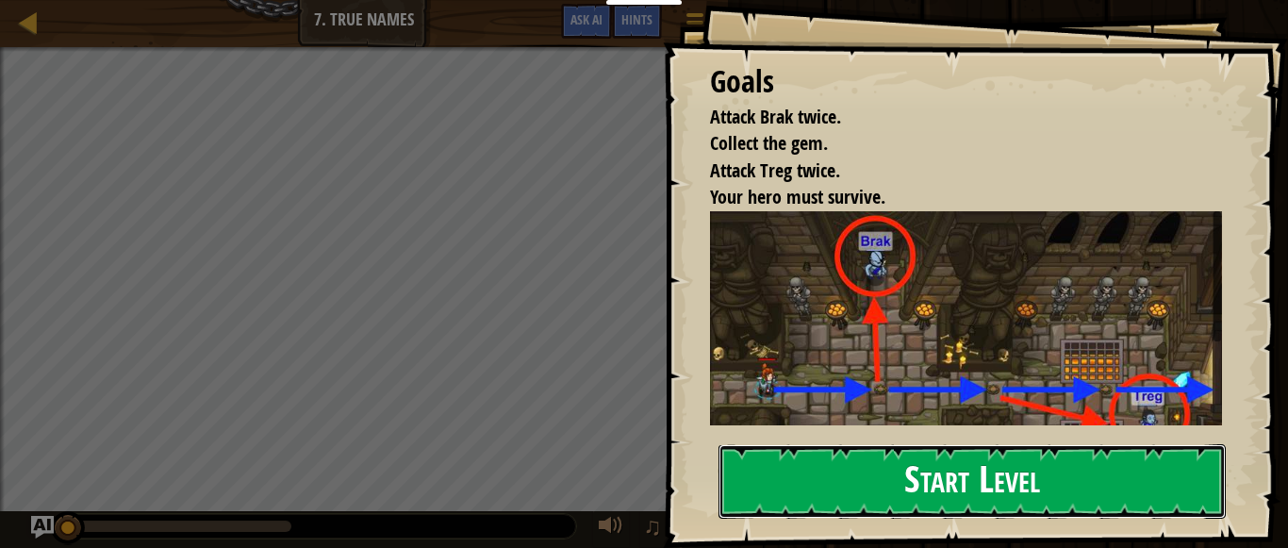
click at [901, 470] on button "Start Level" at bounding box center [971, 481] width 507 height 74
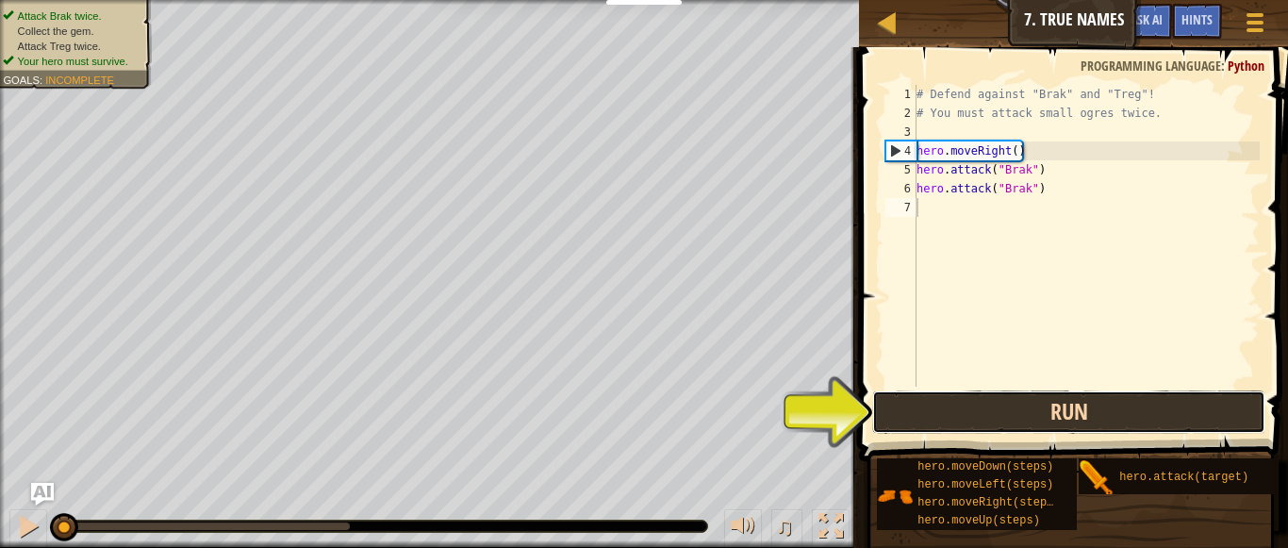
click at [985, 398] on button "Run" at bounding box center [1069, 411] width 394 height 43
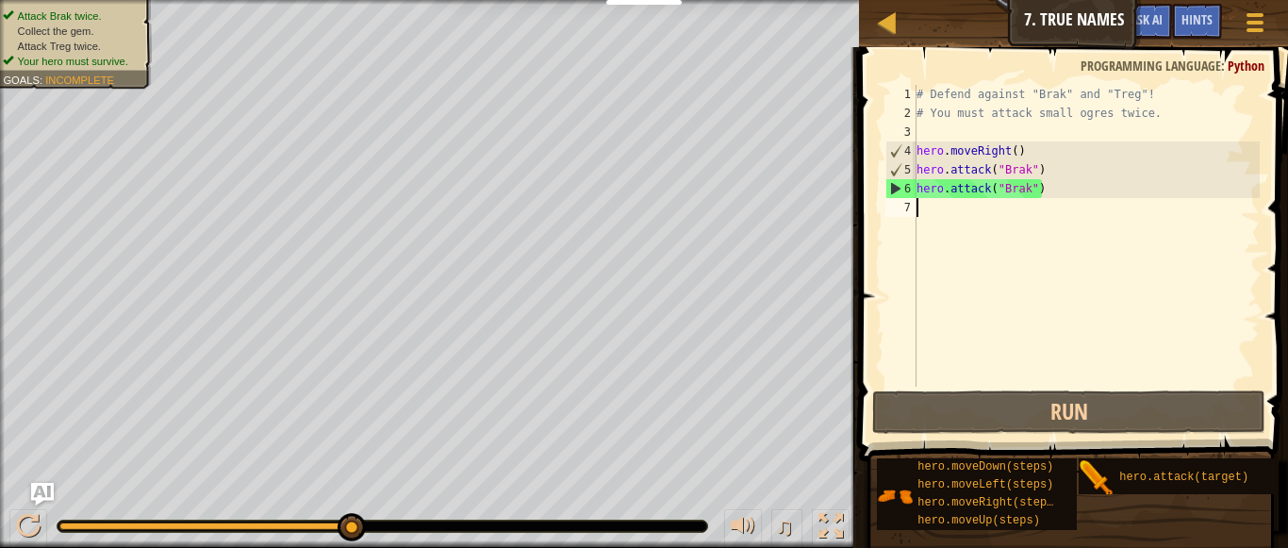
click at [1010, 235] on div "# Defend against "Brak" and "Treg"! # You must attack small ogres twice. hero .…" at bounding box center [1086, 254] width 347 height 339
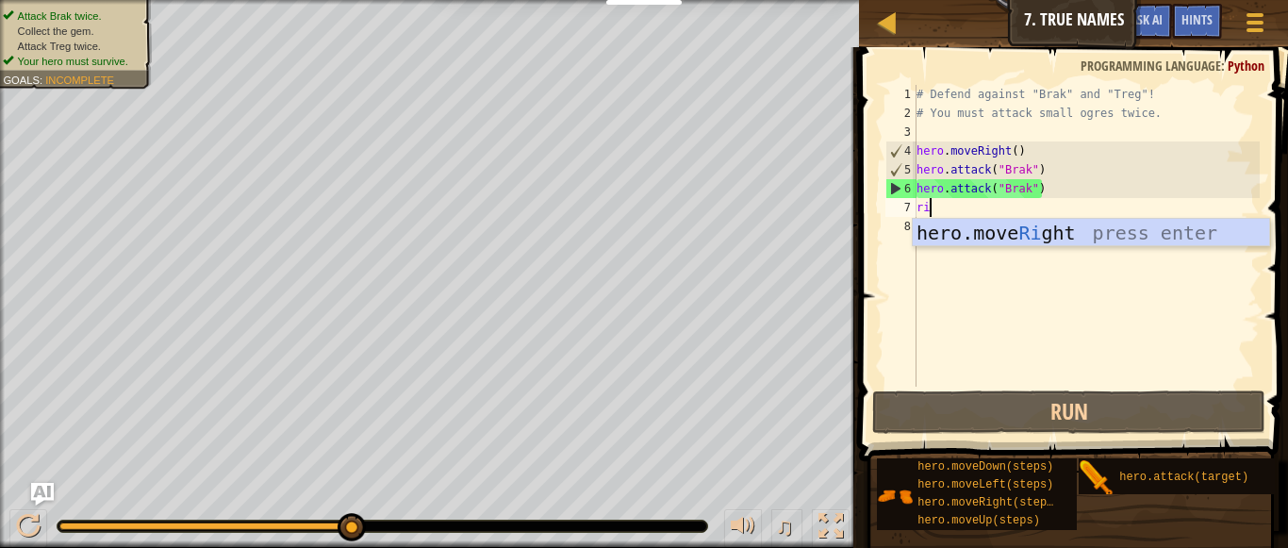
type textarea "ri"
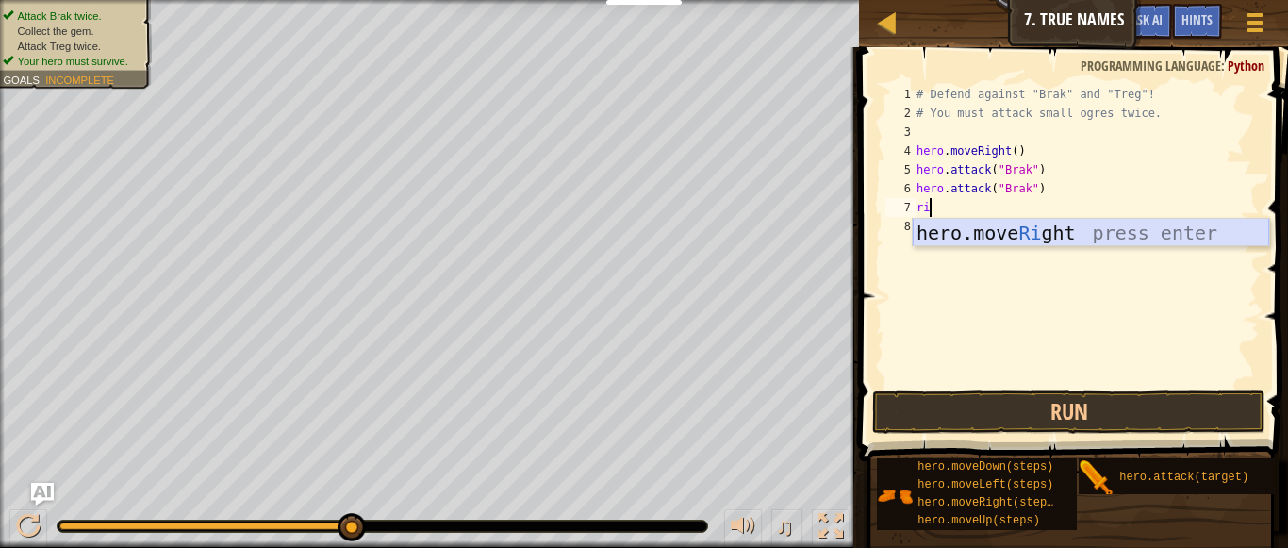
click at [1078, 235] on div "hero.move Ri ght press enter" at bounding box center [1091, 261] width 356 height 85
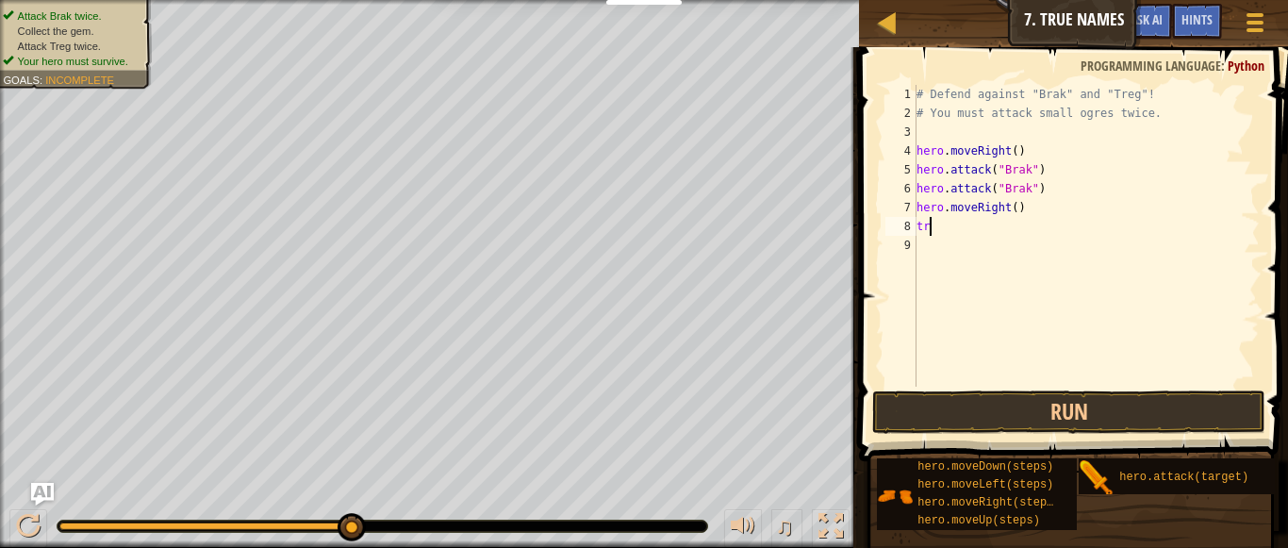
type textarea "t"
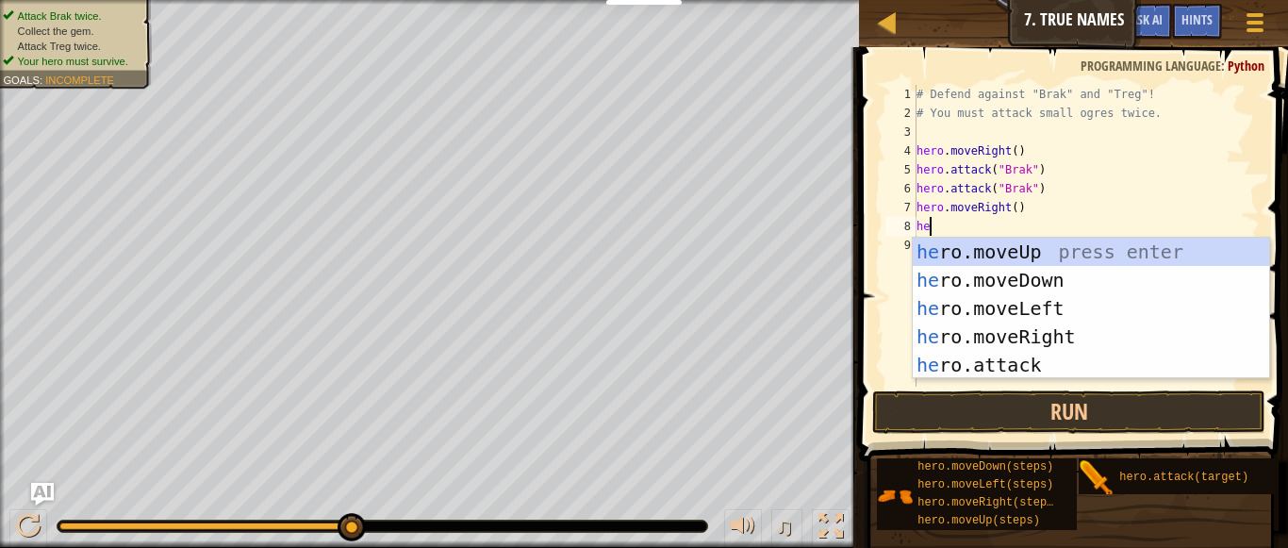
scroll to position [8, 2]
click at [988, 362] on div "he r o .moveUp press enter he r o .moveDown press enter he r o .moveLeft press …" at bounding box center [1091, 337] width 356 height 198
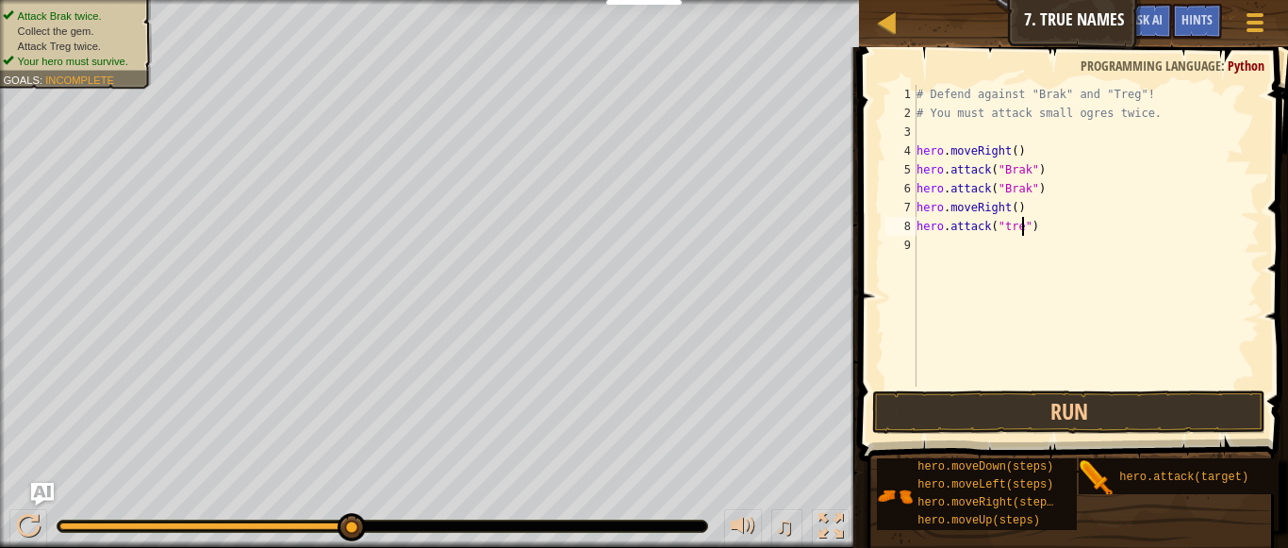
scroll to position [8, 17]
click at [1033, 229] on div "# Defend against "Brak" and "Treg"! # You must attack small ogres twice. hero .…" at bounding box center [1086, 254] width 347 height 339
click at [1076, 409] on button "Run" at bounding box center [1069, 411] width 394 height 43
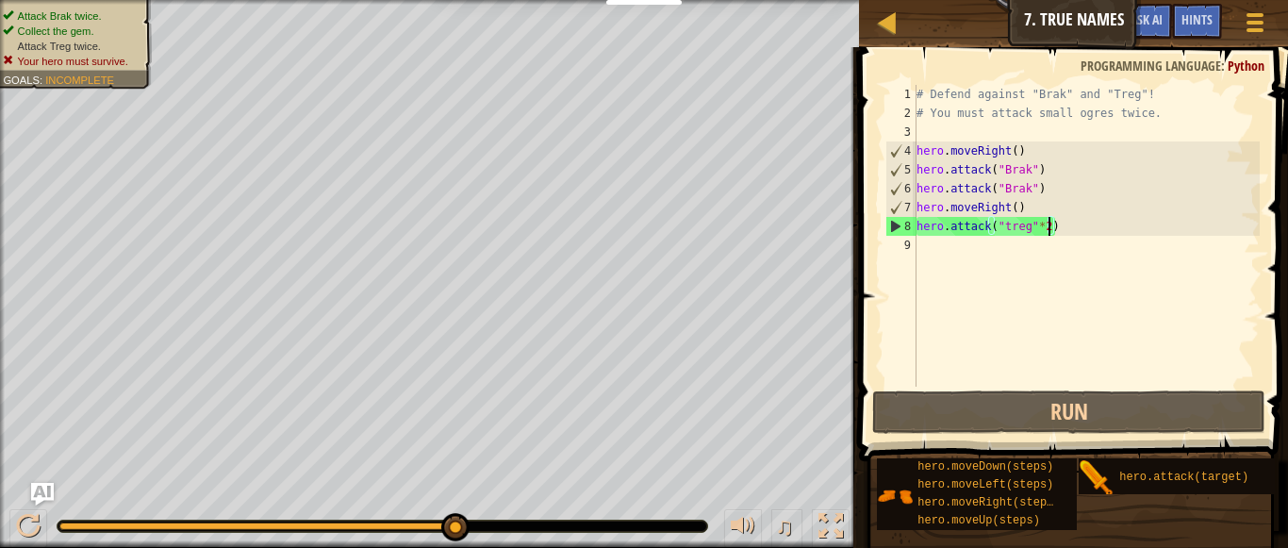
scroll to position [8, 18]
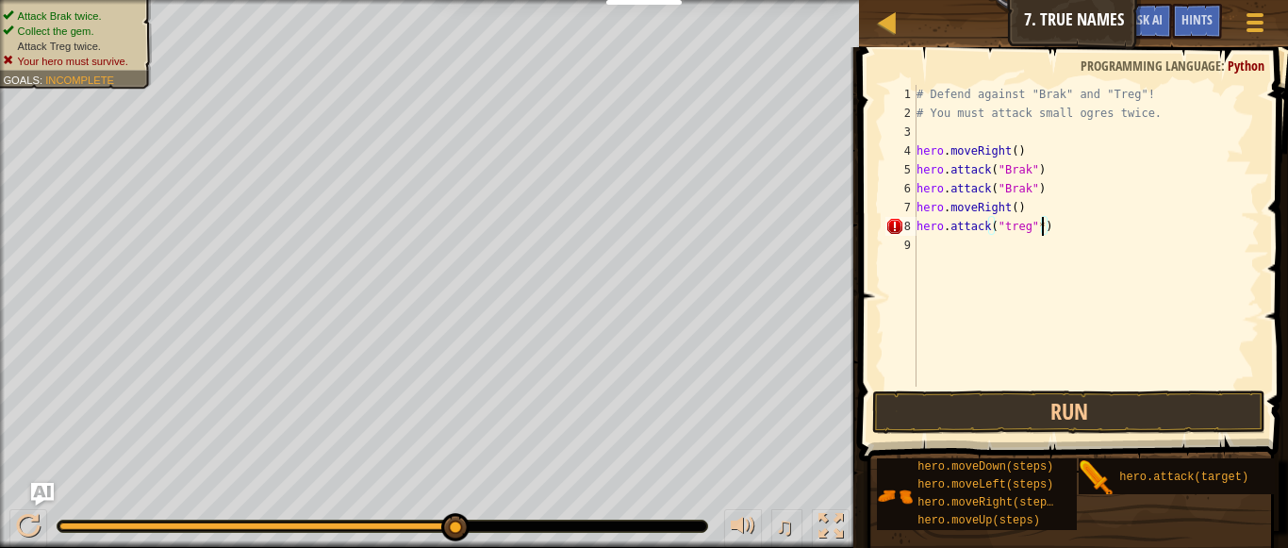
type textarea "hero.attack("treg")"
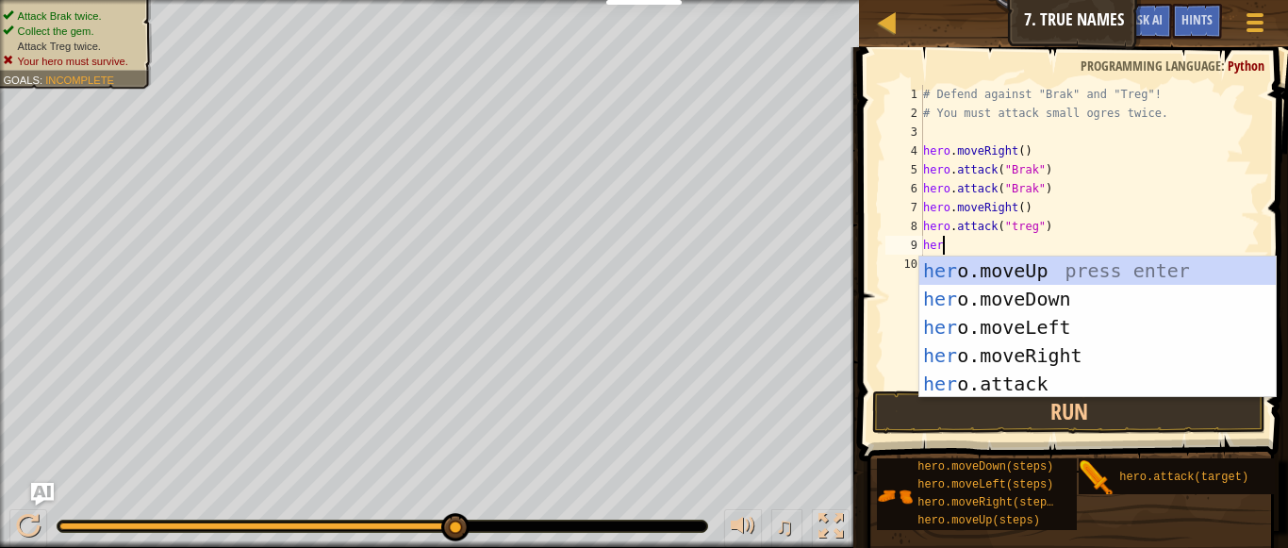
scroll to position [8, 3]
click at [993, 386] on div "hero .moveUp press enter hero .moveDown press enter hero .moveLeft press enter …" at bounding box center [1097, 355] width 356 height 198
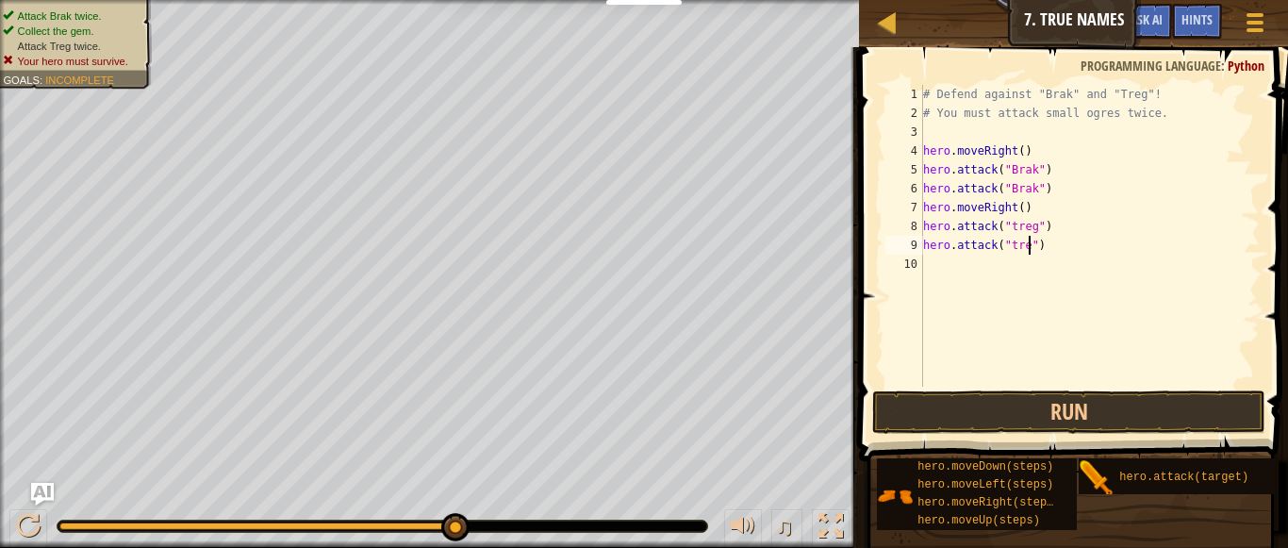
type textarea "hero.attack("treg")"
click at [971, 264] on div "# Defend against "Brak" and "Treg"! # You must attack small ogres twice. hero .…" at bounding box center [1089, 254] width 340 height 339
click at [944, 421] on button "Run" at bounding box center [1069, 411] width 394 height 43
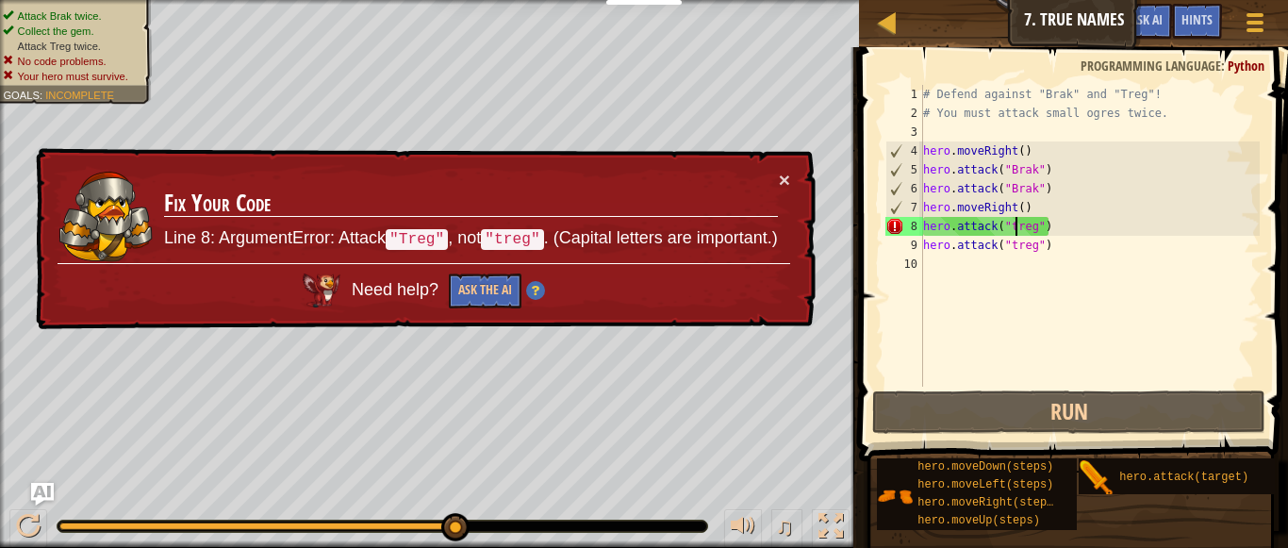
click at [1015, 222] on div "# Defend against "Brak" and "Treg"! # You must attack small ogres twice. hero .…" at bounding box center [1089, 254] width 340 height 339
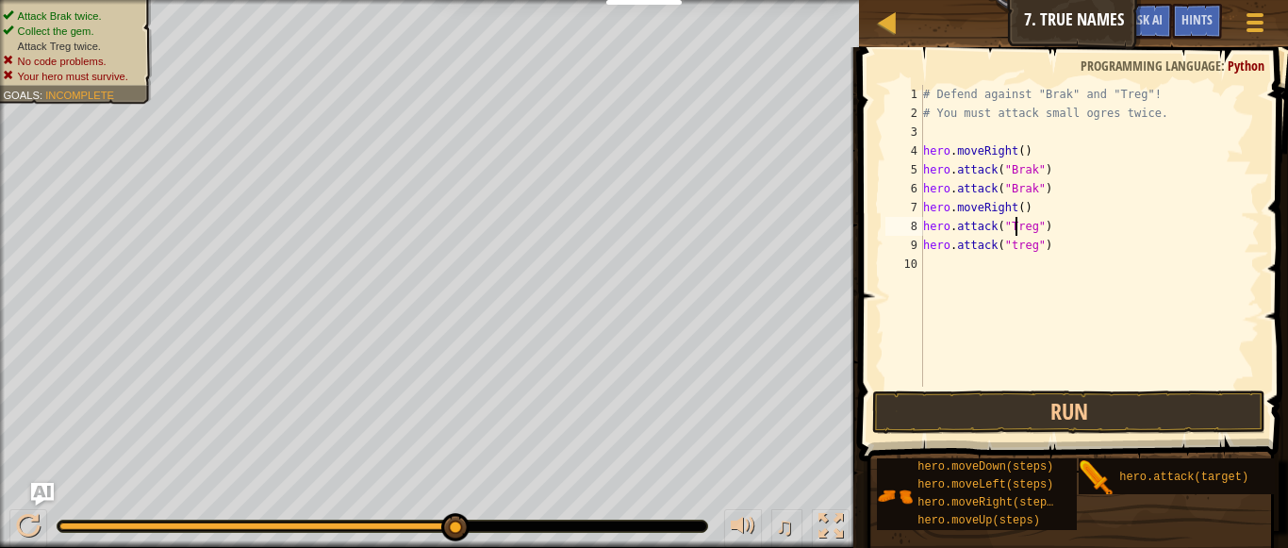
scroll to position [8, 14]
click at [1014, 245] on div "# Defend against "Brak" and "Treg"! # You must attack small ogres twice. hero .…" at bounding box center [1089, 254] width 340 height 339
type textarea "hero.attack("Treg")"
click at [1007, 416] on button "Run" at bounding box center [1069, 411] width 394 height 43
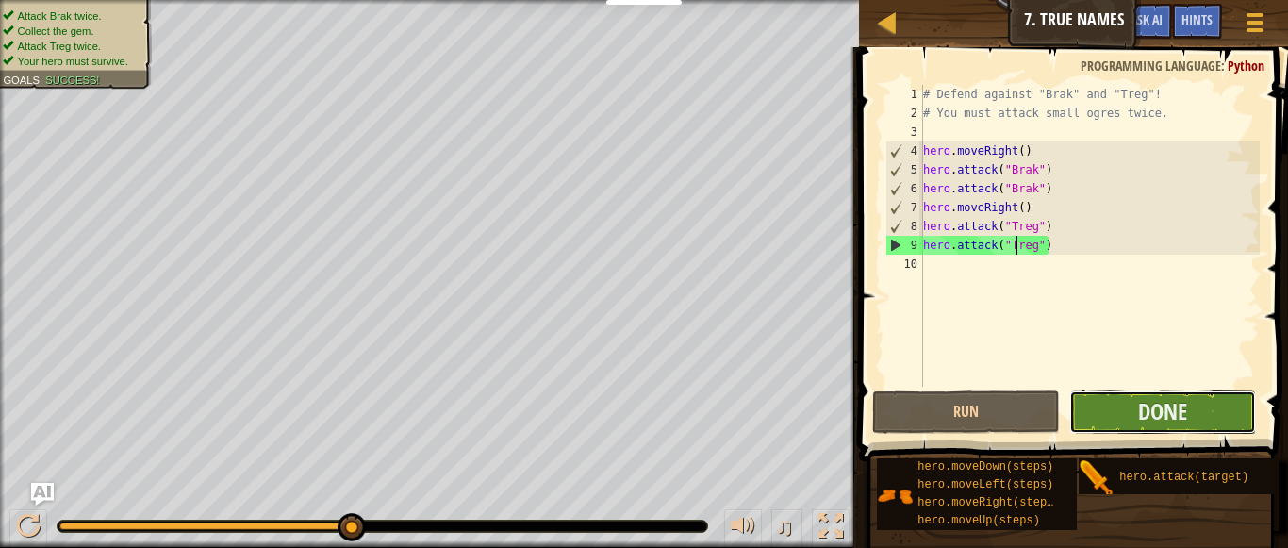
click at [1208, 408] on button "Done" at bounding box center [1163, 411] width 188 height 43
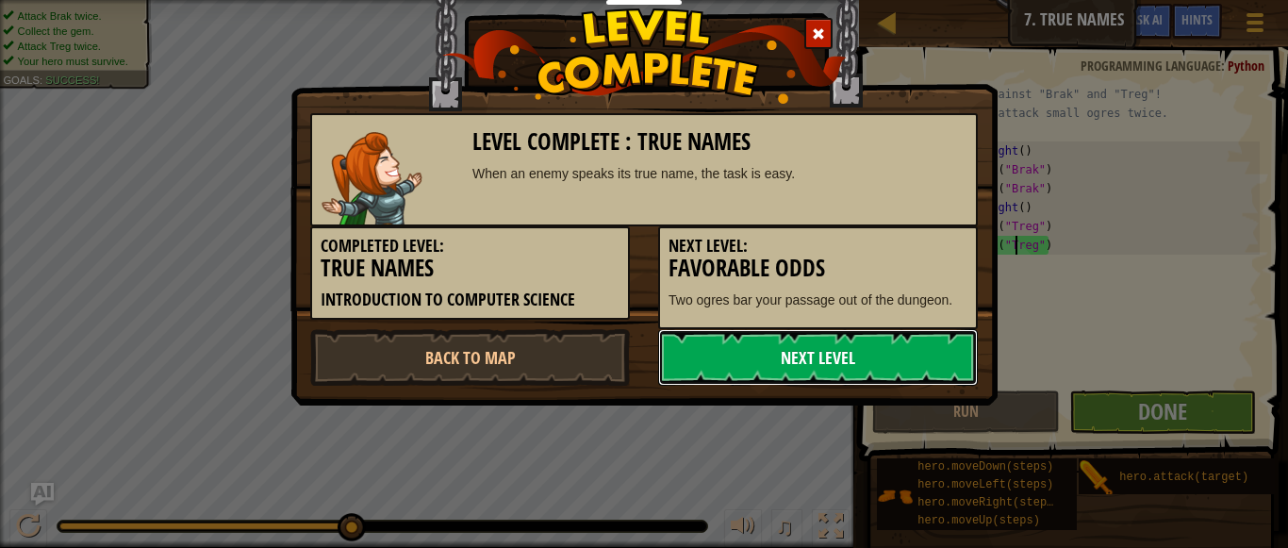
click at [870, 362] on link "Next Level" at bounding box center [818, 357] width 320 height 57
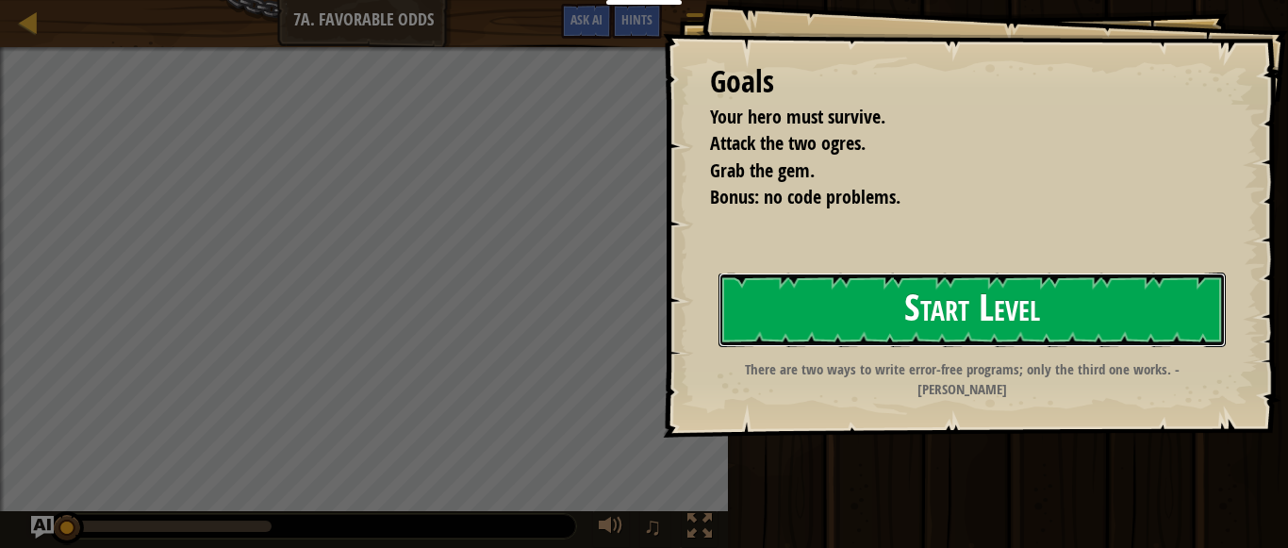
click at [847, 313] on button "Start Level" at bounding box center [971, 309] width 507 height 74
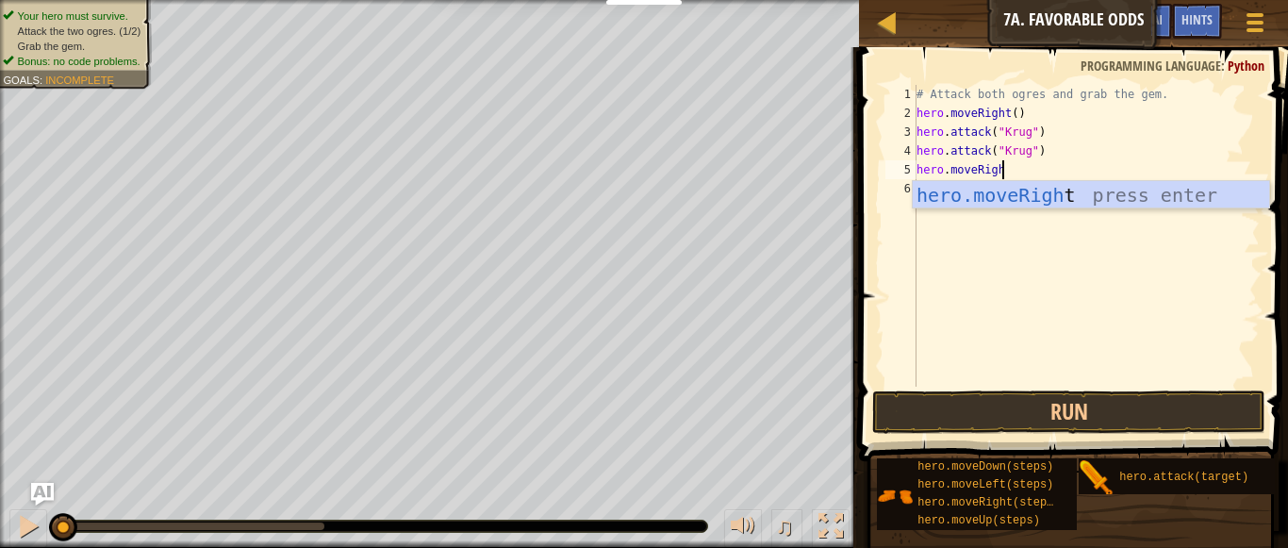
scroll to position [8, 12]
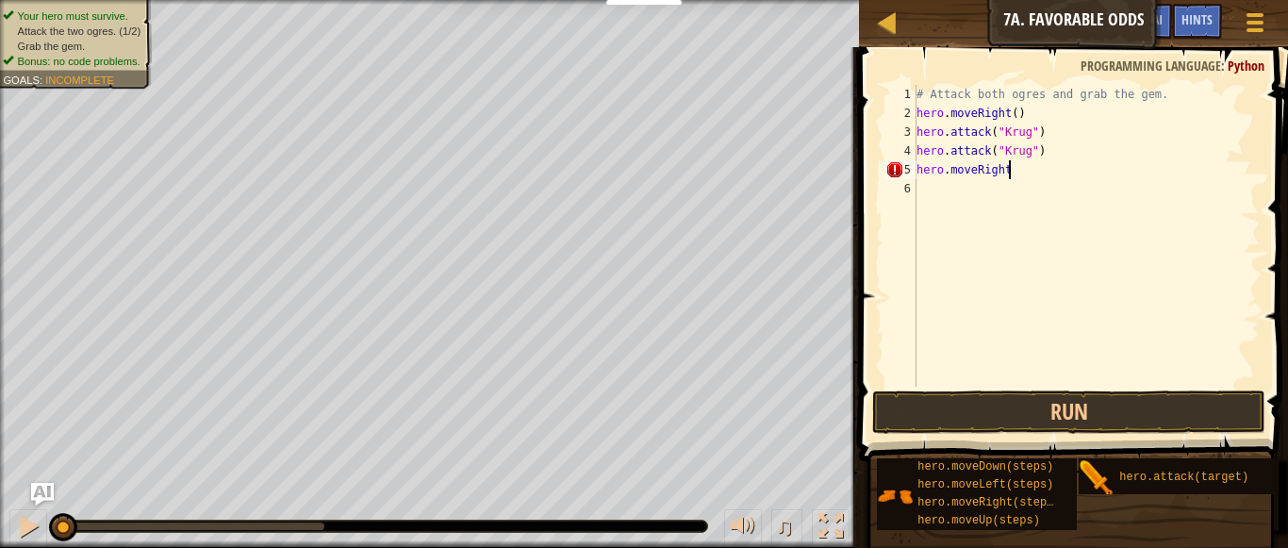
type textarea "hero.moveRight()"
type textarea "u"
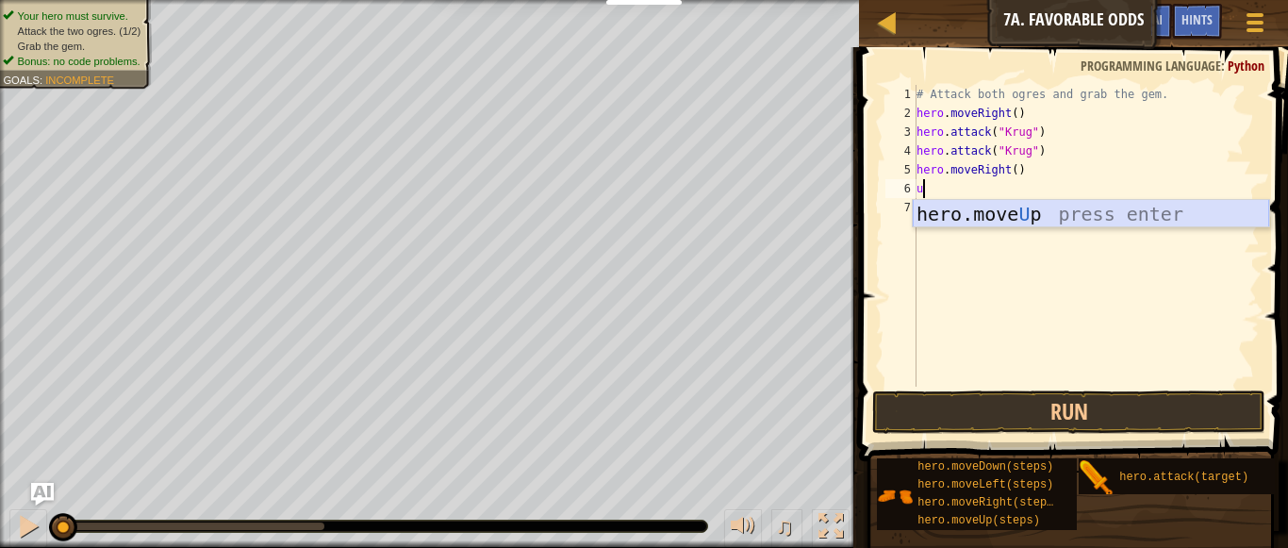
click at [1009, 217] on div "hero.move U p press enter" at bounding box center [1091, 242] width 356 height 85
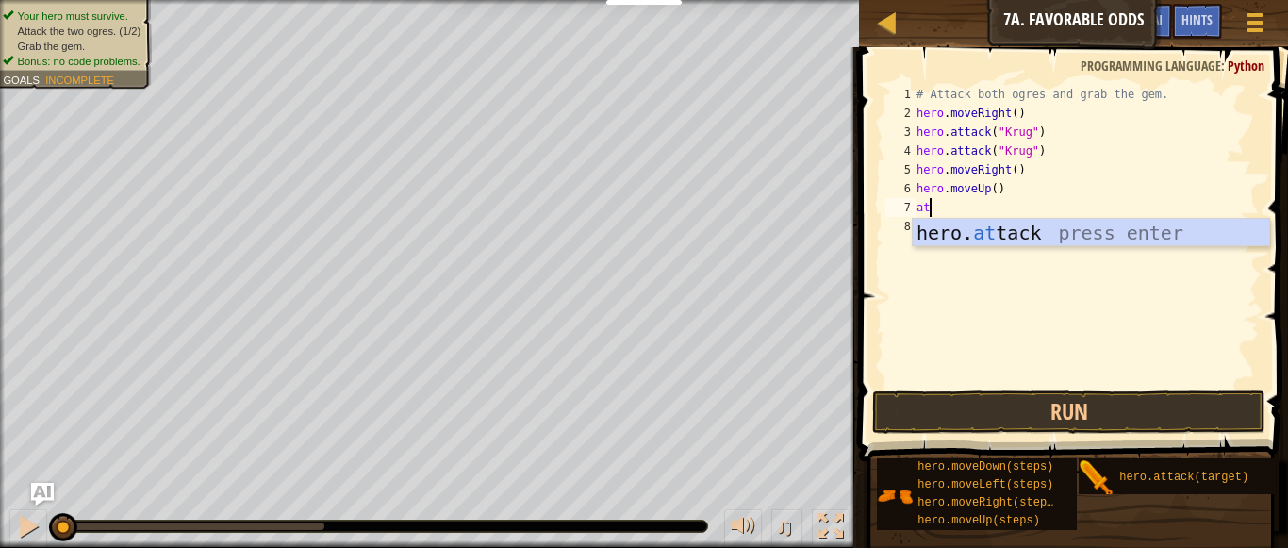
scroll to position [8, 1]
click at [1003, 227] on div "hero. at tack press enter" at bounding box center [1091, 261] width 356 height 85
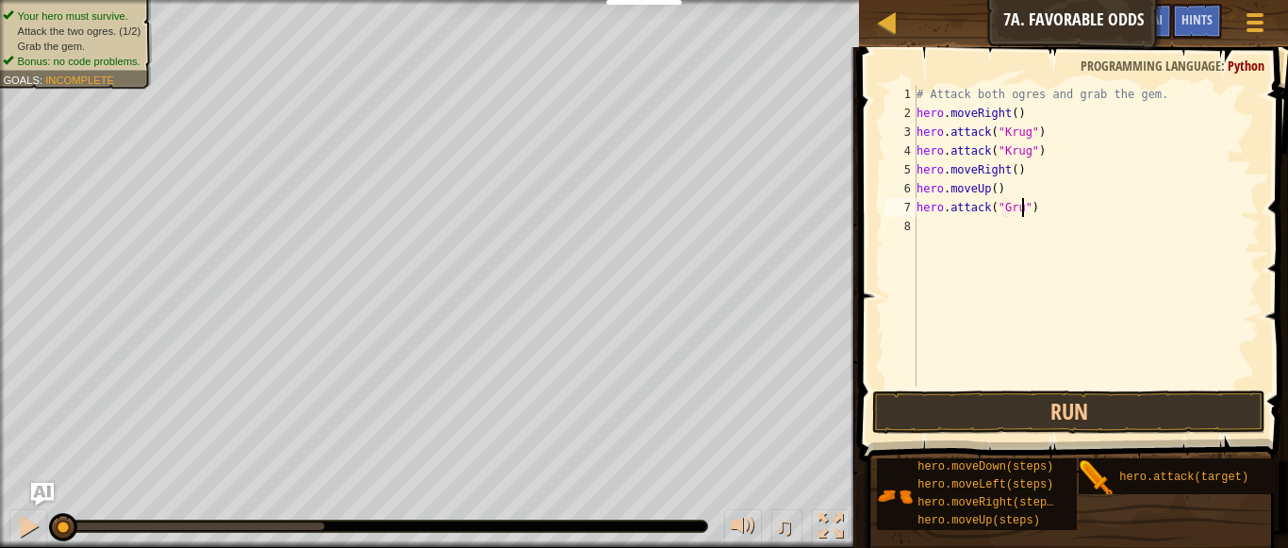
scroll to position [8, 17]
type textarea "hero.attack("Grump")"
type textarea "le"
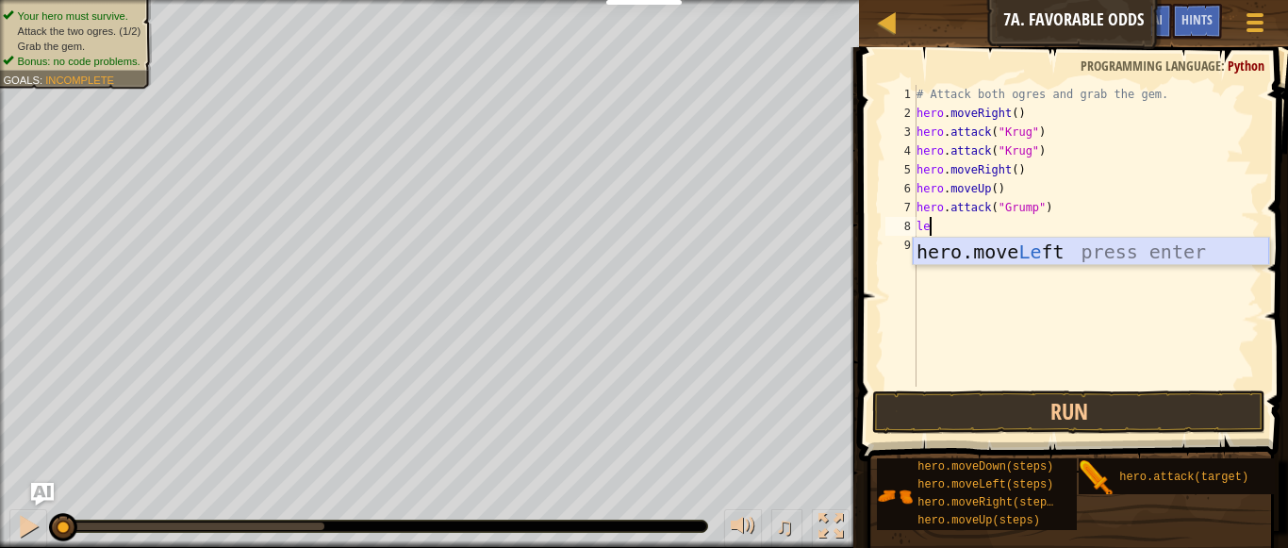
click at [998, 252] on div "hero.move Le ft press enter" at bounding box center [1091, 280] width 356 height 85
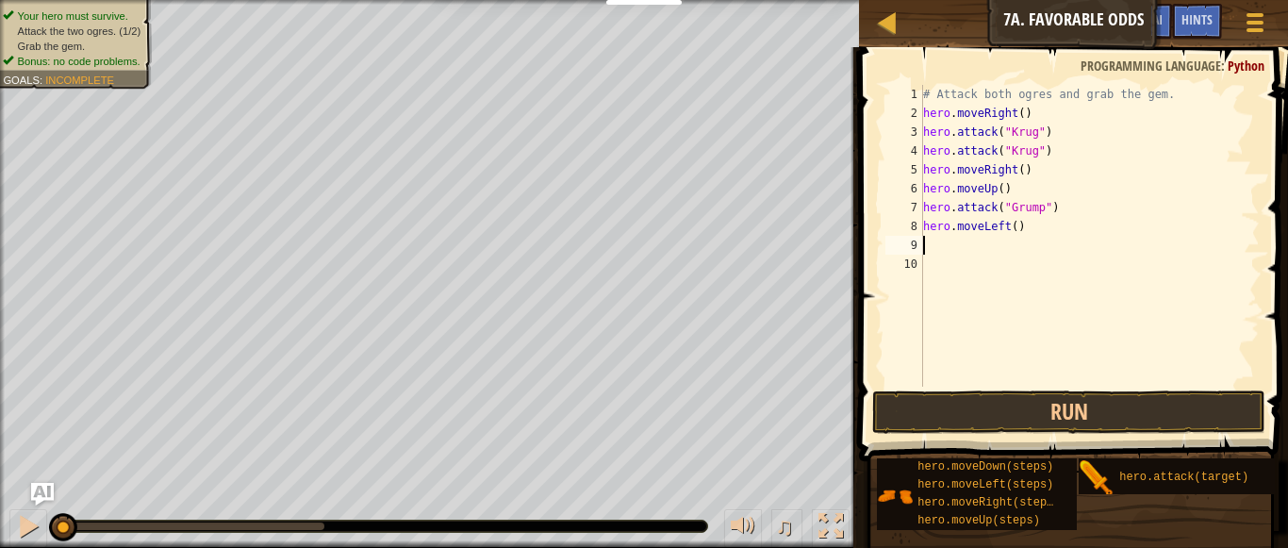
scroll to position [8, 0]
click at [973, 403] on button "Run" at bounding box center [1069, 411] width 394 height 43
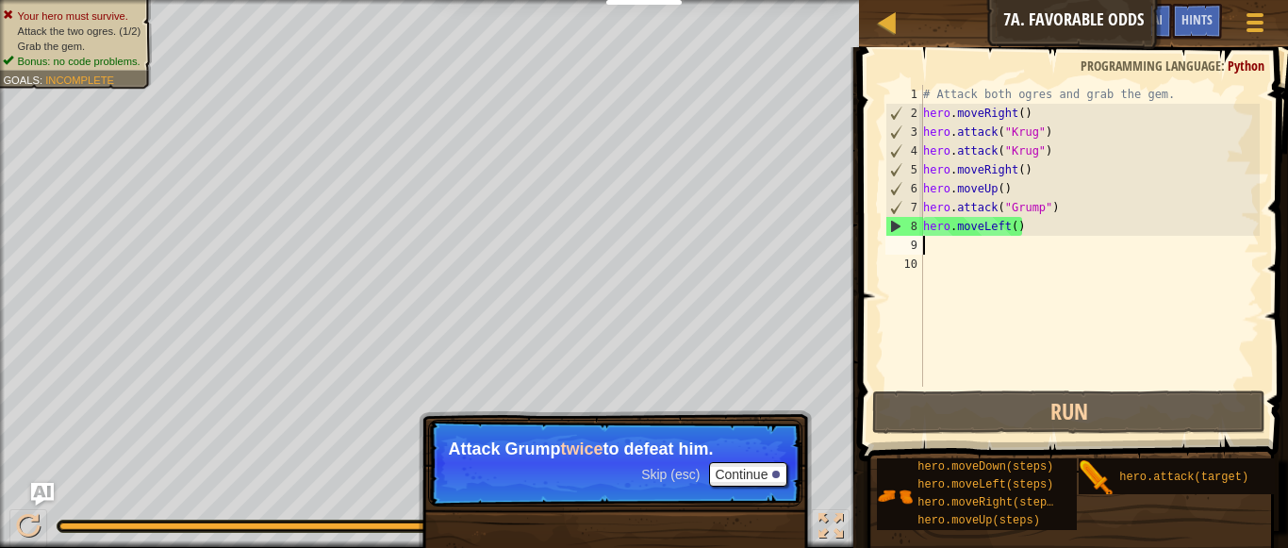
click at [1055, 208] on div "# Attack both ogres and grab the gem. hero . moveRight ( ) hero . attack ( "[PE…" at bounding box center [1089, 254] width 340 height 339
type textarea "hero.attack("Grump")"
drag, startPoint x: 922, startPoint y: 208, endPoint x: 1051, endPoint y: 207, distance: 129.2
drag, startPoint x: 1051, startPoint y: 207, endPoint x: 1063, endPoint y: 205, distance: 11.7
click at [1063, 205] on div "# Attack both ogres and grab the gem. hero . moveRight ( ) hero . attack ( "[PE…" at bounding box center [1089, 254] width 340 height 339
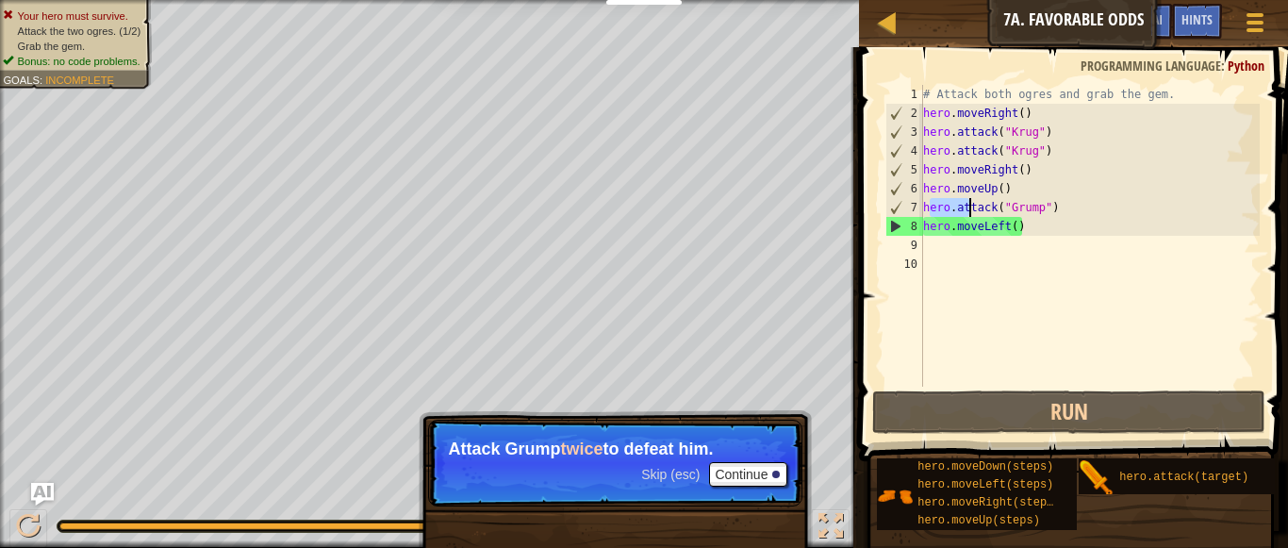
drag, startPoint x: 929, startPoint y: 206, endPoint x: 970, endPoint y: 208, distance: 41.6
click at [970, 208] on div "# Attack both ogres and grab the gem. hero . moveRight ( ) hero . attack ( "[PE…" at bounding box center [1089, 254] width 340 height 339
click at [1085, 210] on div "# Attack both ogres and grab the gem. hero . moveRight ( ) hero . attack ( "[PE…" at bounding box center [1089, 254] width 340 height 339
drag, startPoint x: 1083, startPoint y: 210, endPoint x: 920, endPoint y: 209, distance: 163.1
click at [920, 209] on div "hero.attack("Grump") 1 2 3 4 5 6 7 8 9 10 # Attack both [PERSON_NAME] and grab …" at bounding box center [1071, 236] width 378 height 302
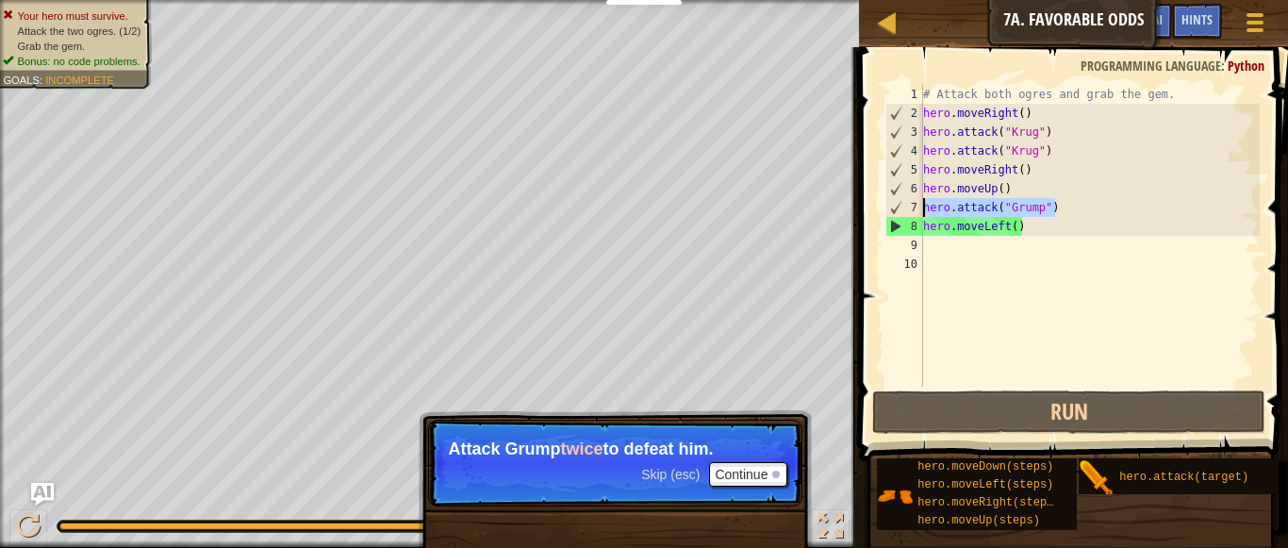
click at [1097, 212] on div "# Attack both ogres and grab the gem. hero . moveRight ( ) hero . attack ( "[PE…" at bounding box center [1089, 236] width 340 height 302
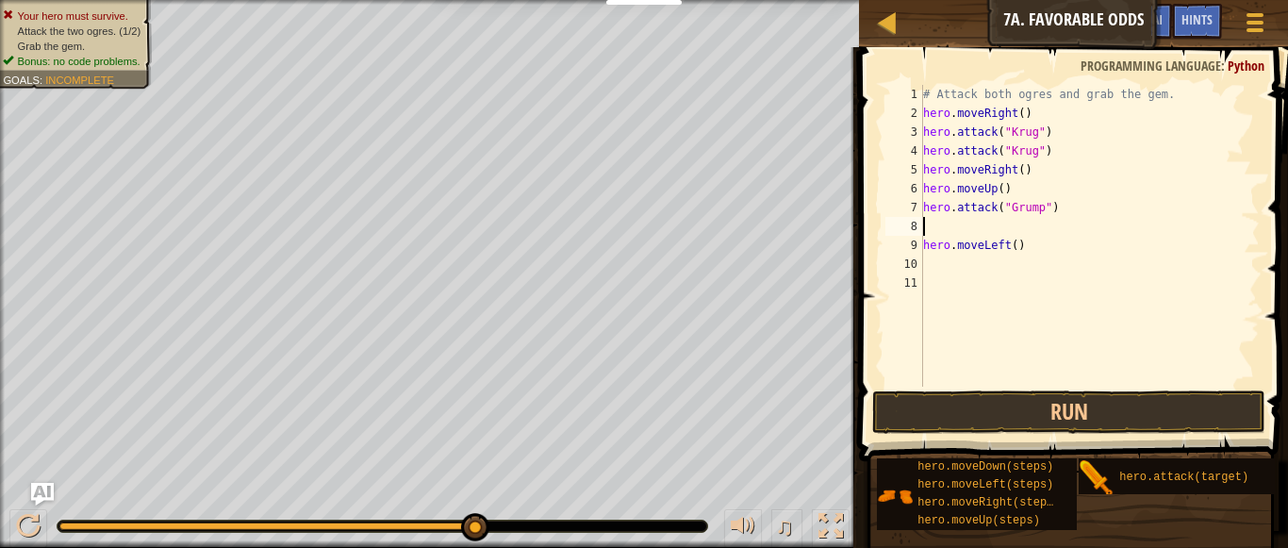
paste textarea "hero.attack("Grump")"
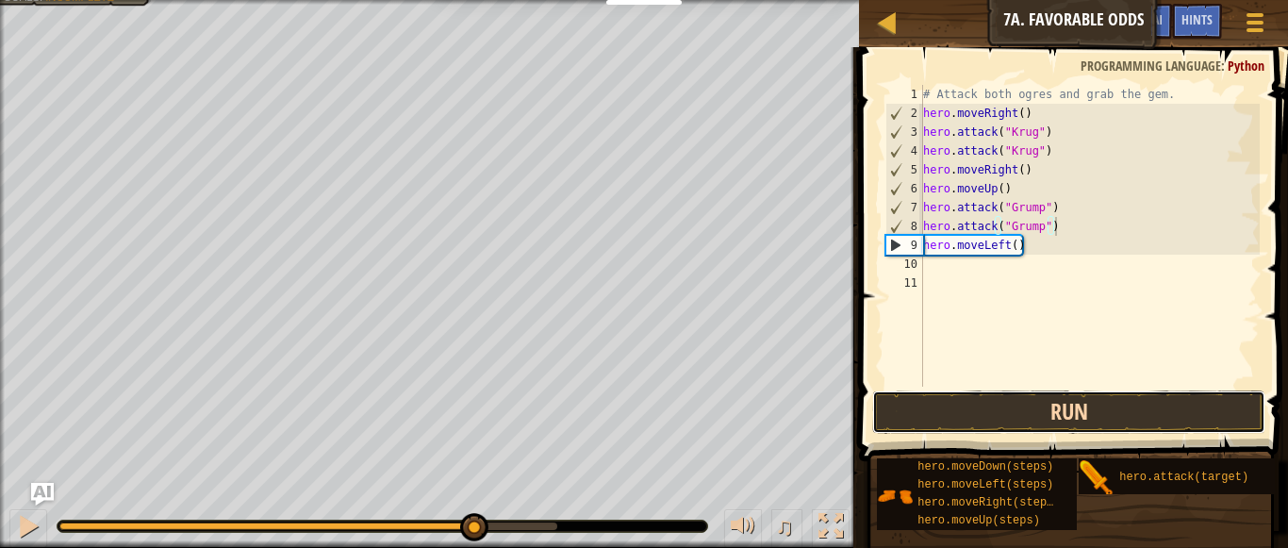
click at [1051, 405] on button "Run" at bounding box center [1069, 411] width 394 height 43
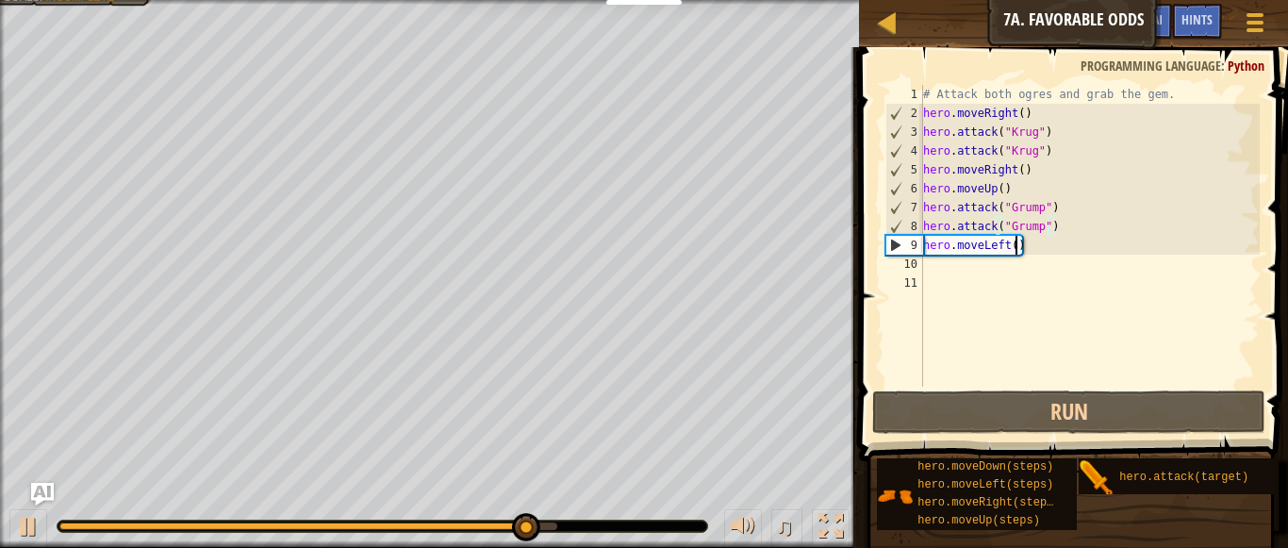
click at [1015, 244] on div "# Attack both ogres and grab the gem. hero . moveRight ( ) hero . attack ( "[PE…" at bounding box center [1089, 254] width 340 height 339
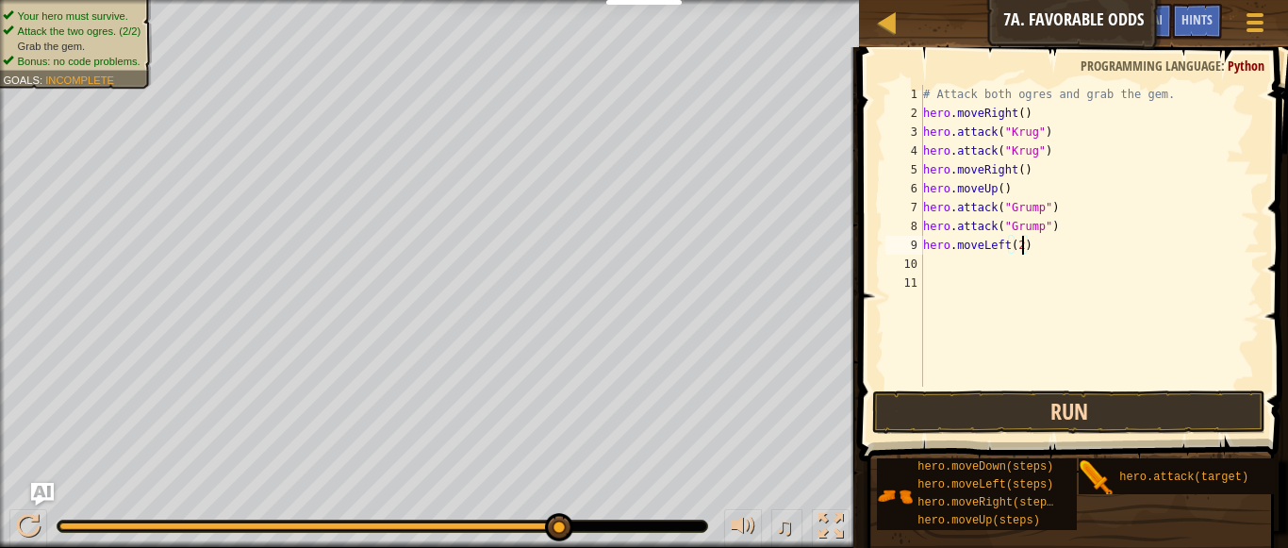
type textarea "hero.moveLeft(2)"
click at [1127, 421] on button "Run" at bounding box center [1069, 411] width 394 height 43
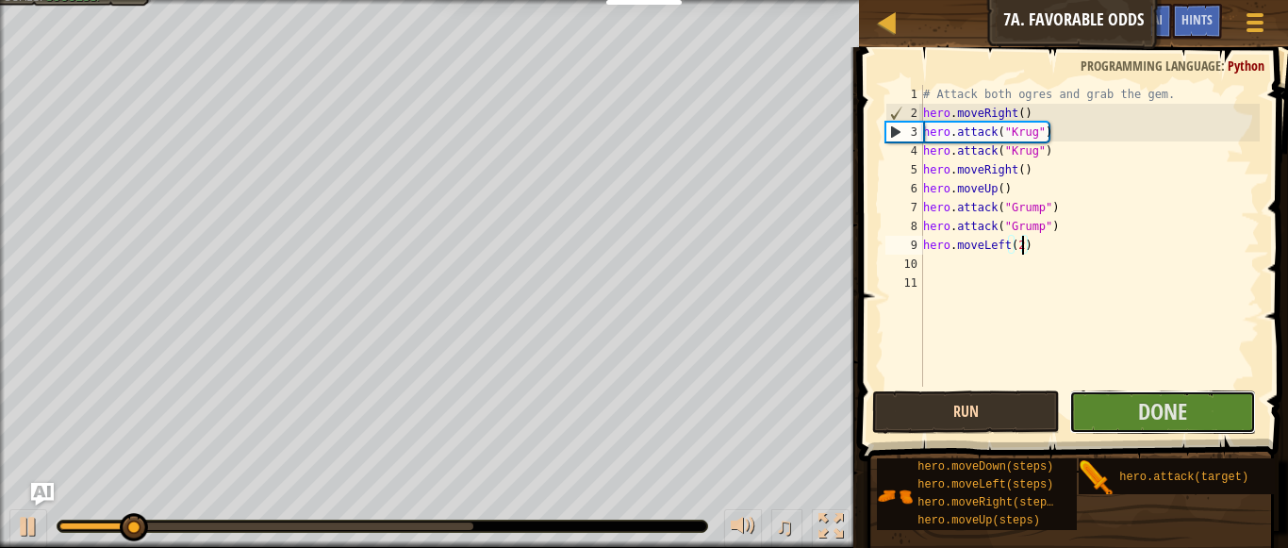
click at [1162, 419] on span "Done" at bounding box center [1162, 411] width 49 height 30
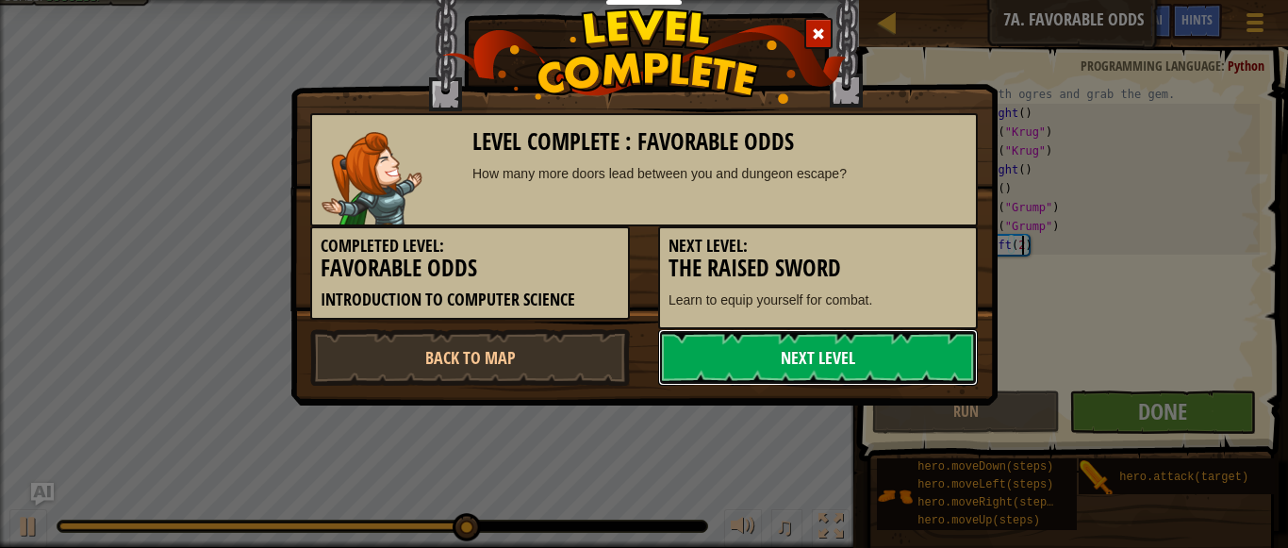
click at [831, 359] on link "Next Level" at bounding box center [818, 357] width 320 height 57
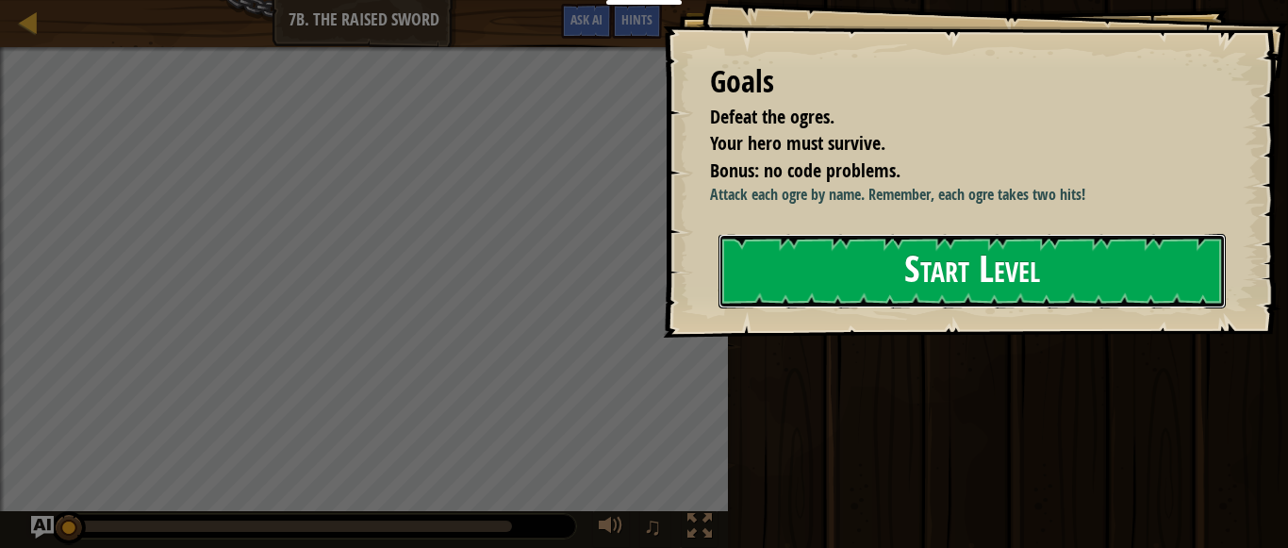
click at [873, 260] on button "Start Level" at bounding box center [971, 271] width 507 height 74
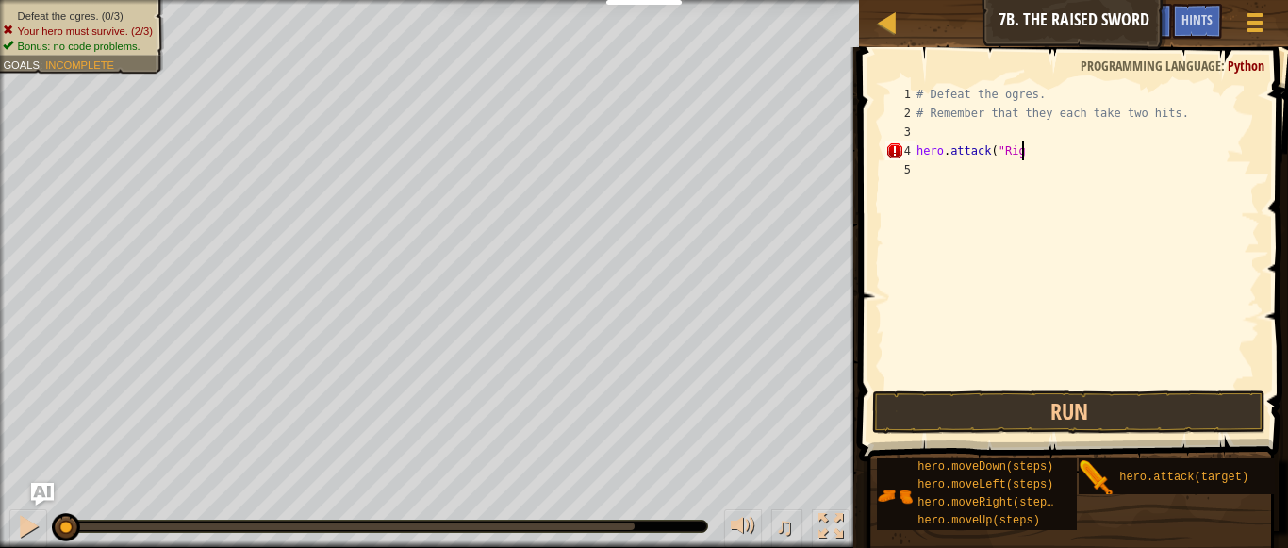
scroll to position [8, 14]
type textarea "hero.attack("Rig")"
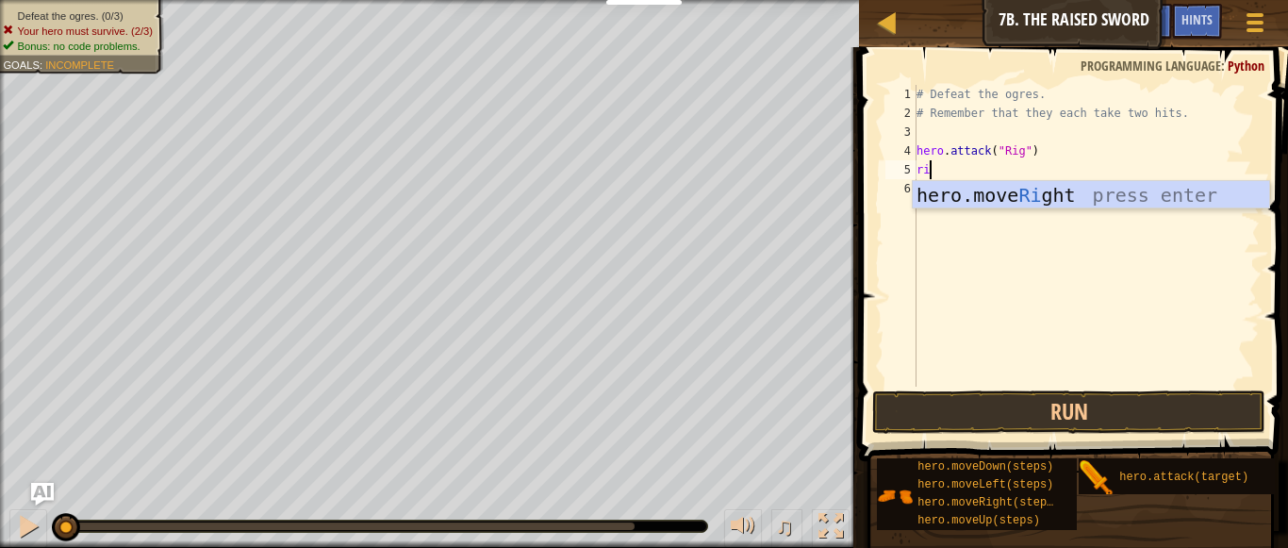
scroll to position [8, 1]
type textarea "r"
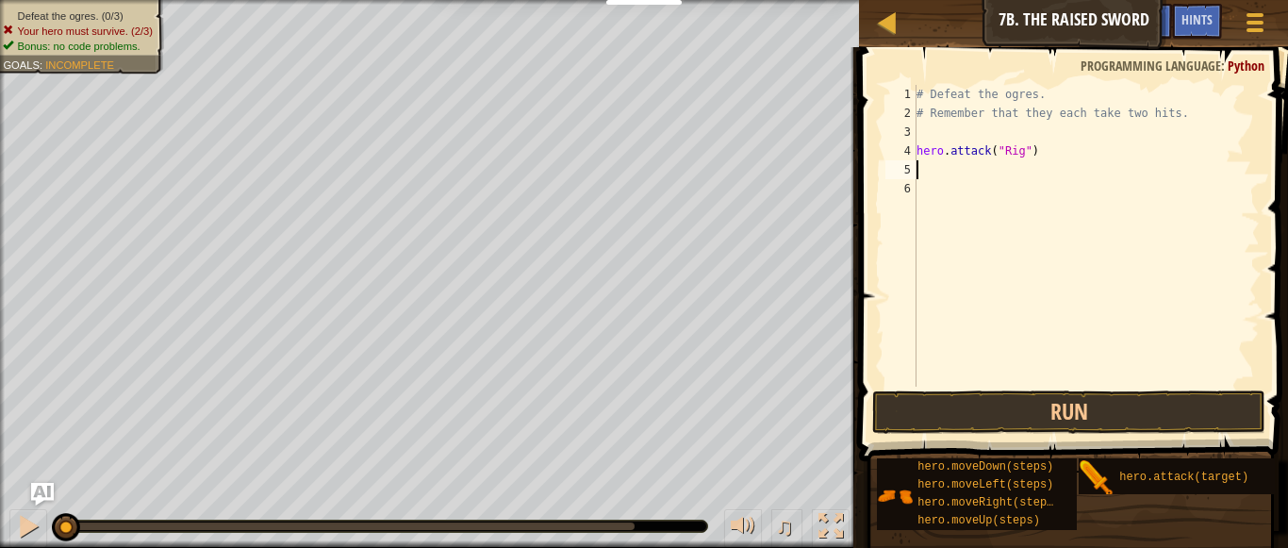
scroll to position [8, 0]
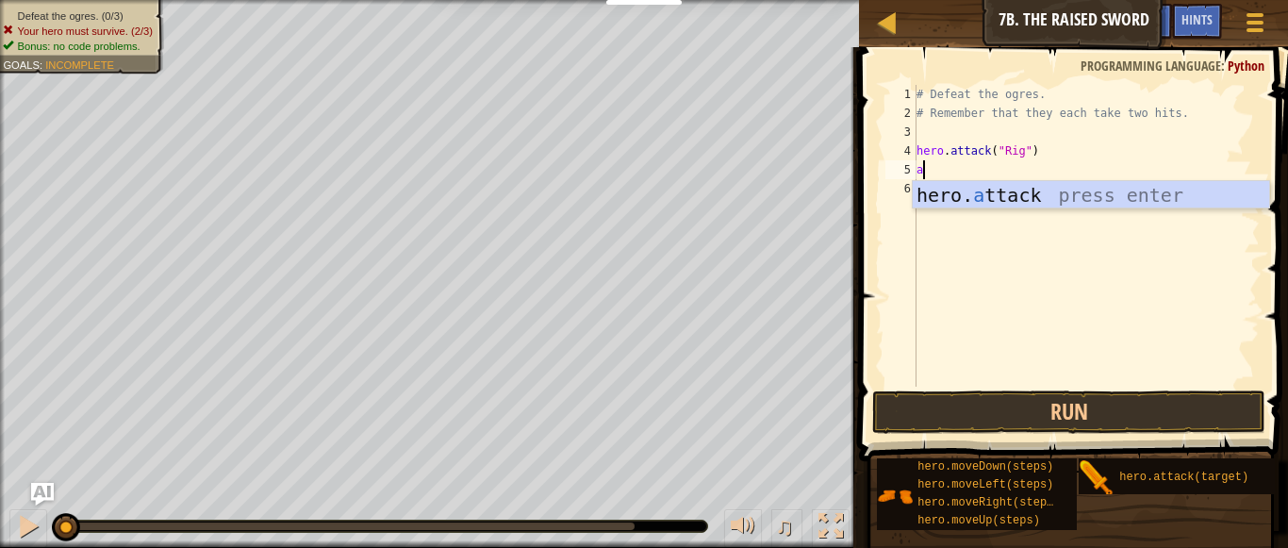
click at [998, 201] on div "hero. a ttack press enter" at bounding box center [1091, 223] width 356 height 85
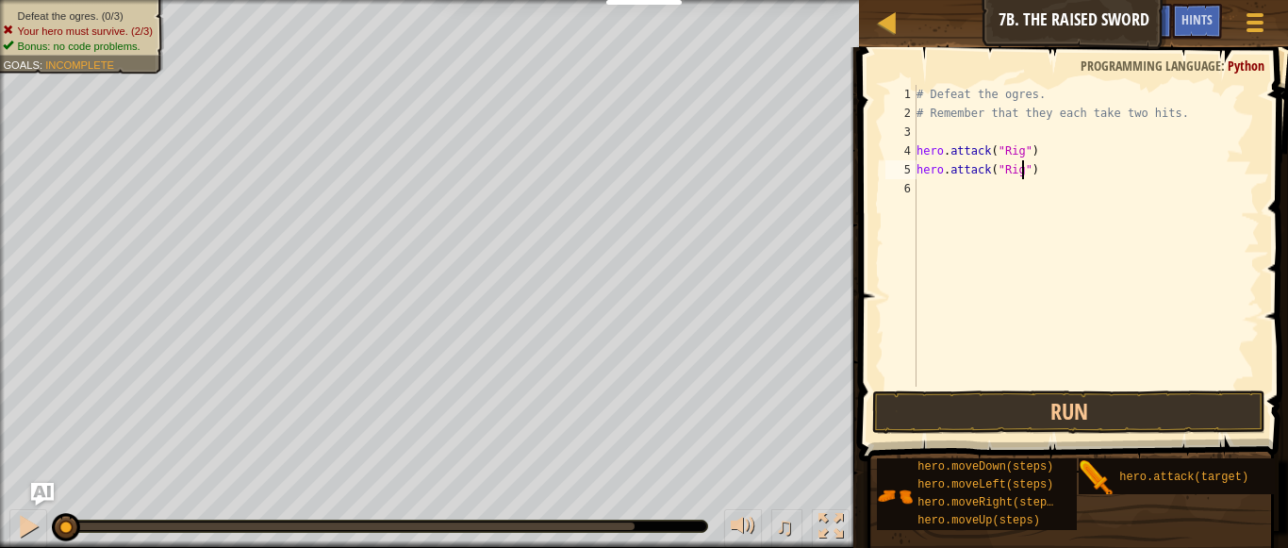
type textarea "hero.attack("Rig")"
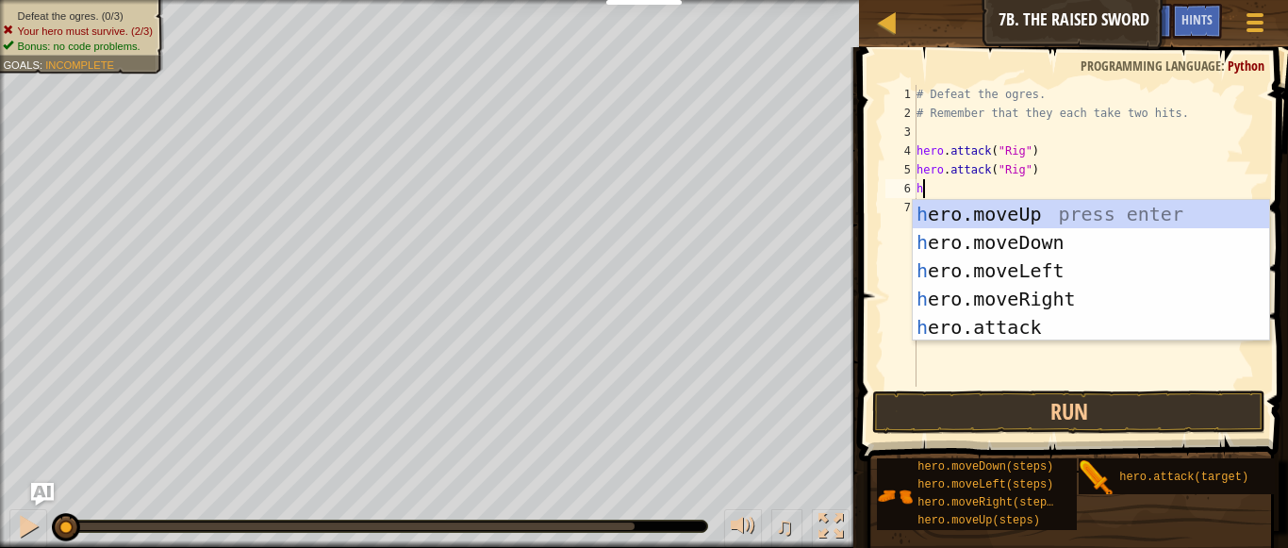
scroll to position [8, 1]
type textarea "h"
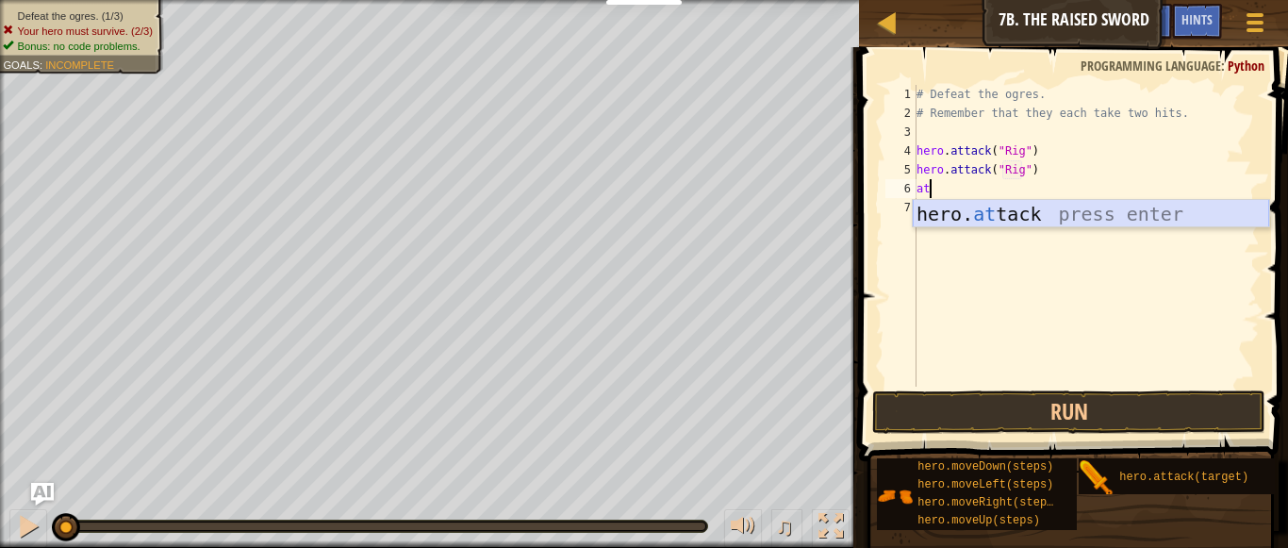
click at [1010, 224] on div "hero. at tack press enter" at bounding box center [1091, 242] width 356 height 85
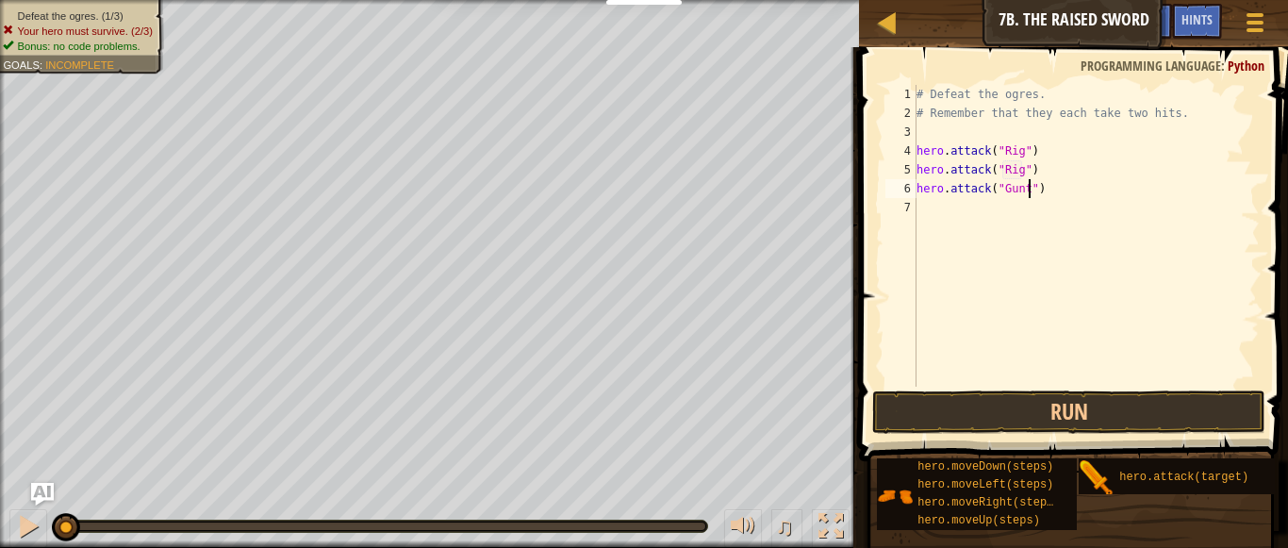
scroll to position [8, 17]
type textarea "hero.attack("Grunt")"
drag, startPoint x: 1027, startPoint y: 191, endPoint x: 883, endPoint y: 195, distance: 144.3
click at [883, 195] on div "hero.attack("Grunt") 1 2 3 4 5 6 7 # Defeat the ogres. # Remember that they eac…" at bounding box center [1071, 236] width 378 height 302
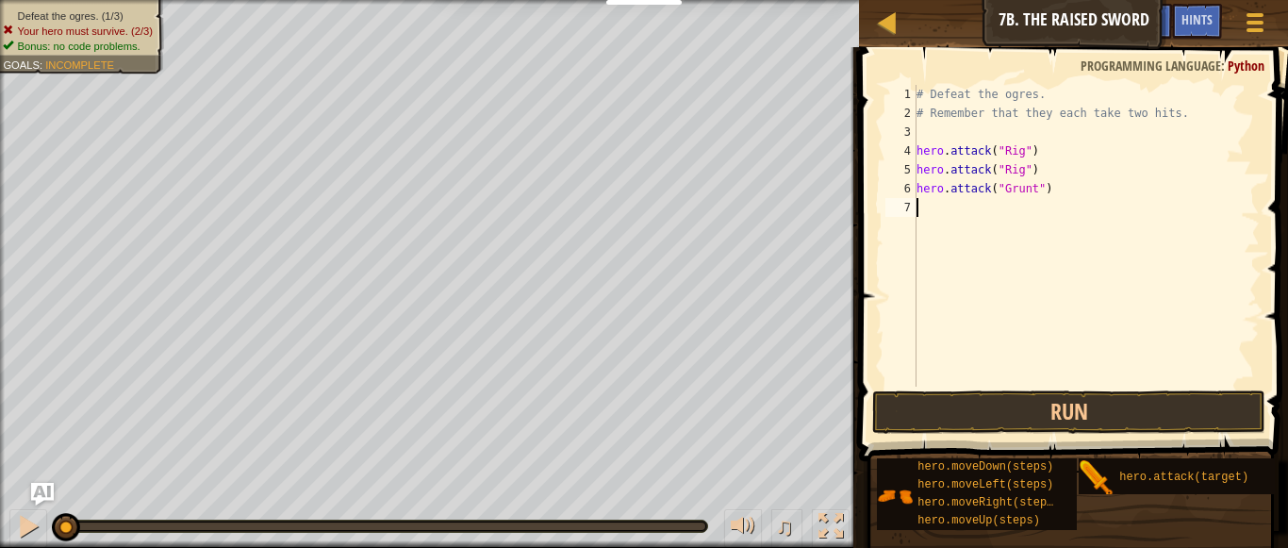
click at [929, 207] on div "# Defeat the ogres. # Remember that they each take two hits. hero . attack ( "R…" at bounding box center [1086, 254] width 347 height 339
type textarea "hero.attack("Grunt")"
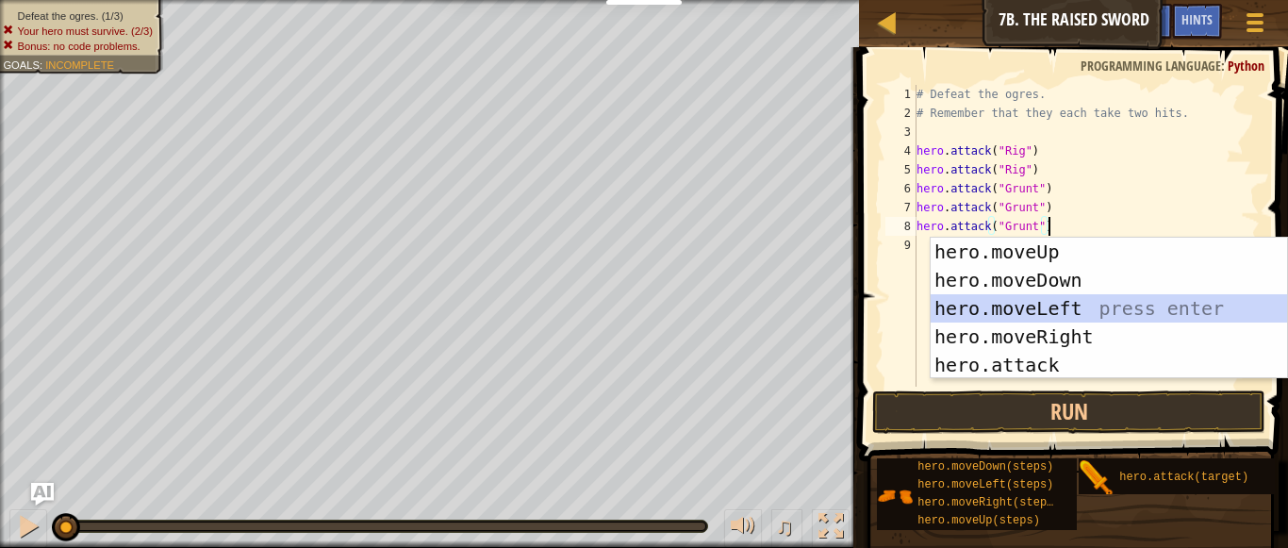
click at [1099, 221] on div "# Defeat the ogres. # Remember that they each take two hits. hero . attack ( "R…" at bounding box center [1086, 254] width 347 height 339
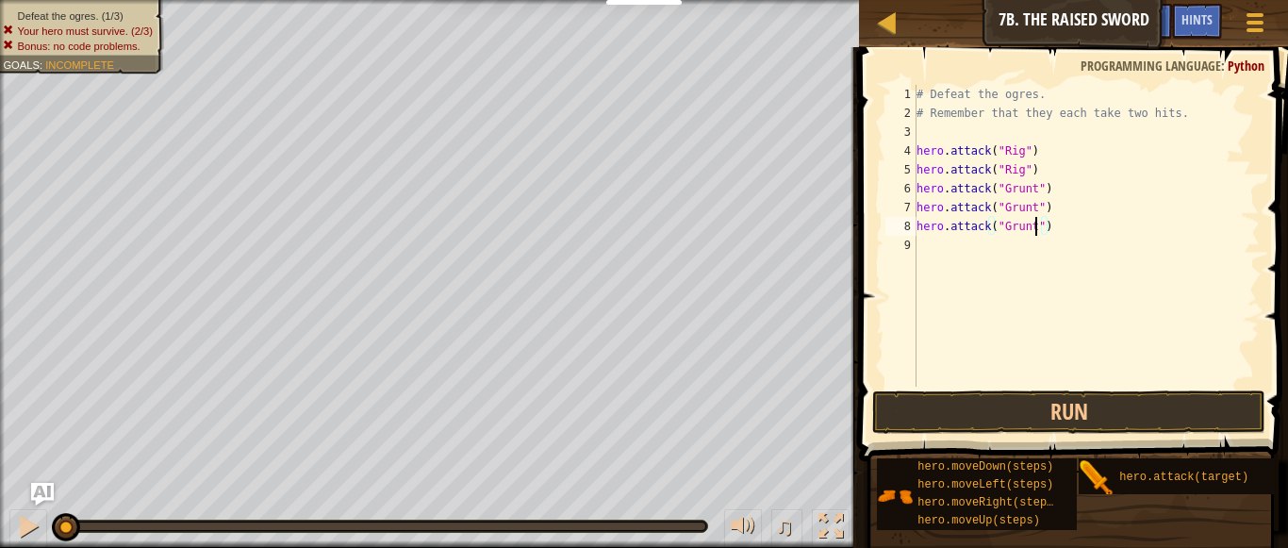
click at [1035, 223] on div "# Defeat the ogres. # Remember that they each take two hits. hero . attack ( "R…" at bounding box center [1086, 254] width 347 height 339
click at [1260, 278] on div "# Defeat the ogres. # Remember that they each take two hits. hero . attack ( "R…" at bounding box center [1086, 254] width 347 height 339
type textarea "hero.attack("Ack")"
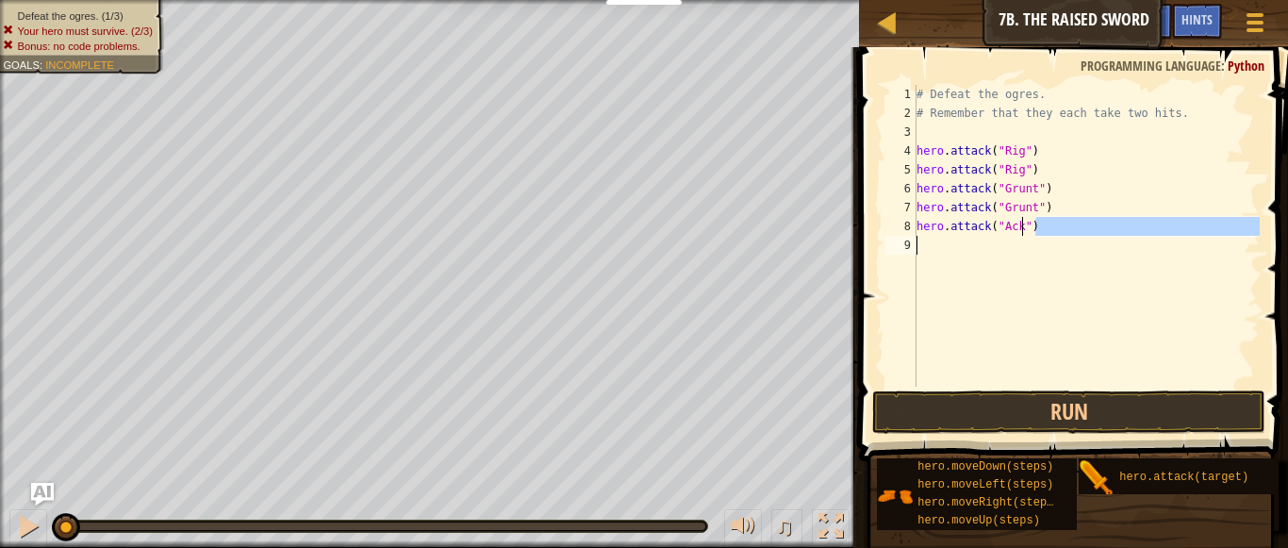
click at [1032, 221] on div "# Defeat the ogres. # Remember that they each take two hits. hero . attack ( "R…" at bounding box center [1086, 254] width 347 height 339
drag, startPoint x: 1035, startPoint y: 222, endPoint x: 914, endPoint y: 224, distance: 121.7
click at [914, 224] on div "hero.attack("Ack") 1 2 3 4 5 6 7 8 9 # Defeat the ogres. # Remember that they e…" at bounding box center [1071, 236] width 378 height 302
click at [944, 243] on div "# Defeat the ogres. # Remember that they each take two hits. hero . attack ( "R…" at bounding box center [1086, 254] width 347 height 339
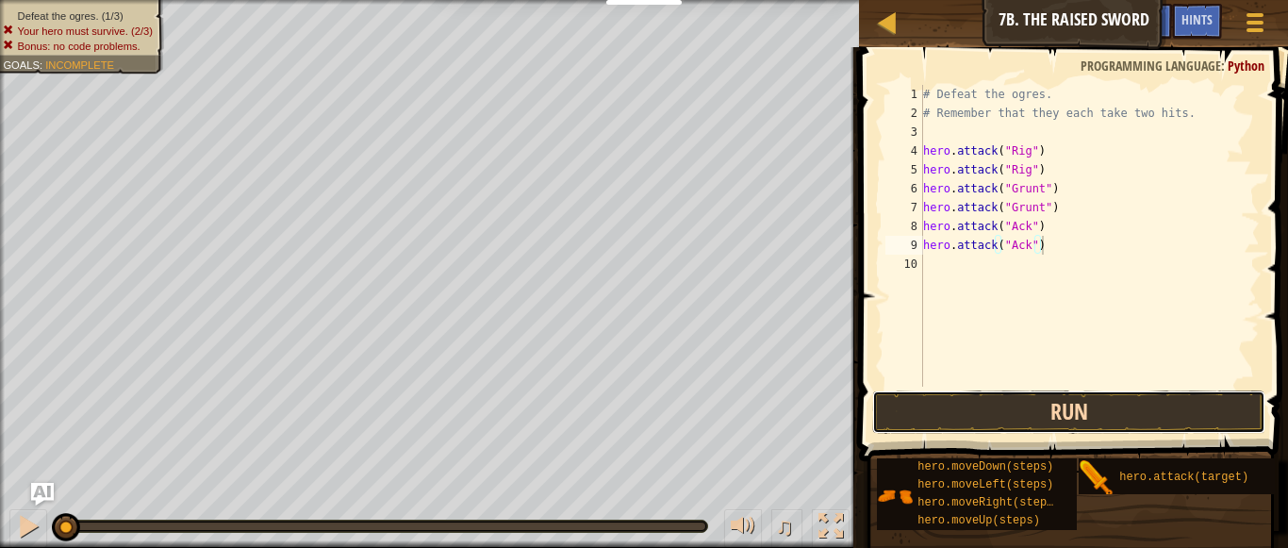
click at [893, 418] on button "Run" at bounding box center [1069, 411] width 394 height 43
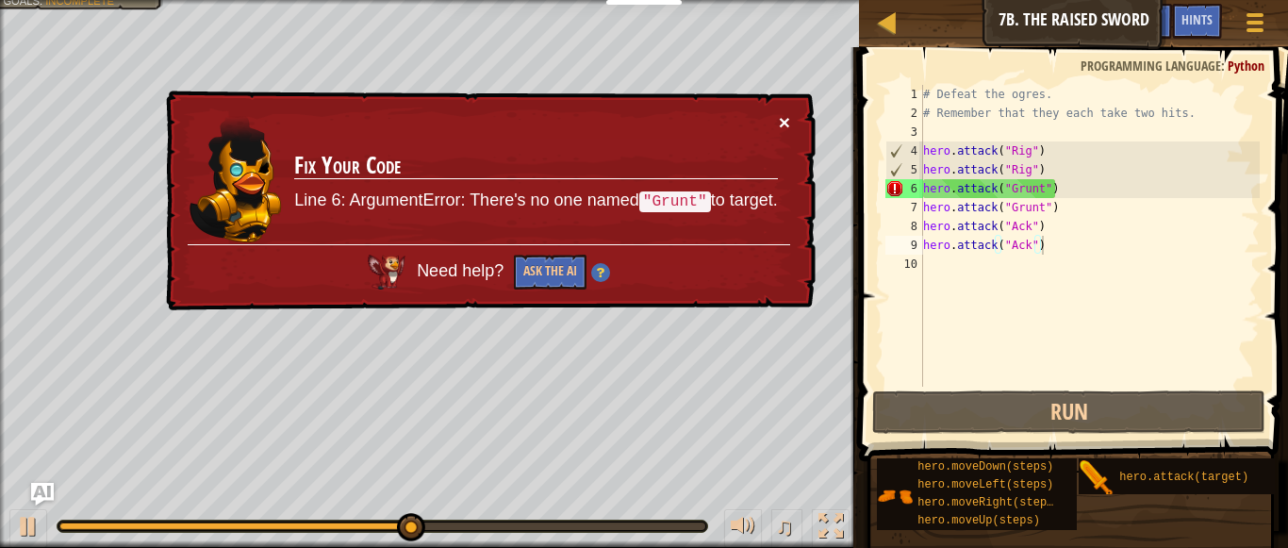
click at [783, 121] on button "×" at bounding box center [784, 122] width 11 height 20
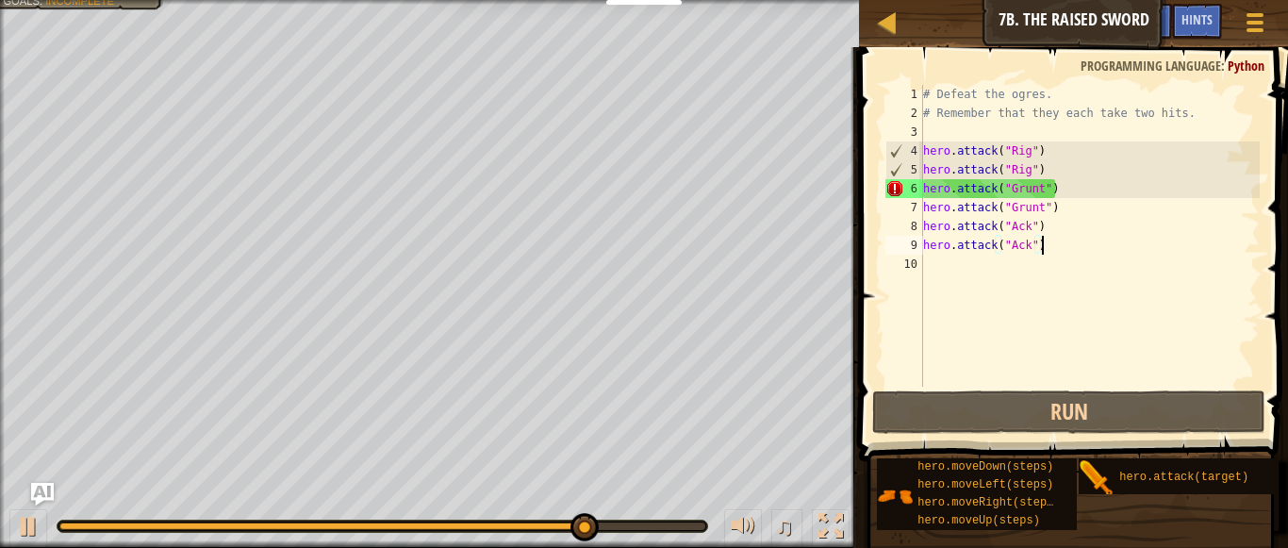
click at [1022, 193] on div "# Defeat the ogres. # Remember that they each take two hits. hero . attack ( "R…" at bounding box center [1089, 254] width 340 height 339
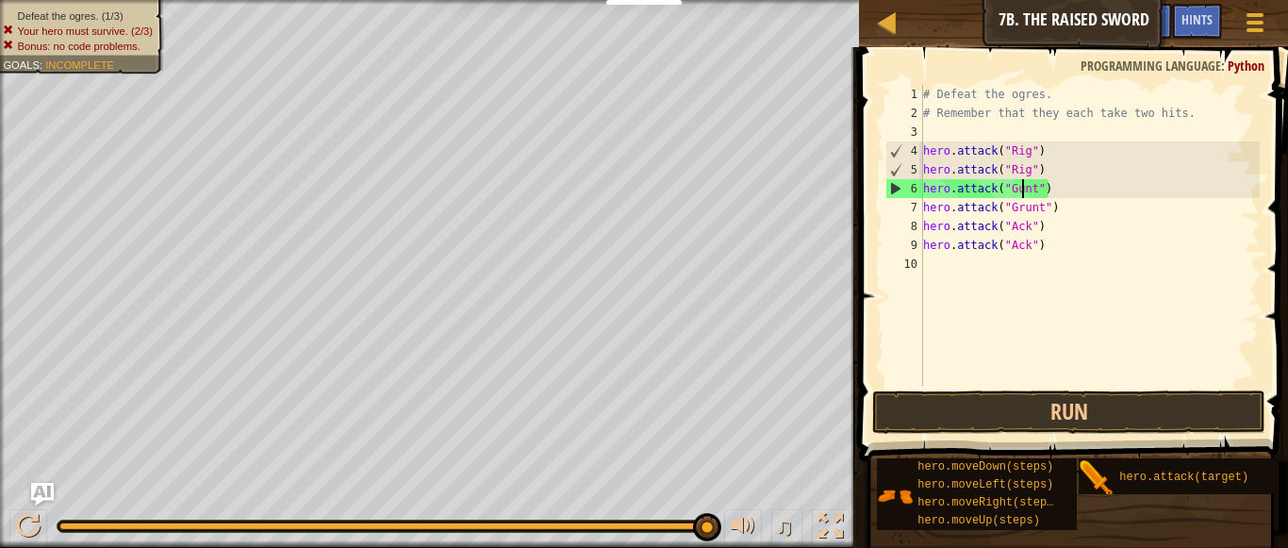
scroll to position [8, 16]
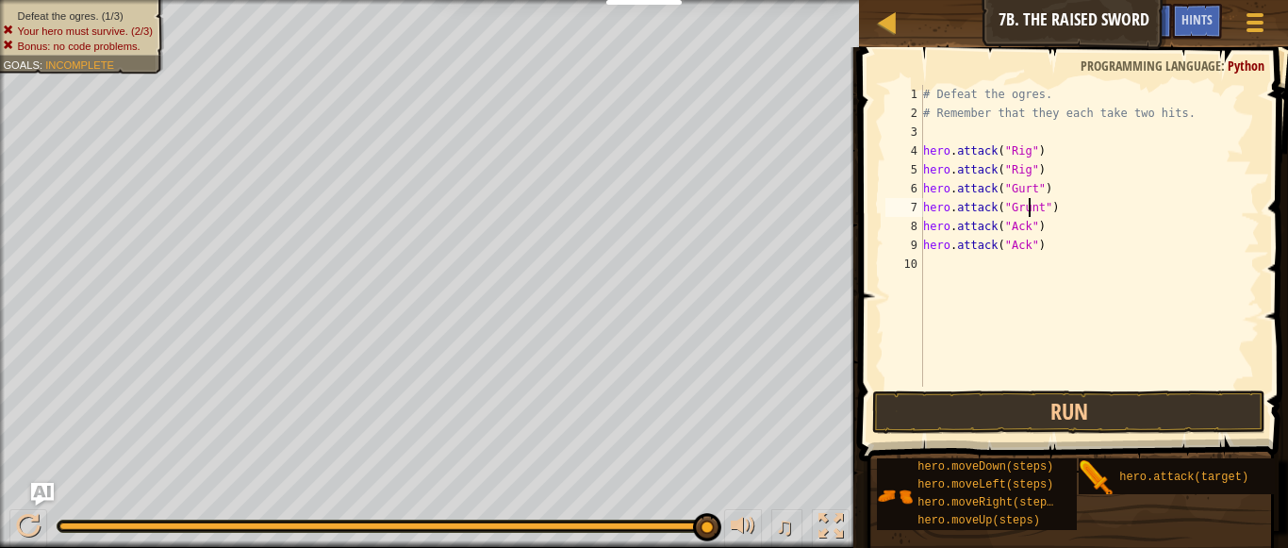
click at [1029, 204] on div "# Defeat the ogres. # Remember that they each take two hits. hero . attack ( "R…" at bounding box center [1089, 254] width 340 height 339
type textarea "hero.attack("Gurt")"
click at [988, 423] on button "Run" at bounding box center [1069, 411] width 394 height 43
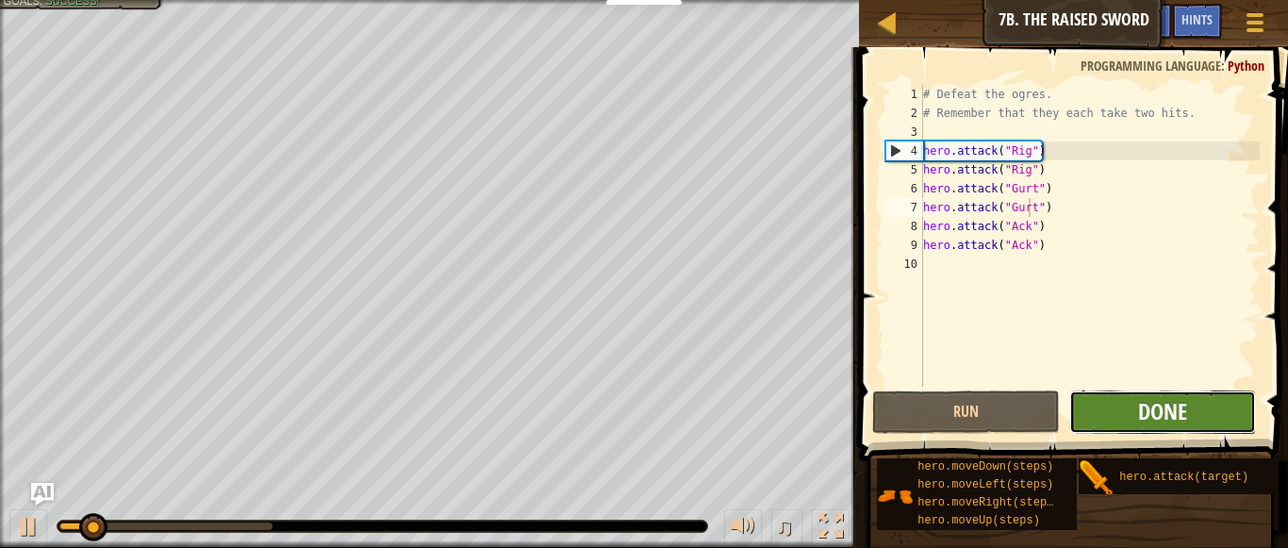
click at [1177, 399] on span "Done" at bounding box center [1162, 411] width 49 height 30
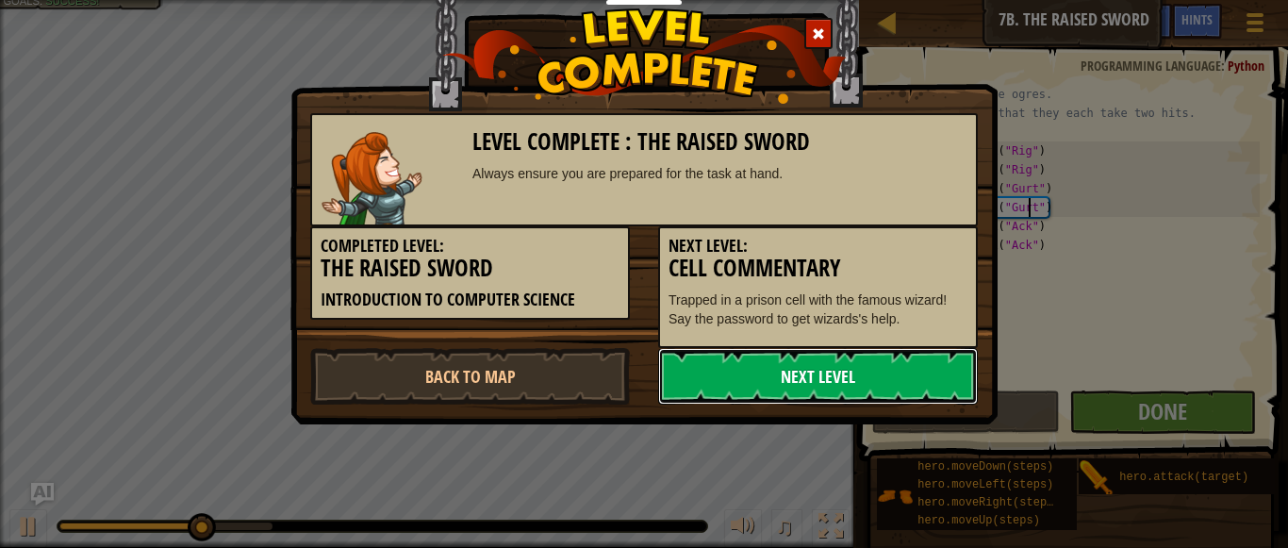
click at [831, 393] on link "Next Level" at bounding box center [818, 376] width 320 height 57
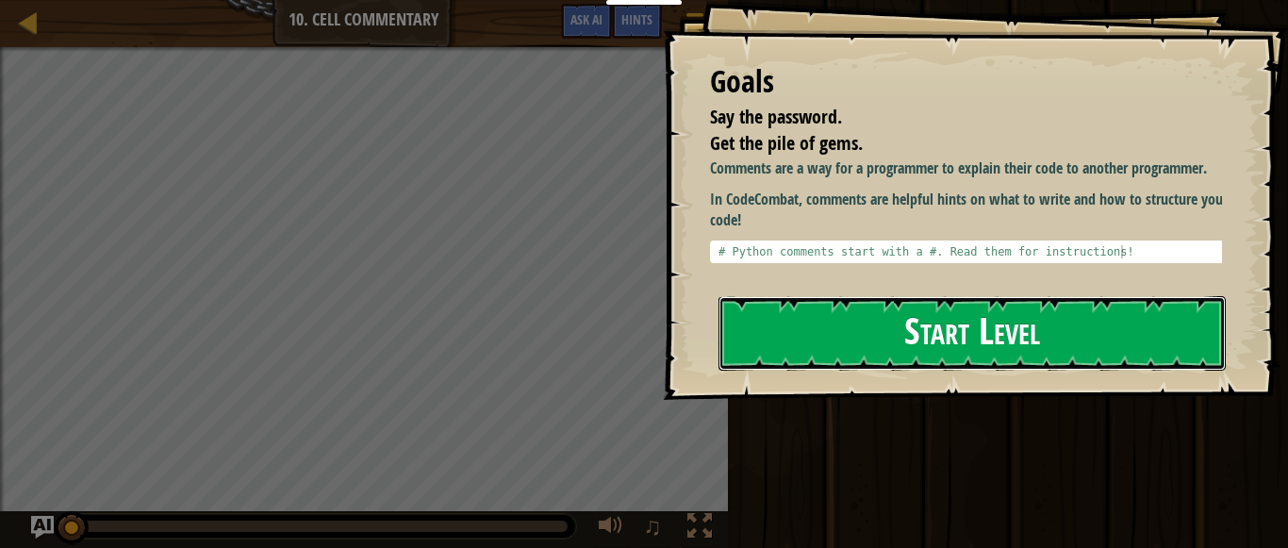
click at [883, 325] on button "Start Level" at bounding box center [971, 333] width 507 height 74
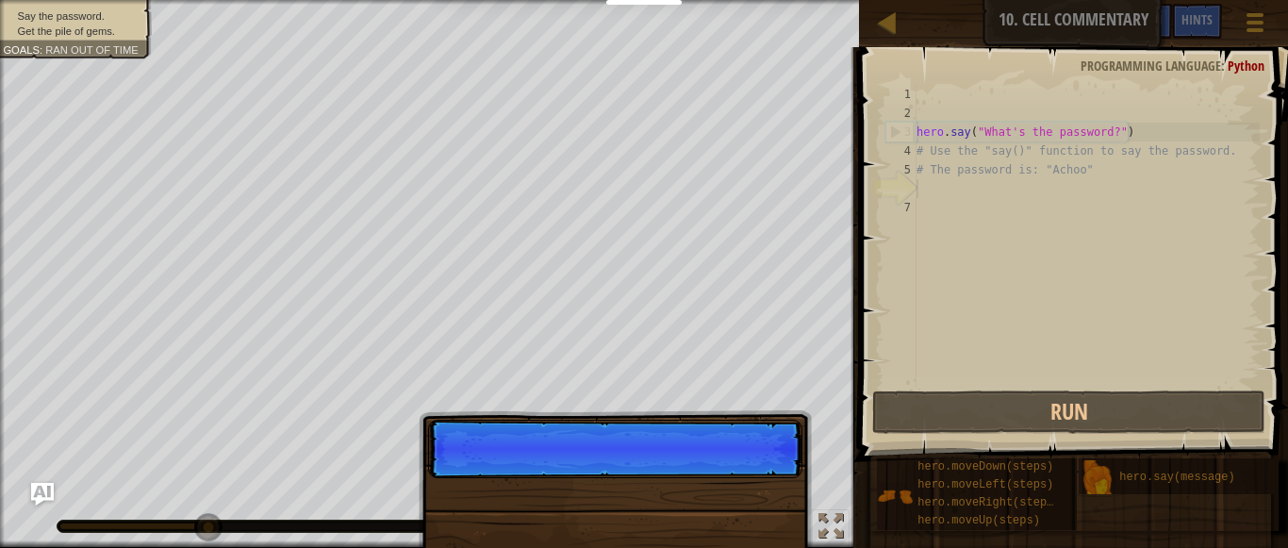
scroll to position [8, 0]
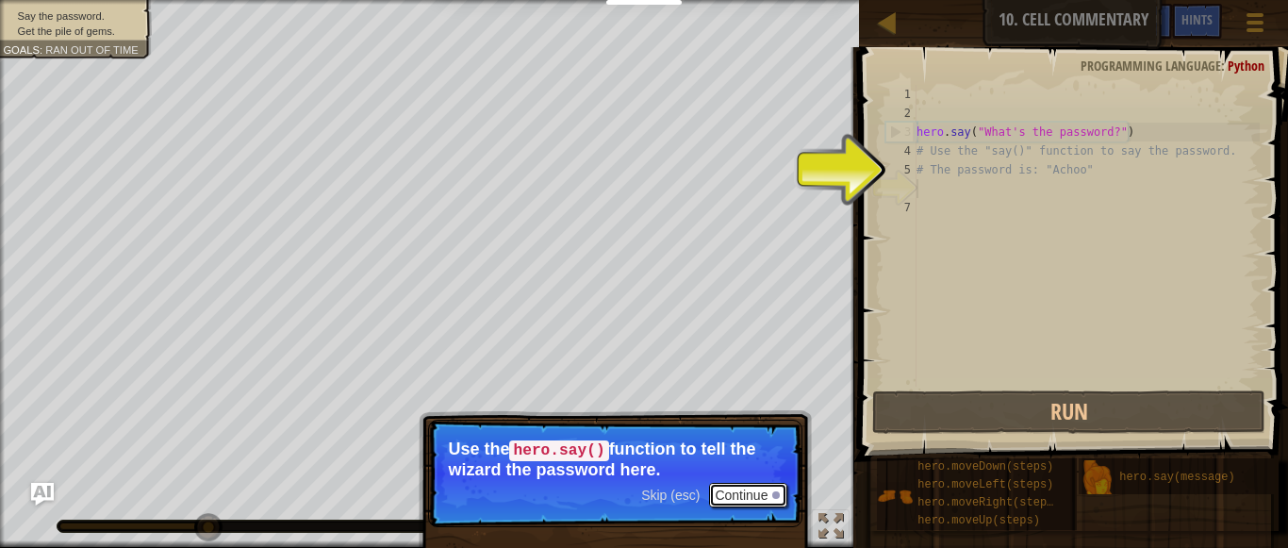
click at [743, 489] on button "Continue" at bounding box center [748, 495] width 78 height 25
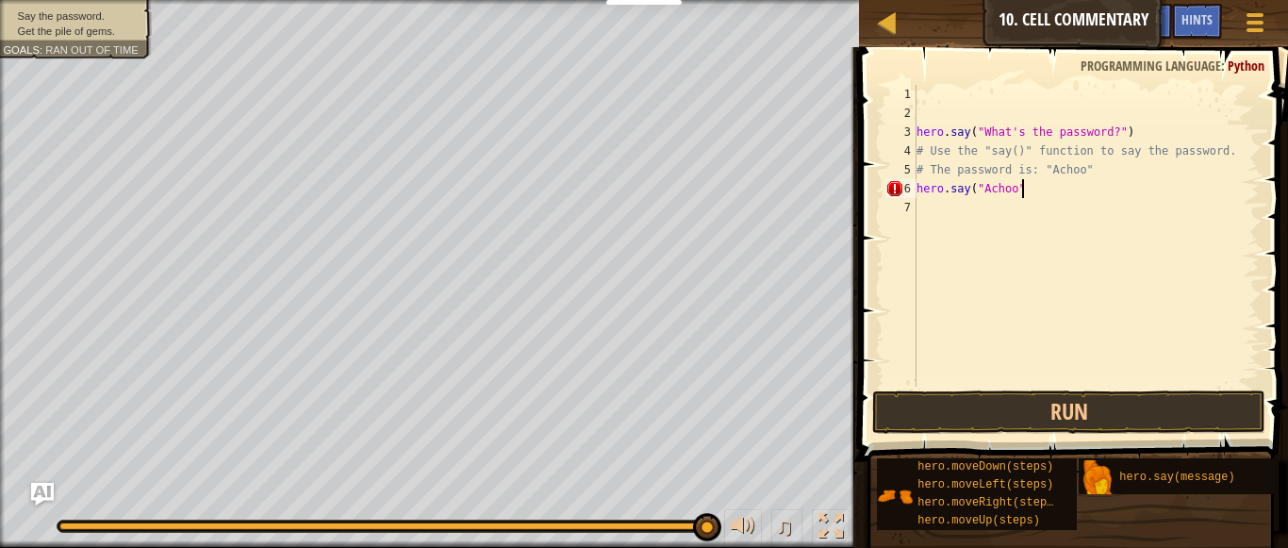
scroll to position [8, 15]
click at [1087, 167] on div "hero . say ( "What's the password?" ) # Use the "say()" function to say the pas…" at bounding box center [1086, 254] width 347 height 339
type textarea "# The password is: "Achoo""
type textarea "l"
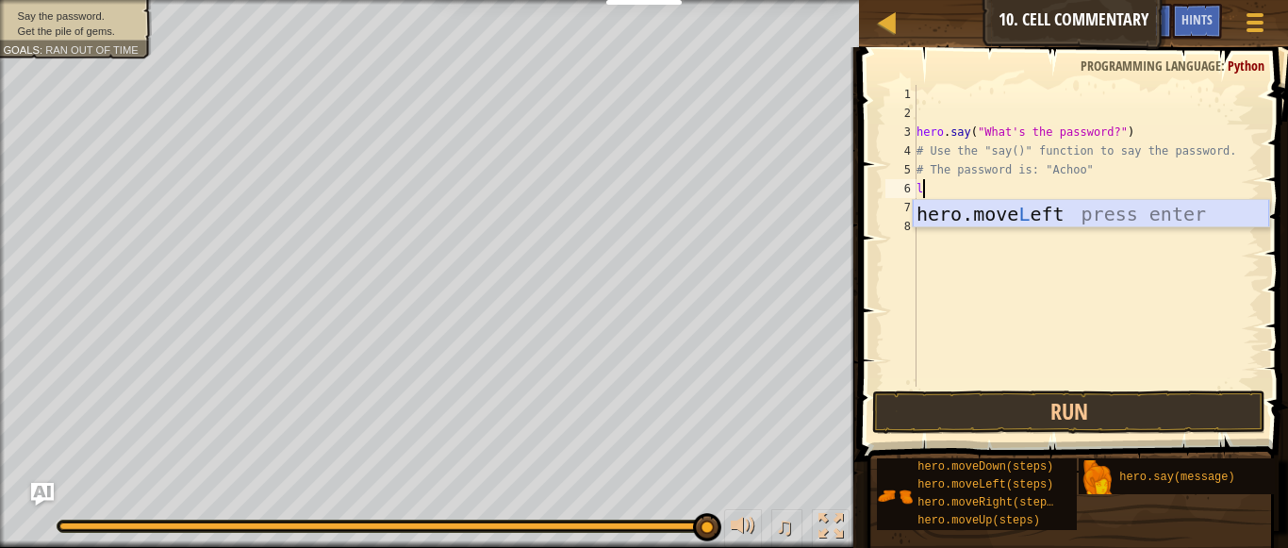
click at [1086, 215] on div "hero.move L eft press enter" at bounding box center [1091, 242] width 356 height 85
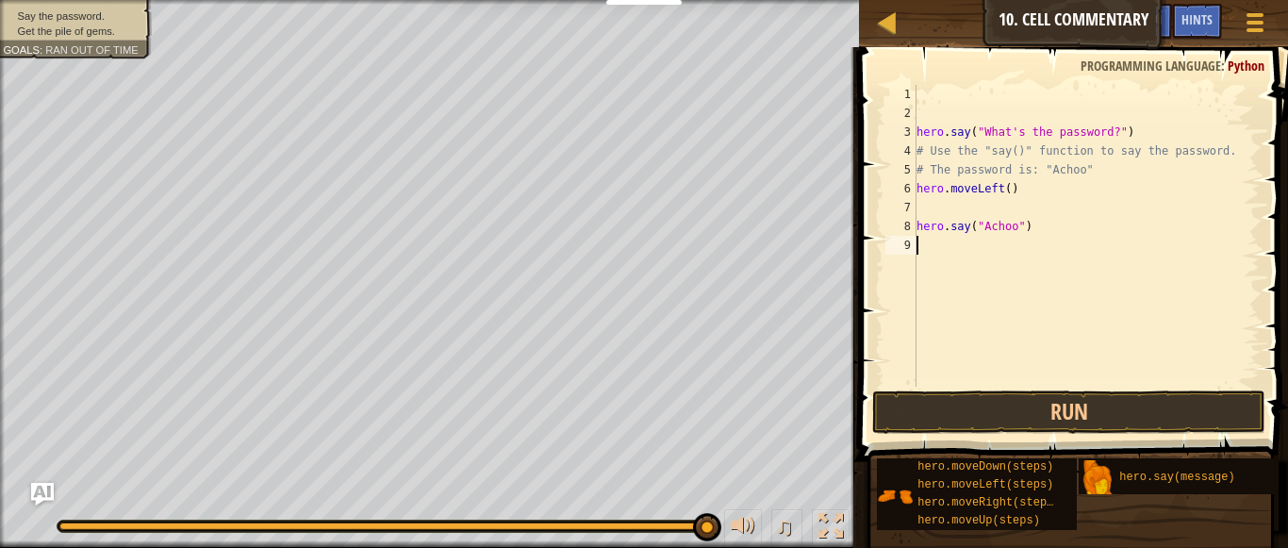
click at [1025, 243] on div "hero . say ( "What's the password?" ) # Use the "say()" function to say the pas…" at bounding box center [1086, 254] width 347 height 339
type textarea "u"
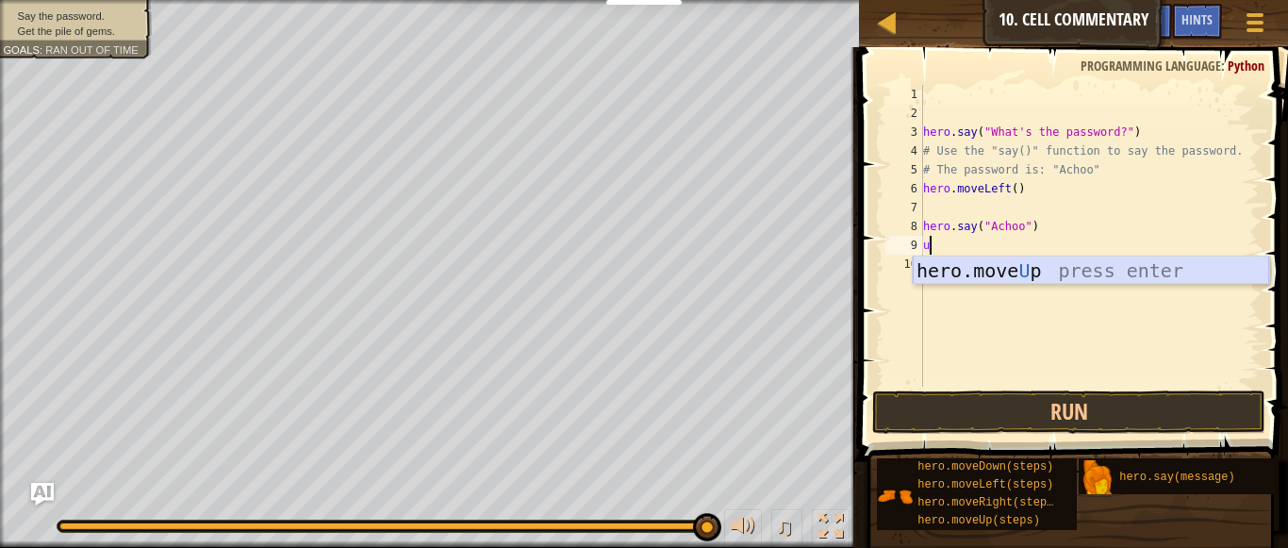
click at [1016, 272] on div "hero.move U p press enter" at bounding box center [1091, 298] width 356 height 85
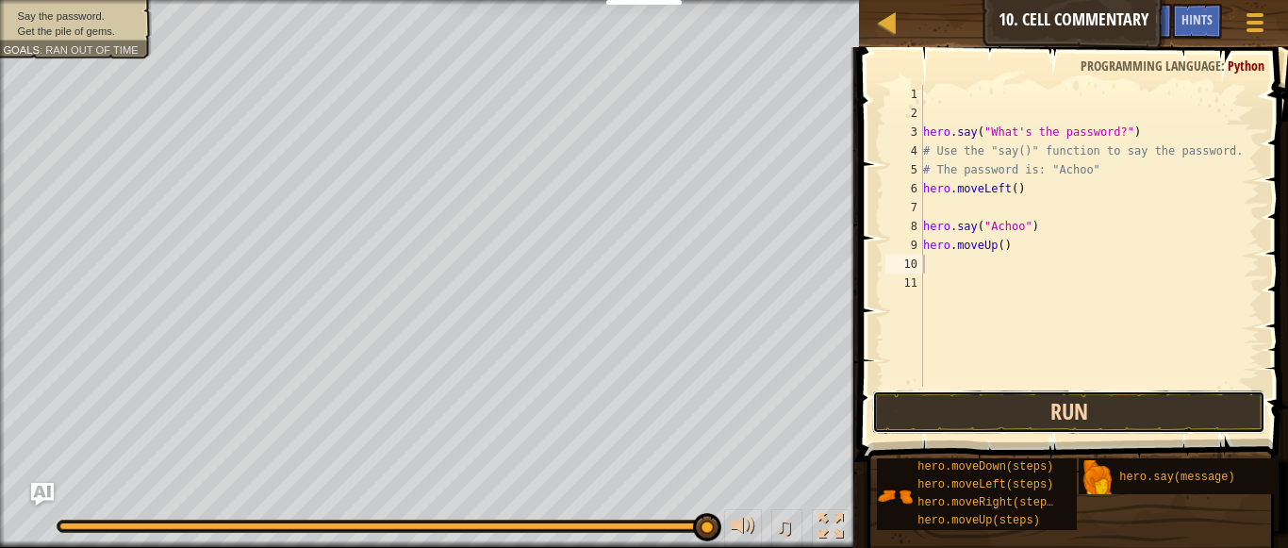
click at [1076, 421] on button "Run" at bounding box center [1069, 411] width 394 height 43
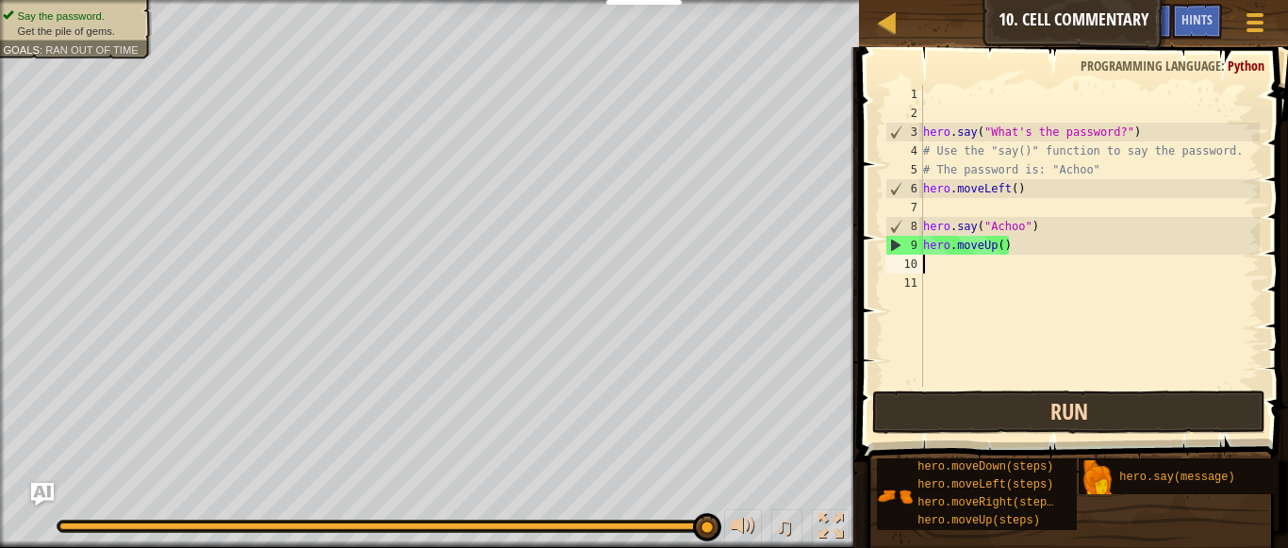
type textarea "ri"
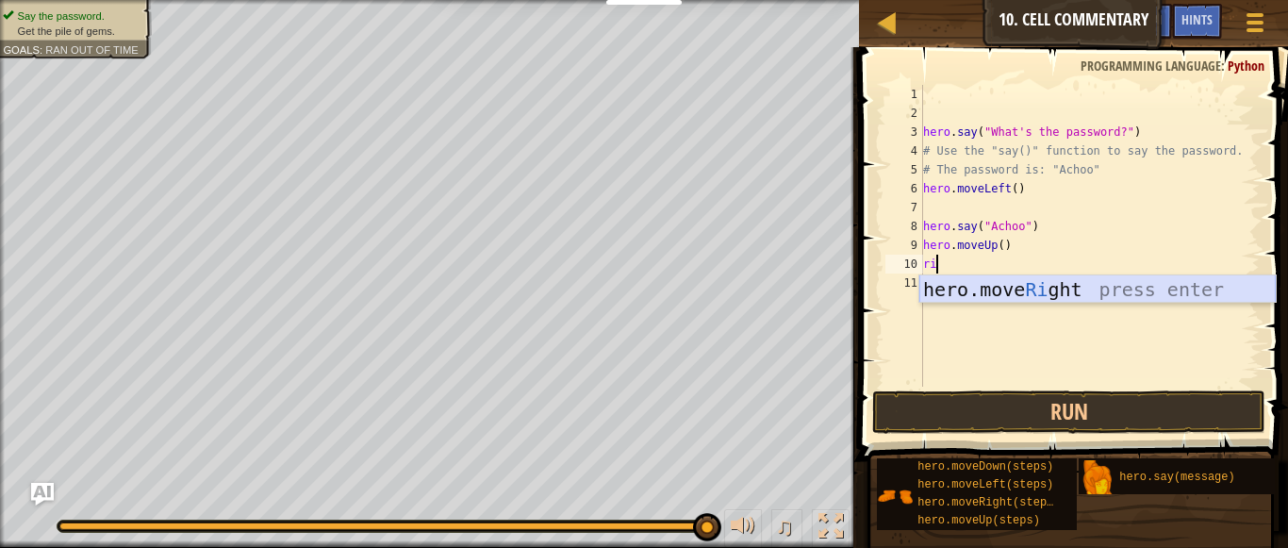
click at [1048, 294] on div "hero.move Ri ght press enter" at bounding box center [1097, 317] width 356 height 85
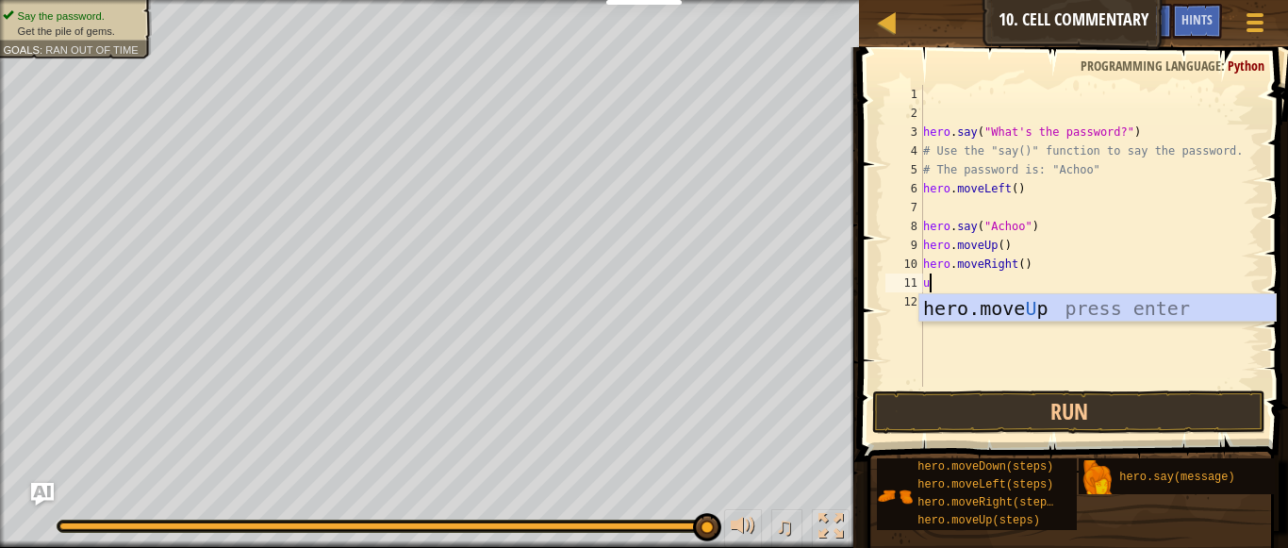
type textarea "up"
click at [1048, 294] on div "hero.move Up press enter" at bounding box center [1097, 336] width 356 height 85
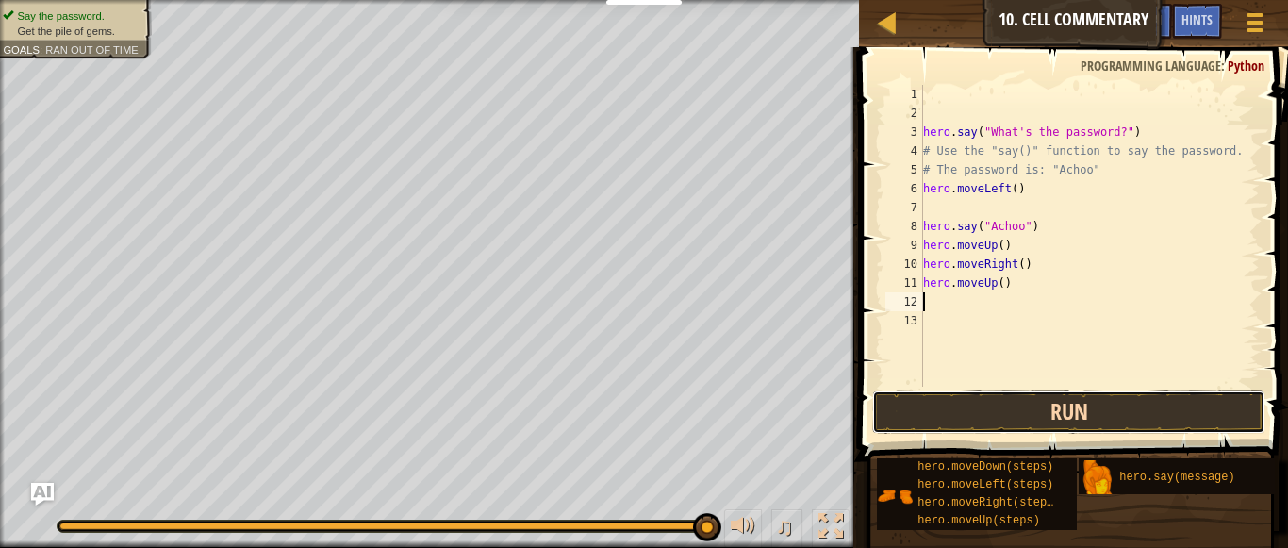
click at [1002, 410] on button "Run" at bounding box center [1069, 411] width 394 height 43
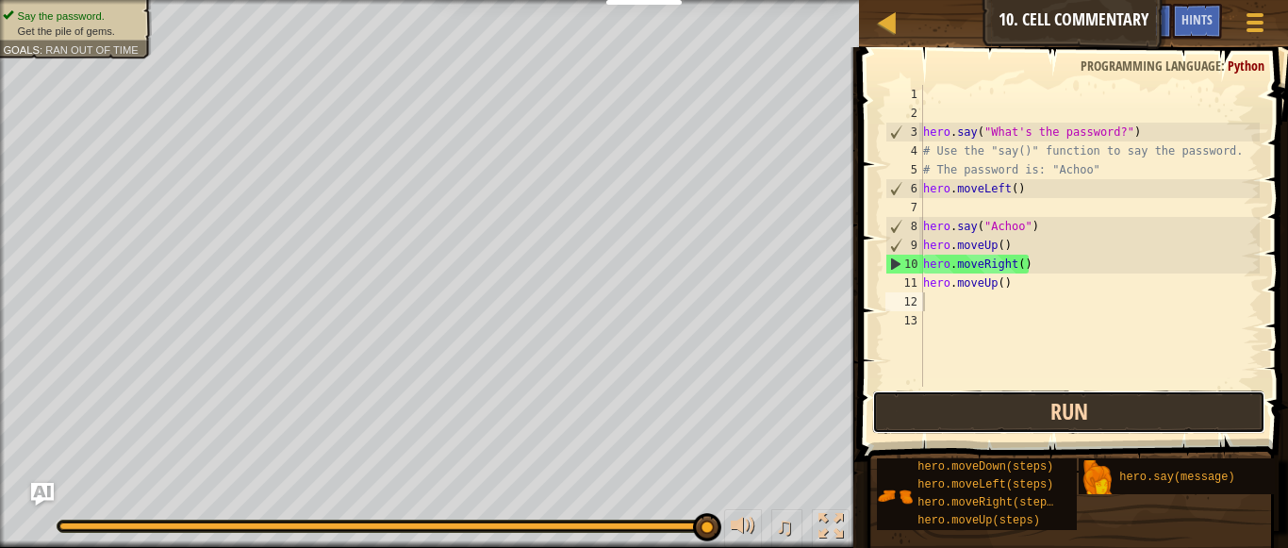
click at [1010, 410] on button "Run" at bounding box center [1069, 411] width 394 height 43
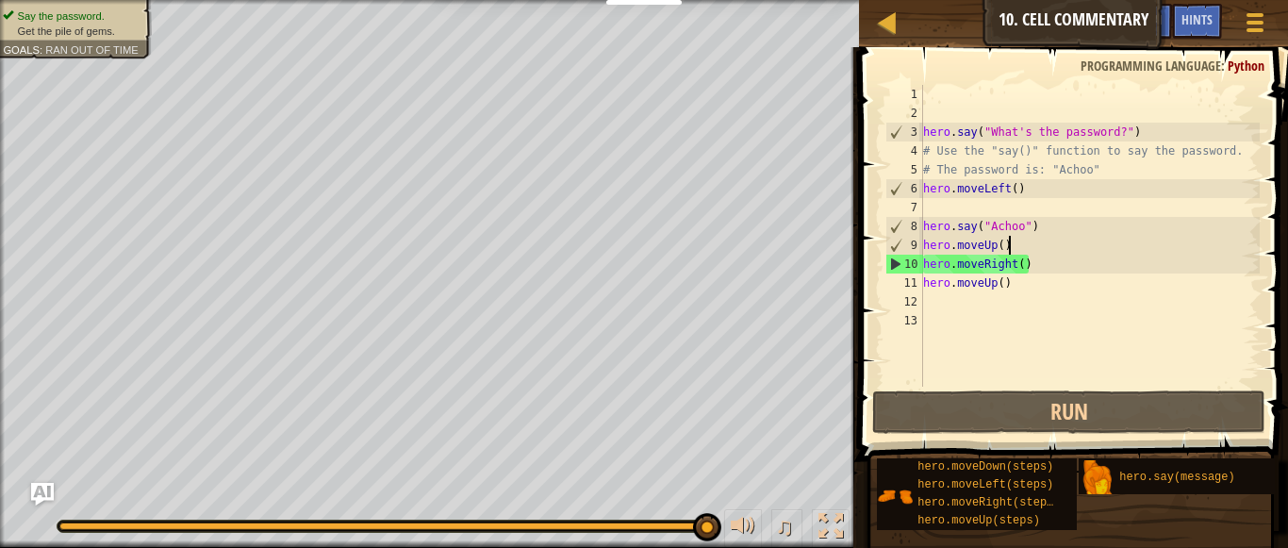
click at [1017, 246] on div "hero . say ( "What's the password?" ) # Use the "say()" function to say the pas…" at bounding box center [1089, 254] width 340 height 339
type textarea "hero.moveUp()"
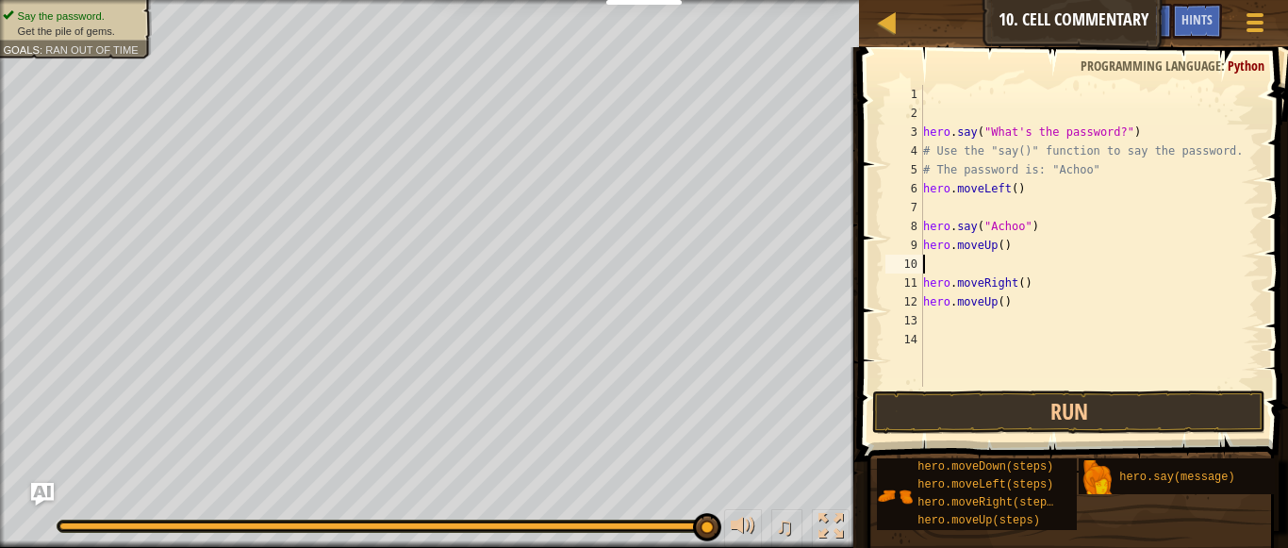
type textarea "hero.moveUp()"
drag, startPoint x: 1065, startPoint y: 225, endPoint x: 851, endPoint y: 221, distance: 213.1
click at [853, 221] on div "Fill in solution Hints 1 2 3 4 5 6 7 8 9 10 11 12 13 14 hero . say ( "What's th…" at bounding box center [1070, 297] width 435 height 501
click at [1019, 247] on div "hero . say ( "What's the password?" ) # Use the "say()" function to say the pas…" at bounding box center [1089, 254] width 340 height 339
type textarea "hero.moveUp()"
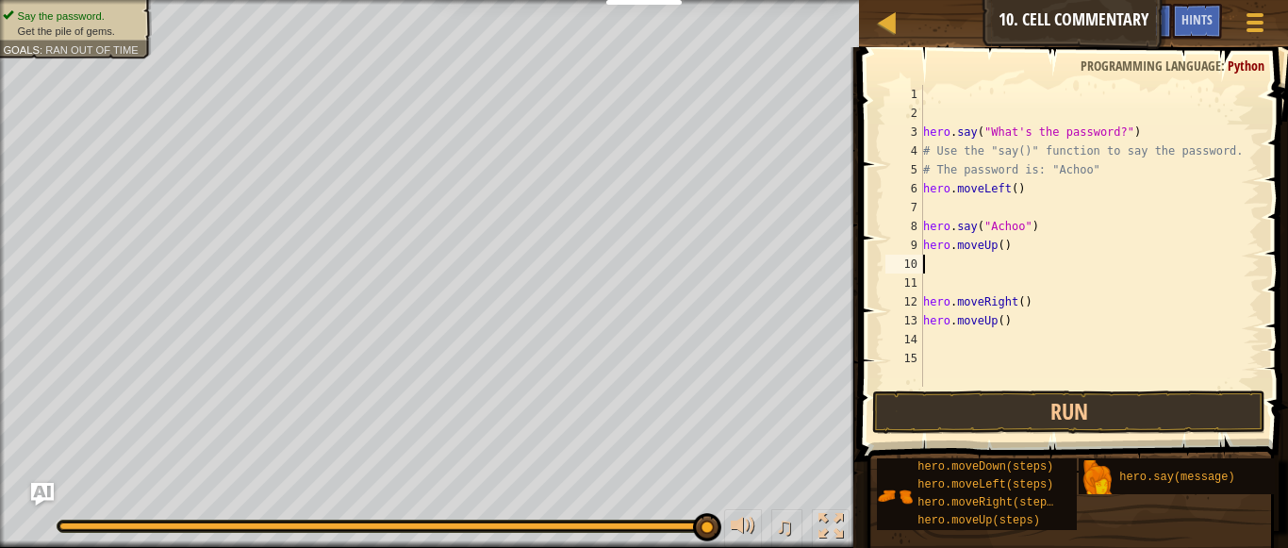
paste textarea "hero.say("Achoo")"
type textarea "hero.say("Achoo")"
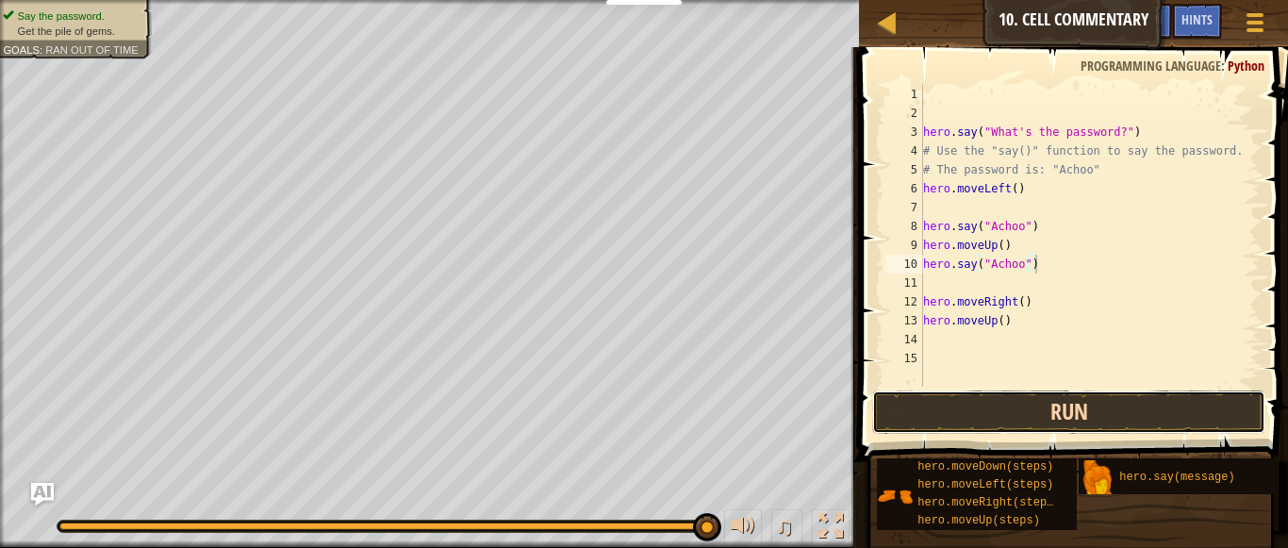
click at [1015, 408] on button "Run" at bounding box center [1069, 411] width 394 height 43
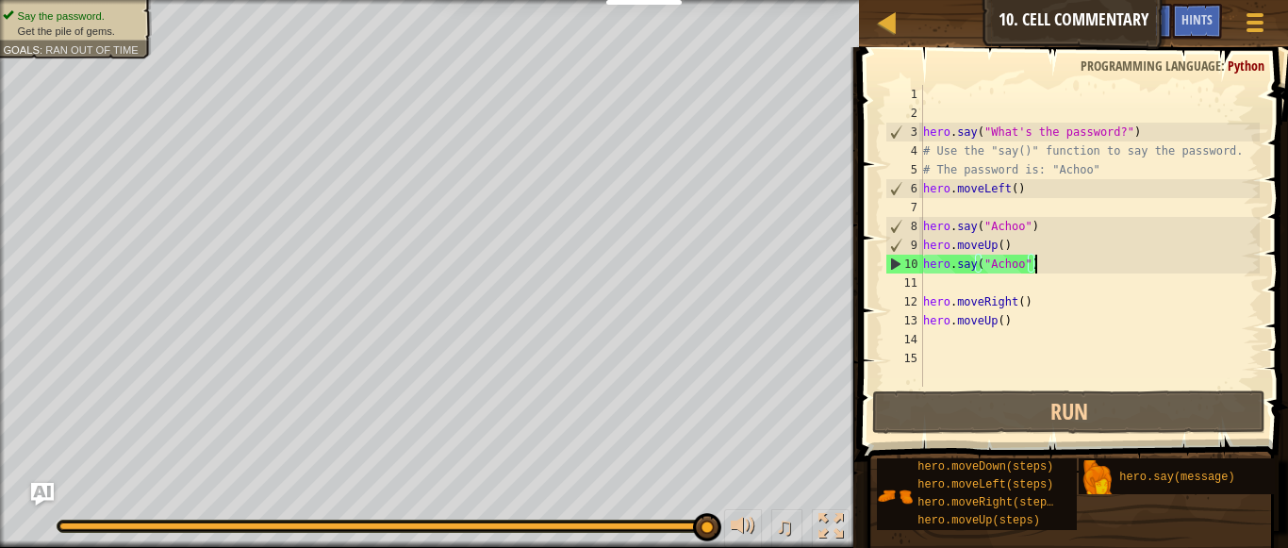
click at [937, 287] on div "hero . say ( "What's the password?" ) # Use the "say()" function to say the pas…" at bounding box center [1089, 254] width 340 height 339
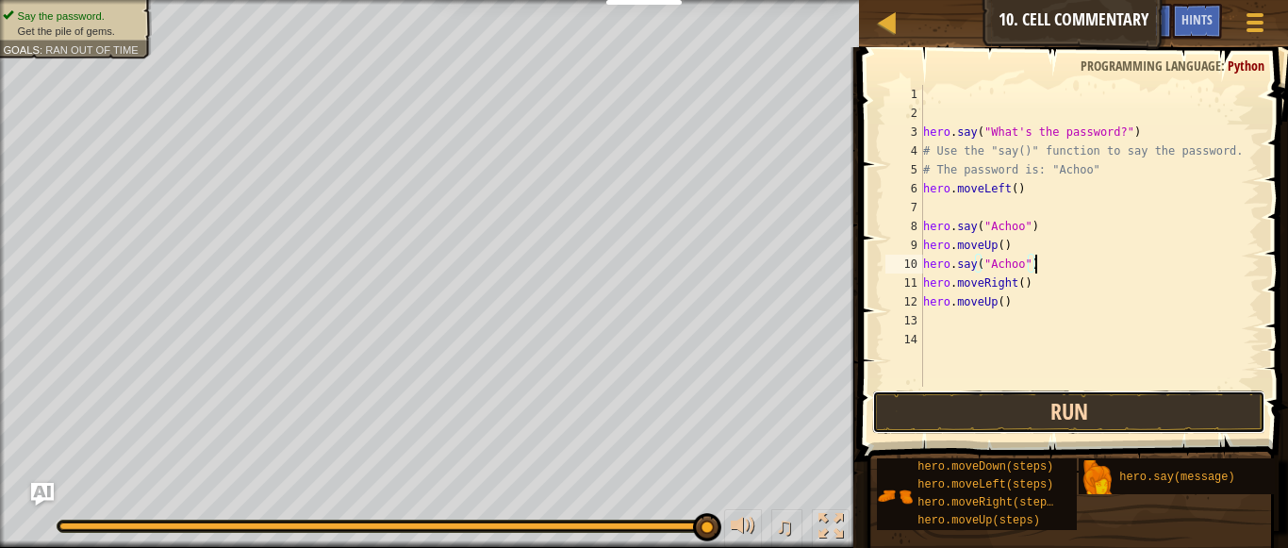
click at [967, 410] on button "Run" at bounding box center [1069, 411] width 394 height 43
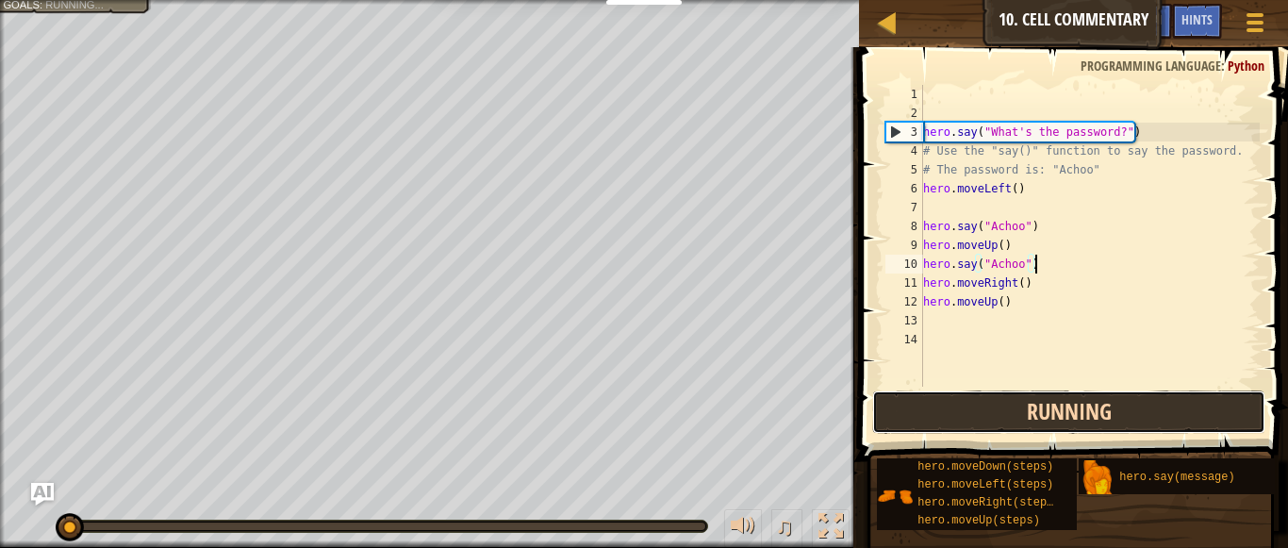
click at [967, 410] on button "Running" at bounding box center [1069, 411] width 394 height 43
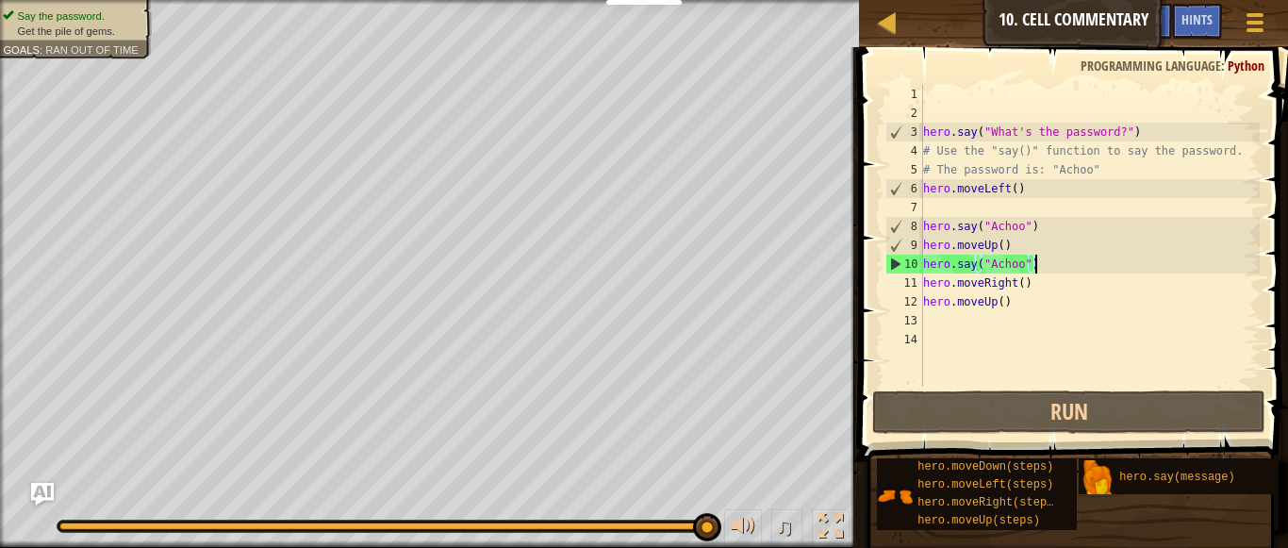
click at [1009, 287] on div "hero . say ( "What's the password?" ) # Use the "say()" function to say the pas…" at bounding box center [1089, 254] width 340 height 339
click at [1012, 287] on div "hero . say ( "What's the password?" ) # Use the "say()" function to say the pas…" at bounding box center [1089, 254] width 340 height 339
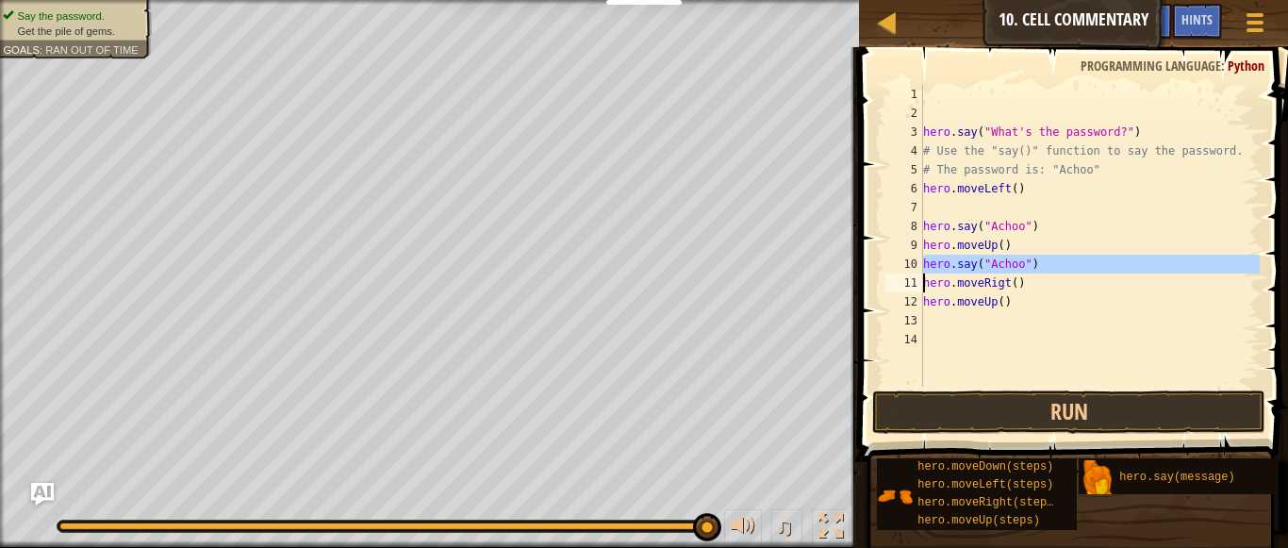
drag, startPoint x: 919, startPoint y: 265, endPoint x: 1075, endPoint y: 261, distance: 155.6
click at [1075, 261] on div "hero.moveRigt() 1 2 3 4 5 6 7 8 9 10 11 12 13 14 hero . say ( "What's the passw…" at bounding box center [1071, 236] width 378 height 302
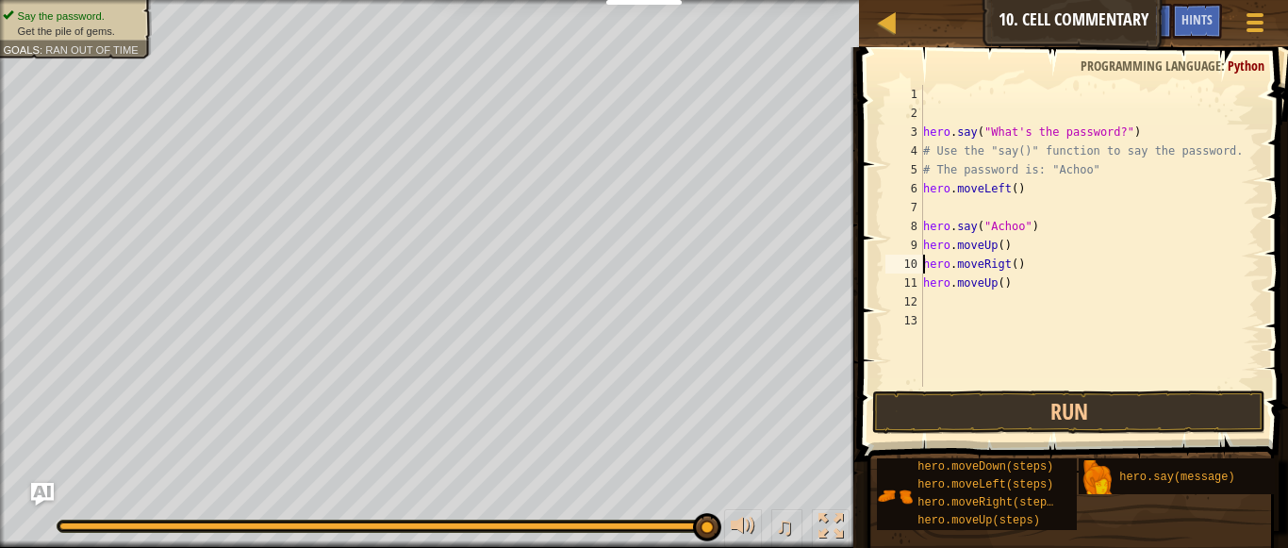
click at [1010, 258] on div "hero . say ( "What's the password?" ) # Use the "say()" function to say the pas…" at bounding box center [1089, 254] width 340 height 339
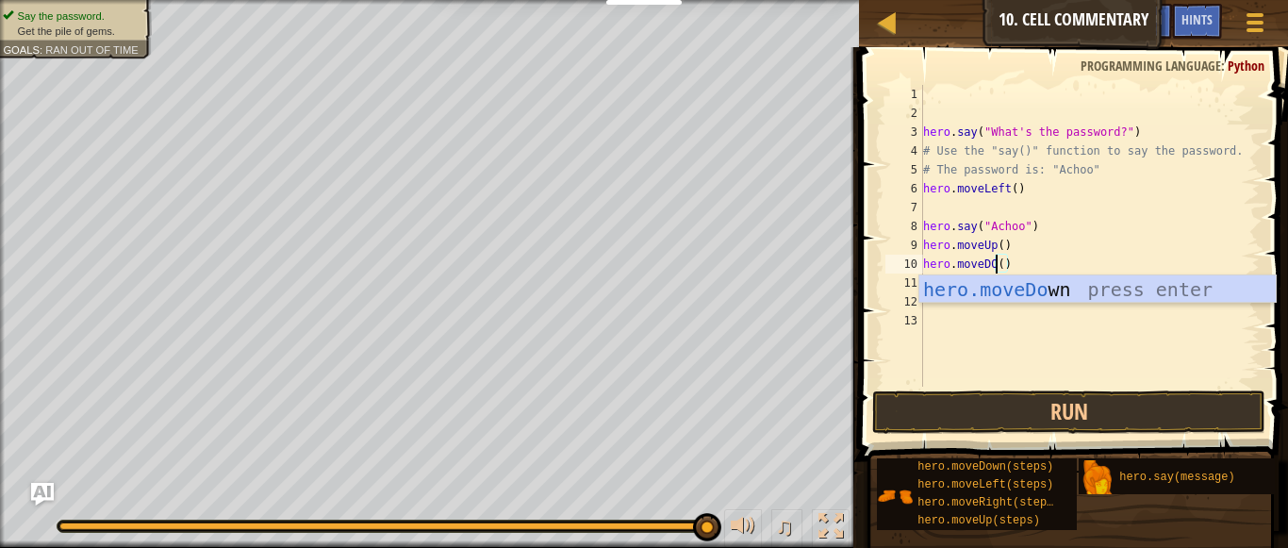
scroll to position [8, 10]
click at [1025, 289] on div "hero.moveD own press enter" at bounding box center [1097, 317] width 356 height 85
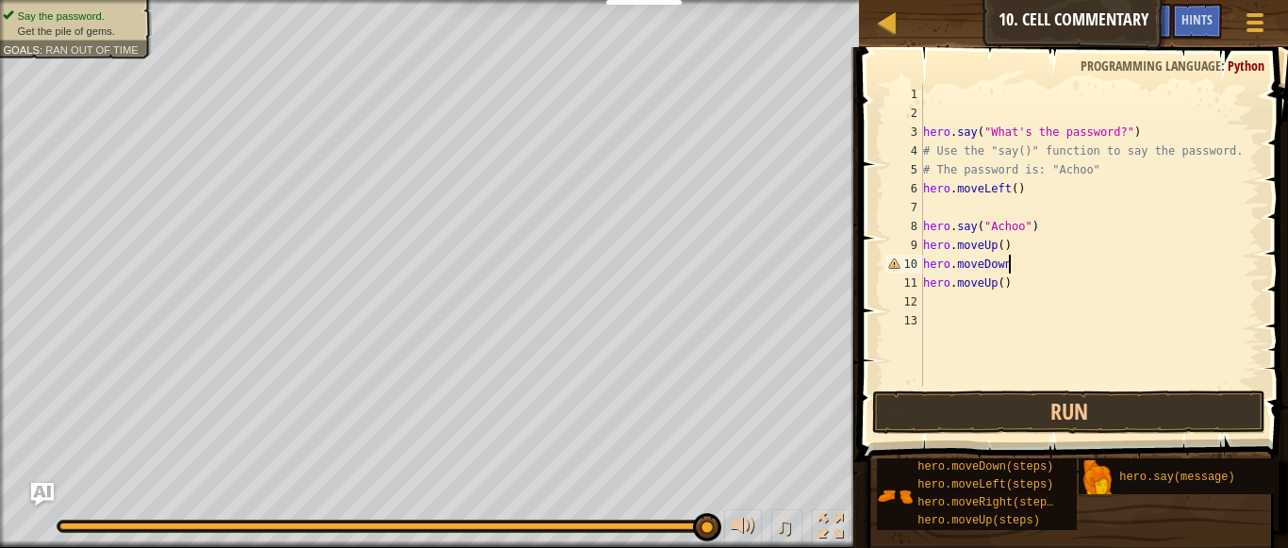
click at [994, 288] on div "hero . say ( "What's the password?" ) # Use the "say()" function to say the pas…" at bounding box center [1089, 254] width 340 height 339
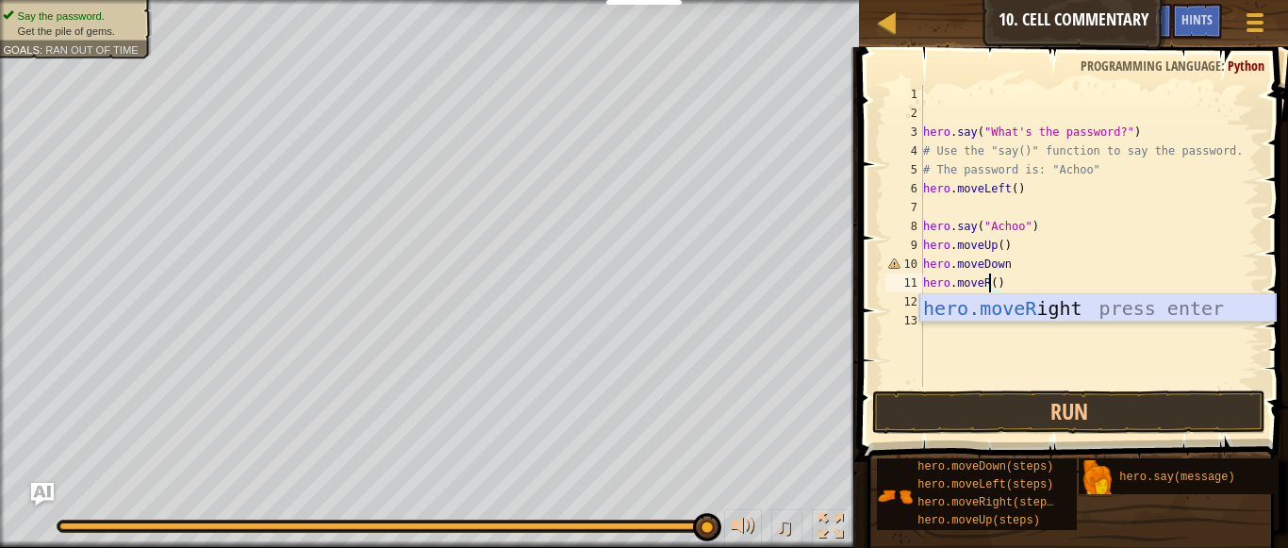
click at [998, 316] on div "hero.moveR ight press enter" at bounding box center [1097, 336] width 356 height 85
type textarea "hero.moveRight"
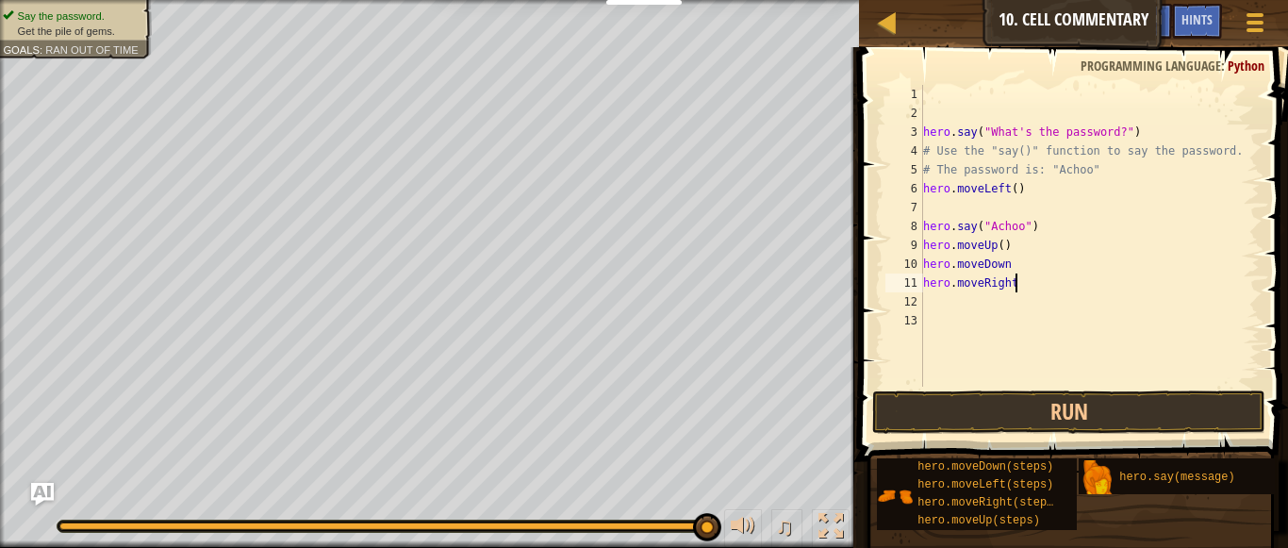
click at [1013, 310] on div "hero . say ( "What's the password?" ) # Use the "say()" function to say the pas…" at bounding box center [1089, 254] width 340 height 339
type textarea "u"
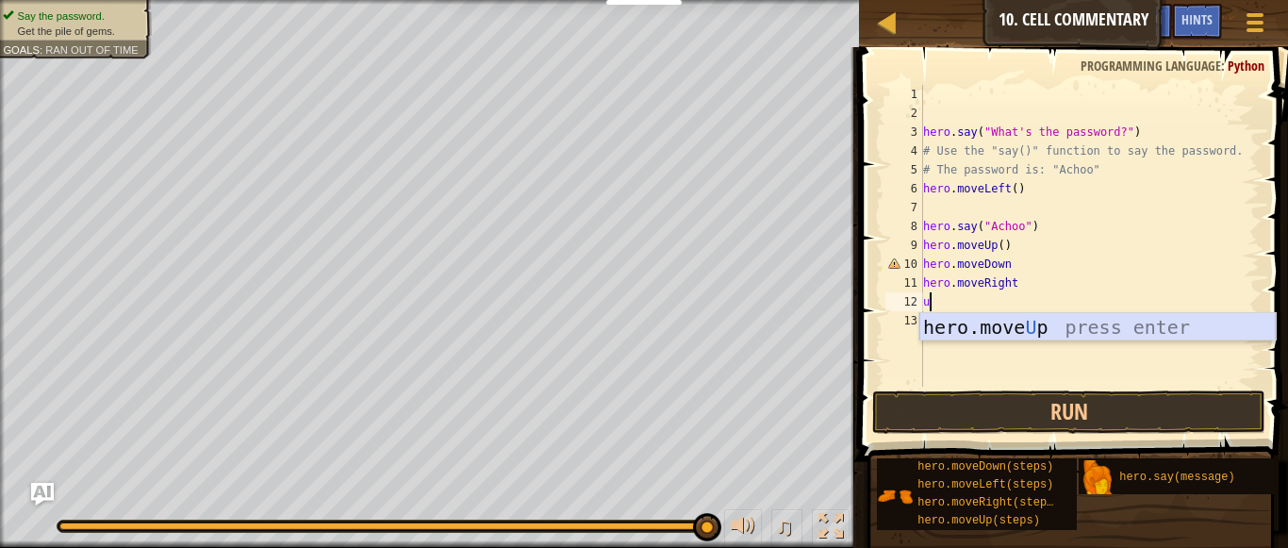
click at [1011, 325] on div "hero.move U p press enter" at bounding box center [1097, 355] width 356 height 85
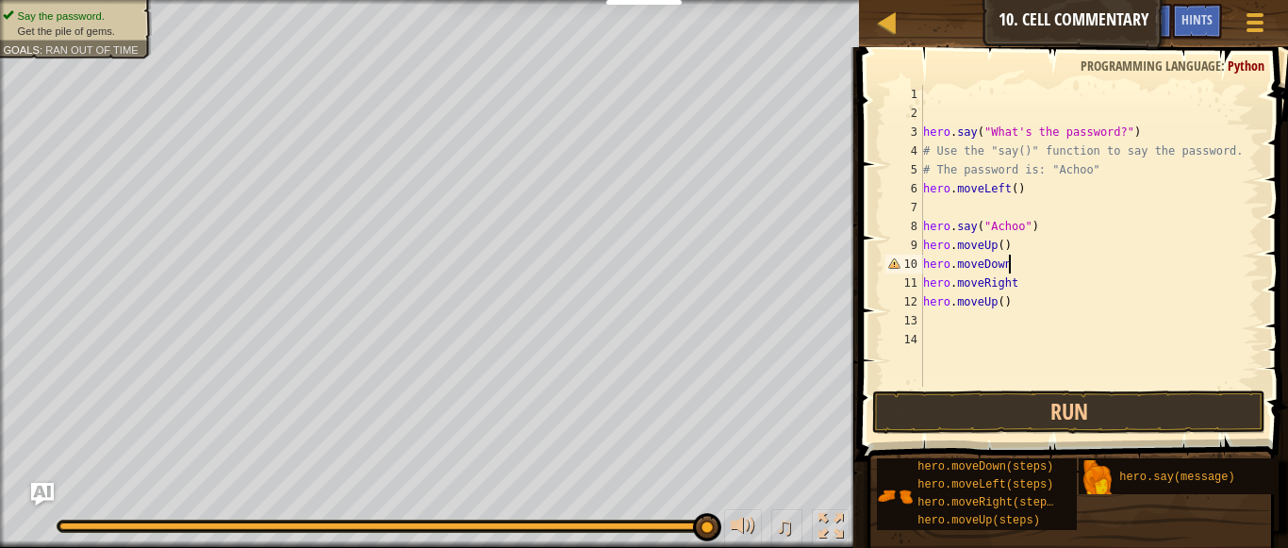
click at [1011, 265] on div "hero . say ( "What's the password?" ) # Use the "say()" function to say the pas…" at bounding box center [1089, 254] width 340 height 339
click at [1020, 285] on div "hero . say ( "What's the password?" ) # Use the "say()" function to say the pas…" at bounding box center [1089, 254] width 340 height 339
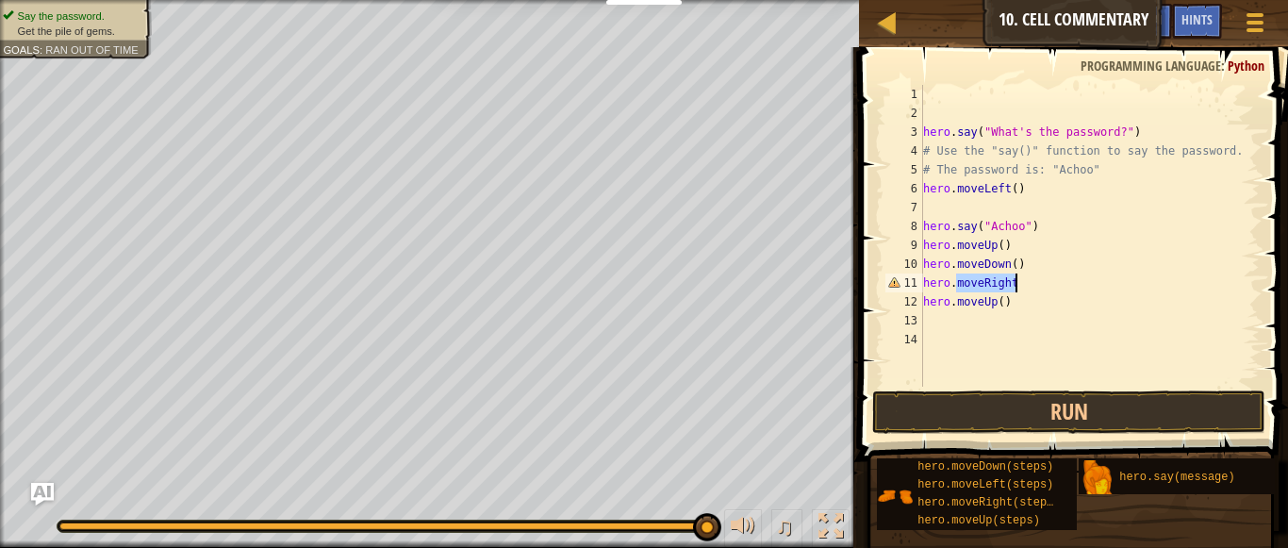
click at [1020, 285] on div "hero . say ( "What's the password?" ) # Use the "say()" function to say the pas…" at bounding box center [1089, 236] width 340 height 302
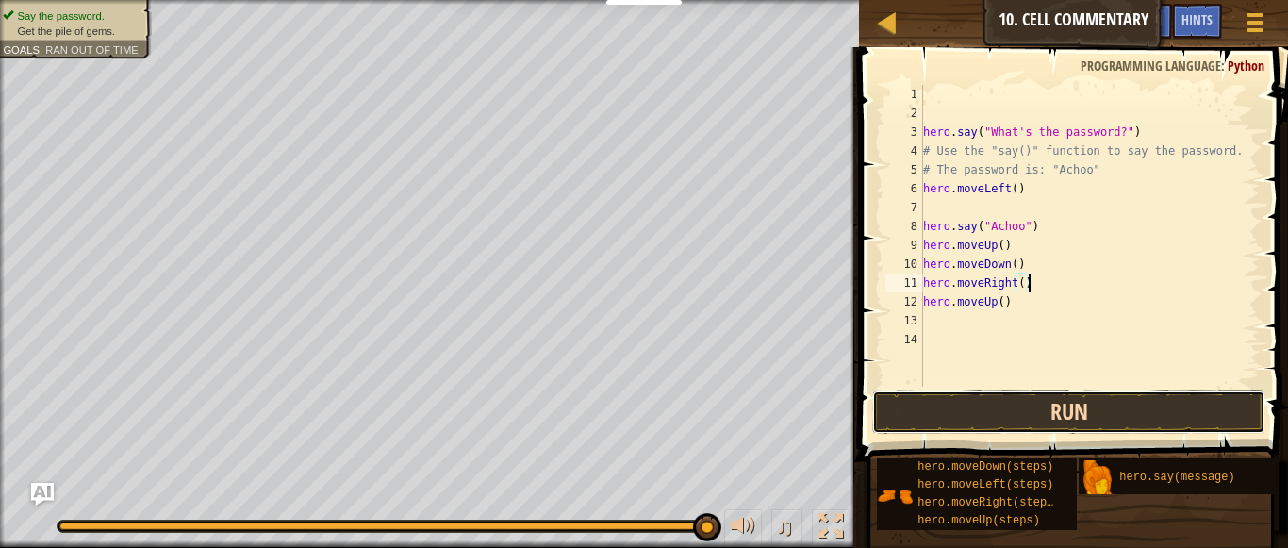
click at [1051, 404] on button "Run" at bounding box center [1069, 411] width 394 height 43
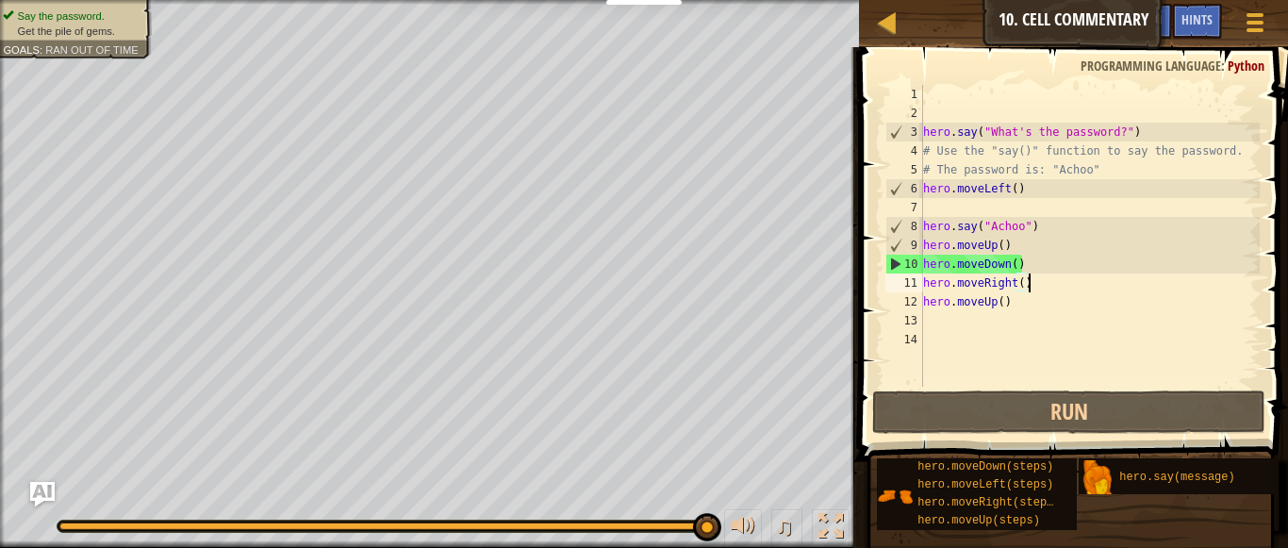
click at [43, 488] on img "Ask AI" at bounding box center [42, 494] width 25 height 25
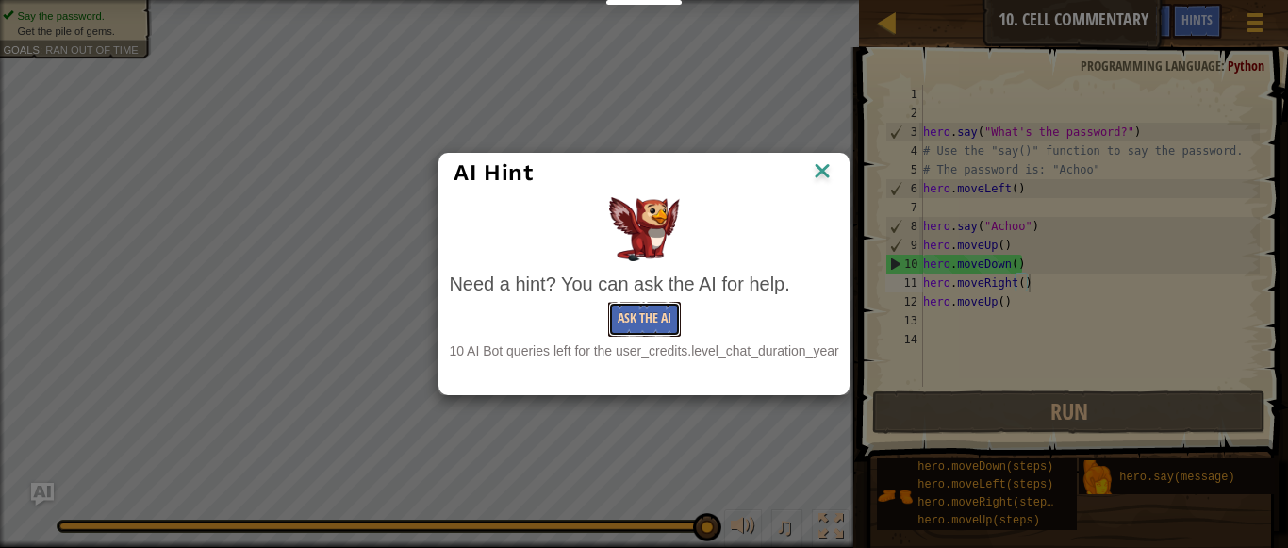
click at [657, 320] on button "Ask the AI" at bounding box center [644, 319] width 73 height 35
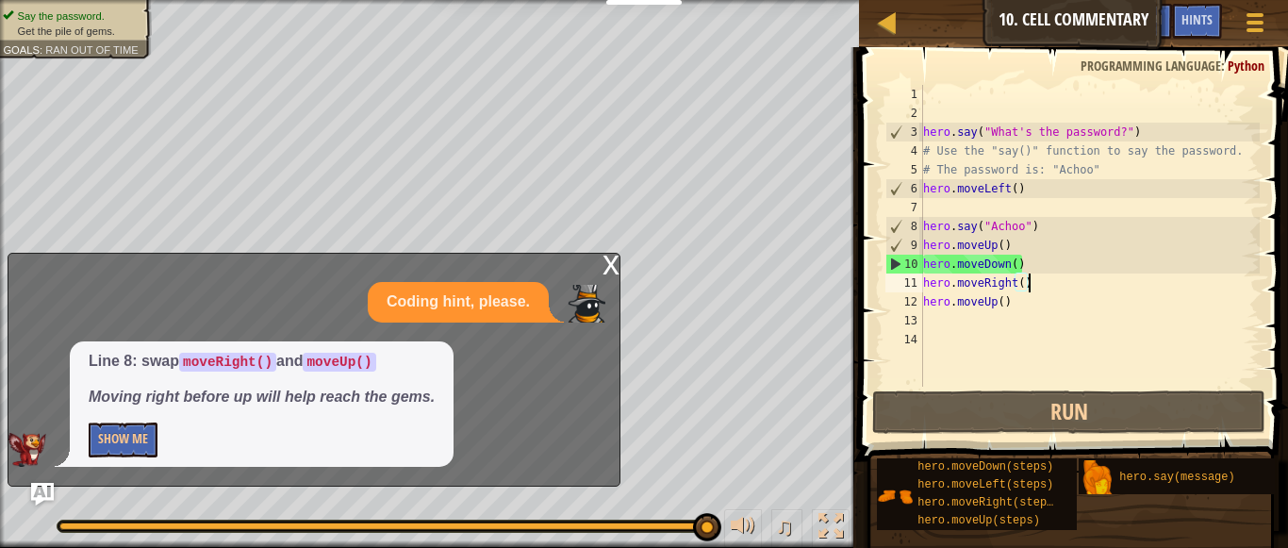
drag, startPoint x: 916, startPoint y: 285, endPoint x: 1101, endPoint y: 278, distance: 184.9
paste textarea "hero.say("Achoo")"
type textarea "hero.moveRight()hero.say("Achoo")"
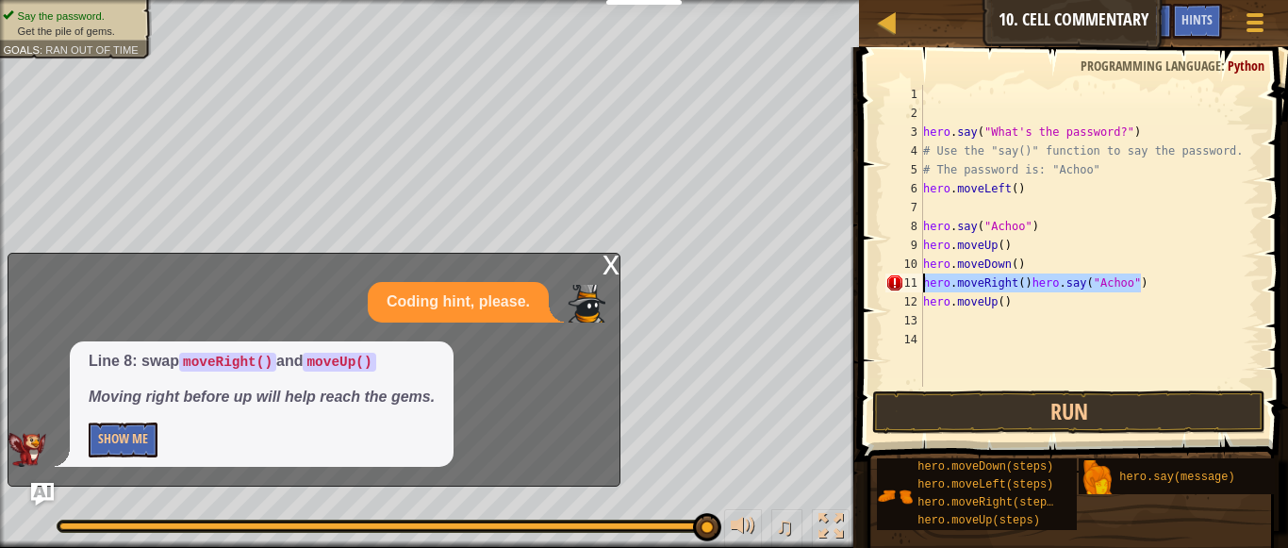
drag, startPoint x: 1147, startPoint y: 286, endPoint x: 906, endPoint y: 285, distance: 240.4
click at [906, 285] on div "hero.moveRight()hero.say("Achoo") 1 2 3 4 5 6 7 8 9 10 11 12 13 14 hero . say (…" at bounding box center [1071, 236] width 378 height 302
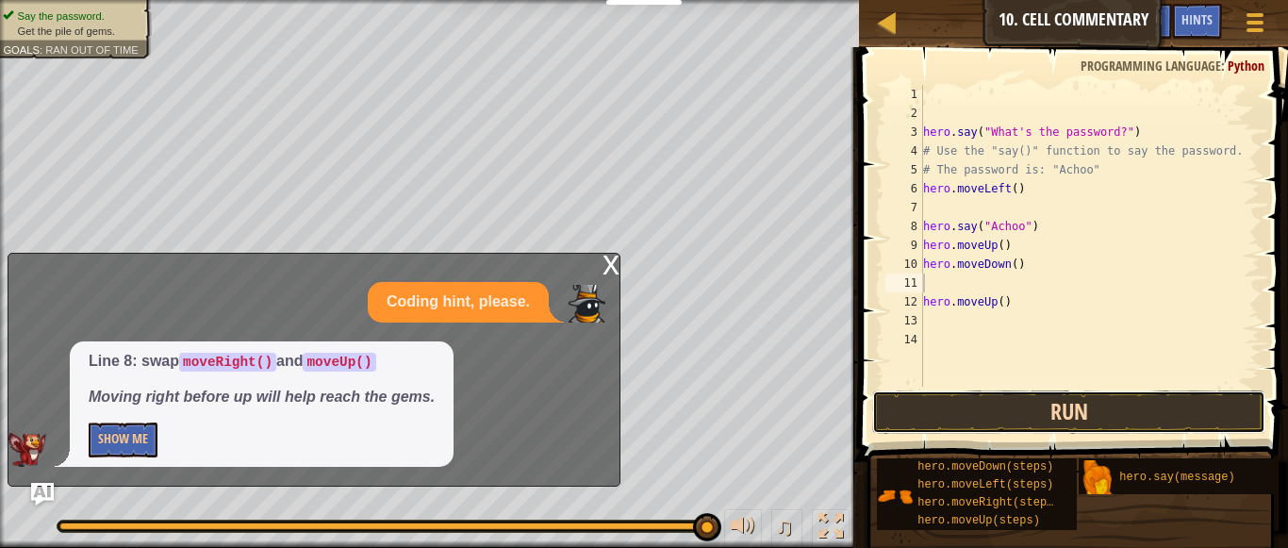
click at [1114, 417] on button "Run" at bounding box center [1069, 411] width 394 height 43
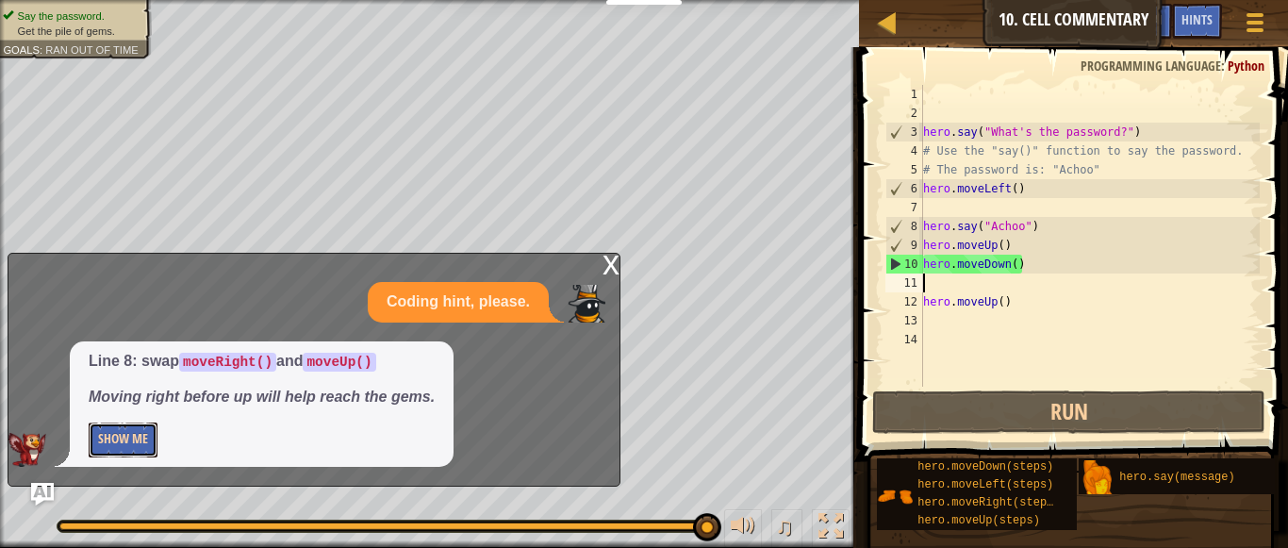
click at [135, 429] on button "Show Me" at bounding box center [123, 439] width 69 height 35
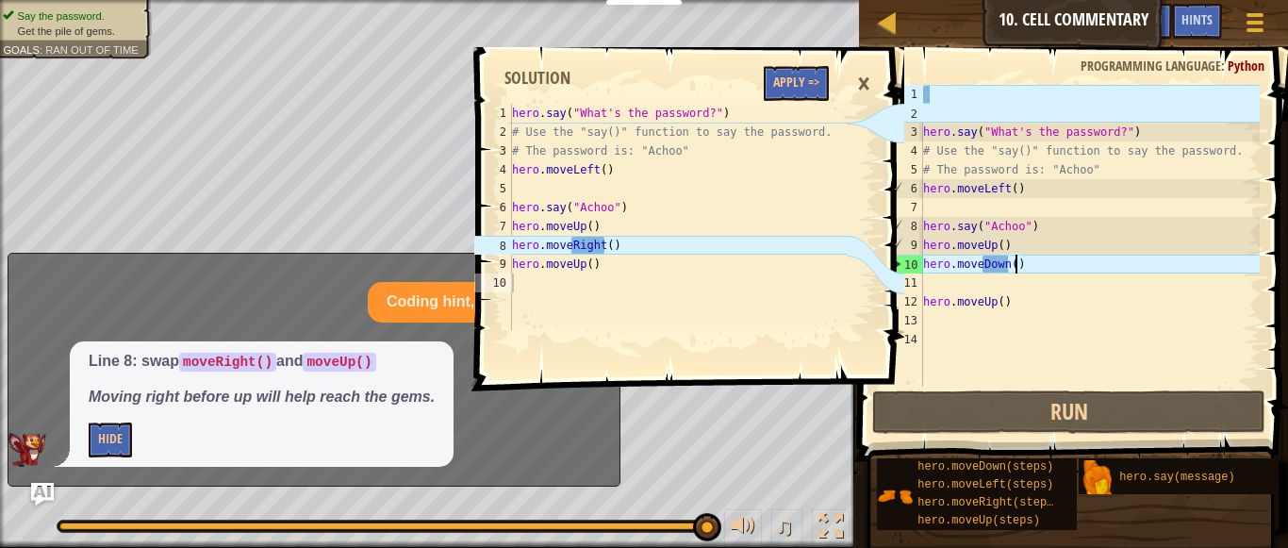
click at [1016, 270] on div "hero . say ( "What's the password?" ) # Use the "say()" function to say the pas…" at bounding box center [1089, 254] width 340 height 339
click at [1008, 268] on div "hero . say ( "What's the password?" ) # Use the "say()" function to say the pas…" at bounding box center [1089, 254] width 340 height 339
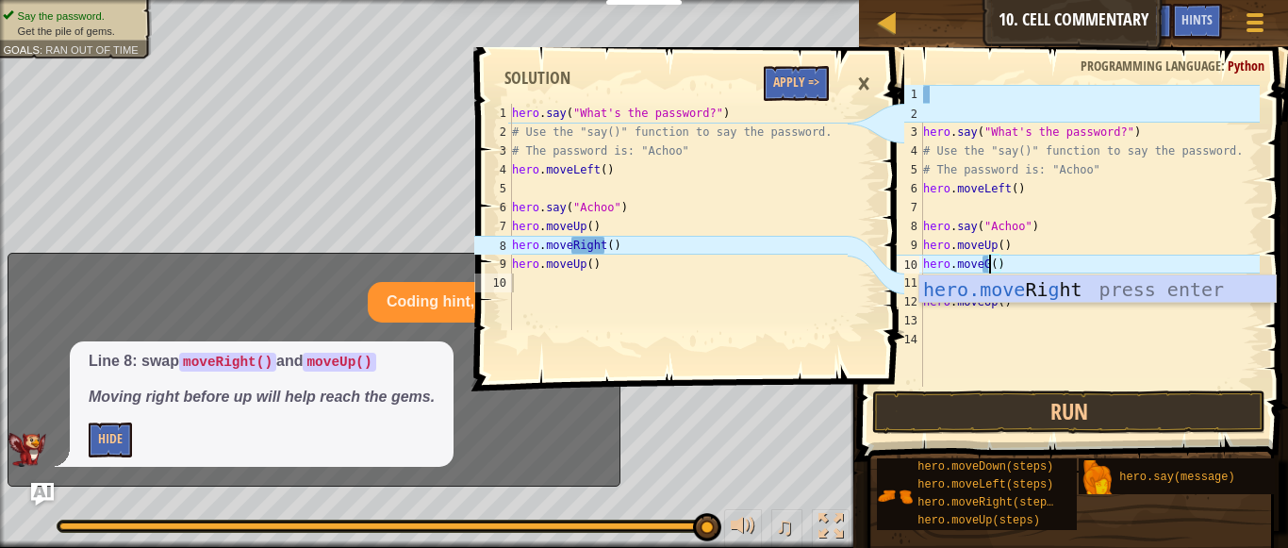
scroll to position [8, 9]
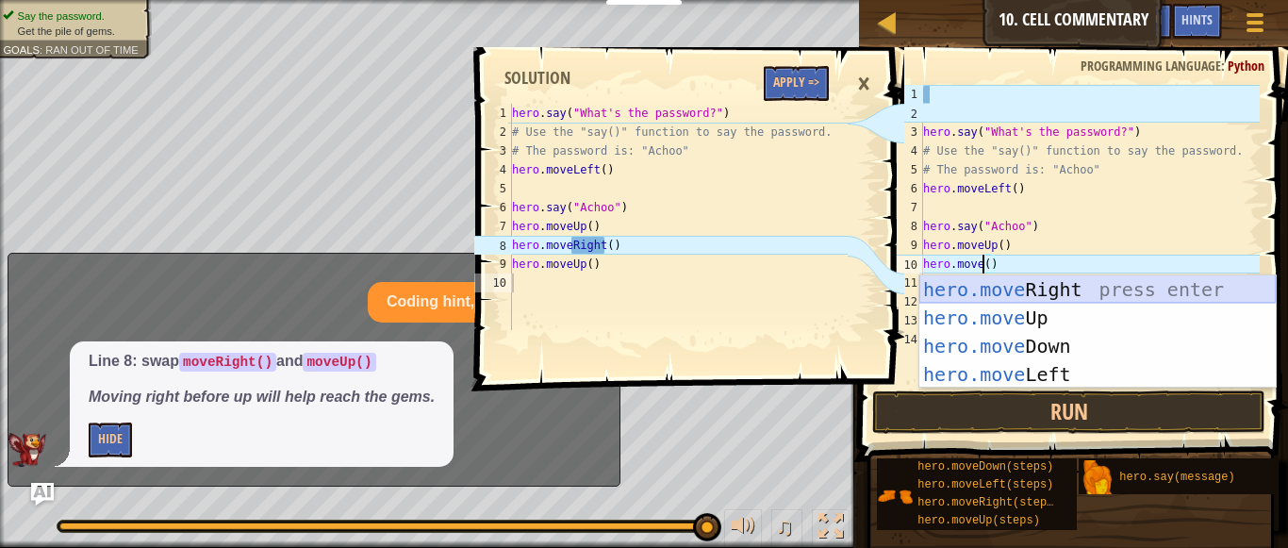
click at [999, 289] on div "hero.move Right press enter hero.move Up press enter hero.move Down press enter…" at bounding box center [1097, 360] width 356 height 170
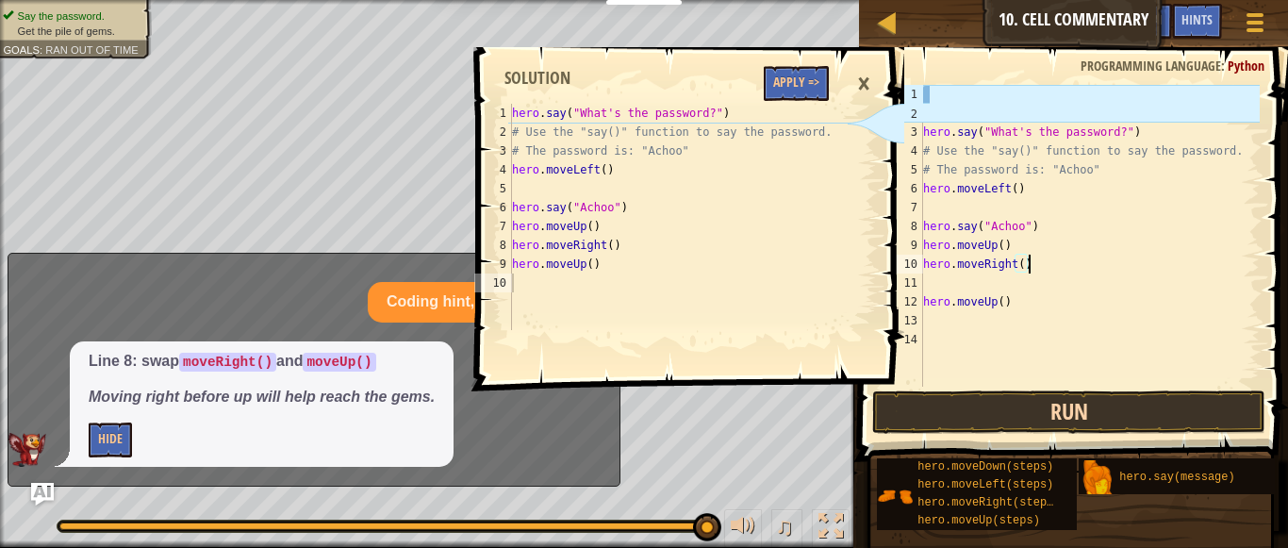
type textarea "hero.moveRight()"
click at [1044, 409] on button "Run" at bounding box center [1069, 411] width 394 height 43
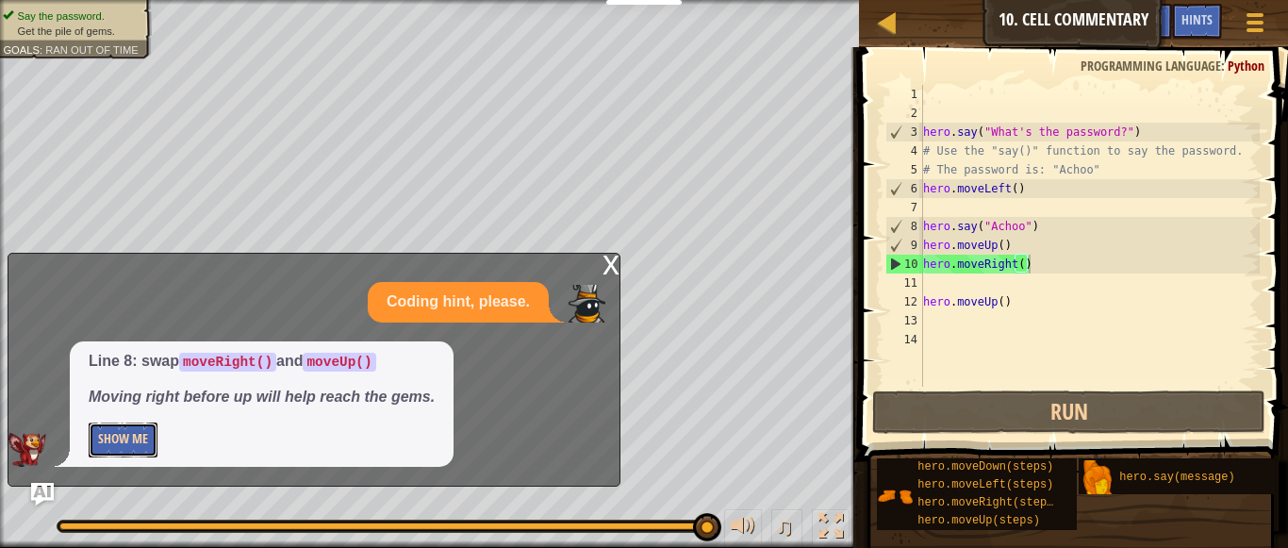
click at [113, 439] on button "Show Me" at bounding box center [123, 439] width 69 height 35
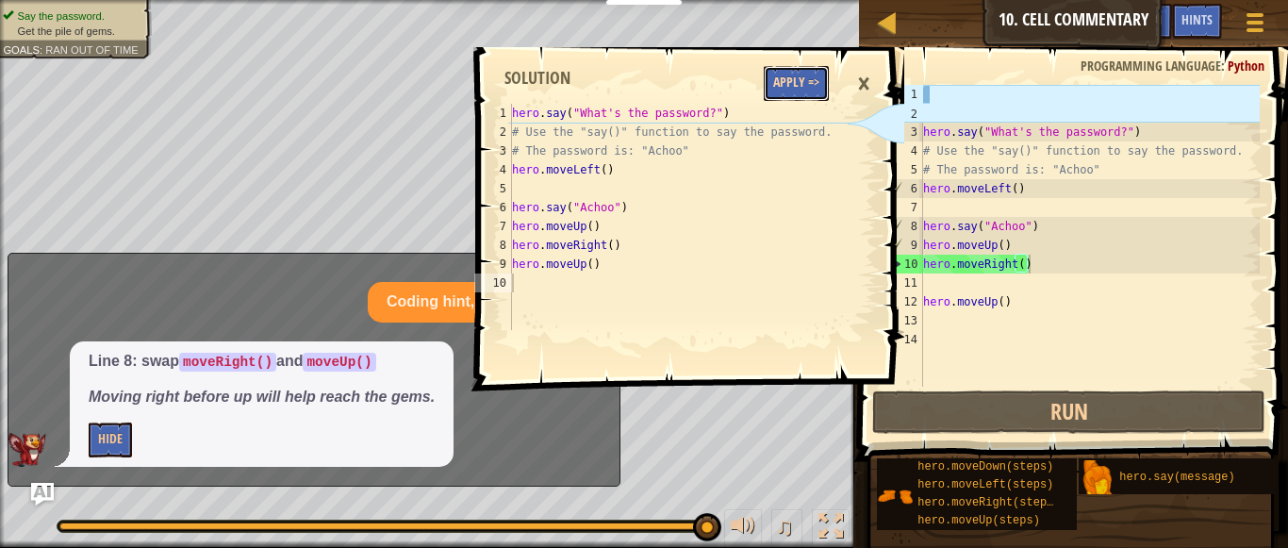
click at [789, 86] on button "Apply =>" at bounding box center [796, 83] width 65 height 35
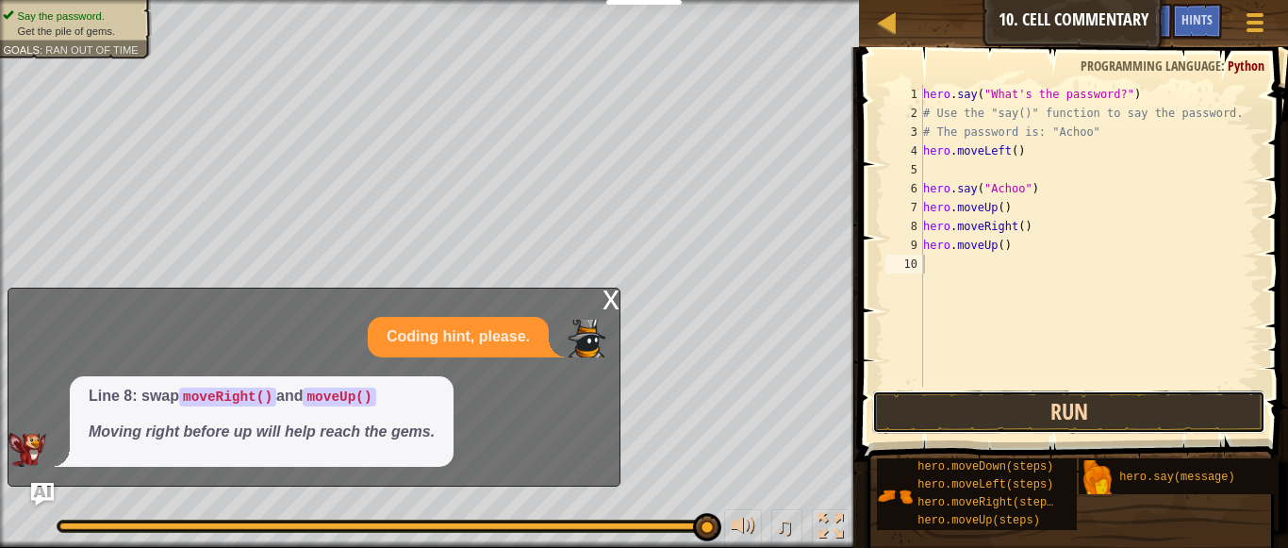
click at [921, 411] on button "Run" at bounding box center [1069, 411] width 394 height 43
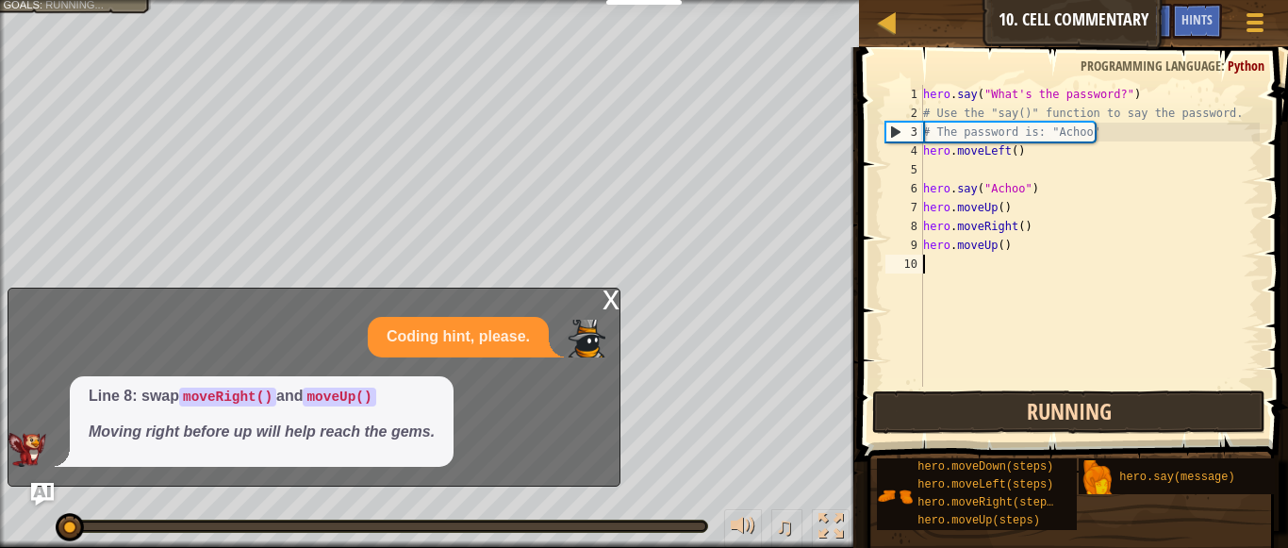
scroll to position [8, 0]
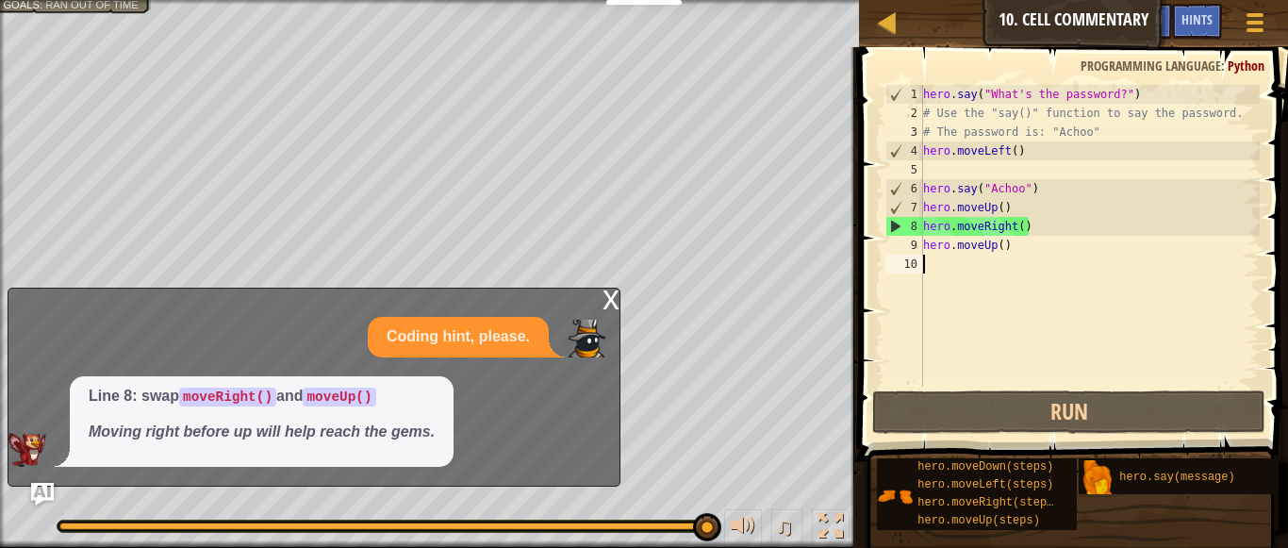
click at [613, 293] on div "x" at bounding box center [611, 298] width 17 height 19
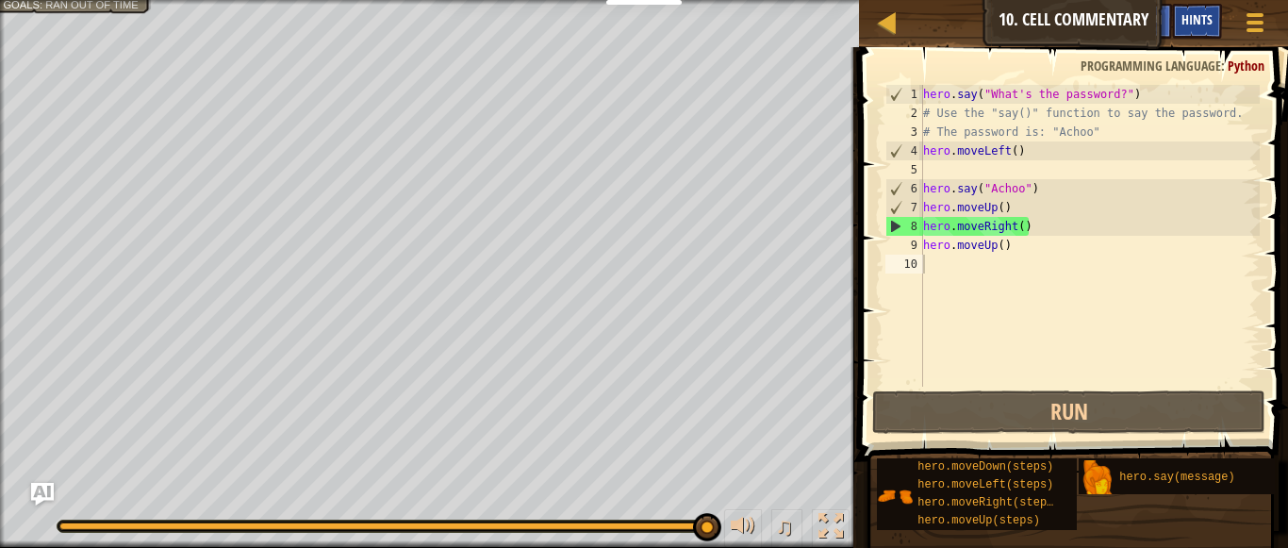
click at [1209, 16] on span "Hints" at bounding box center [1196, 19] width 31 height 18
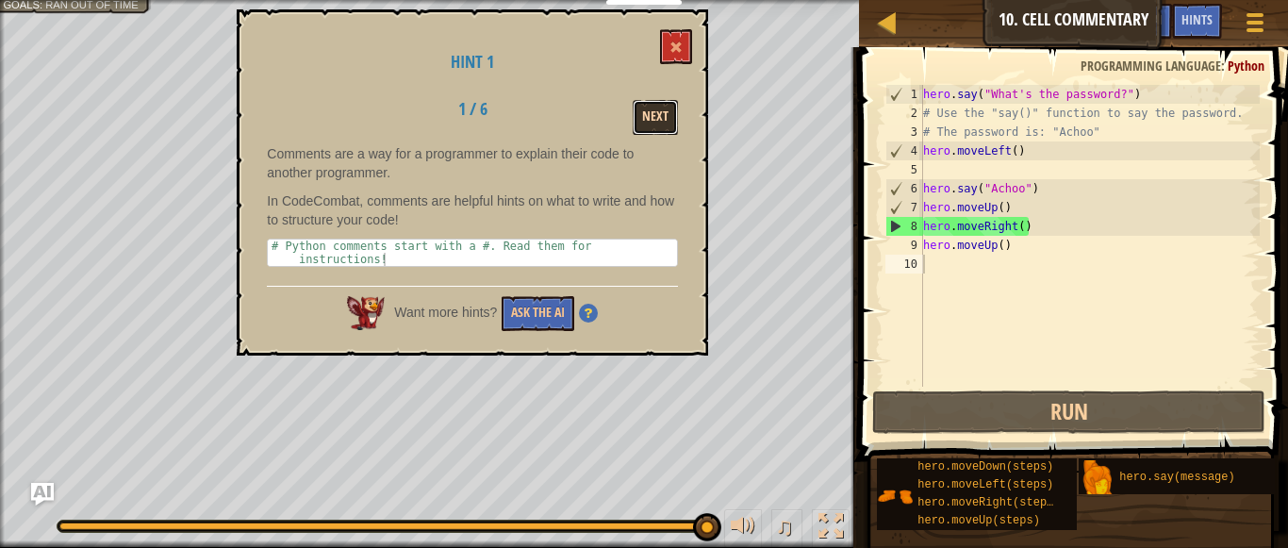
click at [663, 109] on button "Next" at bounding box center [655, 117] width 45 height 35
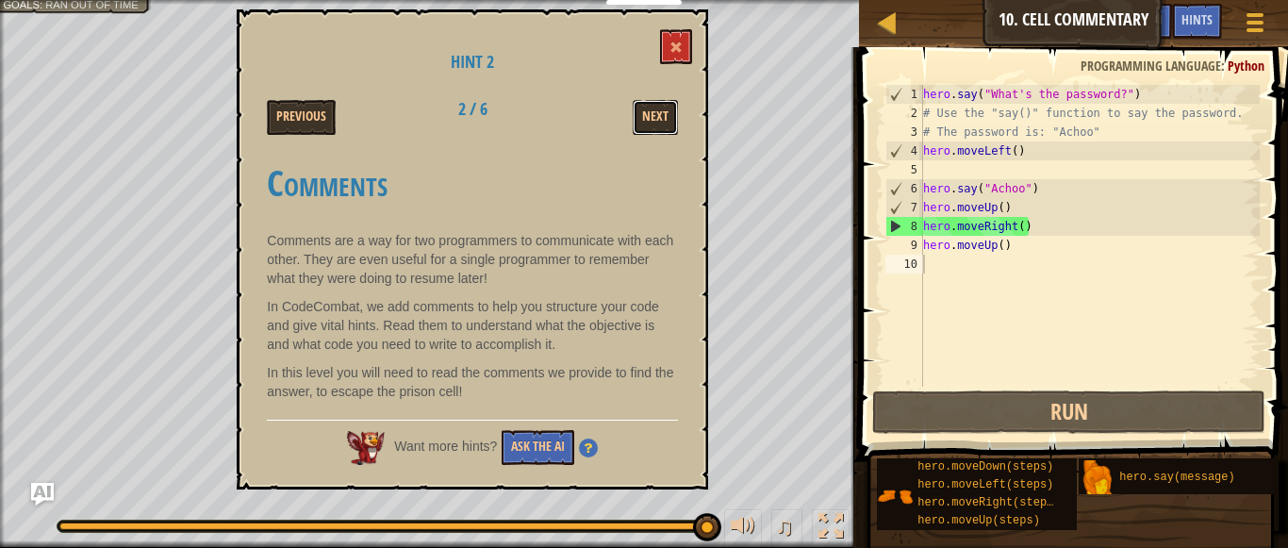
click at [663, 109] on button "Next" at bounding box center [655, 117] width 45 height 35
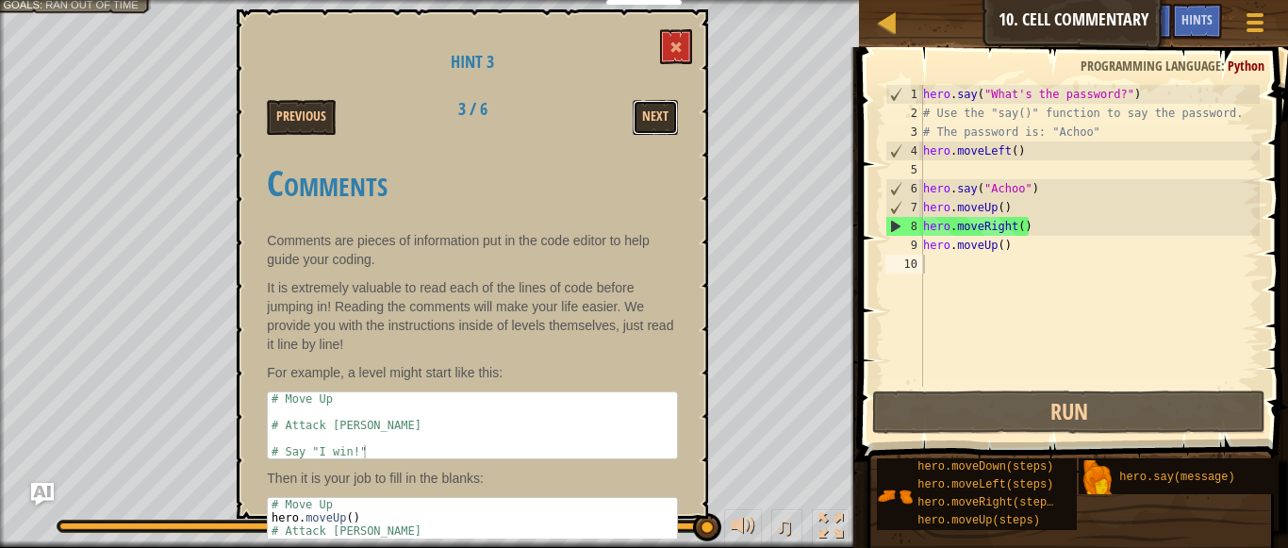
click at [663, 109] on button "Next" at bounding box center [655, 117] width 45 height 35
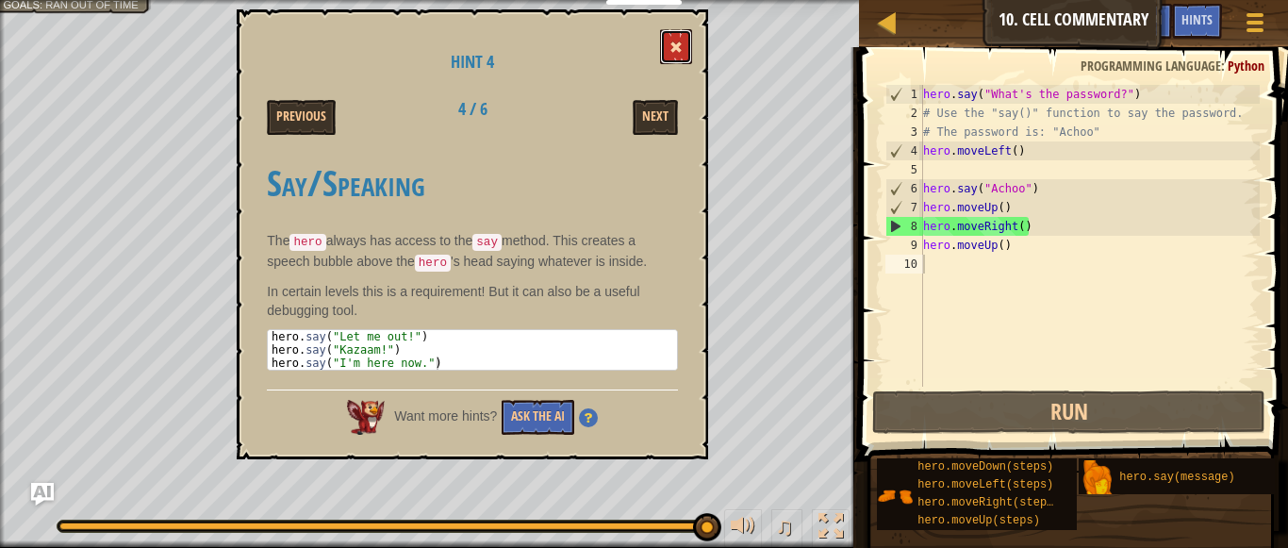
click at [669, 47] on button at bounding box center [676, 46] width 32 height 35
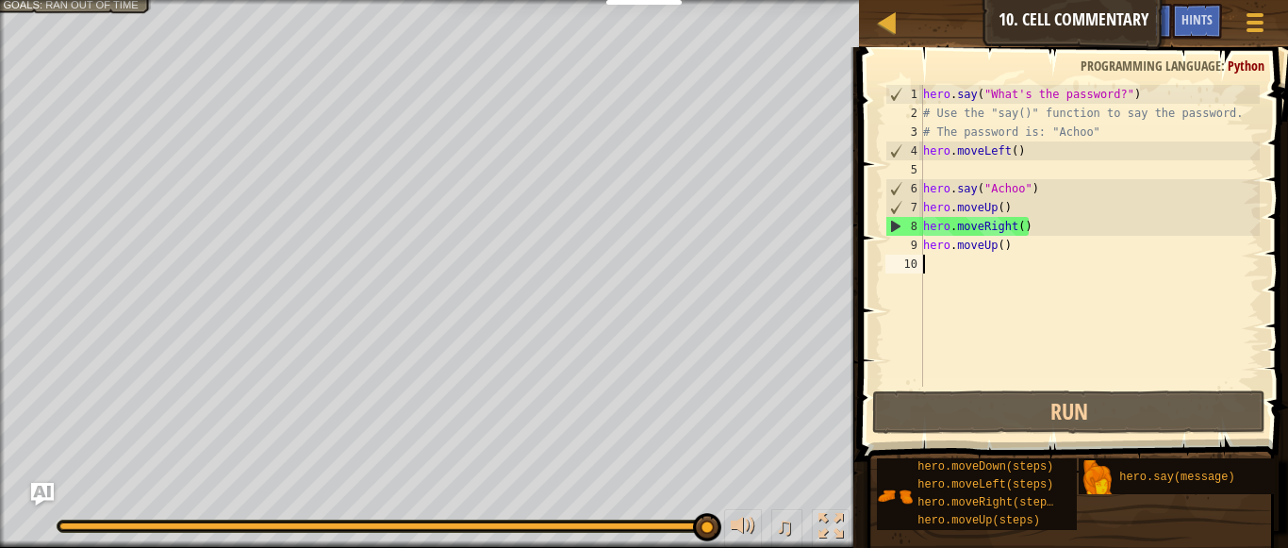
click at [1011, 256] on div "hero . say ( "What's the password?" ) # Use the "say()" function to say the pas…" at bounding box center [1089, 254] width 340 height 339
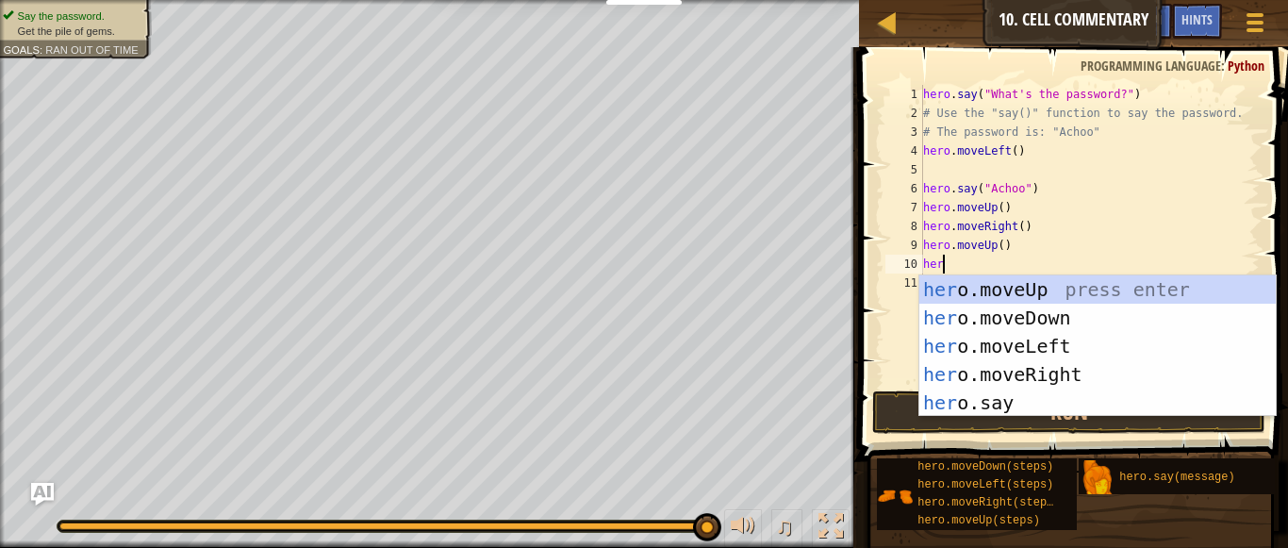
scroll to position [8, 3]
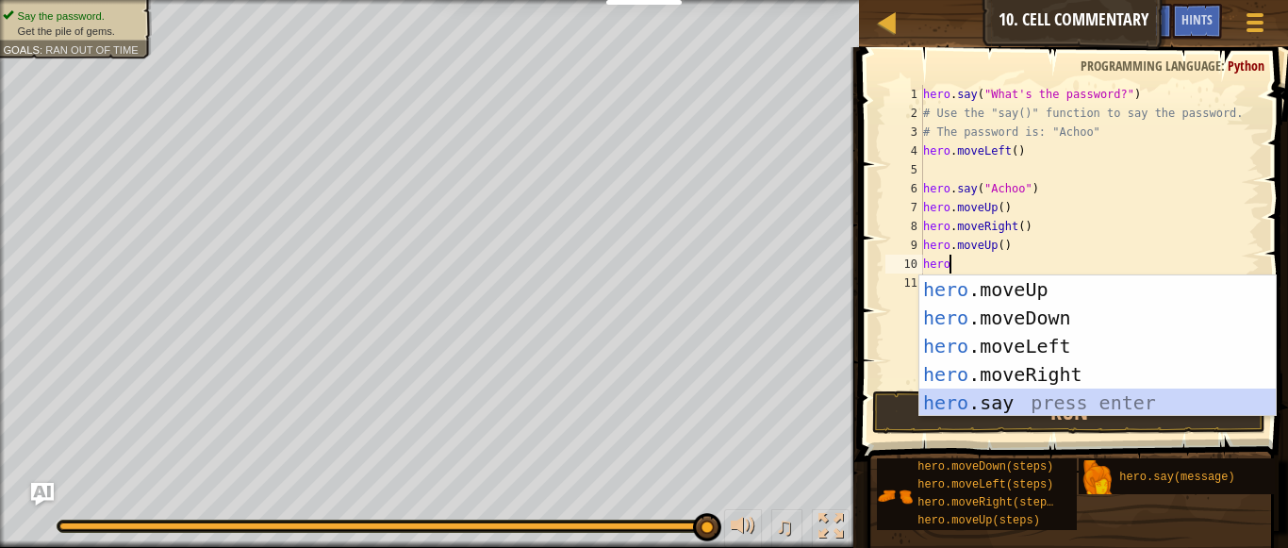
click at [942, 394] on div "hero .moveUp press enter hero .moveDown press enter hero .moveLeft press enter …" at bounding box center [1097, 374] width 356 height 198
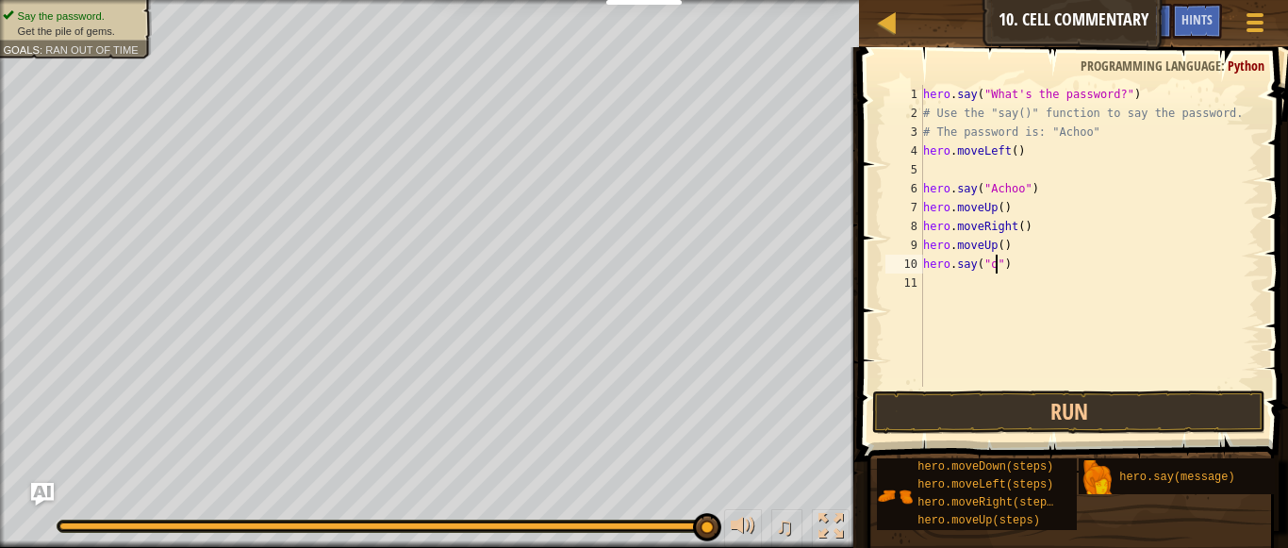
scroll to position [8, 12]
type textarea "hero.say("ok")"
click at [1001, 308] on div "hero . say ( "What's the password?" ) # Use the "say()" function to say the pas…" at bounding box center [1089, 254] width 340 height 339
type textarea "i"
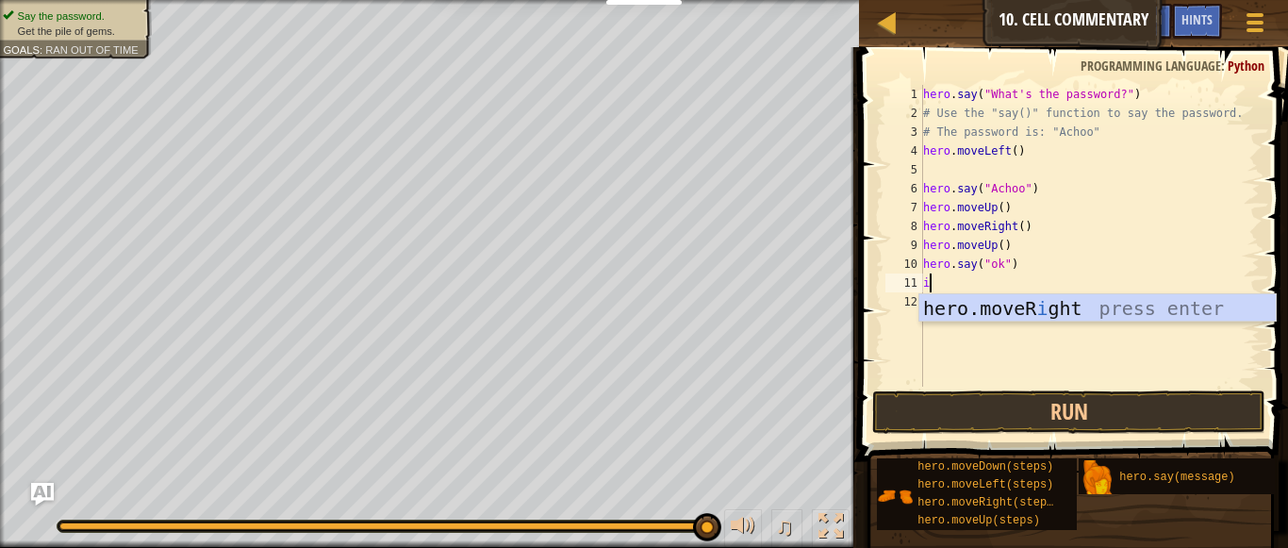
click at [1001, 308] on div "hero.moveR i ght press enter" at bounding box center [1097, 336] width 356 height 85
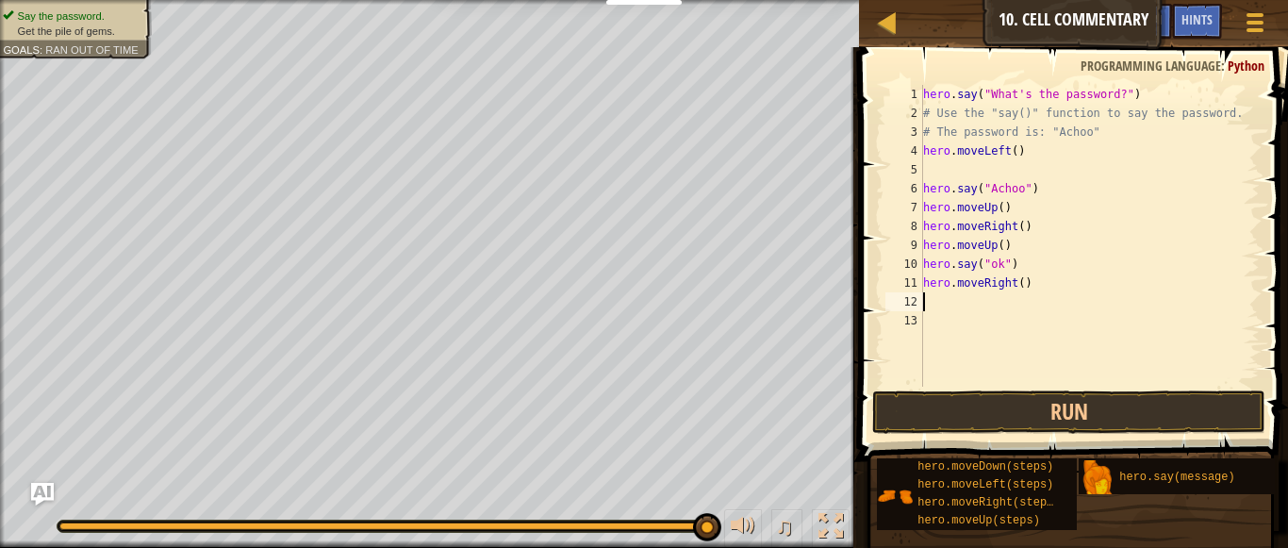
type textarea "u"
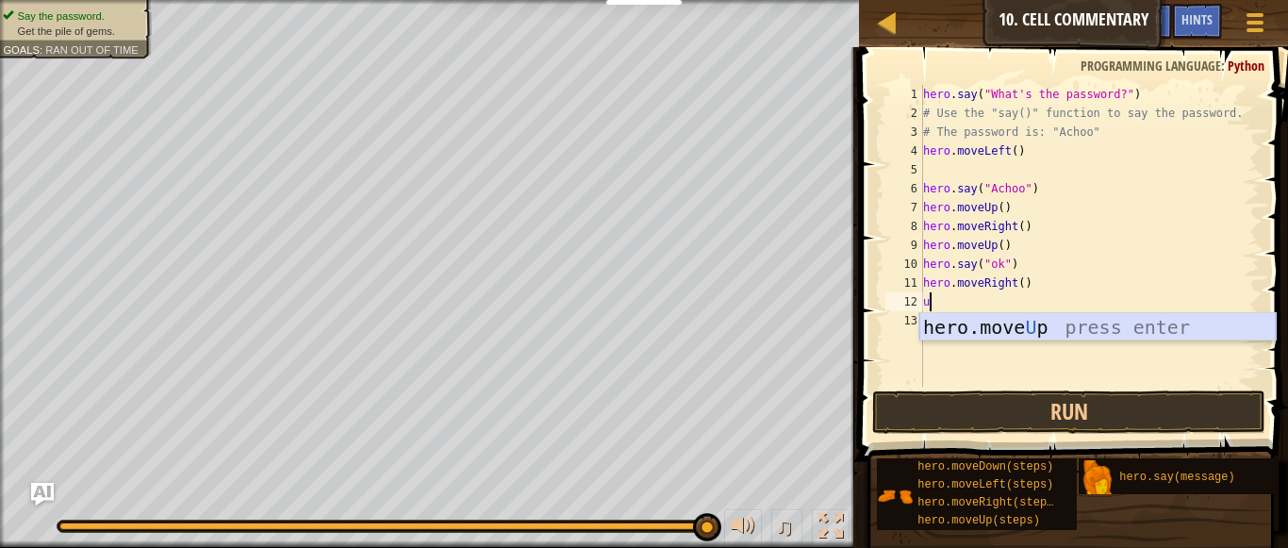
click at [992, 335] on div "hero.move U p press enter" at bounding box center [1097, 355] width 356 height 85
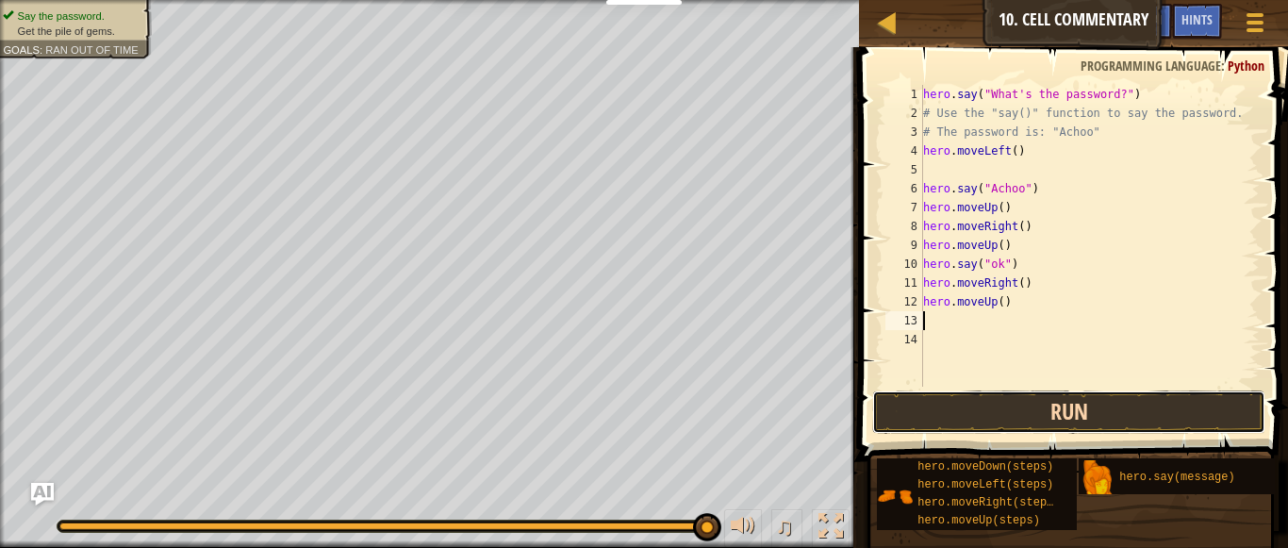
click at [1013, 413] on button "Run" at bounding box center [1069, 411] width 394 height 43
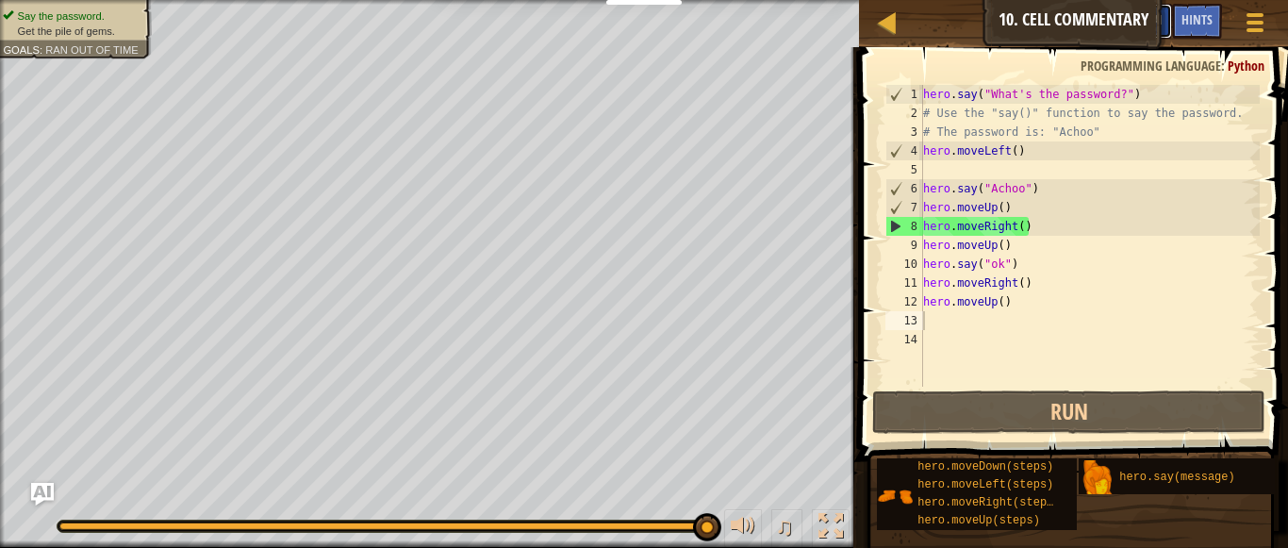
click at [1168, 21] on button "Ask AI" at bounding box center [1146, 21] width 51 height 35
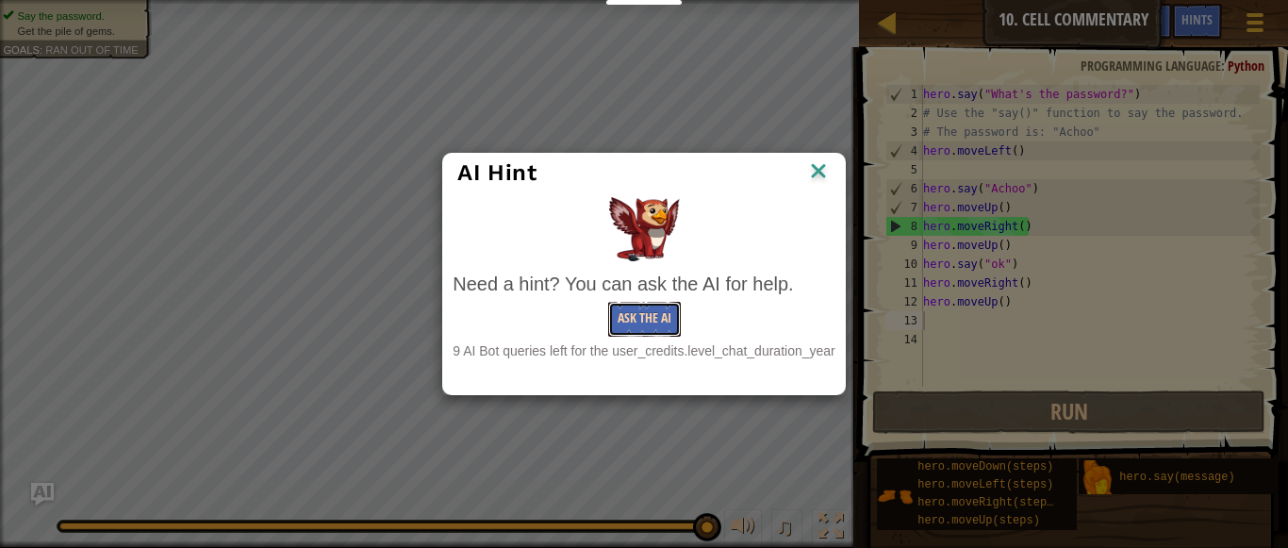
click at [666, 323] on button "Ask the AI" at bounding box center [644, 319] width 73 height 35
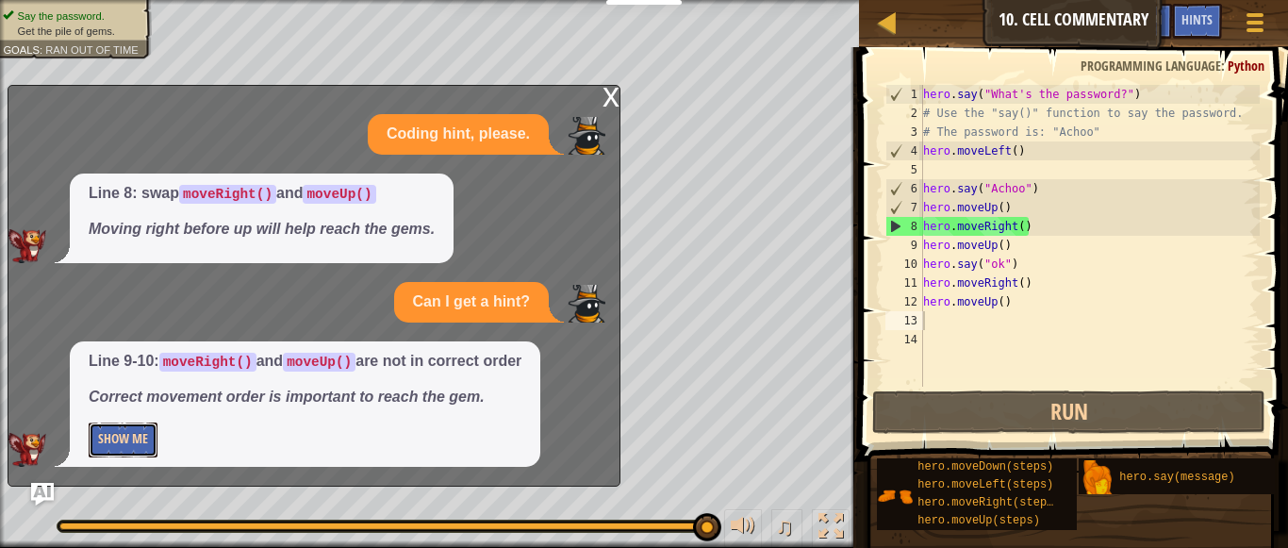
click at [121, 438] on button "Show Me" at bounding box center [123, 439] width 69 height 35
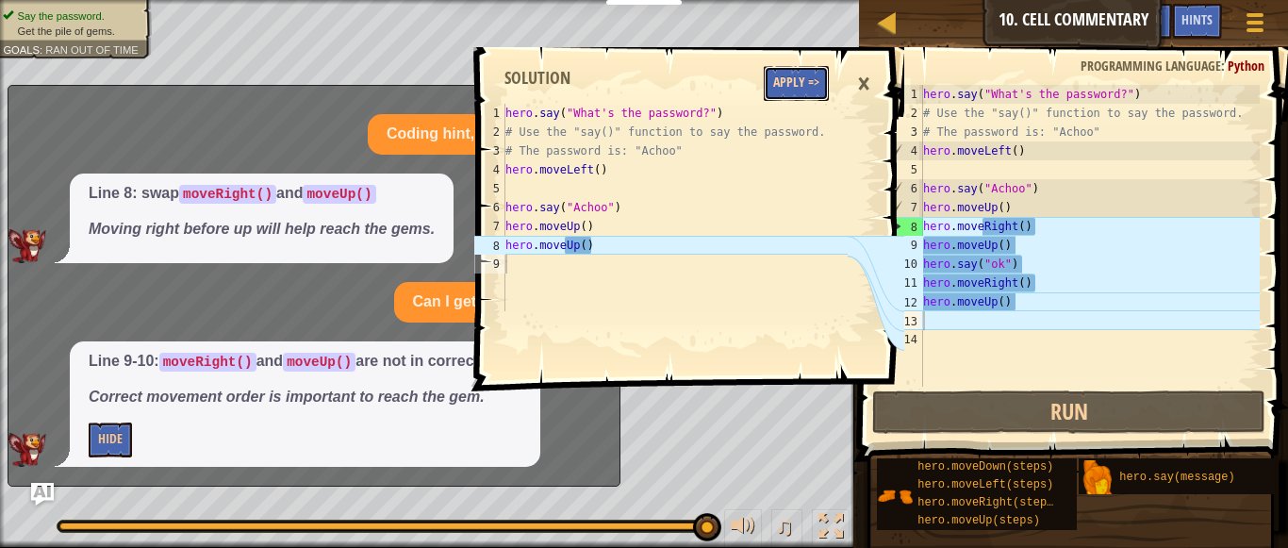
click at [784, 90] on button "Apply =>" at bounding box center [796, 83] width 65 height 35
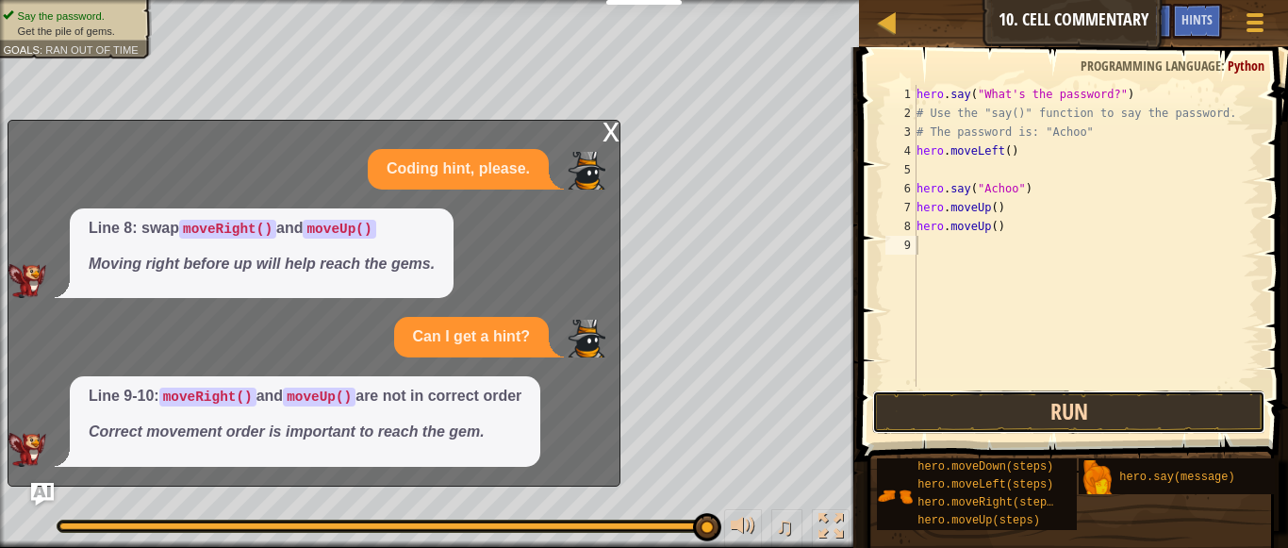
click at [1015, 397] on button "Run" at bounding box center [1069, 411] width 394 height 43
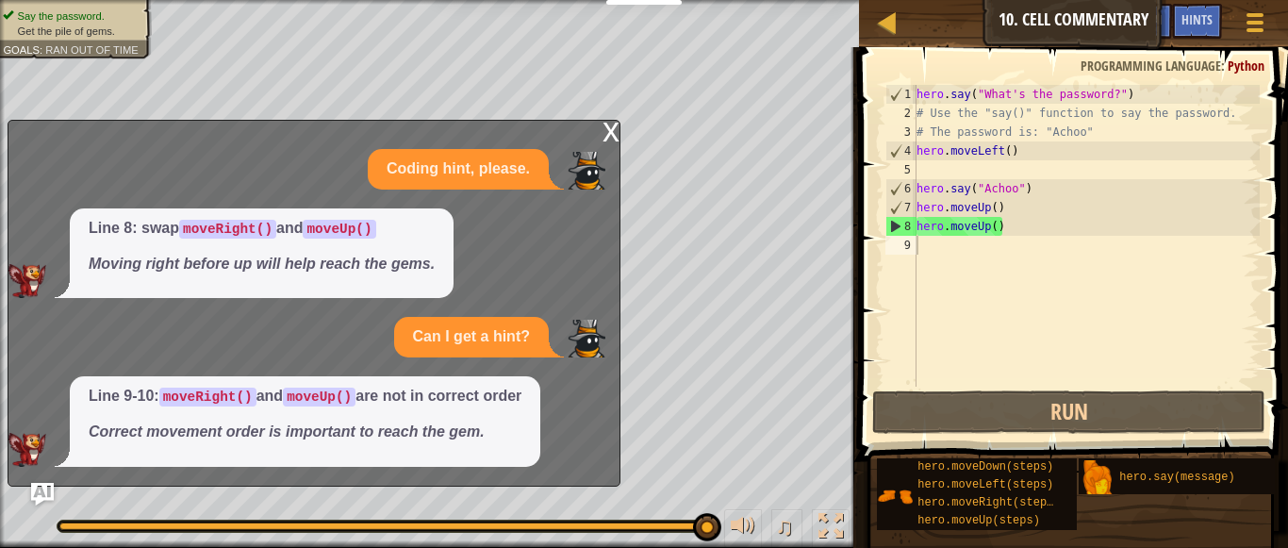
click at [317, 423] on em "Correct movement order is important to reach the gem." at bounding box center [287, 431] width 396 height 16
click at [613, 122] on div "x" at bounding box center [611, 130] width 17 height 19
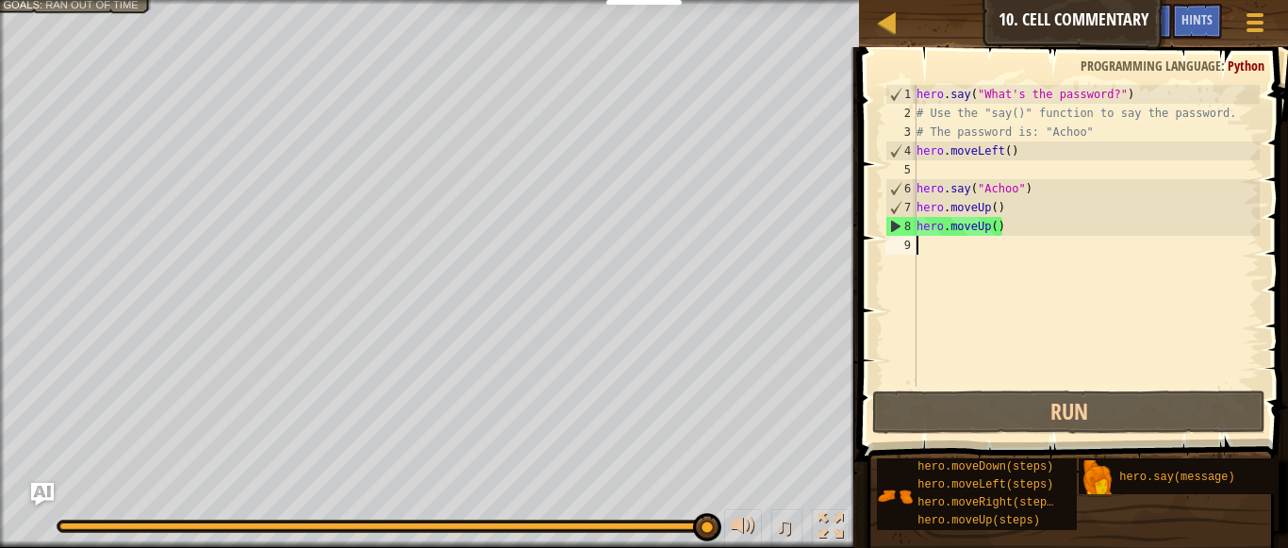
click at [941, 258] on div "hero . say ( "What's the password?" ) # Use the "say()" function to say the pas…" at bounding box center [1086, 254] width 347 height 339
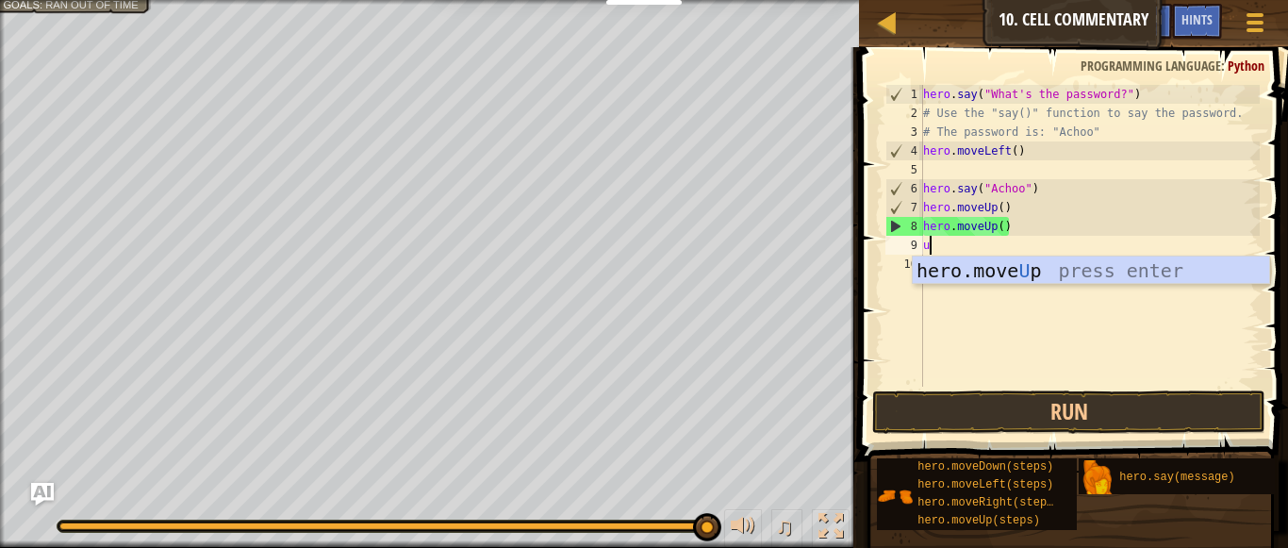
type textarea "up"
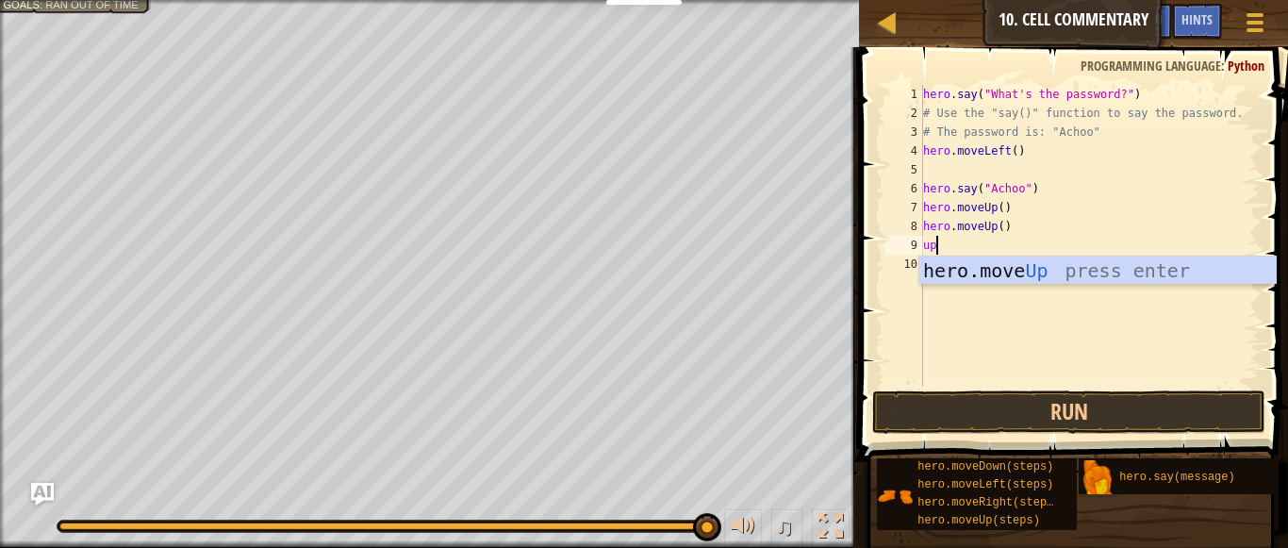
click at [941, 258] on div "hero.move Up press enter" at bounding box center [1097, 298] width 356 height 85
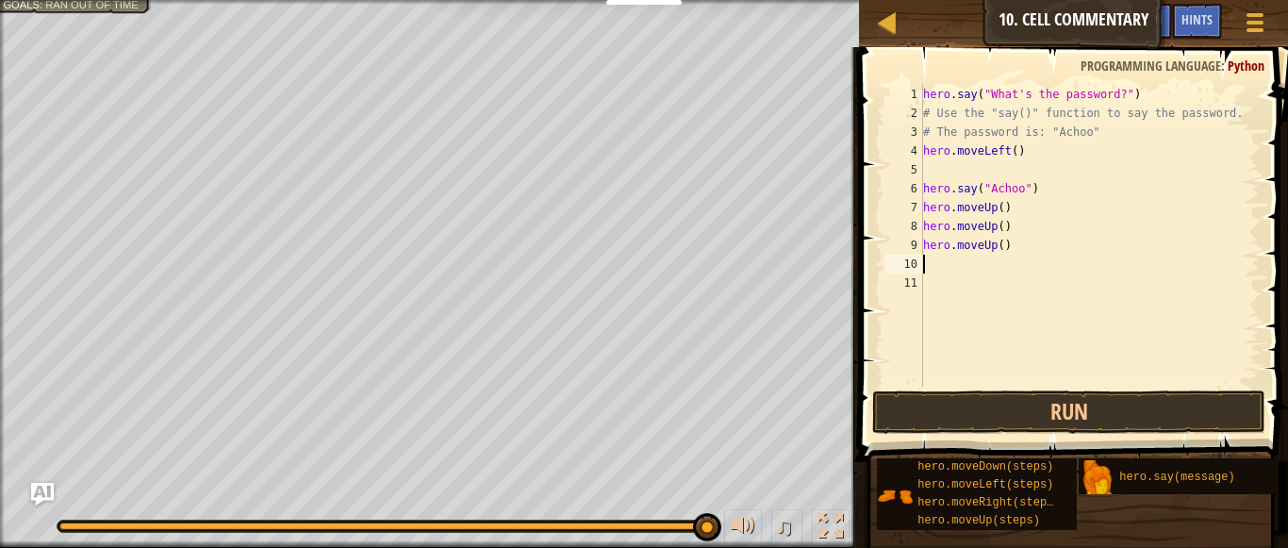
type textarea "ri"
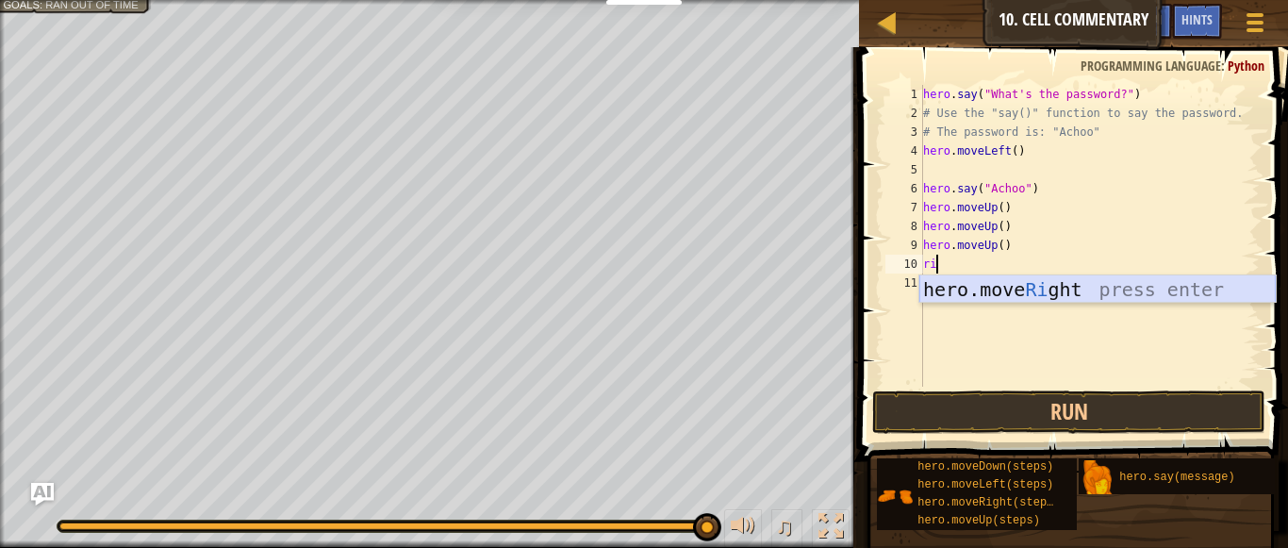
click at [959, 296] on div "hero.move Ri ght press enter" at bounding box center [1097, 317] width 356 height 85
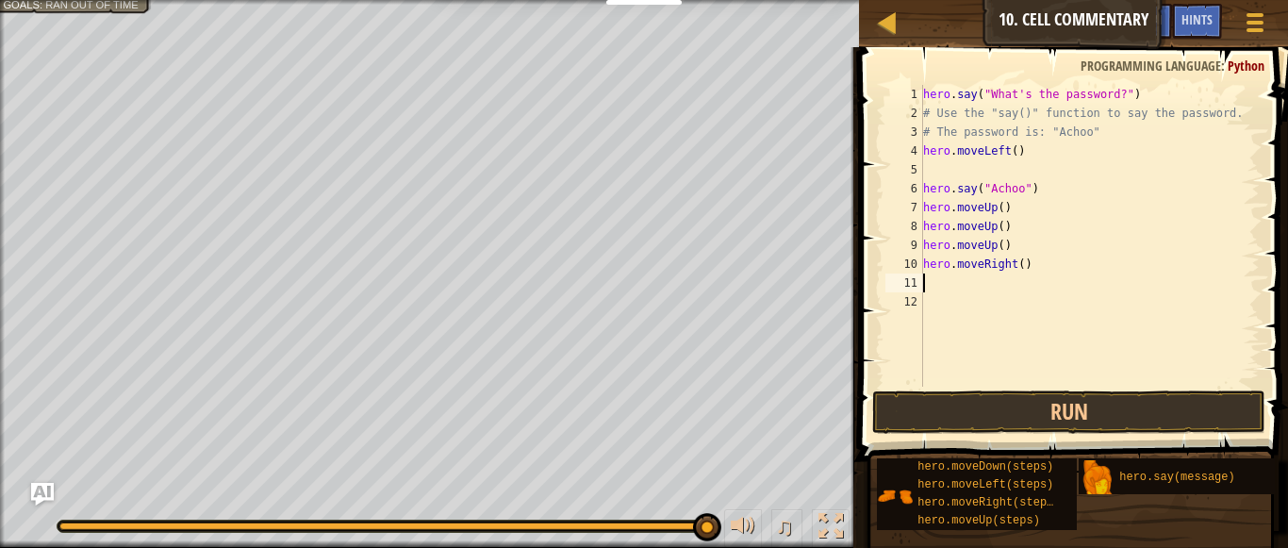
scroll to position [8, 0]
click at [959, 414] on button "Run" at bounding box center [1069, 411] width 394 height 43
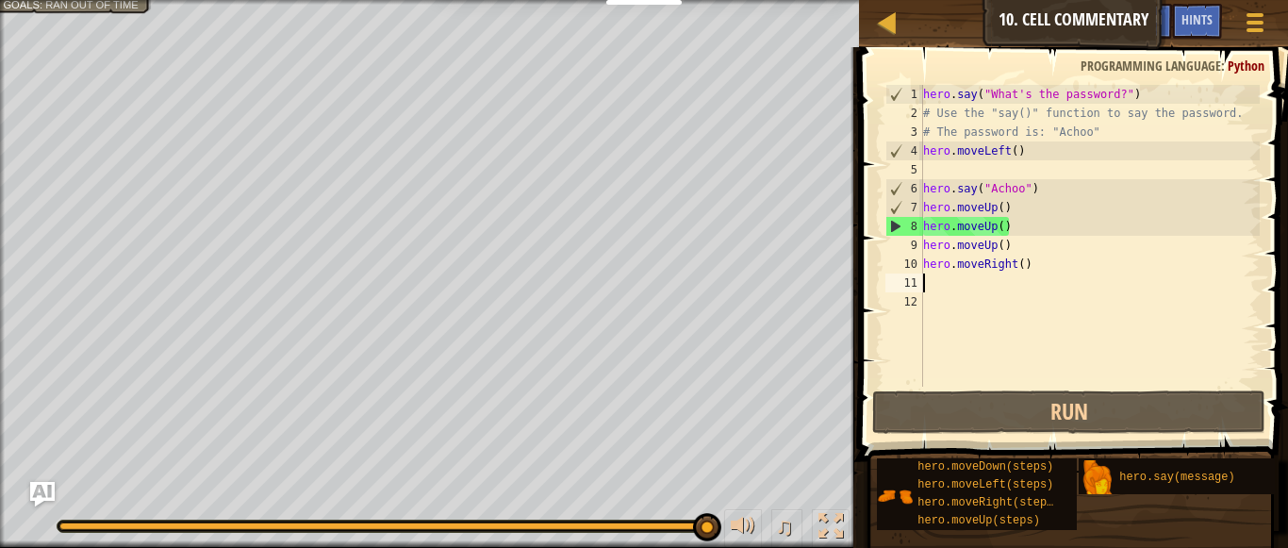
click at [38, 488] on img "Ask AI" at bounding box center [42, 494] width 25 height 25
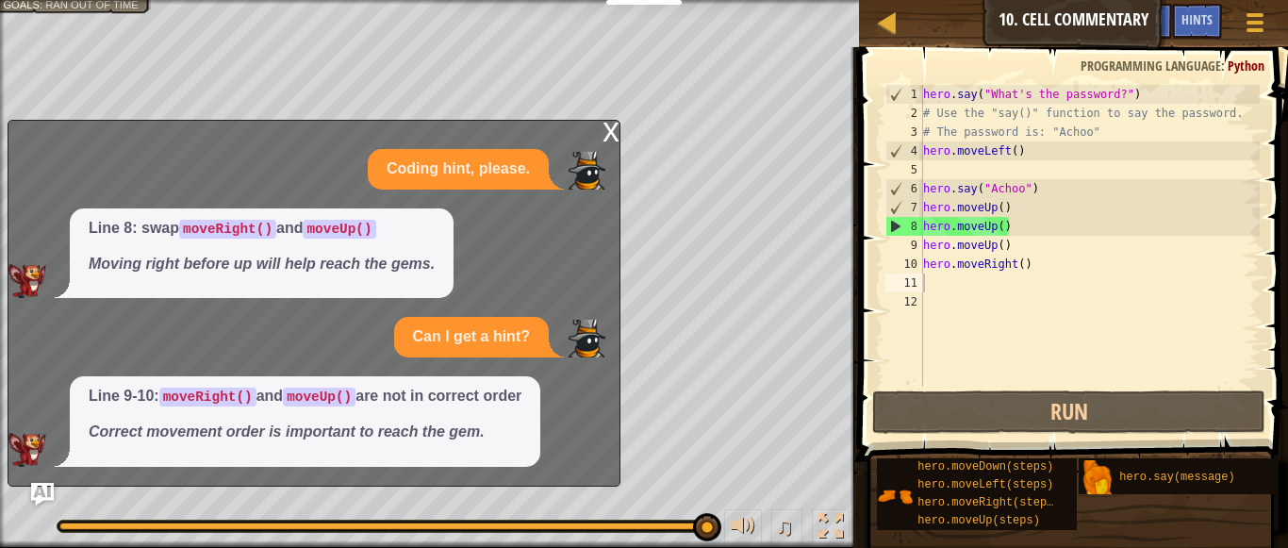
click at [408, 392] on p "Line 9-10: moveRight() and moveUp() are not in correct order" at bounding box center [305, 397] width 433 height 22
click at [320, 342] on div "Can I get a hint?" at bounding box center [309, 337] width 602 height 41
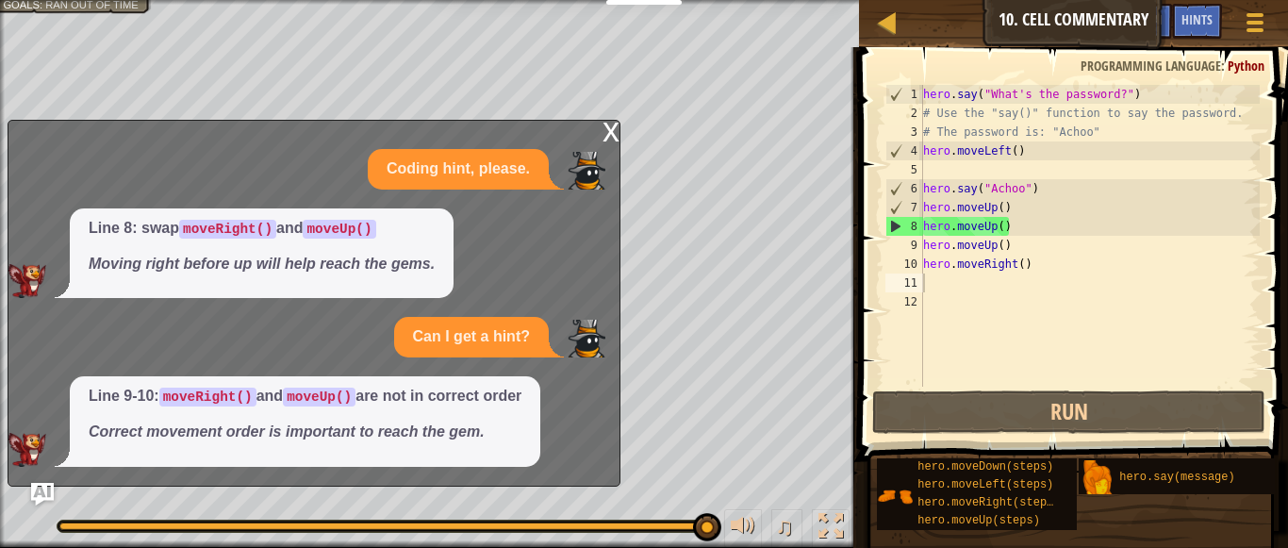
drag, startPoint x: 320, startPoint y: 342, endPoint x: 204, endPoint y: 407, distance: 133.0
click at [204, 407] on div "Coding hint, please. Line 8: swap moveRight() and moveUp() Moving right before …" at bounding box center [309, 308] width 602 height 318
click at [204, 407] on span "Line 9-10: moveRight() and moveUp() are not in correct order Correct movement o…" at bounding box center [305, 415] width 433 height 58
click at [323, 390] on code "moveUp()" at bounding box center [319, 397] width 73 height 19
click at [594, 128] on div "x Coding hint, please. Line 8: swap moveRight() and moveUp() Moving right befor…" at bounding box center [314, 303] width 613 height 367
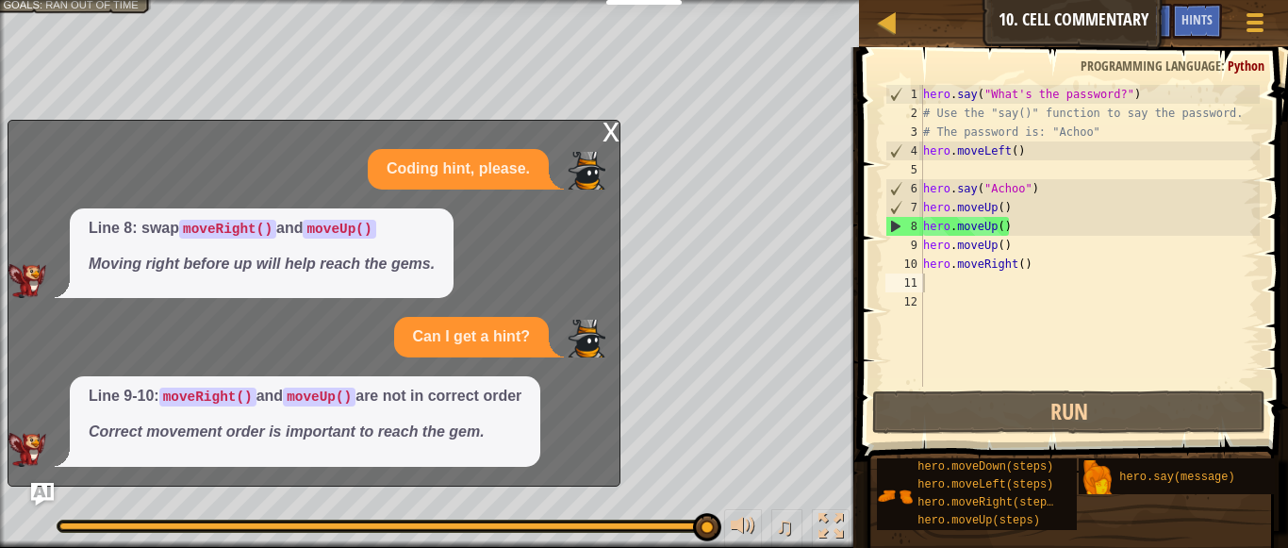
click at [611, 128] on div "x" at bounding box center [611, 130] width 17 height 19
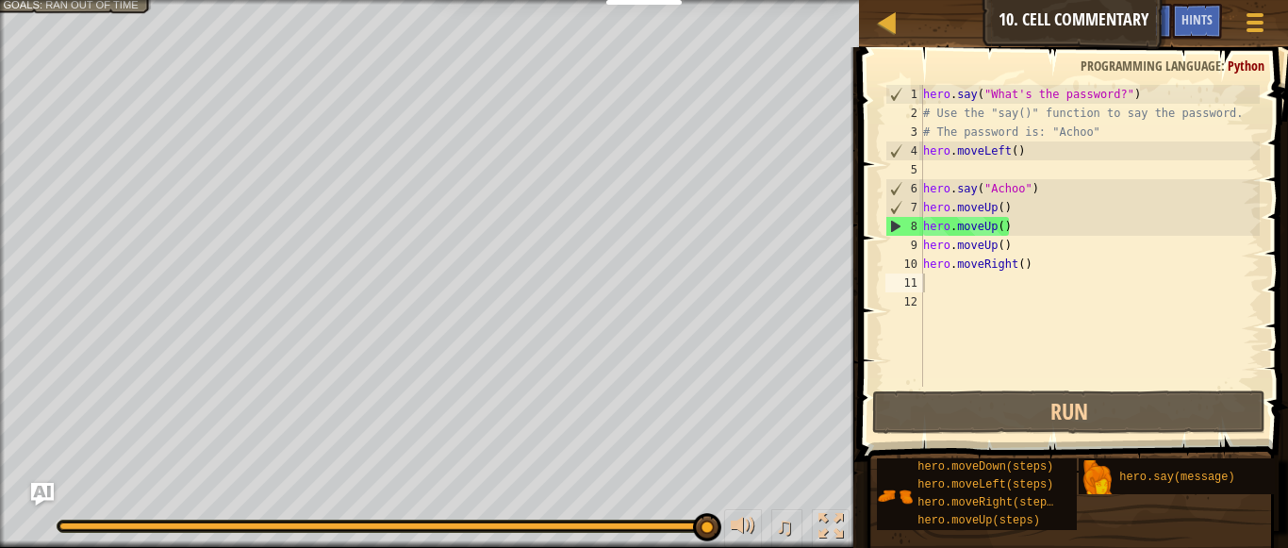
type textarea "hero.moveUp()"
drag, startPoint x: 1013, startPoint y: 254, endPoint x: 1000, endPoint y: 254, distance: 12.3
click at [1000, 254] on div "hero . say ( "What's the password?" ) # Use the "say()" function to say the pas…" at bounding box center [1089, 254] width 340 height 339
click at [1000, 254] on div "hero . say ( "What's the password?" ) # Use the "say()" function to say the pas…" at bounding box center [1089, 236] width 340 height 302
click at [1057, 244] on div "hero . say ( "What's the password?" ) # Use the "say()" function to say the pas…" at bounding box center [1089, 254] width 340 height 339
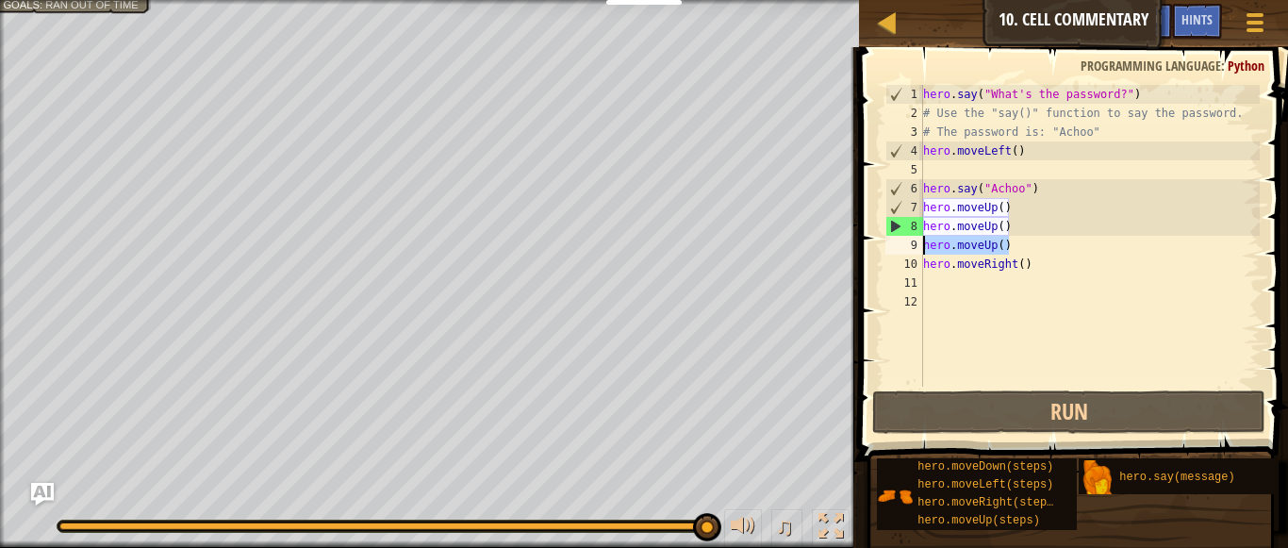
drag, startPoint x: 1015, startPoint y: 245, endPoint x: 883, endPoint y: 247, distance: 132.0
click at [883, 247] on div "hero.moveUp() 1 2 3 4 5 6 7 8 9 10 11 12 hero . say ( "What's the password?" ) …" at bounding box center [1071, 236] width 378 height 302
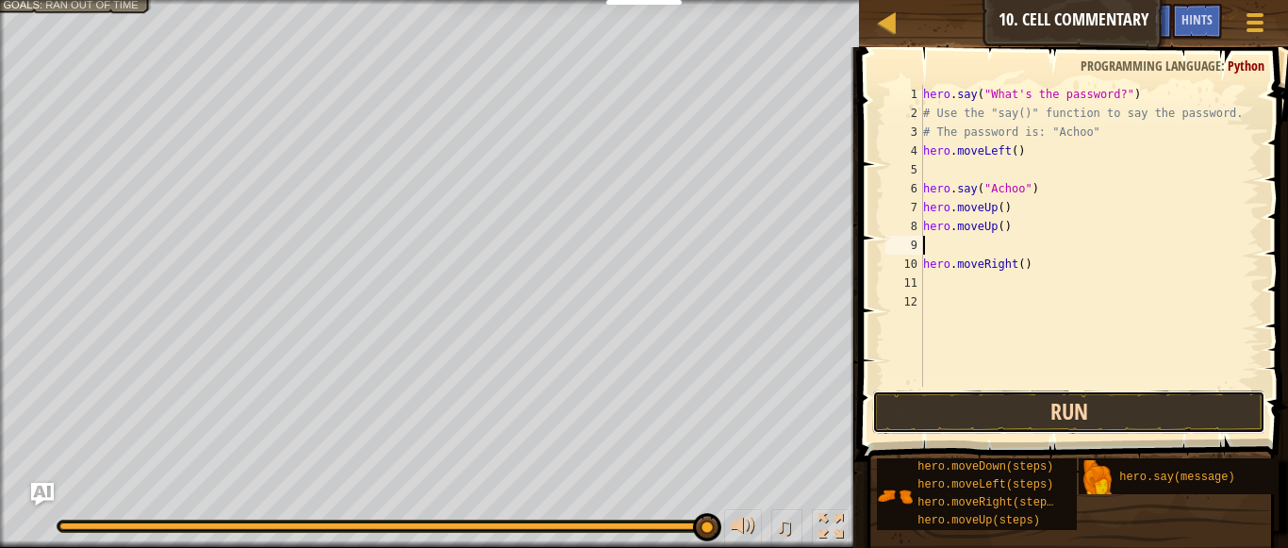
click at [946, 407] on button "Run" at bounding box center [1069, 411] width 394 height 43
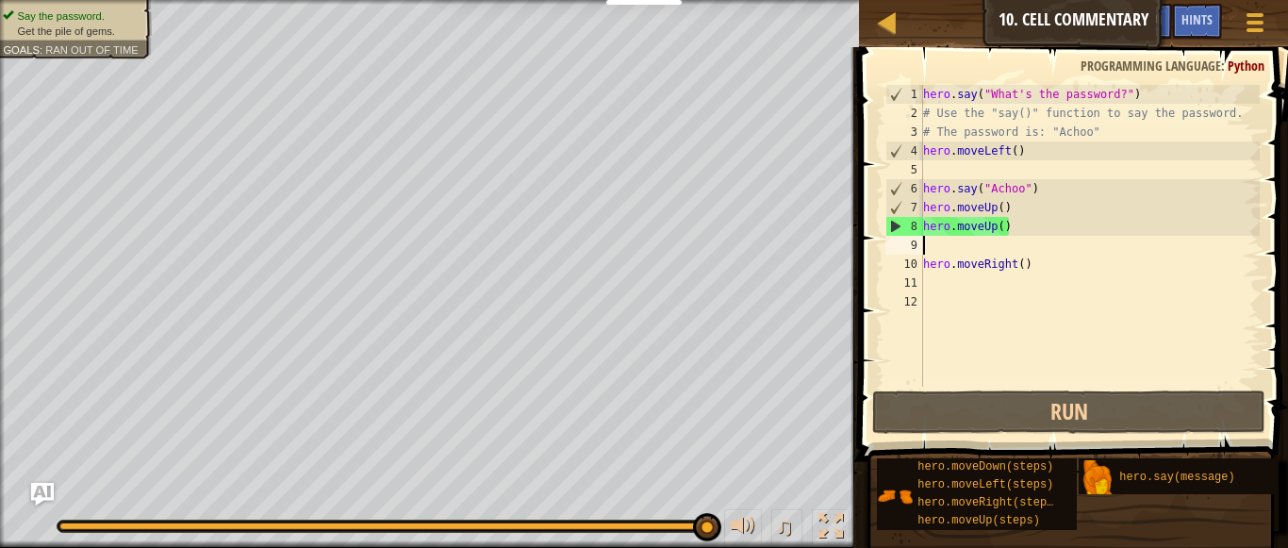
click at [1016, 251] on div "hero . say ( "What's the password?" ) # Use the "say()" function to say the pas…" at bounding box center [1089, 254] width 340 height 339
click at [40, 486] on img "Ask AI" at bounding box center [42, 494] width 25 height 25
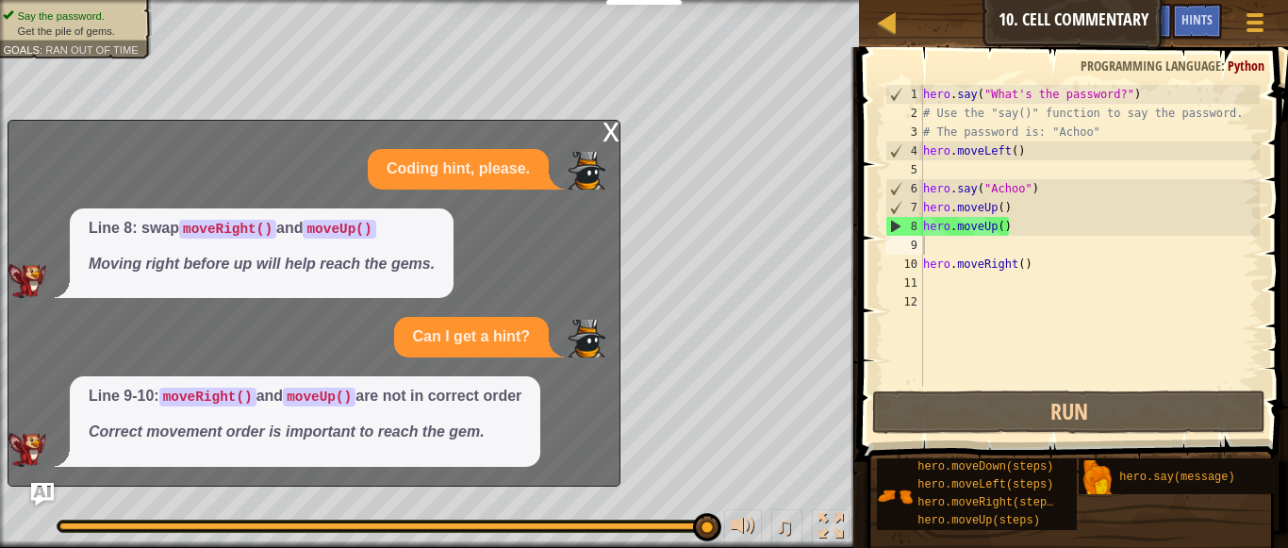
click at [608, 138] on div "x" at bounding box center [611, 130] width 17 height 19
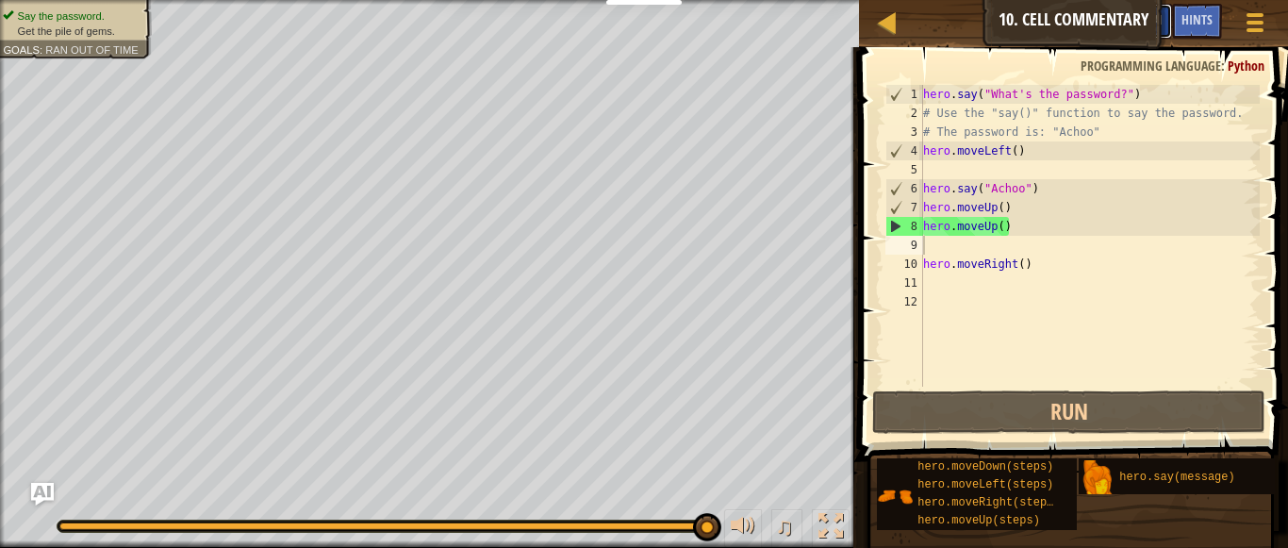
click at [1169, 12] on button "Ask AI" at bounding box center [1146, 21] width 51 height 35
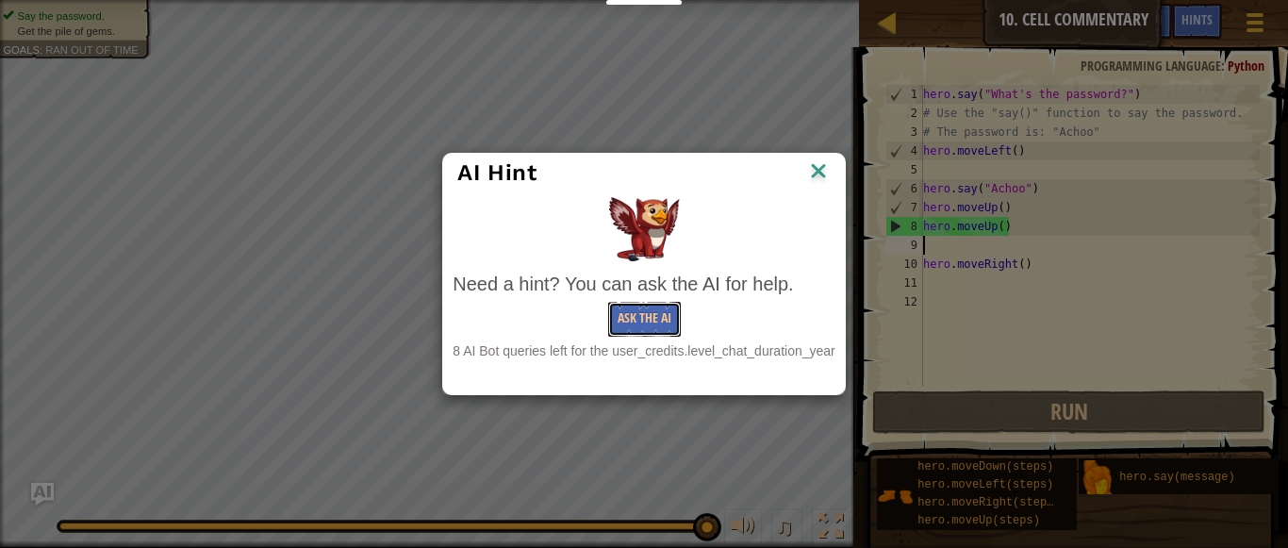
click at [654, 311] on button "Ask the AI" at bounding box center [644, 319] width 73 height 35
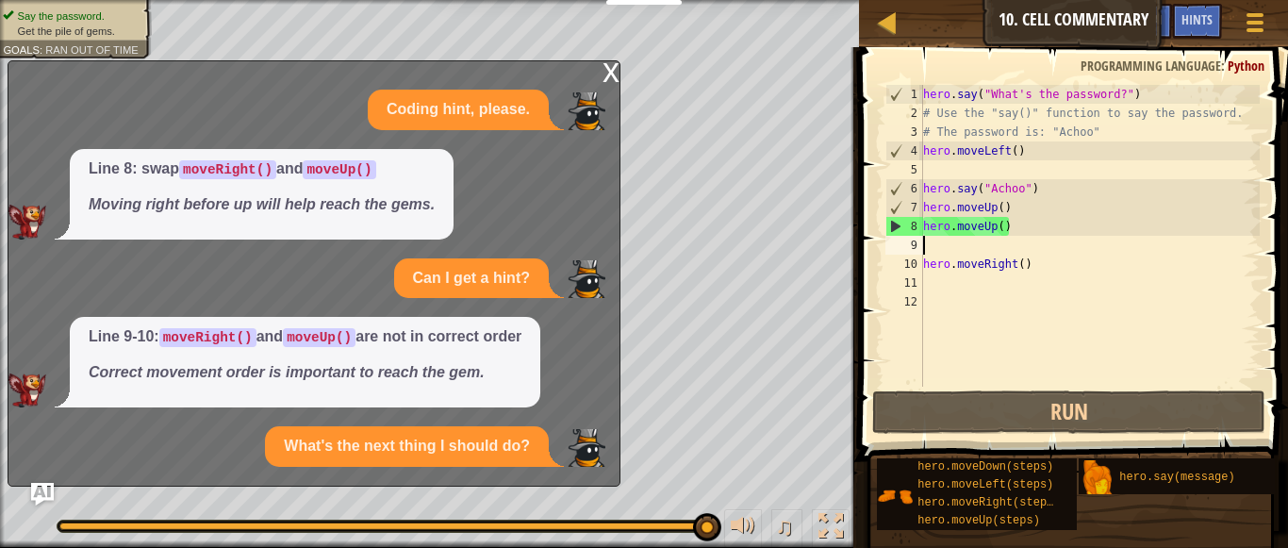
scroll to position [42, 0]
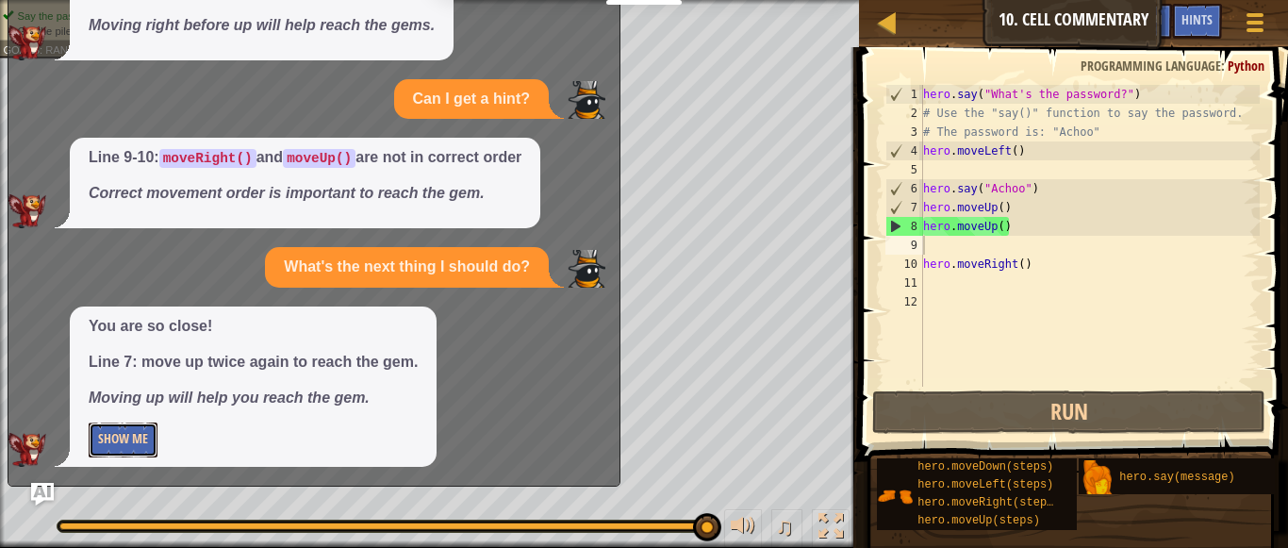
click at [141, 446] on button "Show Me" at bounding box center [123, 439] width 69 height 35
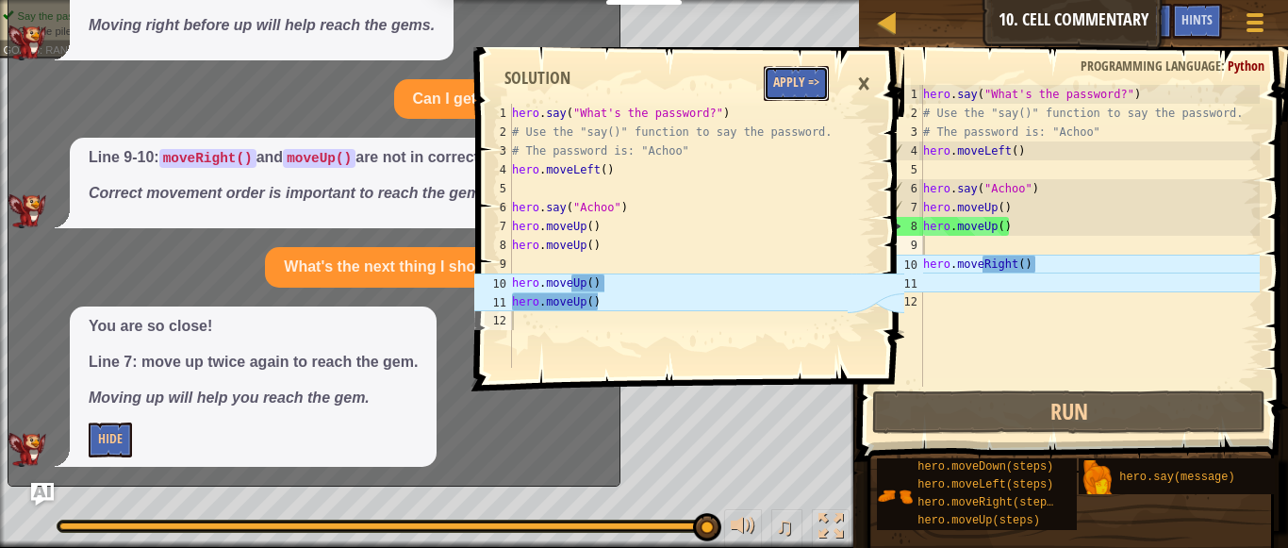
click at [783, 81] on button "Apply =>" at bounding box center [796, 83] width 65 height 35
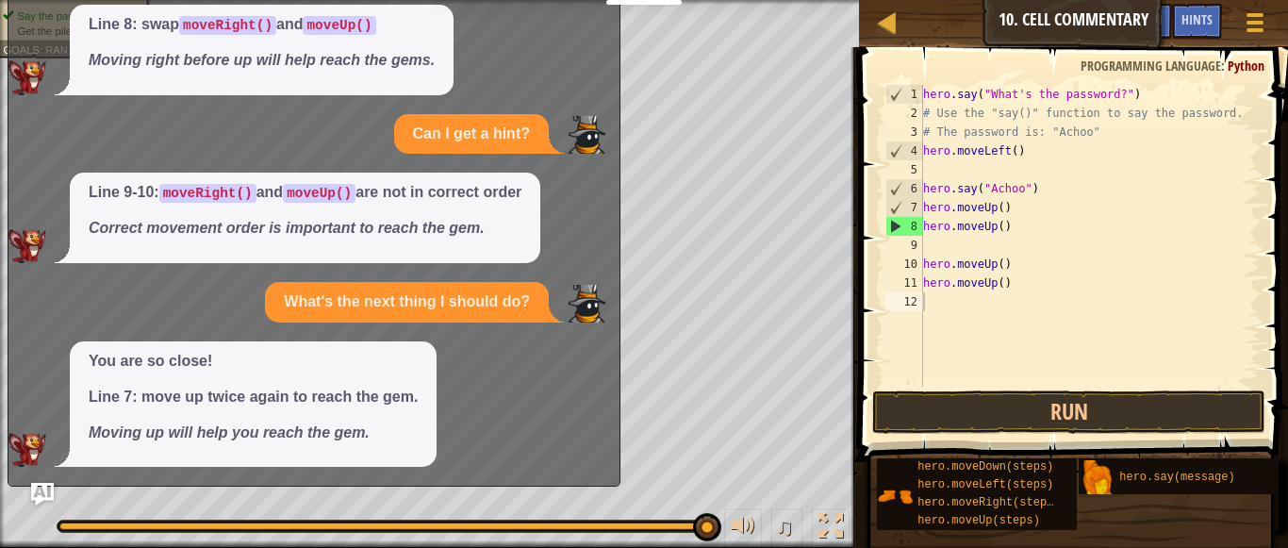
scroll to position [8, 0]
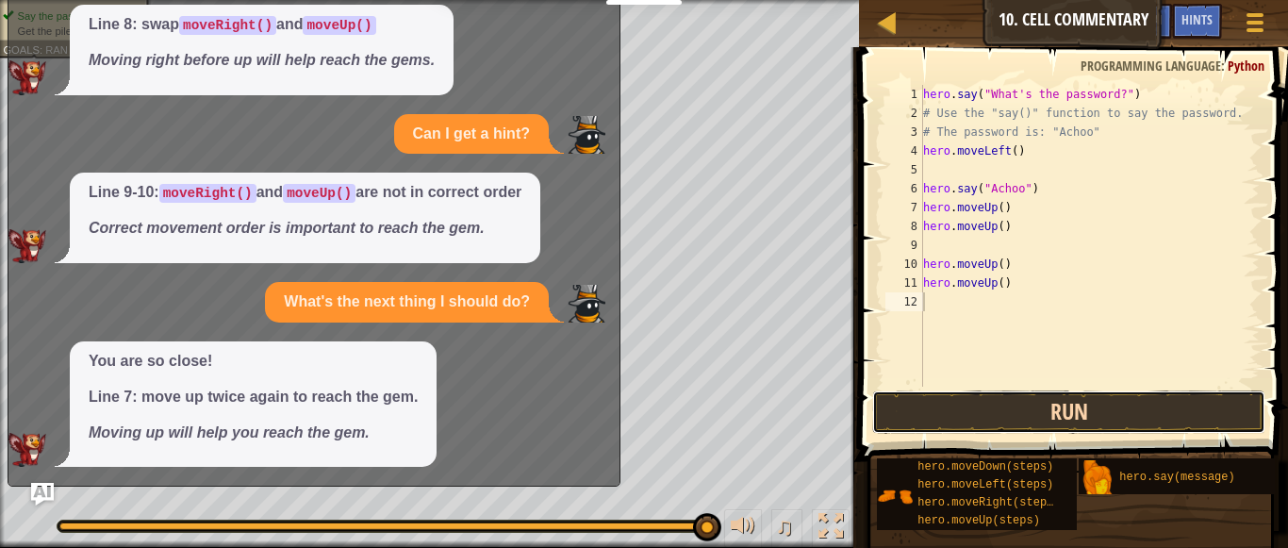
click at [926, 405] on button "Run" at bounding box center [1069, 411] width 394 height 43
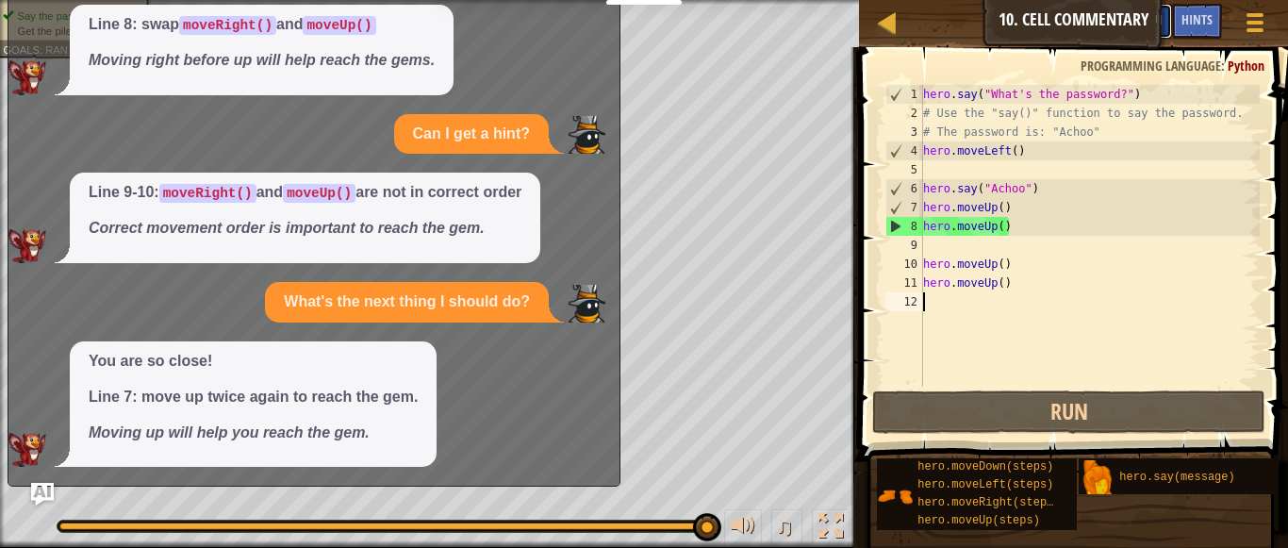
click at [1165, 20] on button "Ask AI" at bounding box center [1146, 21] width 51 height 35
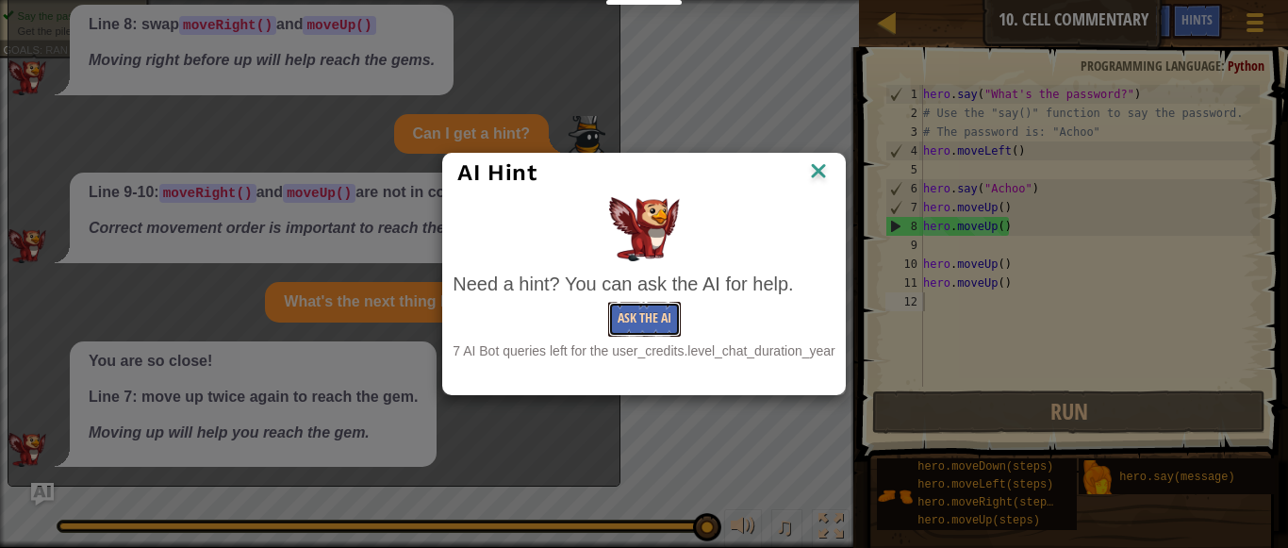
click at [660, 314] on button "Ask the AI" at bounding box center [644, 319] width 73 height 35
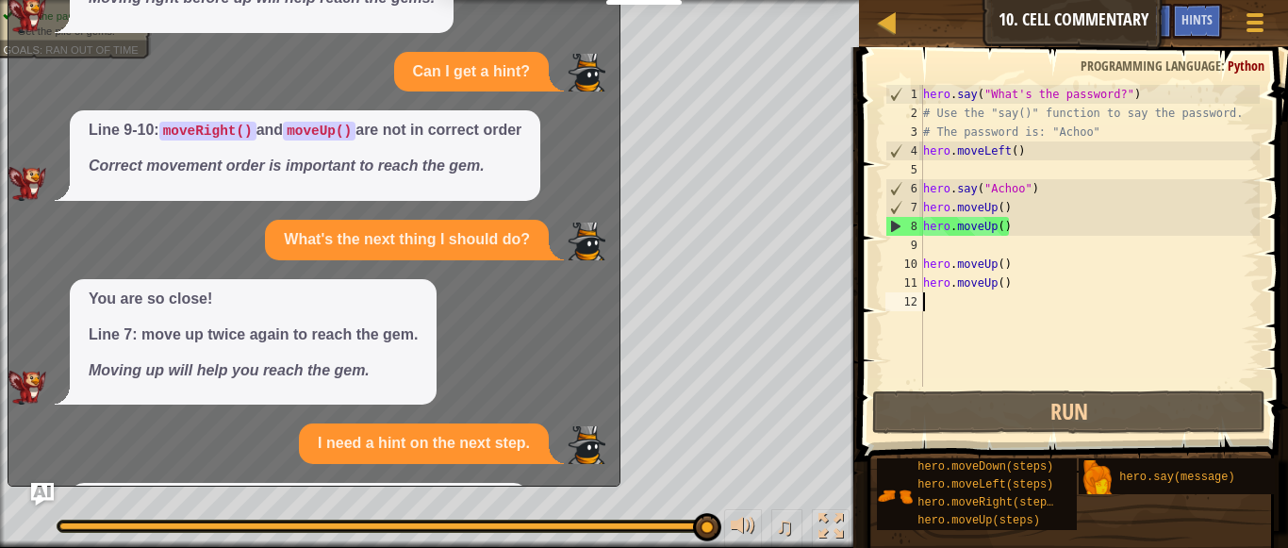
scroll to position [212, 0]
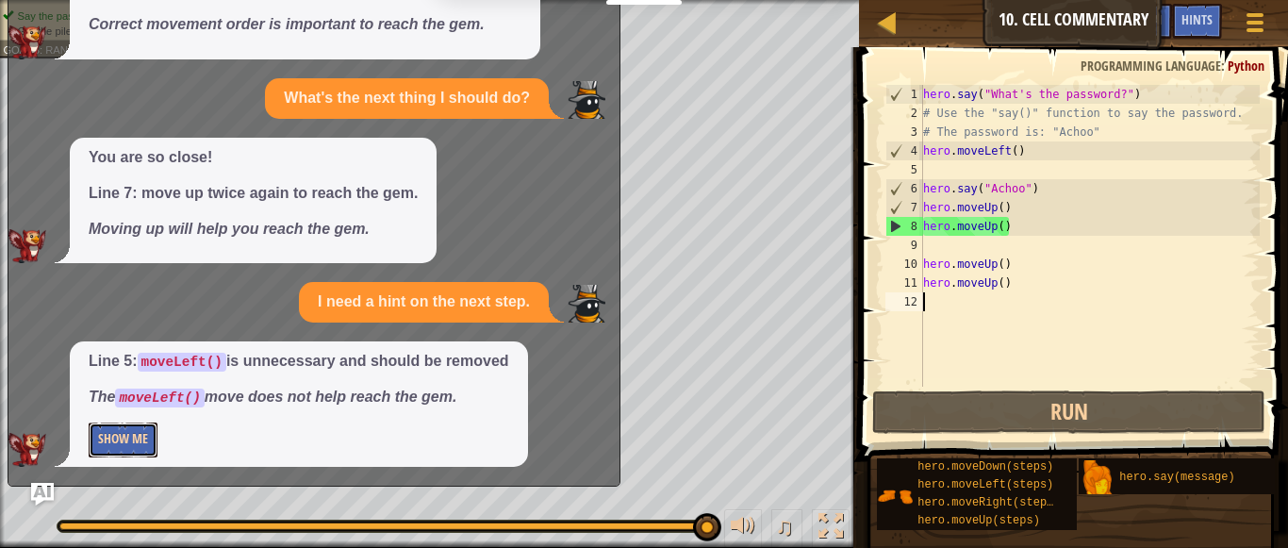
click at [122, 438] on button "Show Me" at bounding box center [123, 439] width 69 height 35
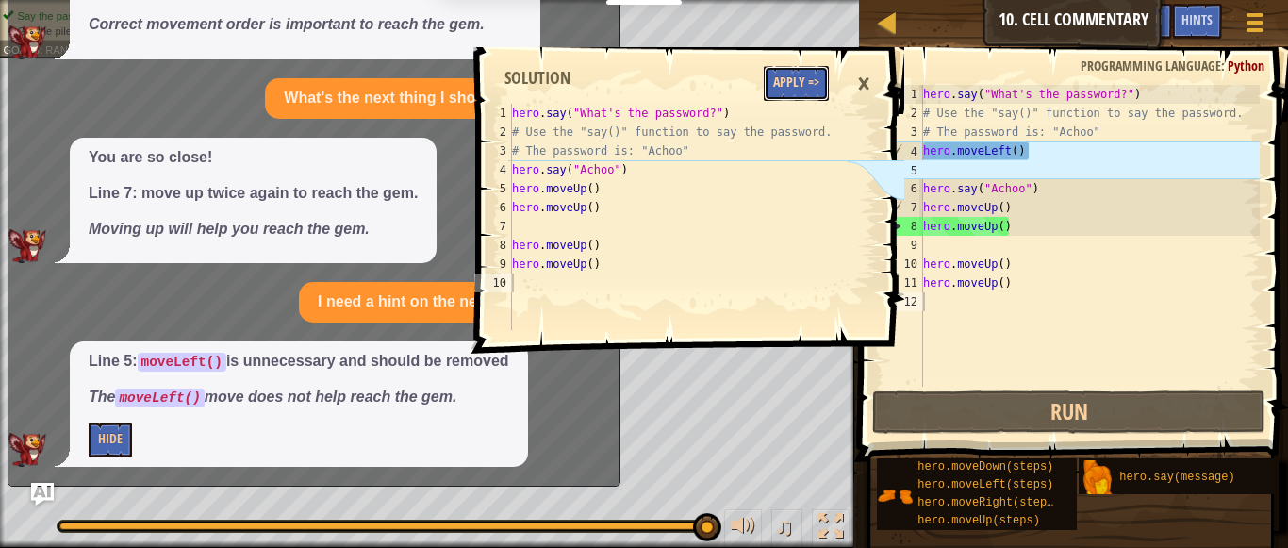
click at [803, 82] on button "Apply =>" at bounding box center [796, 83] width 65 height 35
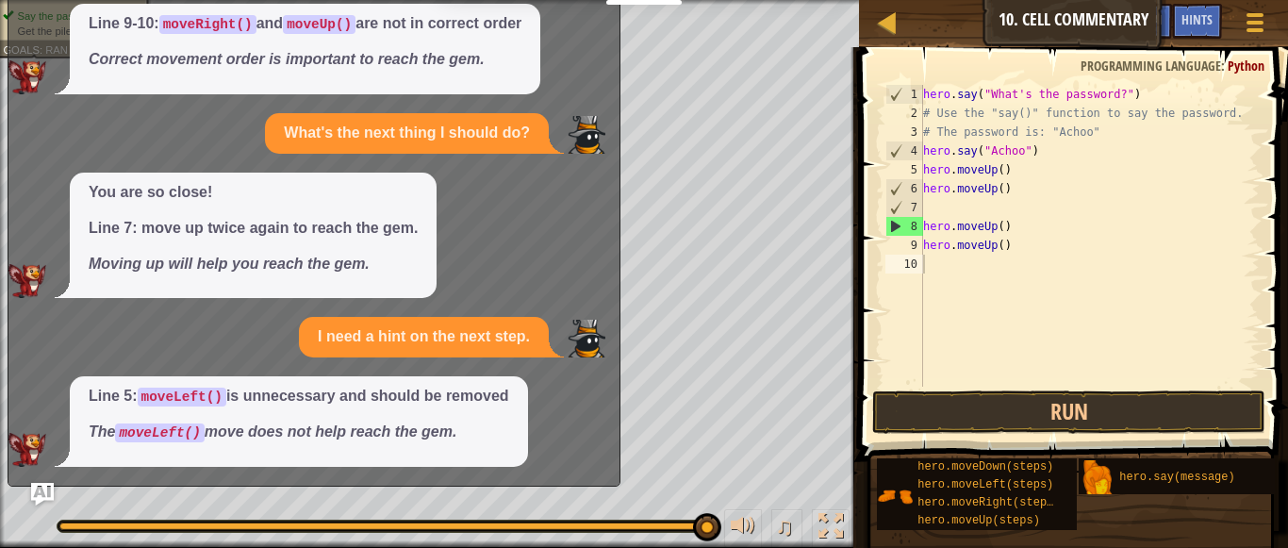
scroll to position [177, 0]
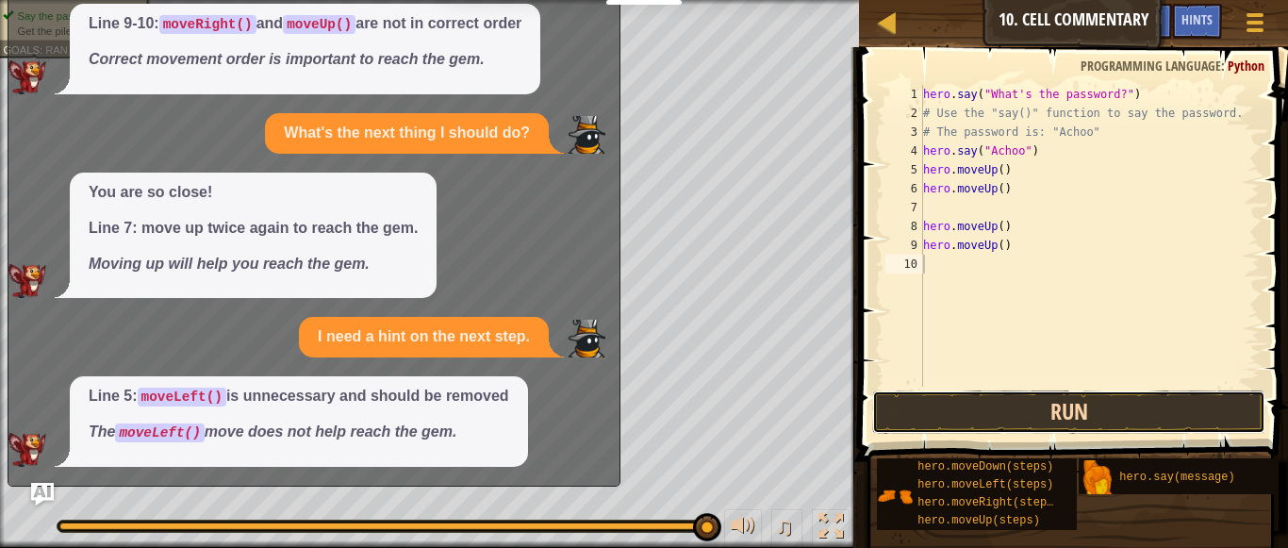
click at [992, 404] on button "Run" at bounding box center [1069, 411] width 394 height 43
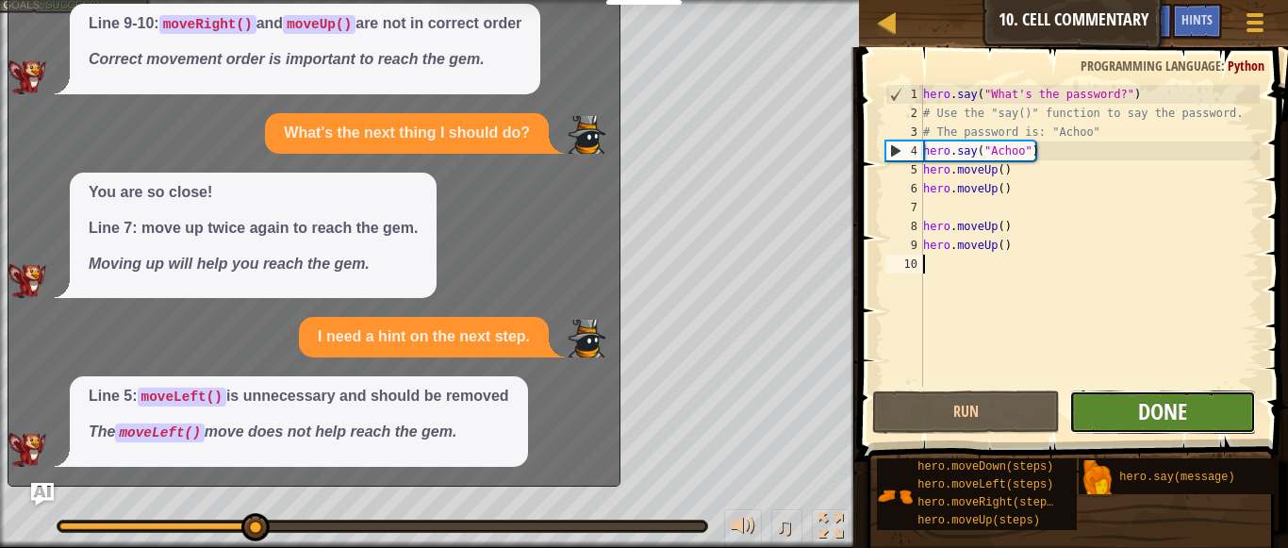
click at [1155, 411] on span "Done" at bounding box center [1162, 411] width 49 height 30
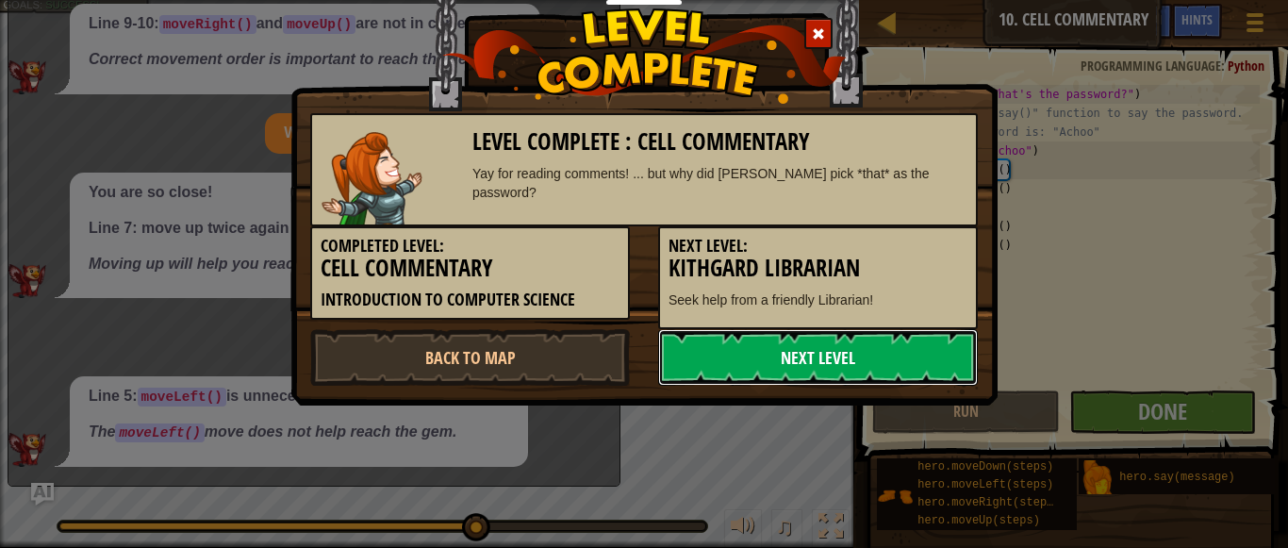
click at [717, 366] on link "Next Level" at bounding box center [818, 357] width 320 height 57
